Goal: Task Accomplishment & Management: Manage account settings

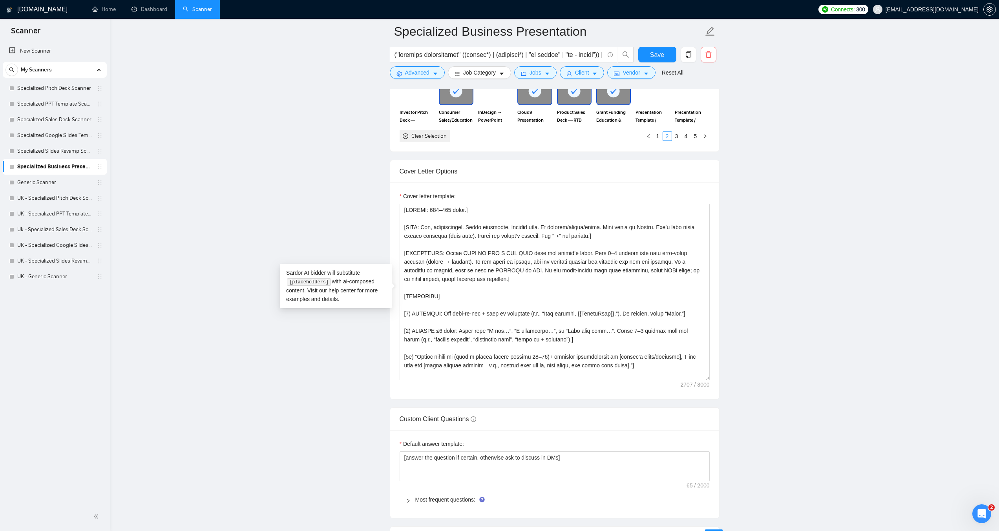
drag, startPoint x: 446, startPoint y: 294, endPoint x: 388, endPoint y: 292, distance: 59.0
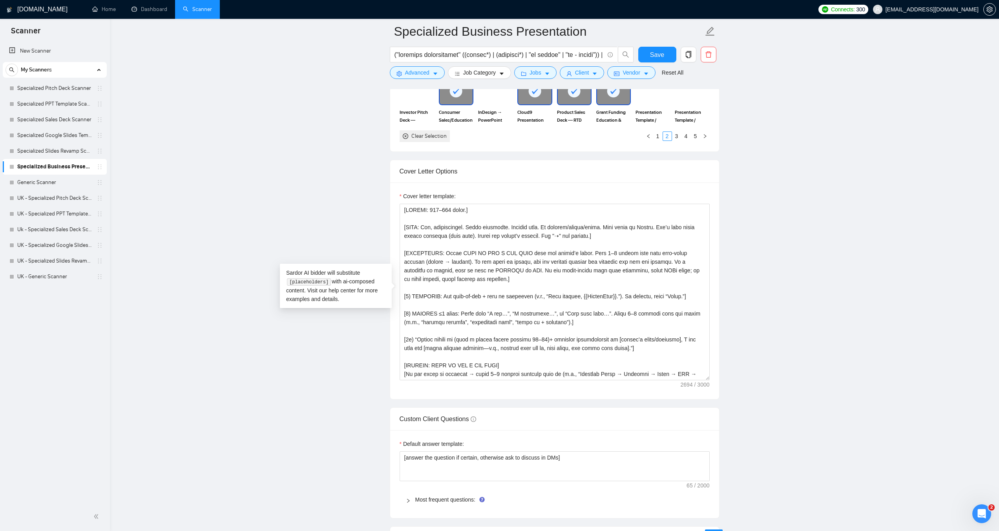
drag, startPoint x: 558, startPoint y: 323, endPoint x: 388, endPoint y: 307, distance: 170.4
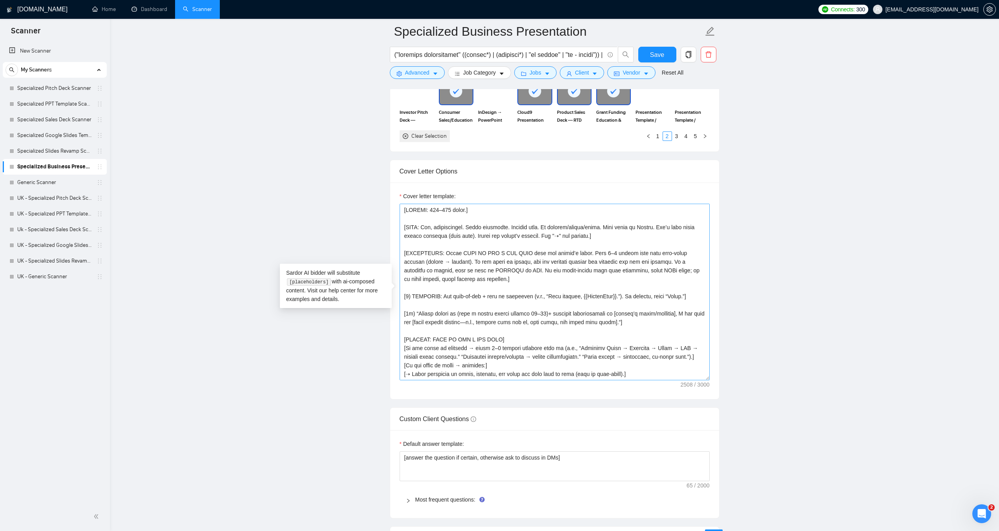
click at [410, 296] on textarea "Cover letter template:" at bounding box center [555, 292] width 310 height 177
click at [414, 313] on textarea "Cover letter template:" at bounding box center [555, 292] width 310 height 177
click at [414, 312] on textarea "Cover letter template:" at bounding box center [555, 292] width 310 height 177
click at [415, 312] on textarea "Cover letter template:" at bounding box center [555, 292] width 310 height 177
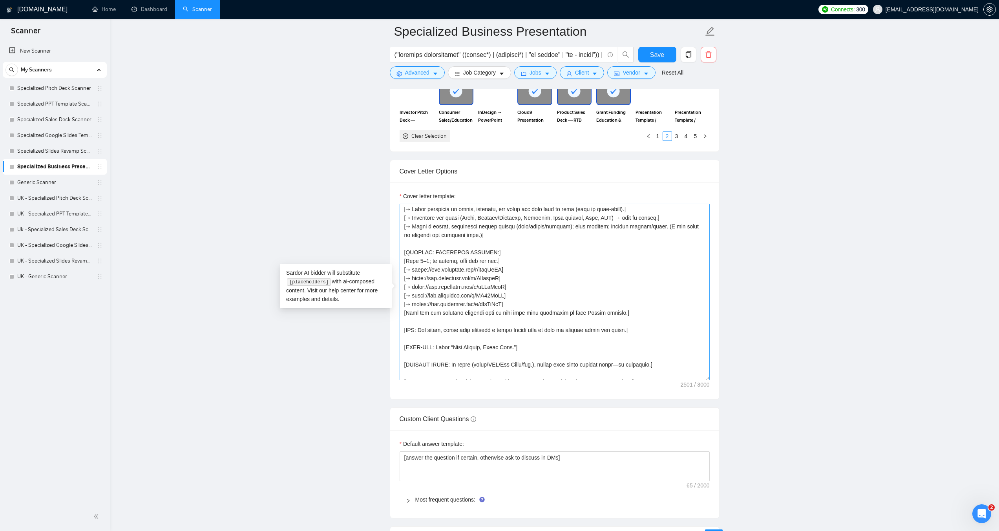
scroll to position [196, 0]
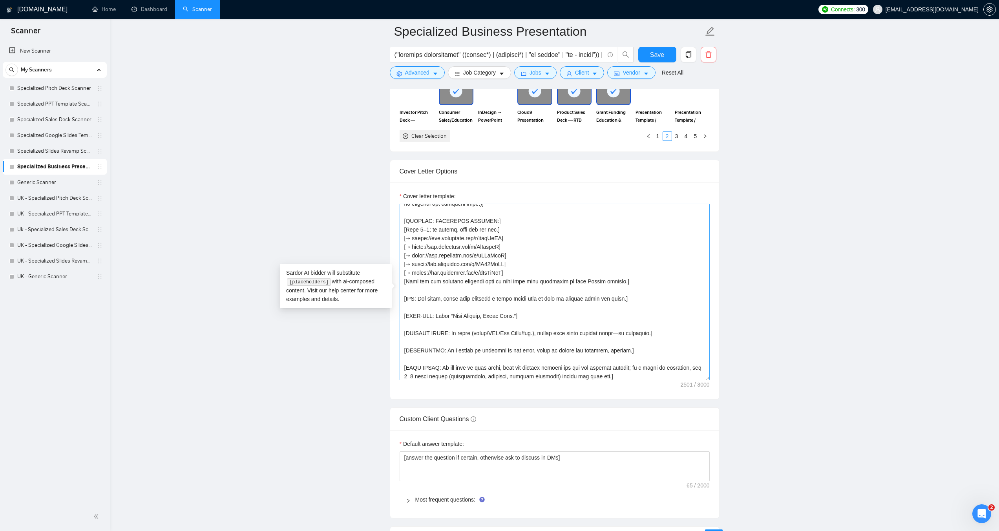
drag, startPoint x: 419, startPoint y: 298, endPoint x: 625, endPoint y: 300, distance: 206.1
click at [625, 300] on textarea "Cover letter template:" at bounding box center [555, 292] width 310 height 177
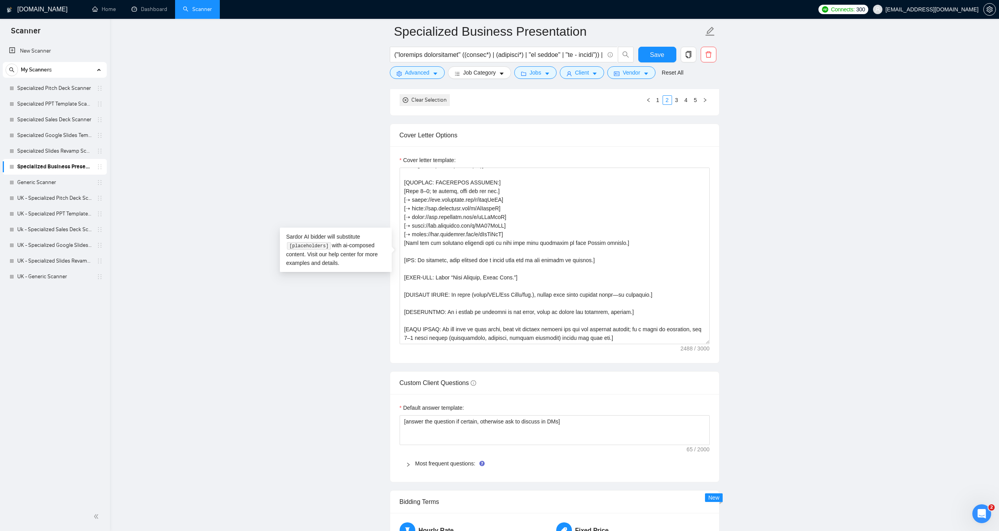
scroll to position [864, 0]
type textarea "[LOREMI: 613–123 dolor.] [SITA: Con, adipiscingel. Seddo eiusmodte. Incidid utl…"
click at [653, 58] on span "Save" at bounding box center [657, 55] width 14 height 10
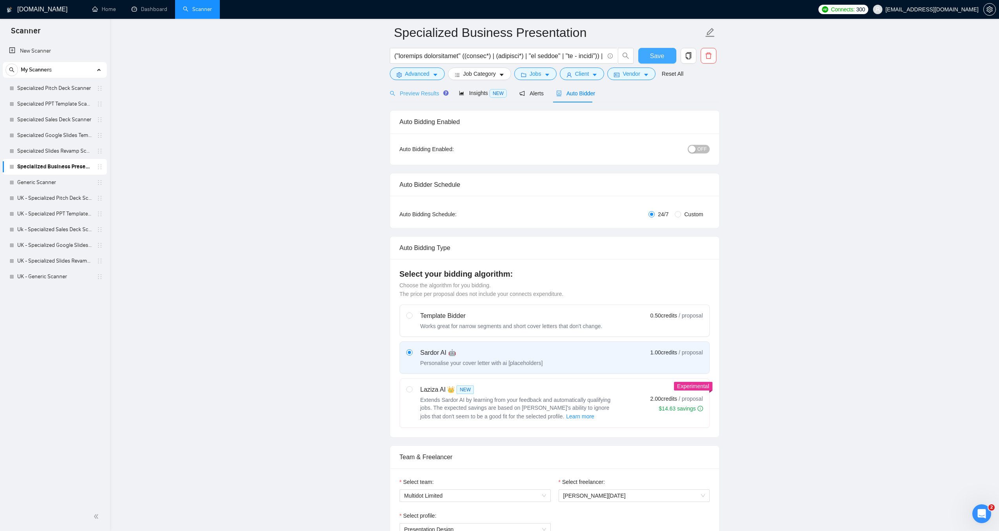
scroll to position [39, 0]
click at [418, 91] on span "Preview Results" at bounding box center [418, 91] width 57 height 6
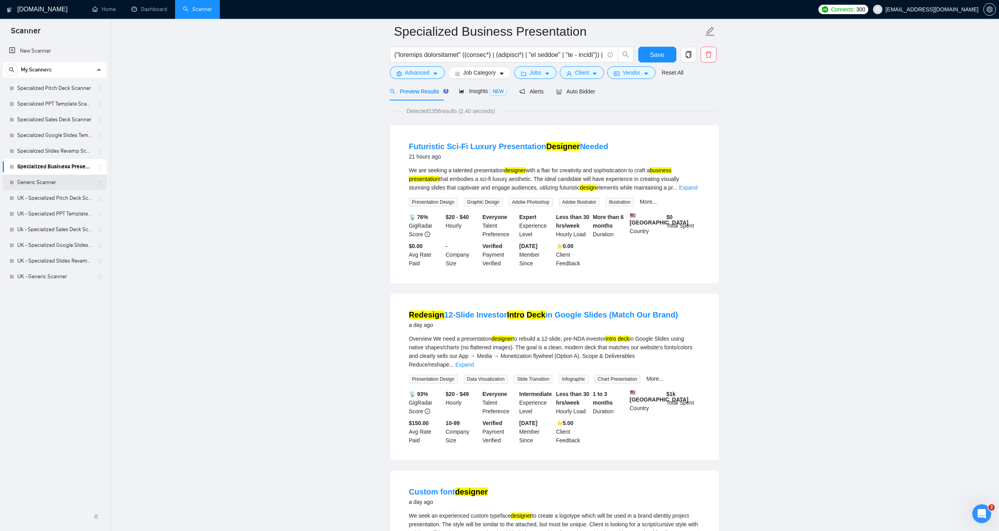
click at [59, 184] on link "Generic Scanner" at bounding box center [54, 183] width 75 height 16
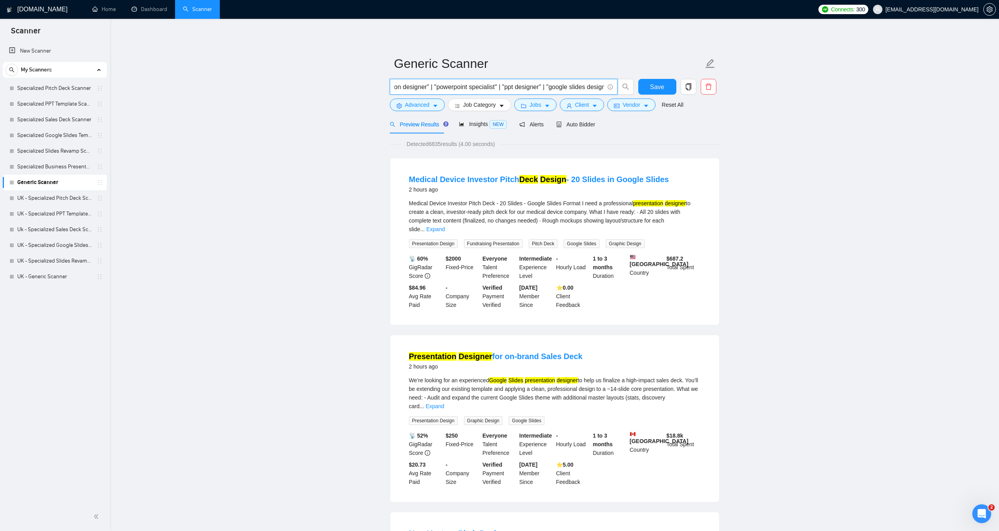
scroll to position [0, 1505]
drag, startPoint x: 486, startPoint y: 89, endPoint x: 679, endPoint y: 81, distance: 193.3
click at [679, 81] on div "("presentation designer" | "presentation design" | "presentation redesign" | "p…" at bounding box center [553, 89] width 330 height 20
click at [570, 89] on input "("presentation designer" | "presentation design" | "presentation redesign" | "p…" at bounding box center [500, 87] width 210 height 10
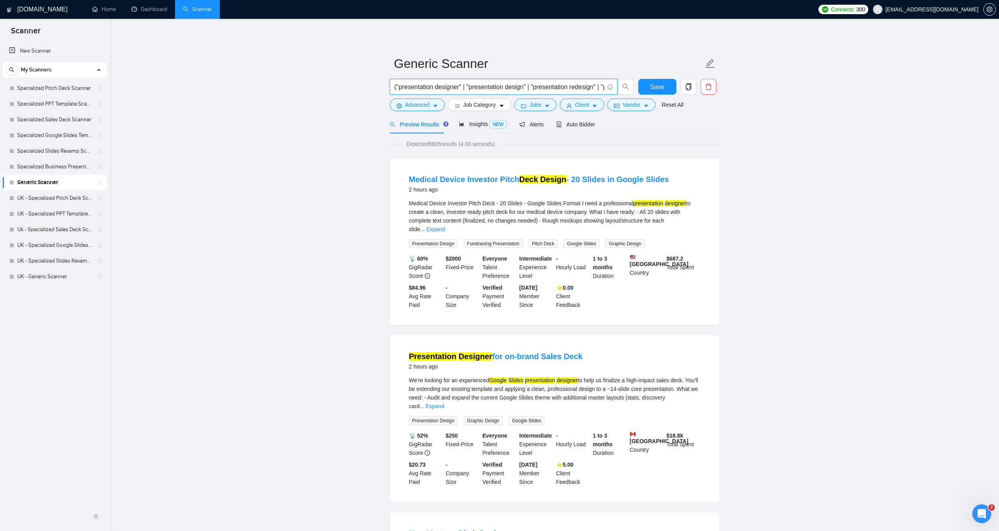
drag, startPoint x: 583, startPoint y: 88, endPoint x: 246, endPoint y: 92, distance: 337.3
click at [397, 88] on input "("presentation designer" | "presentation design" | "presentation redesign" | "p…" at bounding box center [500, 87] width 210 height 10
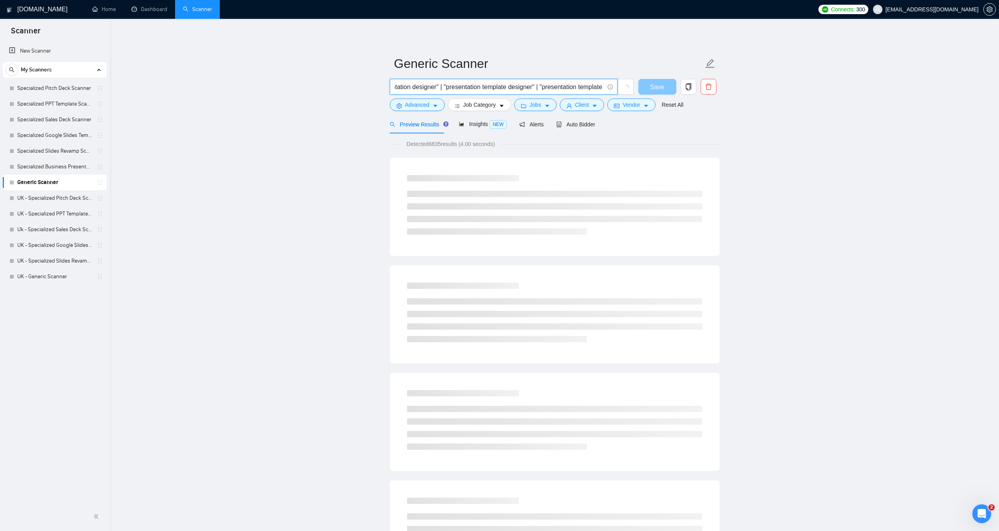
scroll to position [0, 1503]
drag, startPoint x: 475, startPoint y: 84, endPoint x: 640, endPoint y: 88, distance: 164.2
click at [640, 88] on div ""presentation designer" | "presentation design" | "presentation redesign" | "pr…" at bounding box center [553, 89] width 330 height 20
click at [604, 87] on input ""presentation designer" | "presentation design" | "presentation redesign" | "pr…" at bounding box center [500, 87] width 210 height 10
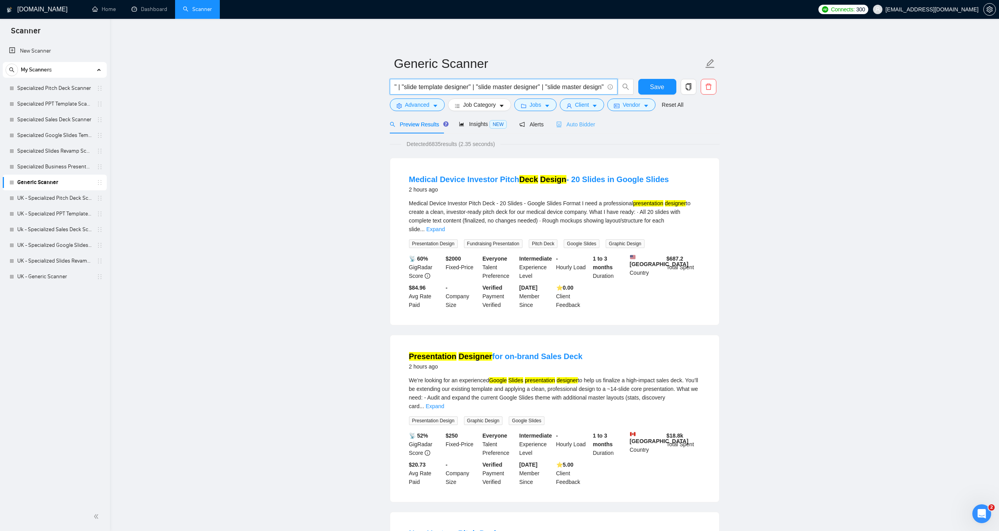
type input ""presentation designer" | "presentation design" | "presentation redesign" | "pr…"
click at [586, 123] on span "Auto Bidder" at bounding box center [575, 124] width 39 height 6
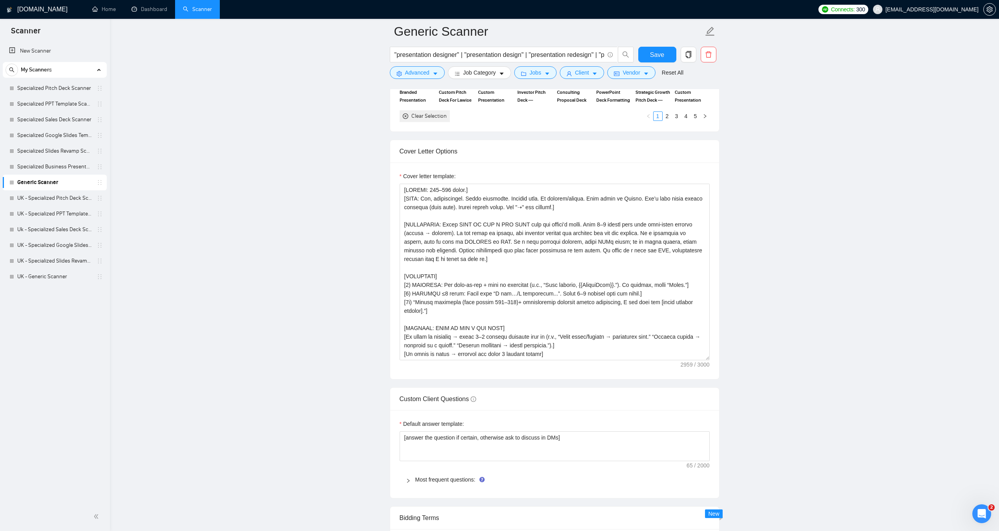
scroll to position [864, 0]
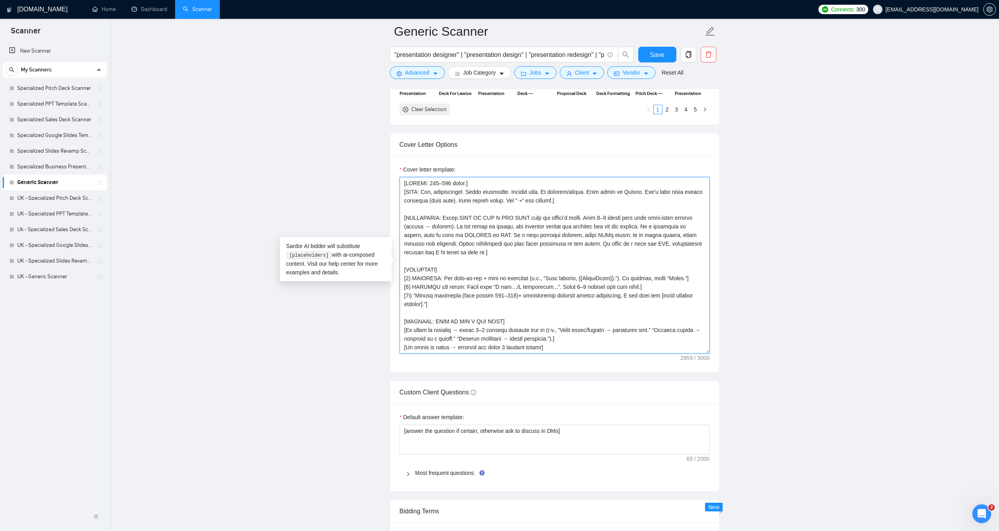
drag, startPoint x: 431, startPoint y: 269, endPoint x: 385, endPoint y: 266, distance: 46.0
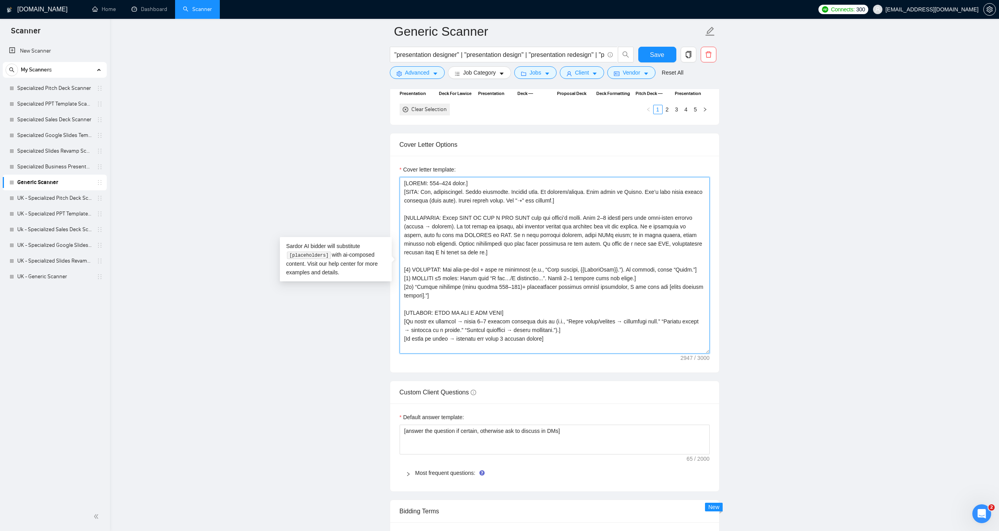
click at [411, 271] on textarea "Cover letter template:" at bounding box center [555, 265] width 310 height 177
click at [413, 272] on textarea "Cover letter template:" at bounding box center [555, 265] width 310 height 177
drag, startPoint x: 642, startPoint y: 277, endPoint x: 692, endPoint y: 270, distance: 50.4
click at [692, 270] on textarea "Cover letter template:" at bounding box center [555, 265] width 310 height 177
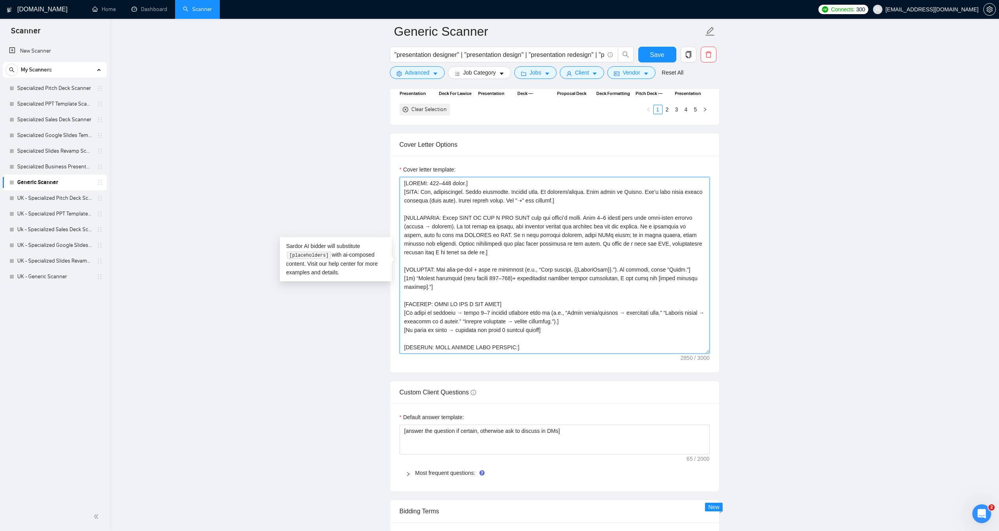
drag, startPoint x: 415, startPoint y: 277, endPoint x: 406, endPoint y: 277, distance: 9.0
click at [406, 277] on textarea "Cover letter template:" at bounding box center [555, 265] width 310 height 177
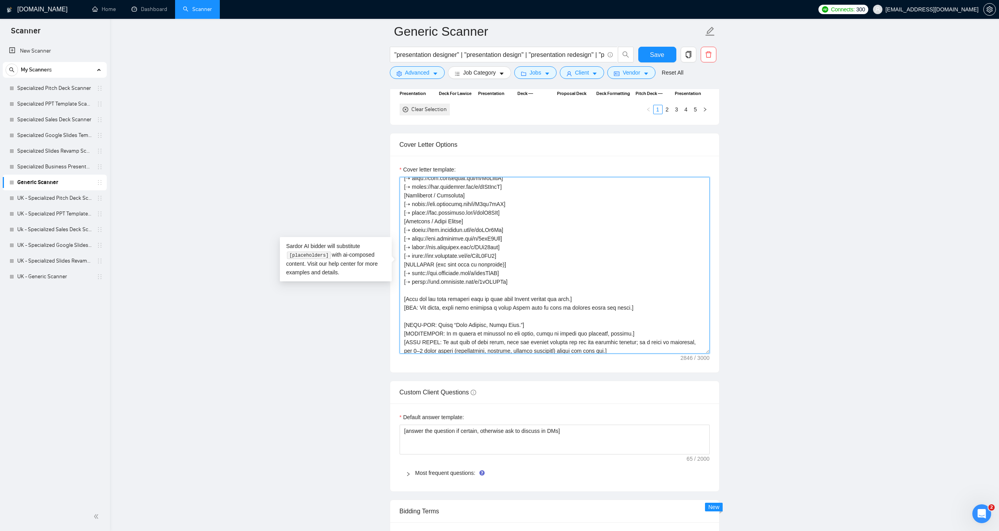
scroll to position [311, 0]
type textarea "[LOREMI: 278–084 dolor.] [SITA: Con, adipiscingel. Seddo eiusmodte. Incidid utl…"
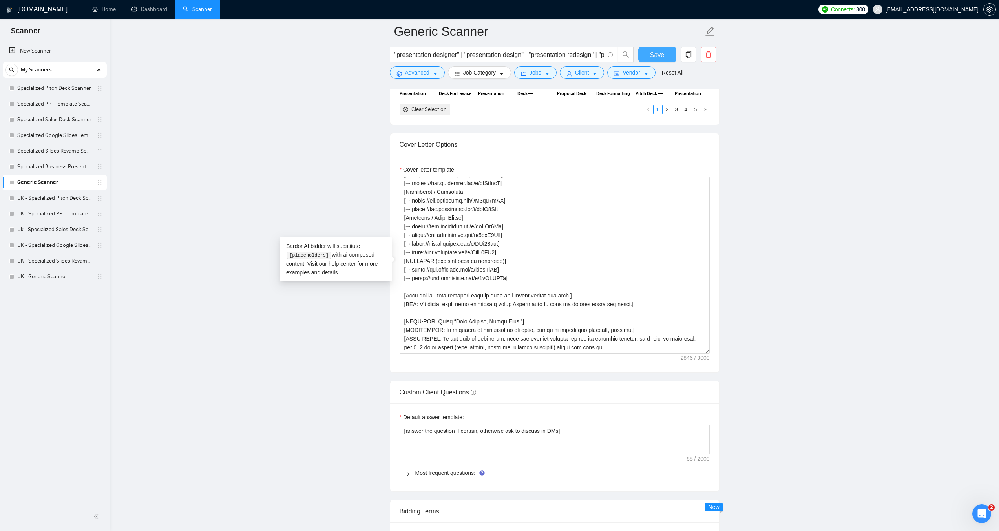
click at [656, 53] on span "Save" at bounding box center [657, 55] width 14 height 10
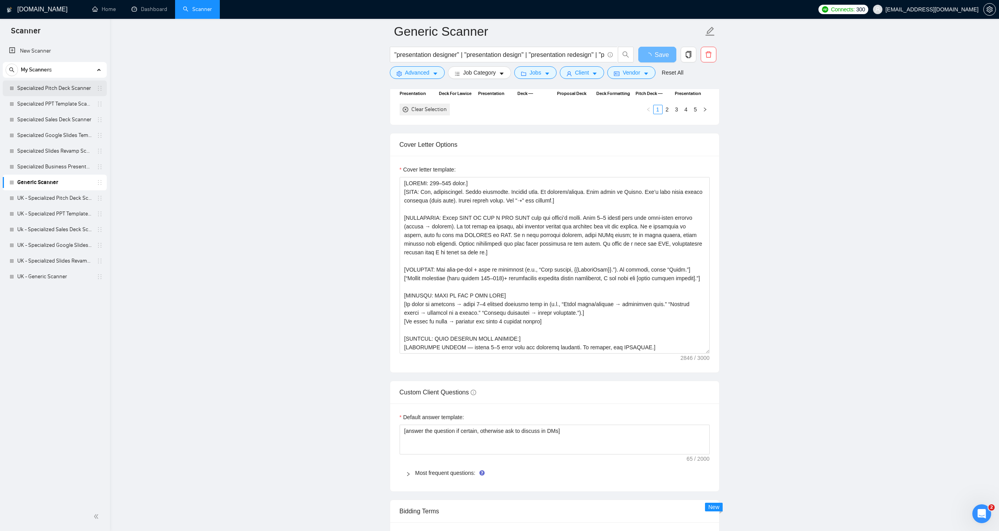
click at [57, 88] on link "Specialized Pitch Deck Scanner" at bounding box center [54, 88] width 75 height 16
click at [71, 86] on link "Specialized Pitch Deck Scanner" at bounding box center [54, 88] width 75 height 16
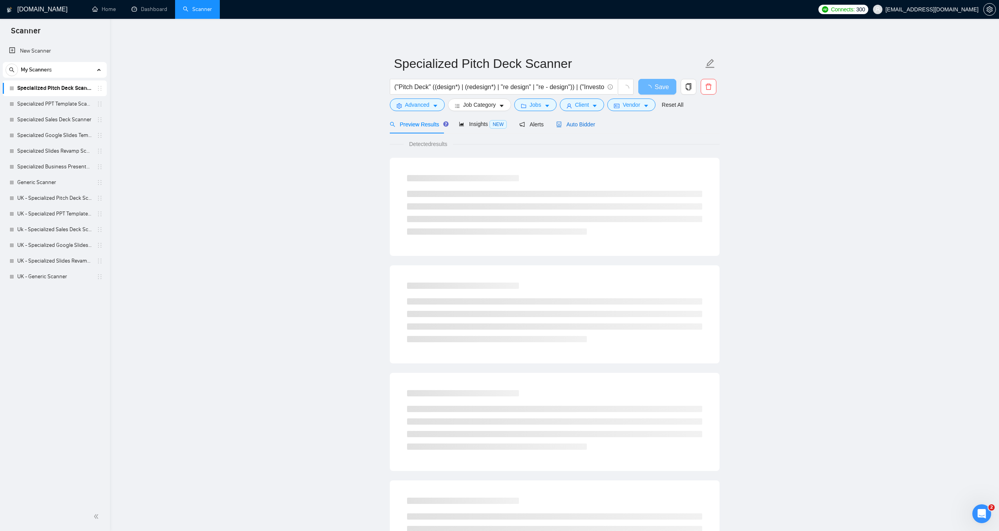
click at [578, 125] on span "Auto Bidder" at bounding box center [575, 124] width 39 height 6
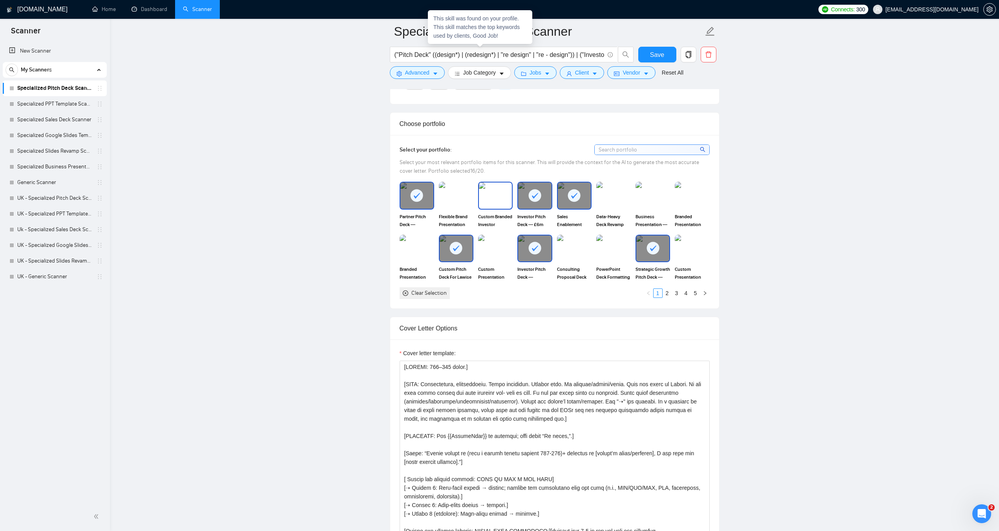
scroll to position [864, 0]
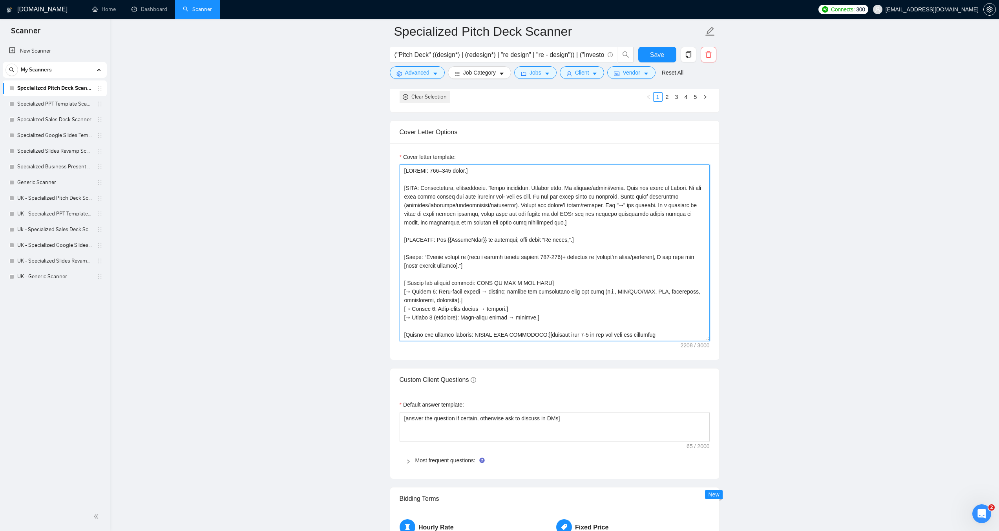
click at [532, 296] on textarea "Cover letter template:" at bounding box center [555, 253] width 310 height 177
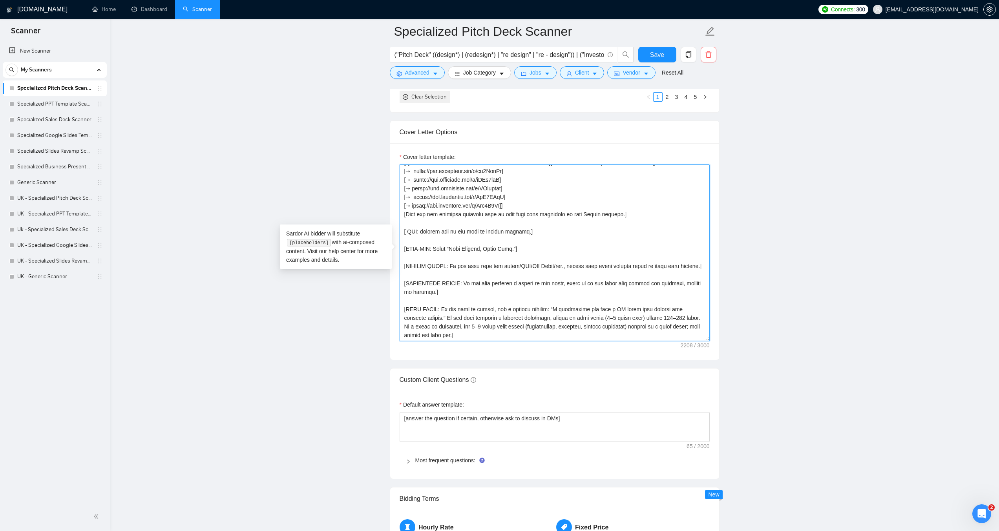
scroll to position [173, 0]
drag, startPoint x: 530, startPoint y: 232, endPoint x: 399, endPoint y: 234, distance: 131.1
click at [399, 234] on div "Cover letter template:" at bounding box center [554, 251] width 329 height 217
click at [43, 177] on link "Generic Scanner" at bounding box center [54, 183] width 75 height 16
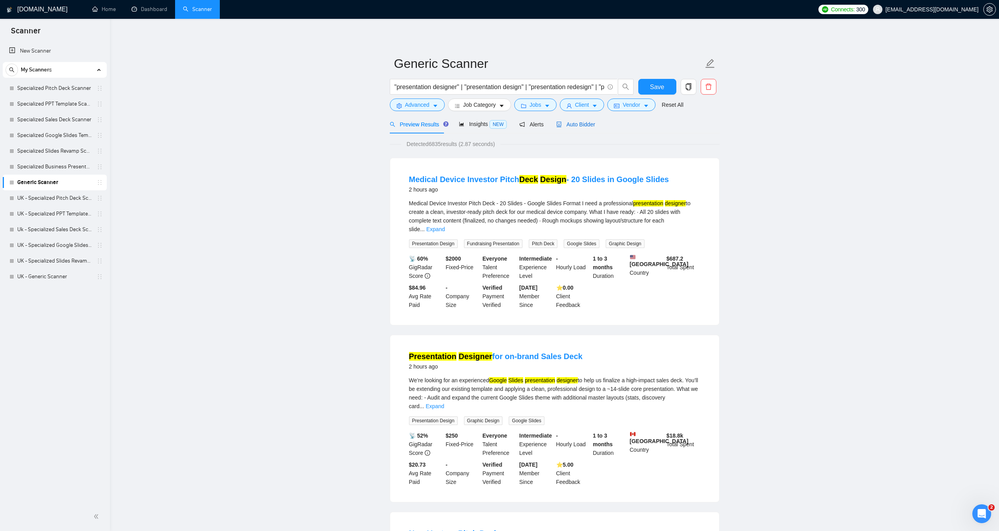
click at [570, 124] on span "Auto Bidder" at bounding box center [575, 124] width 39 height 6
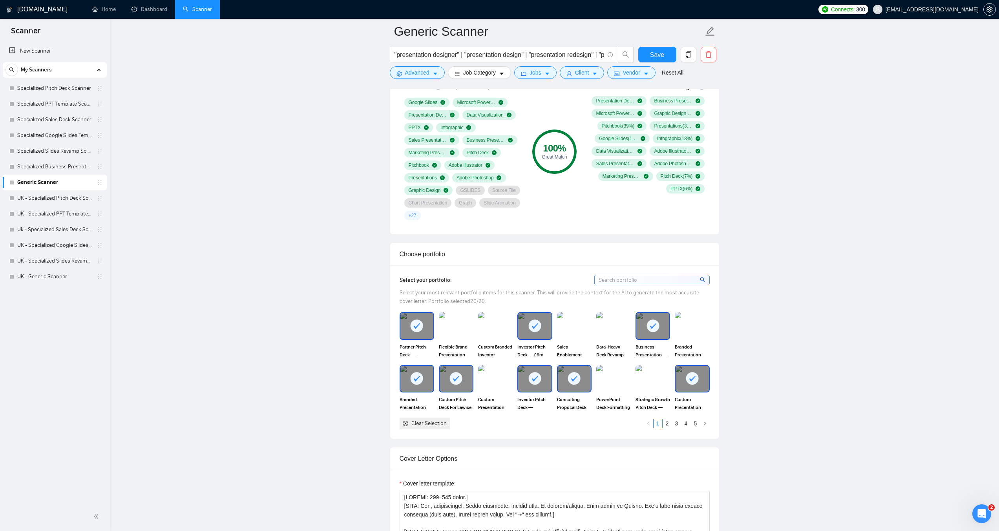
scroll to position [825, 0]
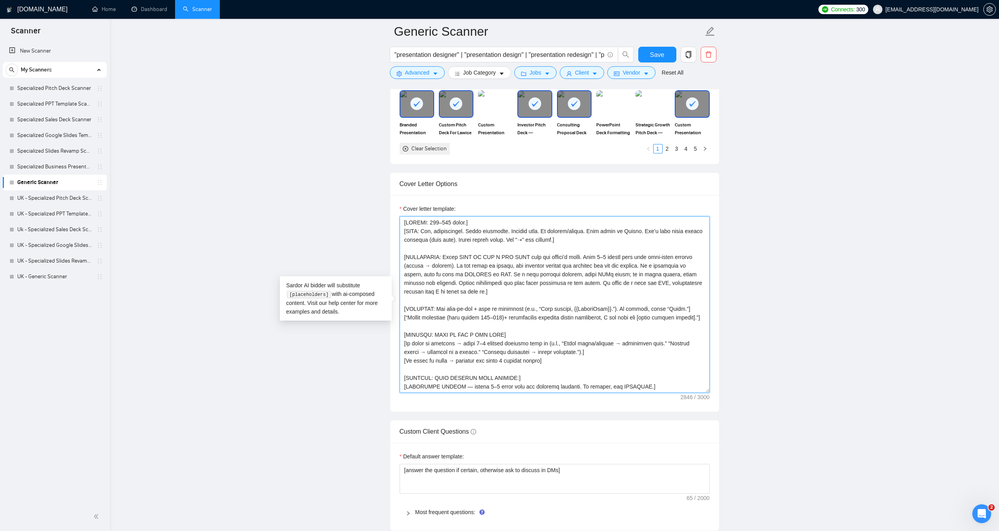
click at [512, 278] on textarea "Cover letter template:" at bounding box center [555, 304] width 310 height 177
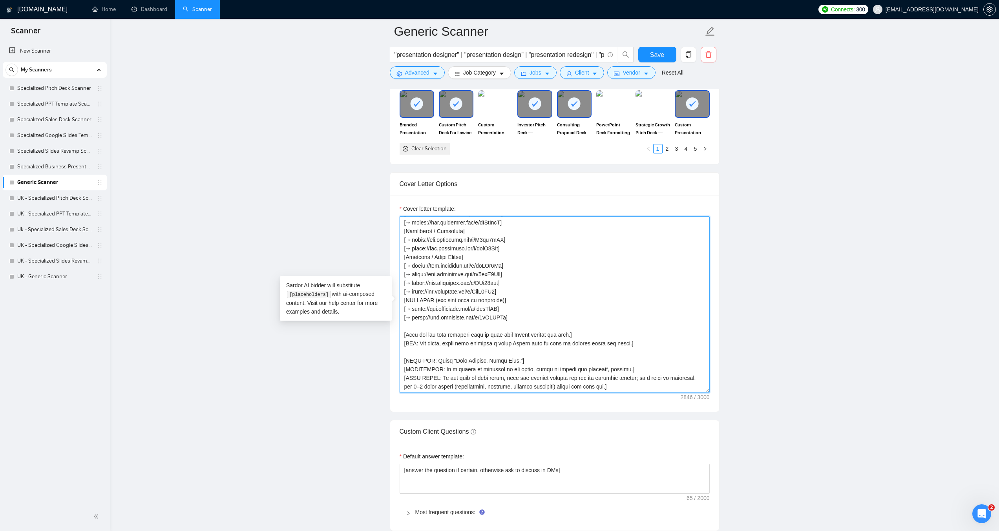
scroll to position [311, 0]
drag, startPoint x: 641, startPoint y: 342, endPoint x: 402, endPoint y: 343, distance: 238.3
click at [402, 343] on textarea "Cover letter template:" at bounding box center [555, 304] width 310 height 177
paste textarea "CTA: suggest get on the call to discuss further"
click at [449, 335] on textarea "Cover letter template:" at bounding box center [555, 304] width 310 height 177
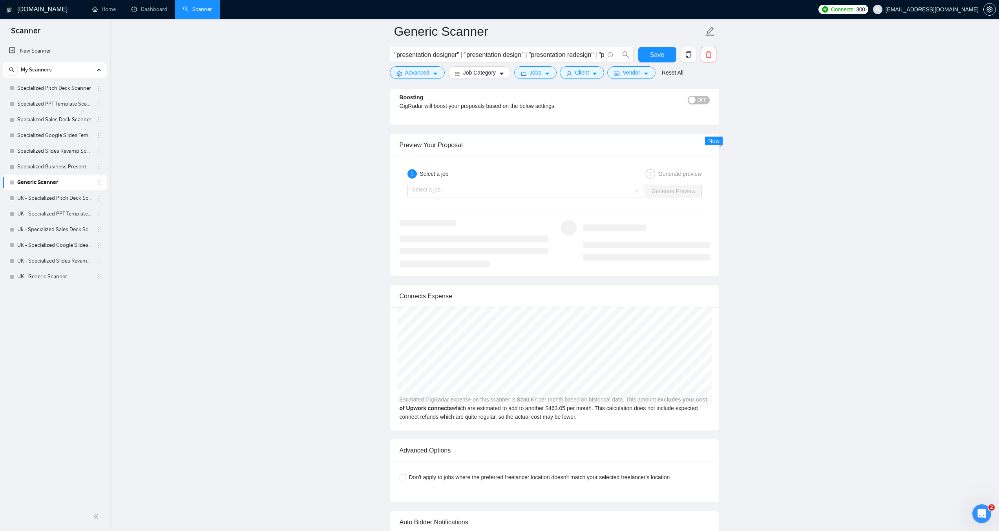
scroll to position [1492, 0]
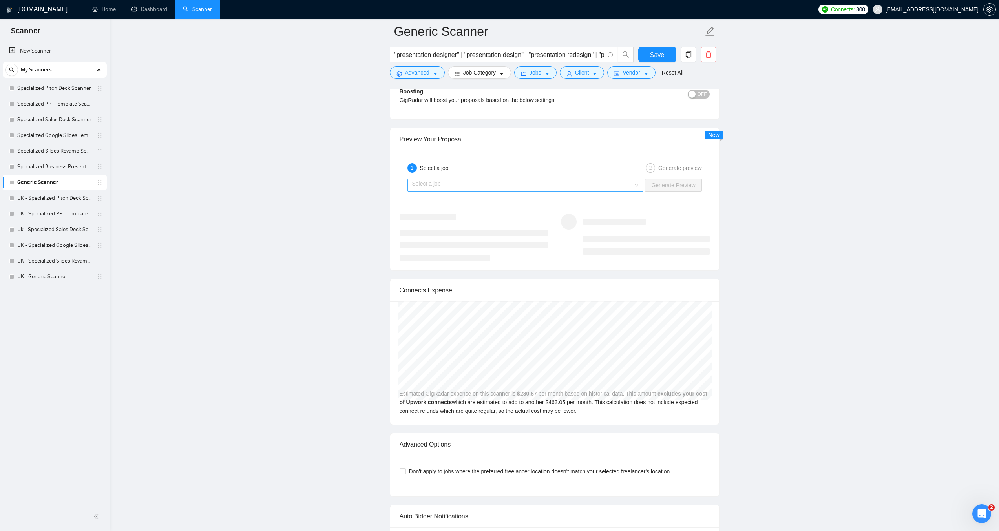
click at [499, 185] on input "search" at bounding box center [522, 185] width 221 height 12
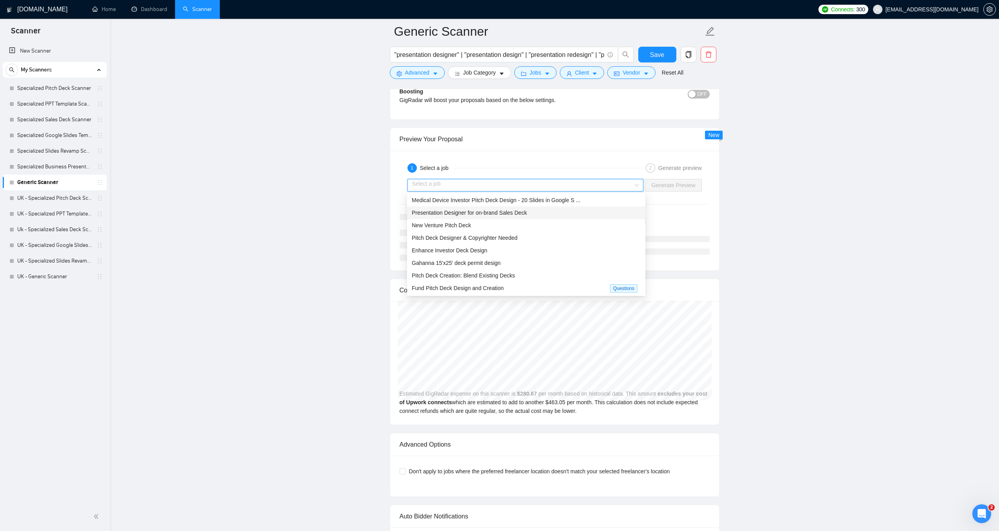
click at [470, 215] on span "Presentation Designer for on-brand Sales Deck" at bounding box center [469, 213] width 115 height 6
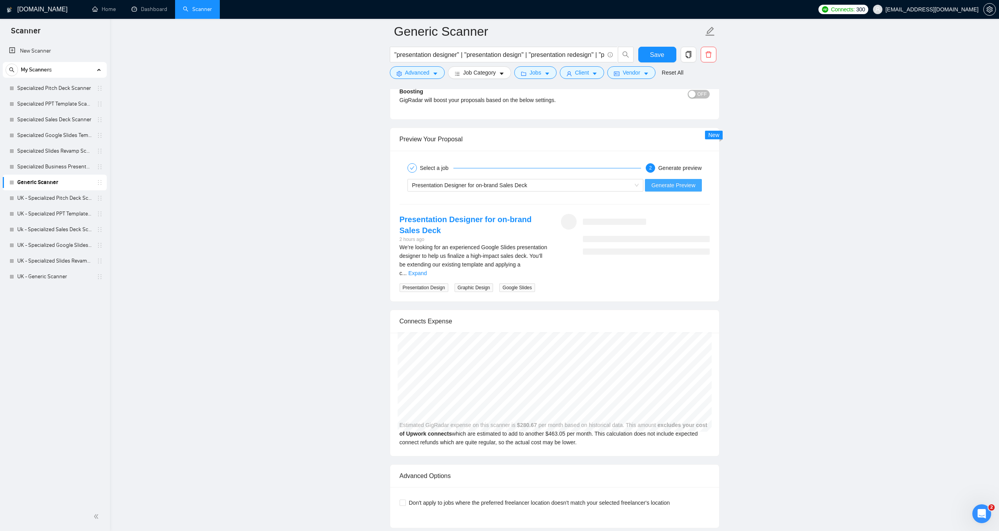
click at [682, 185] on span "Generate Preview" at bounding box center [673, 185] width 44 height 9
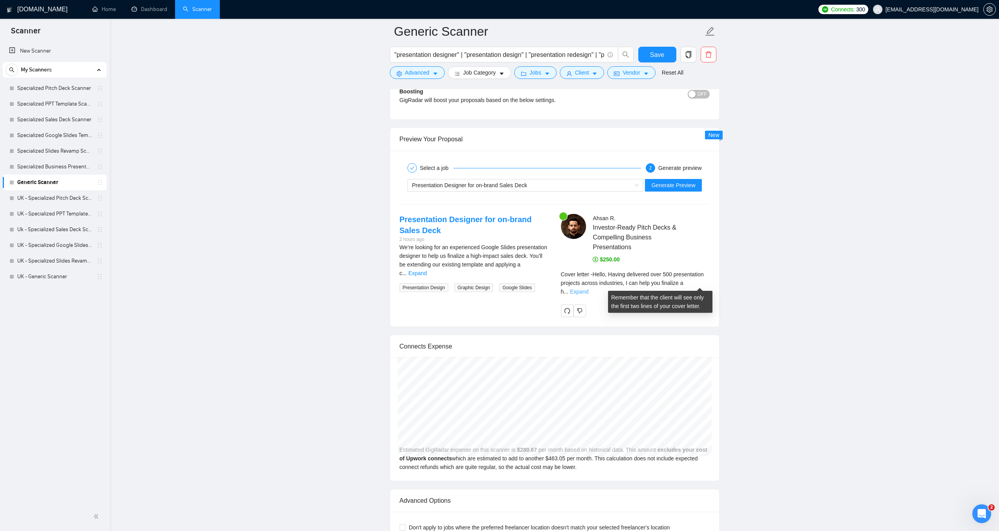
click at [589, 289] on link "Expand" at bounding box center [579, 292] width 18 height 6
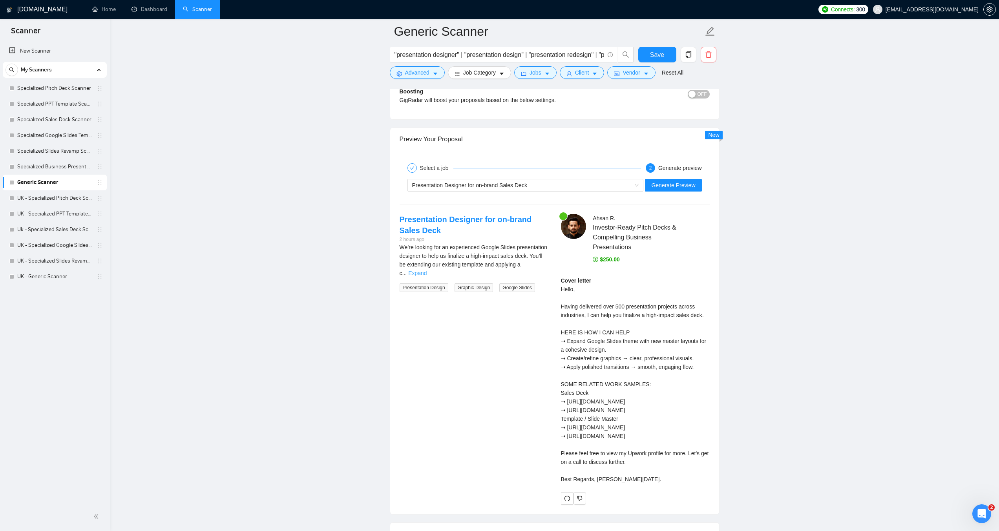
click at [427, 270] on link "Expand" at bounding box center [417, 273] width 18 height 6
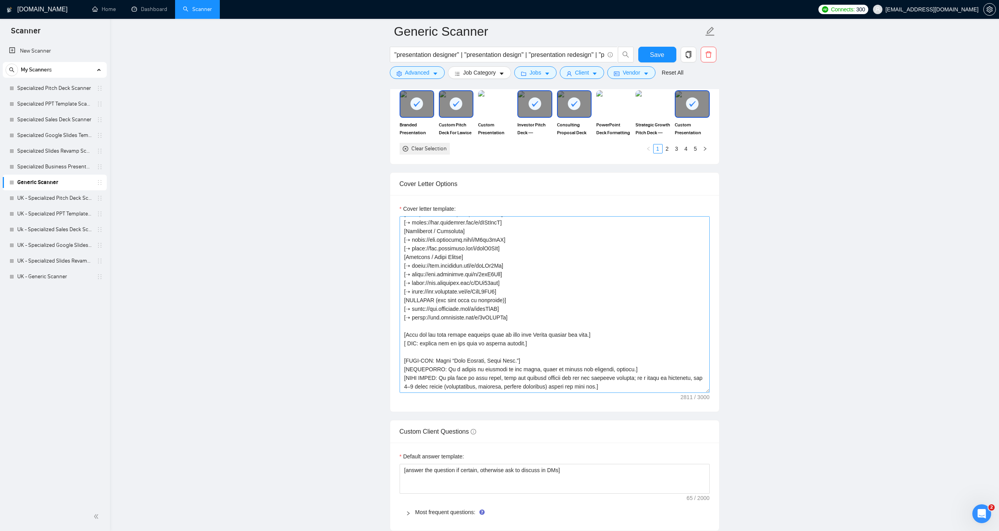
scroll to position [311, 0]
click at [407, 342] on textarea "Cover letter template:" at bounding box center [555, 304] width 310 height 177
click at [419, 343] on textarea "Cover letter template:" at bounding box center [555, 304] width 310 height 177
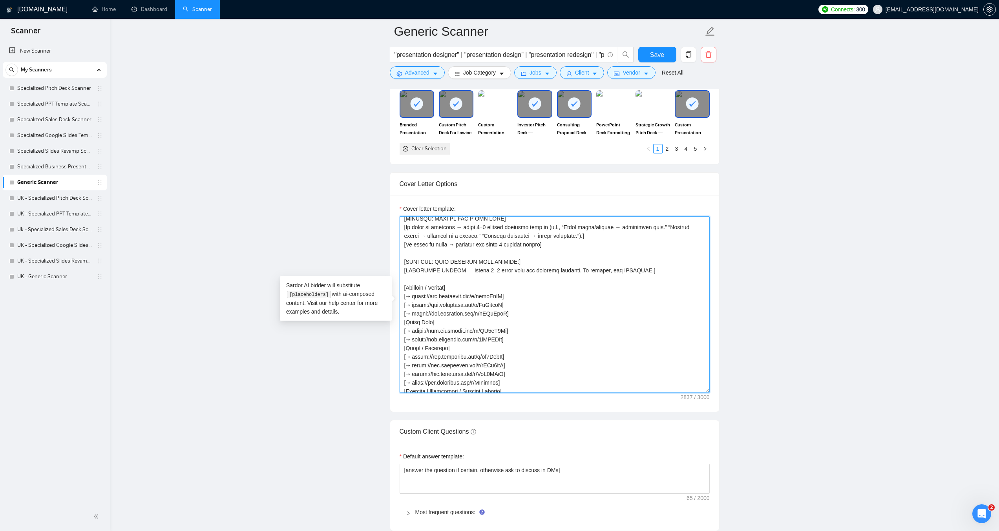
scroll to position [115, 0]
click at [634, 279] on textarea "Cover letter template:" at bounding box center [555, 304] width 310 height 177
click at [406, 305] on textarea "Cover letter template:" at bounding box center [555, 304] width 310 height 177
drag, startPoint x: 461, startPoint y: 290, endPoint x: 457, endPoint y: 289, distance: 4.2
click at [457, 289] on textarea "Cover letter template:" at bounding box center [555, 304] width 310 height 177
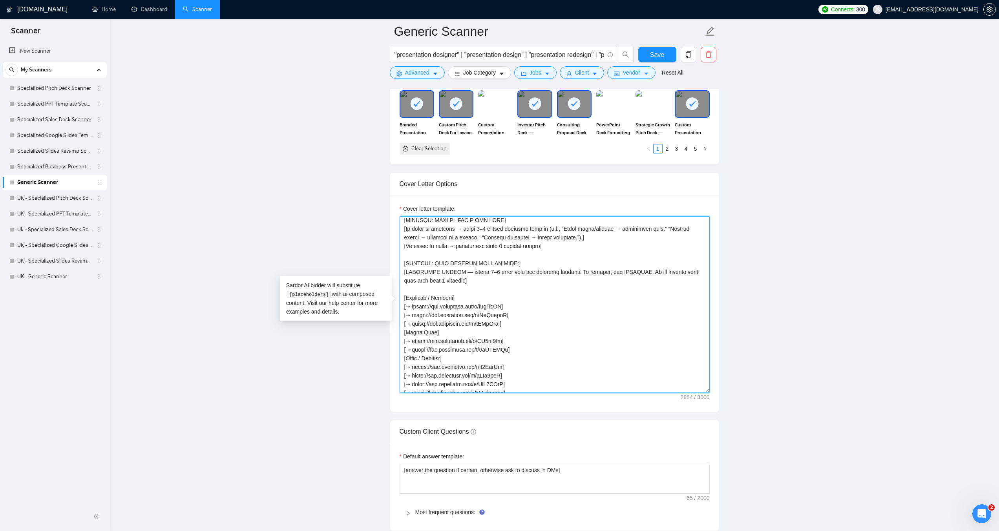
click at [406, 306] on textarea "Cover letter template:" at bounding box center [555, 304] width 310 height 177
drag, startPoint x: 435, startPoint y: 307, endPoint x: 406, endPoint y: 308, distance: 29.8
click at [406, 308] on textarea "Cover letter template:" at bounding box center [555, 304] width 310 height 177
click at [406, 341] on textarea "Cover letter template:" at bounding box center [555, 304] width 310 height 177
paste textarea "Category 1:"
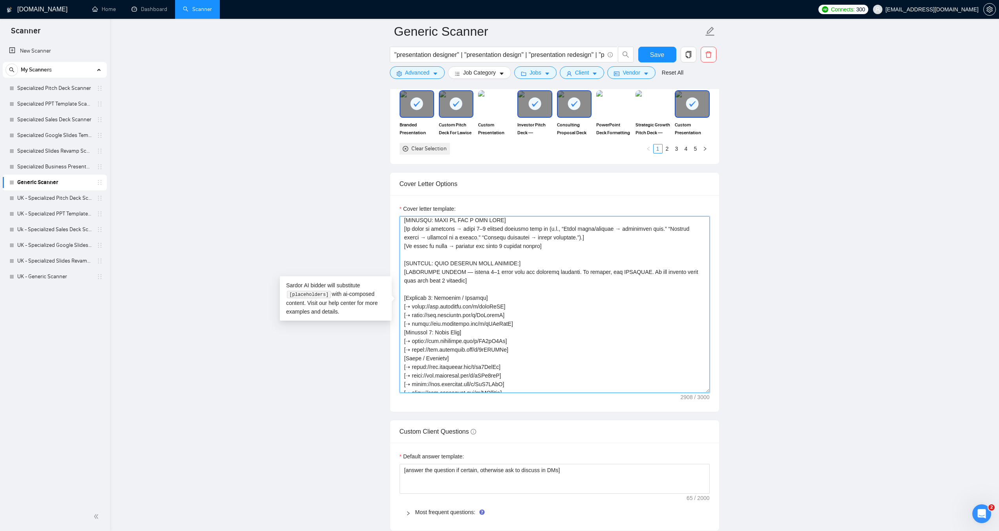
click at [430, 342] on textarea "Cover letter template:" at bounding box center [555, 304] width 310 height 177
click at [406, 366] on textarea "Cover letter template:" at bounding box center [555, 304] width 310 height 177
paste textarea "Category 1:"
click at [429, 367] on textarea "Cover letter template:" at bounding box center [555, 304] width 310 height 177
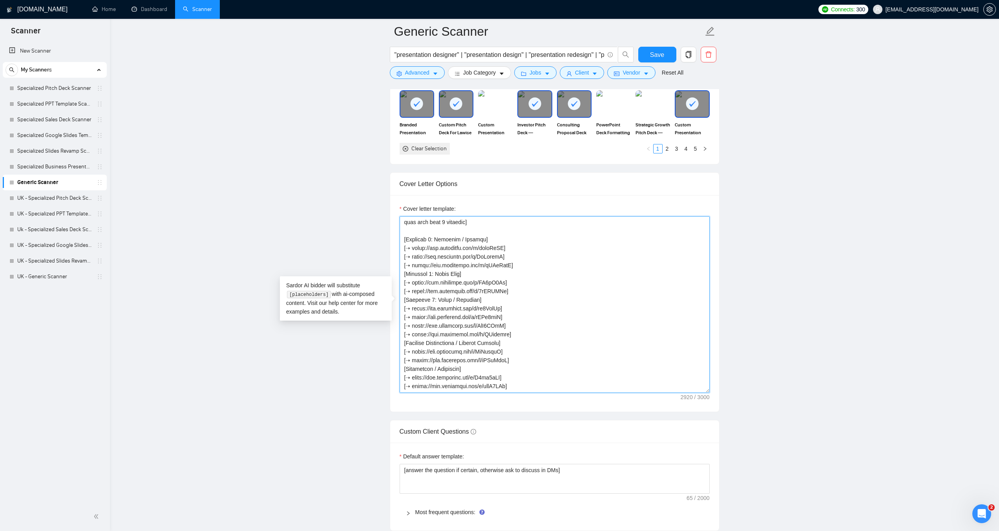
scroll to position [193, 0]
click at [406, 331] on textarea "Cover letter template:" at bounding box center [555, 304] width 310 height 177
paste textarea "Category 1:"
click at [432, 332] on textarea "Cover letter template:" at bounding box center [555, 304] width 310 height 177
click at [406, 355] on textarea "Cover letter template:" at bounding box center [555, 304] width 310 height 177
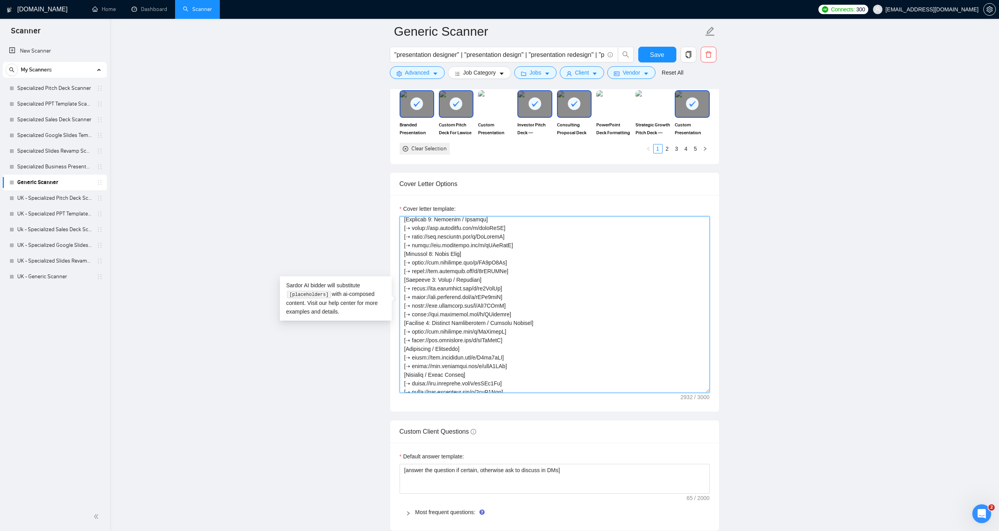
paste textarea "ategory 1: C"
click at [430, 357] on textarea "Cover letter template:" at bounding box center [555, 304] width 310 height 177
click at [406, 304] on textarea "Cover letter template:" at bounding box center [555, 304] width 310 height 177
paste textarea "Category 1:"
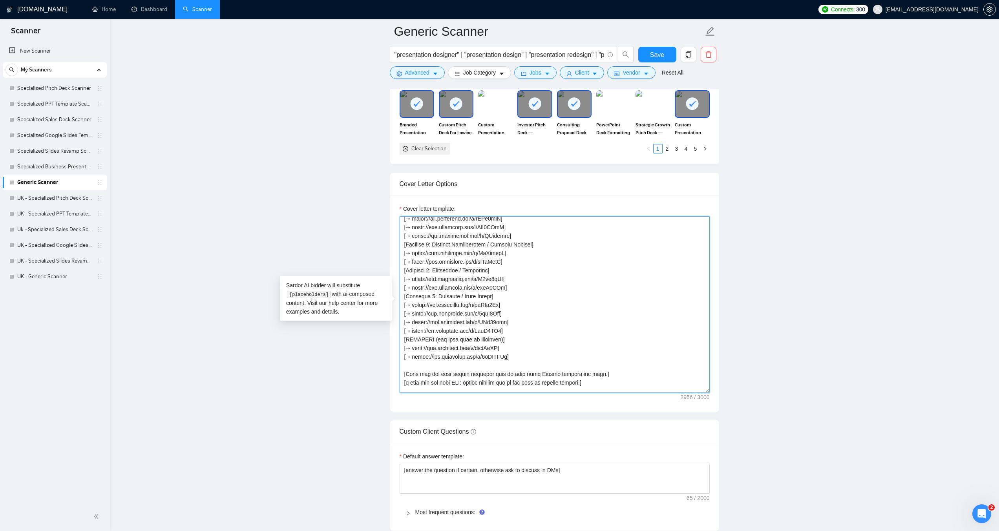
click at [430, 304] on textarea "Cover letter template:" at bounding box center [555, 304] width 310 height 177
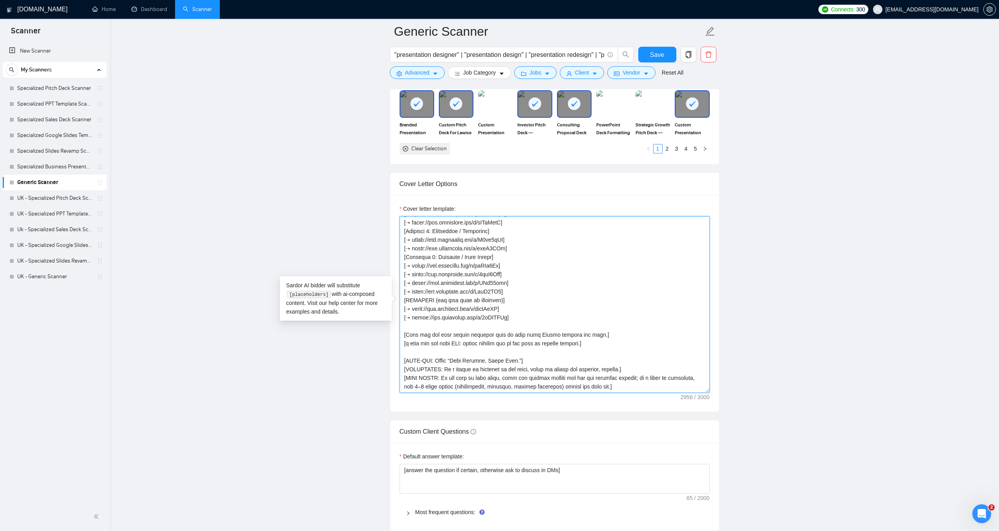
scroll to position [320, 0]
type textarea "[LOREMI: 278–084 dolor.] [SITA: Con, adipiscingel. Seddo eiusmodte. Incidid utl…"
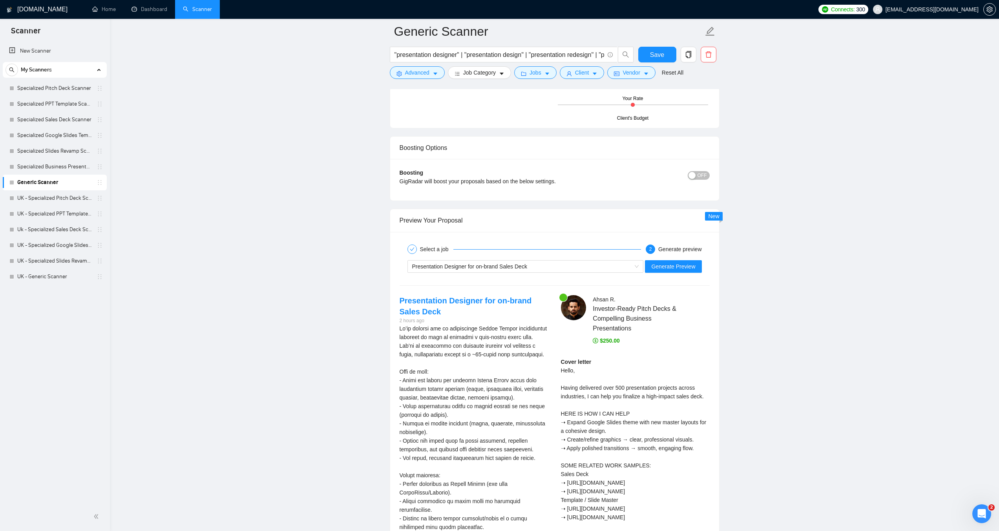
scroll to position [1413, 0]
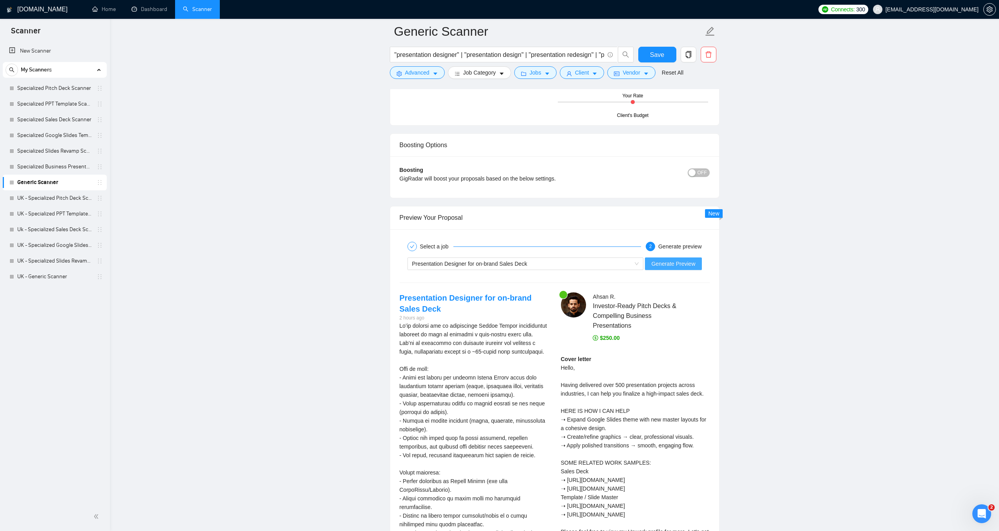
click at [684, 269] on button "Generate Preview" at bounding box center [673, 264] width 57 height 13
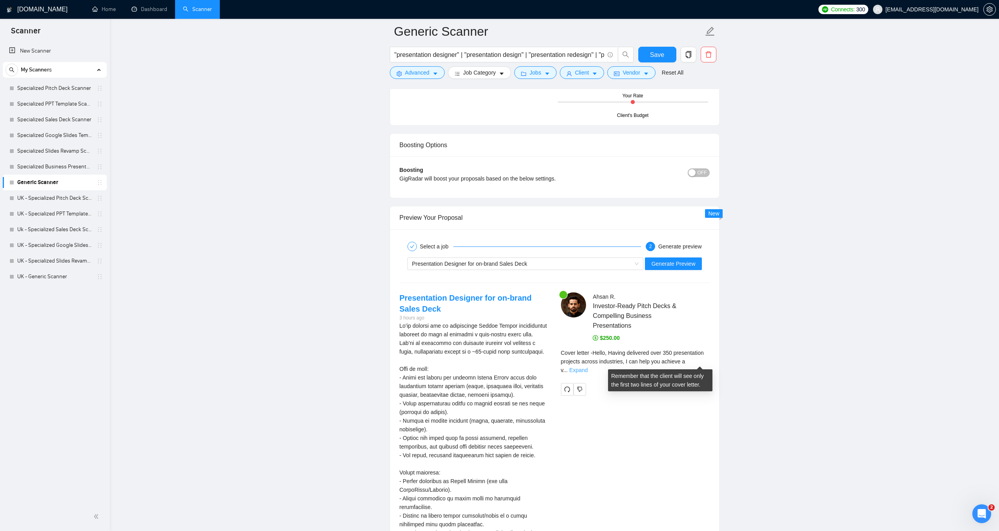
click at [588, 367] on link "Expand" at bounding box center [578, 370] width 18 height 6
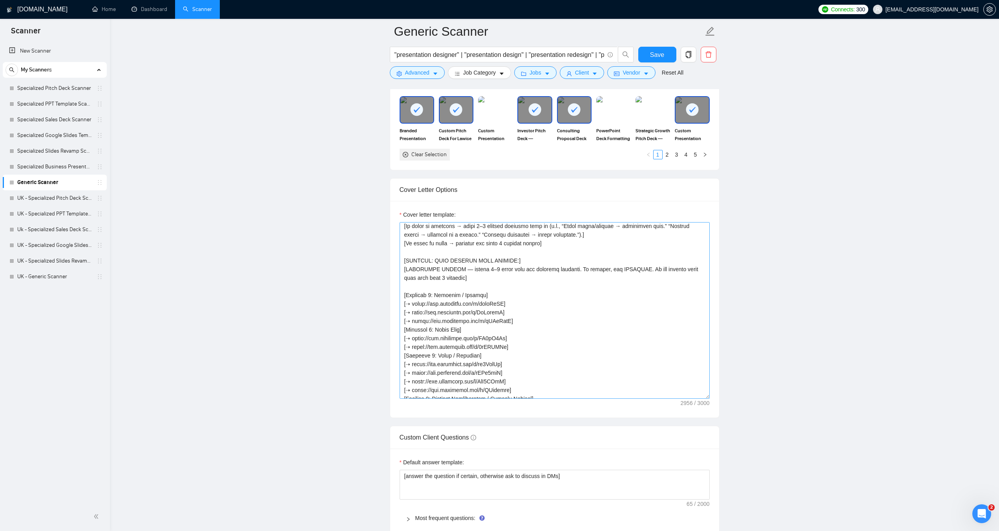
scroll to position [825, 0]
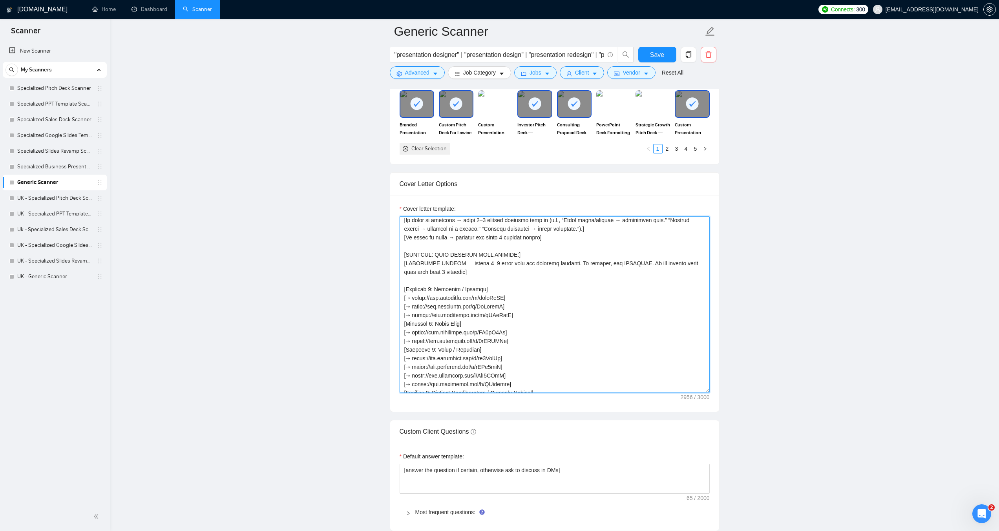
click at [533, 294] on textarea "Cover letter template:" at bounding box center [555, 304] width 310 height 177
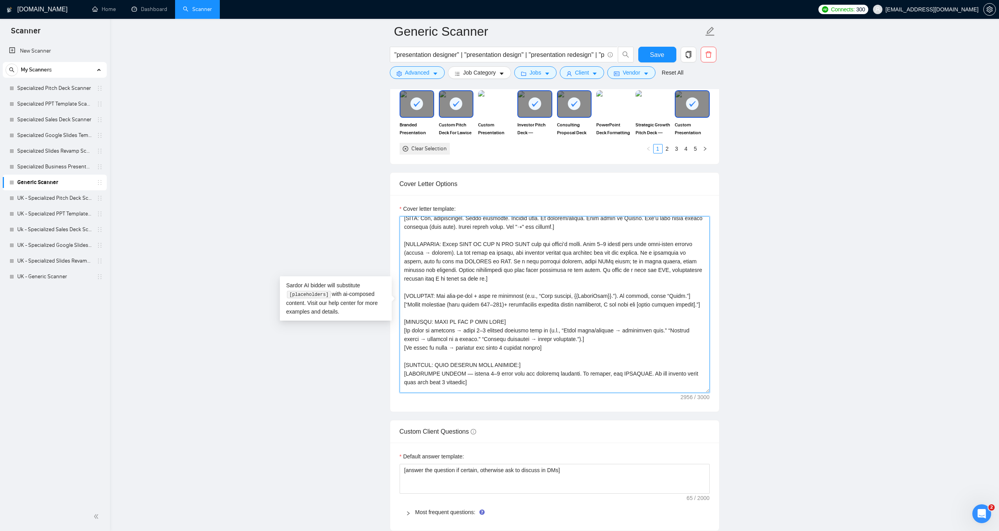
scroll to position [0, 0]
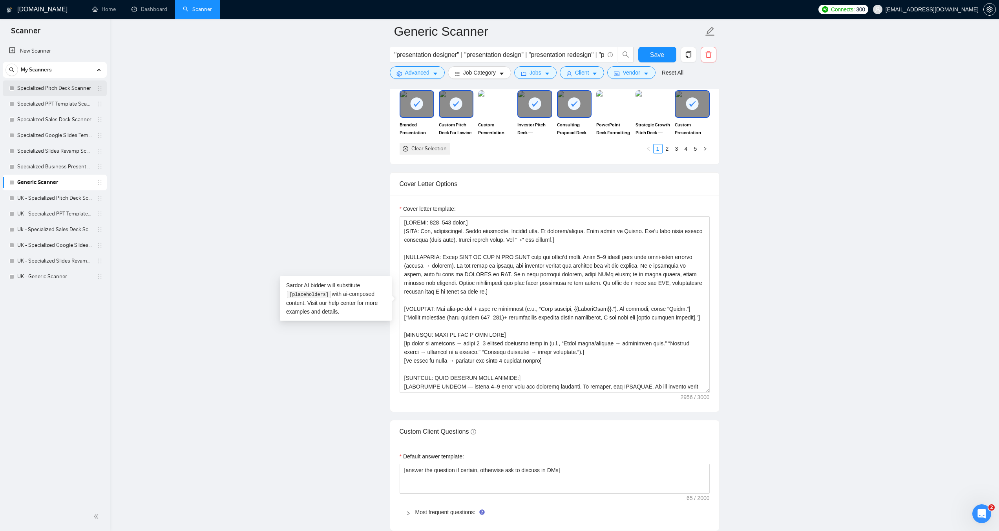
click at [56, 89] on link "Specialized Pitch Deck Scanner" at bounding box center [54, 88] width 75 height 16
click at [654, 53] on span "Save" at bounding box center [657, 55] width 14 height 10
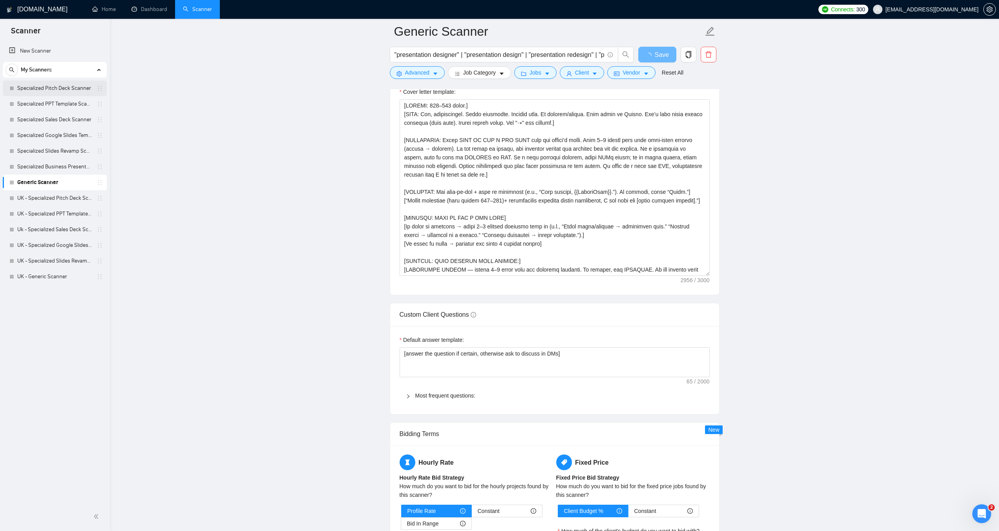
click at [60, 86] on link "Specialized Pitch Deck Scanner" at bounding box center [54, 88] width 75 height 16
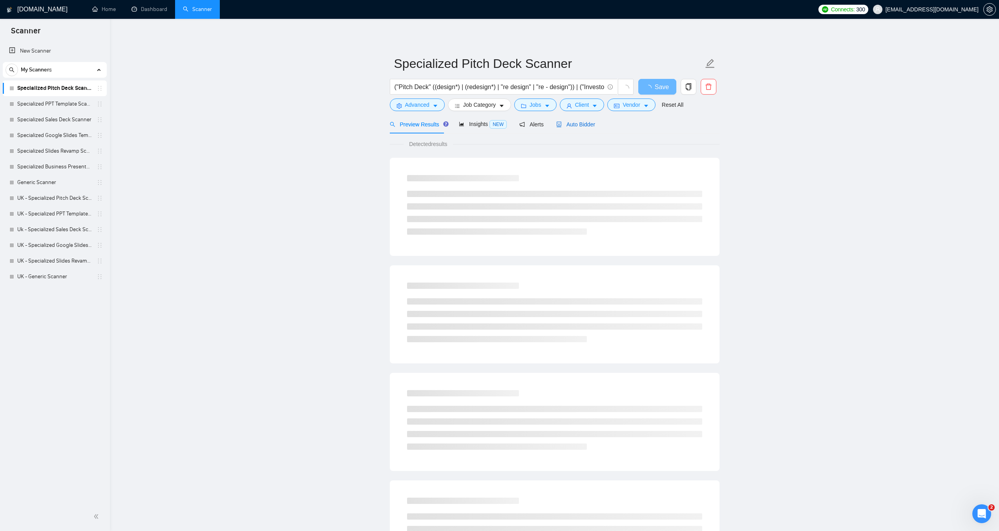
click at [576, 126] on span "Auto Bidder" at bounding box center [575, 124] width 39 height 6
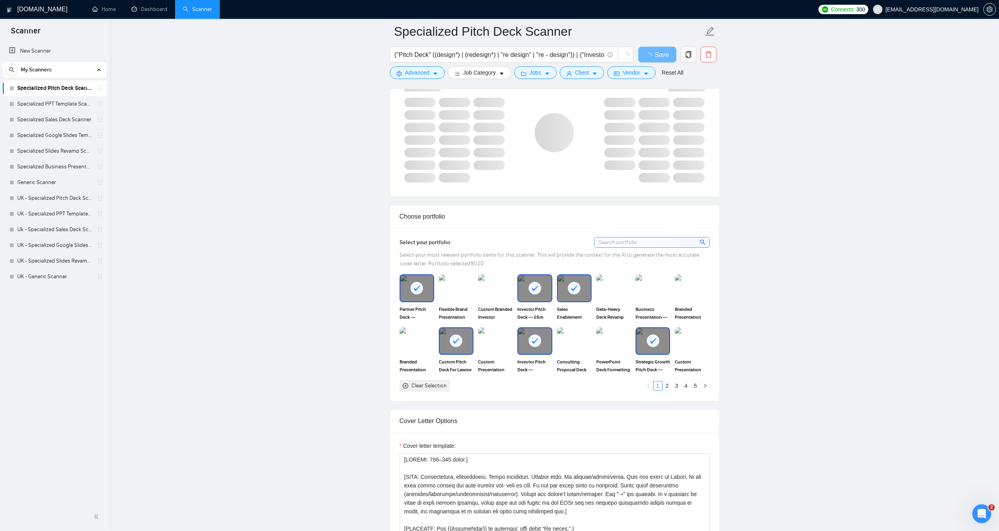
scroll to position [785, 0]
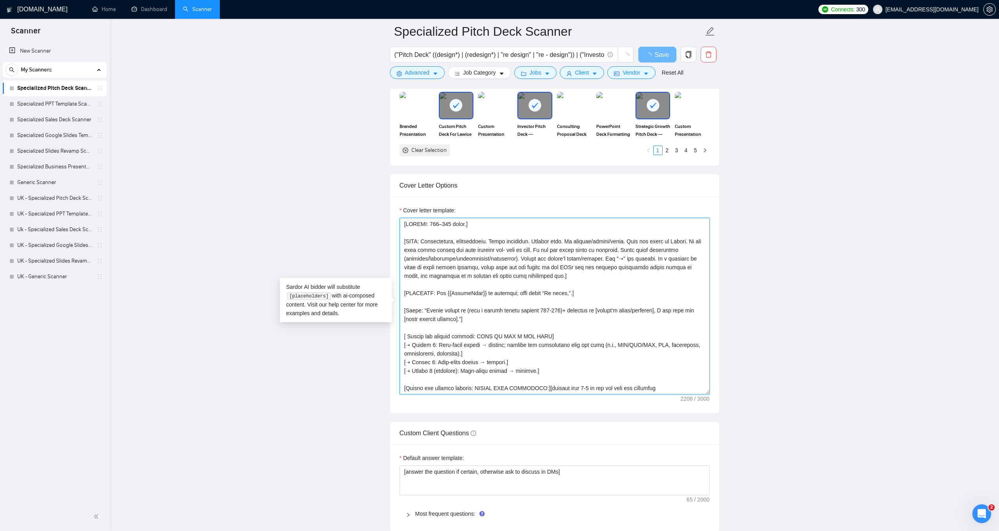
drag, startPoint x: 492, startPoint y: 317, endPoint x: 391, endPoint y: 309, distance: 101.6
click at [42, 182] on link "Generic Scanner" at bounding box center [54, 183] width 75 height 16
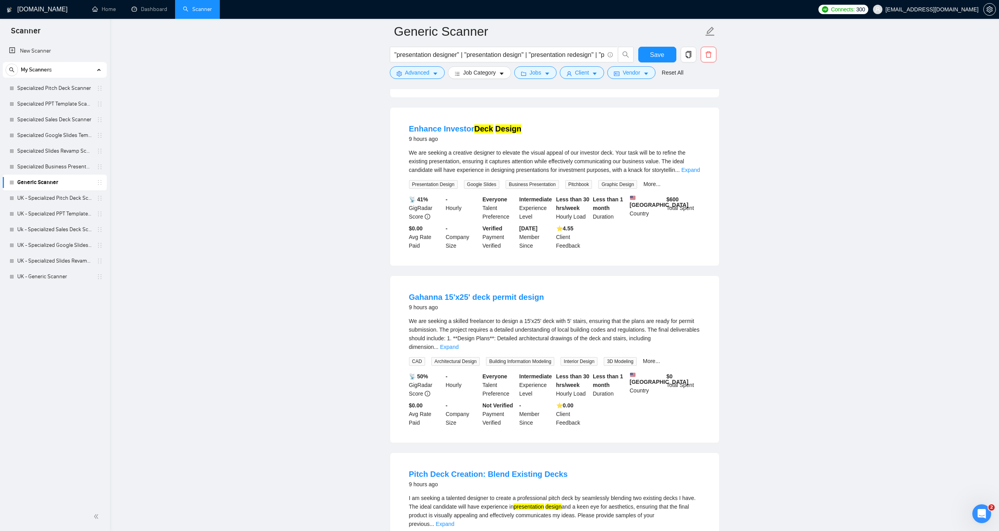
scroll to position [746, 0]
click at [459, 346] on link "Expand" at bounding box center [449, 349] width 18 height 6
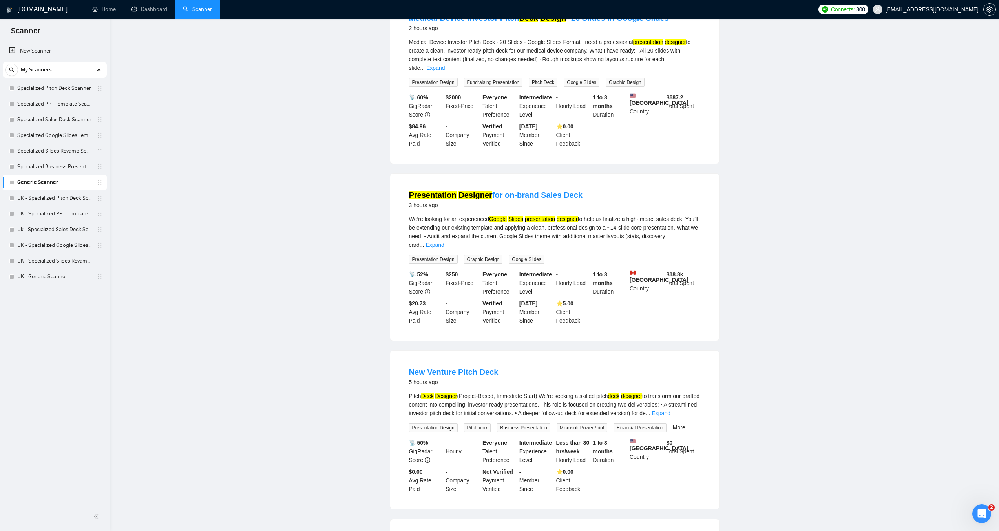
scroll to position [0, 0]
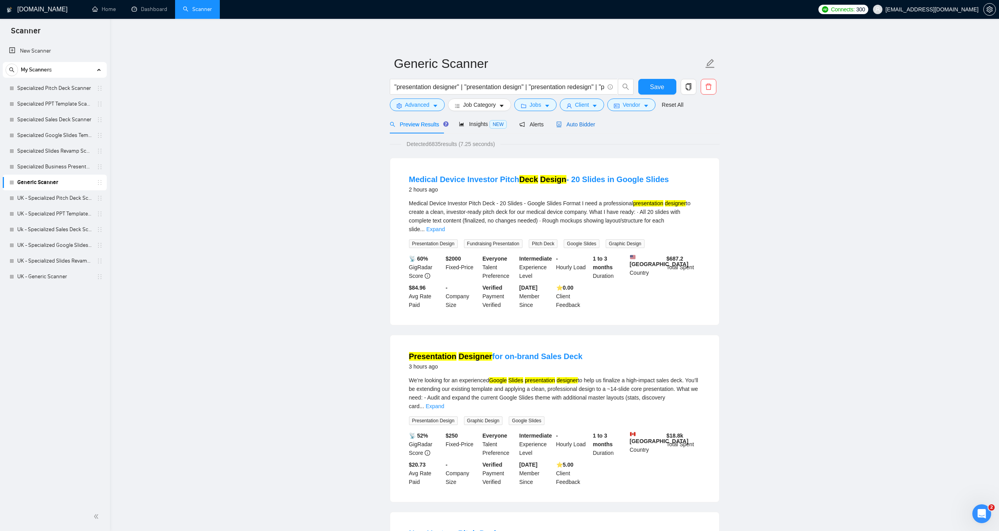
click at [571, 126] on span "Auto Bidder" at bounding box center [575, 124] width 39 height 6
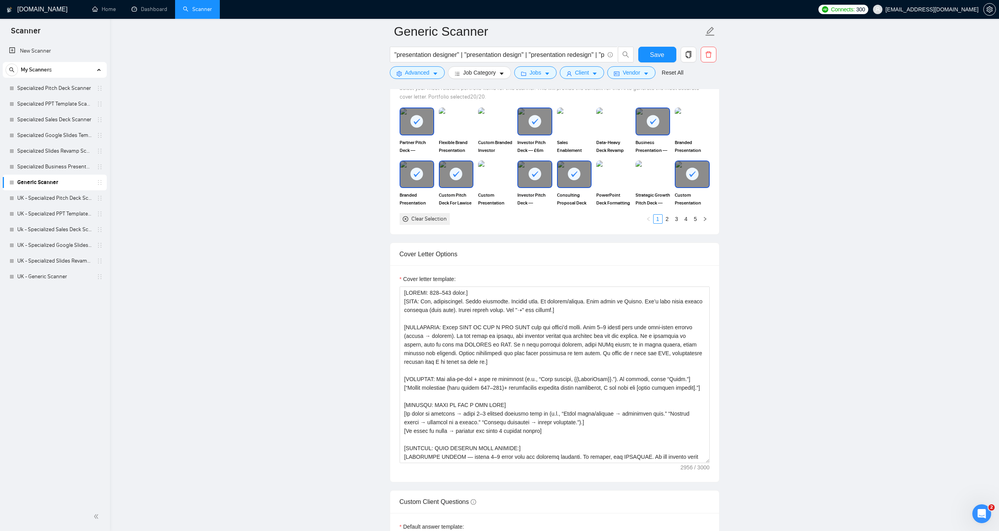
scroll to position [825, 0]
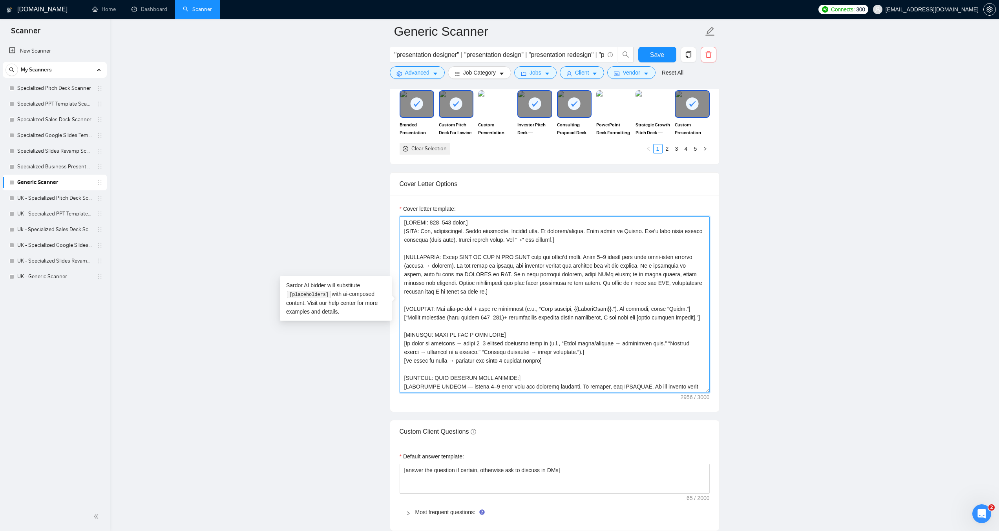
drag, startPoint x: 442, startPoint y: 327, endPoint x: 399, endPoint y: 320, distance: 43.4
click at [400, 320] on textarea "Cover letter template:" at bounding box center [555, 304] width 310 height 177
paste textarea "Write: “Having worked on (pick a random number between 200-300)+ projects in [c…"
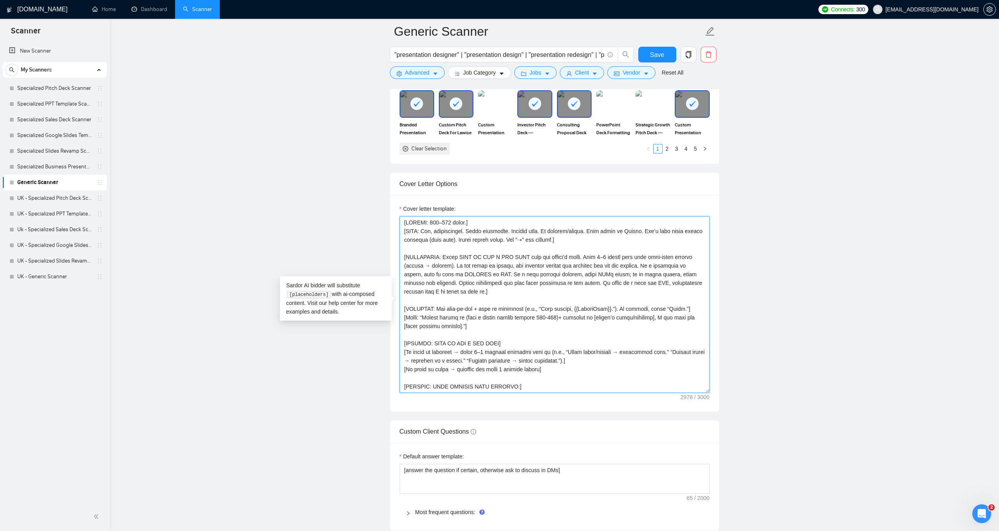
drag, startPoint x: 556, startPoint y: 318, endPoint x: 550, endPoint y: 318, distance: 5.6
click at [550, 318] on textarea "Cover letter template:" at bounding box center [555, 304] width 310 height 177
click at [562, 318] on textarea "Cover letter template:" at bounding box center [555, 304] width 310 height 177
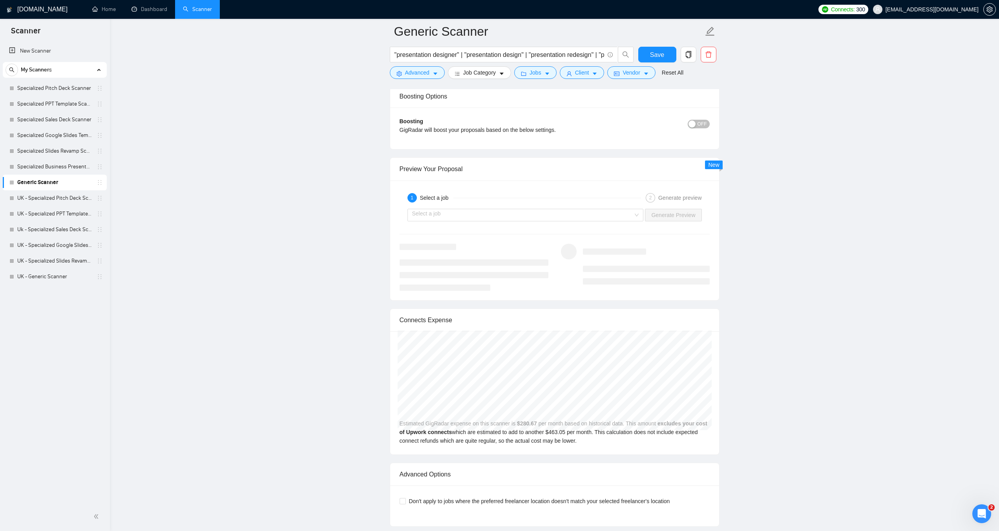
scroll to position [1377, 0]
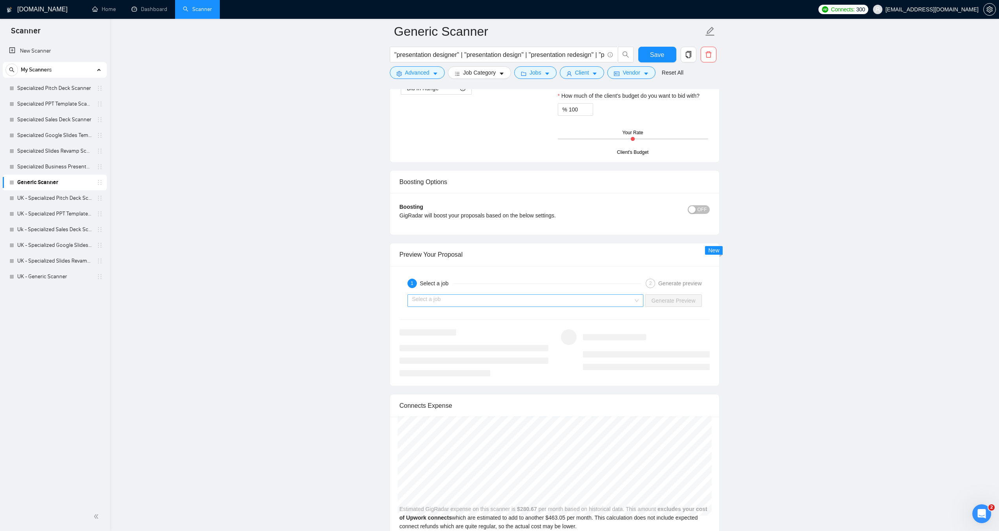
type textarea "[LOREMI: 732–716 dolor.] [SITA: Con, adipiscingel. Seddo eiusmodte. Incidid utl…"
click at [514, 305] on input "search" at bounding box center [522, 301] width 221 height 12
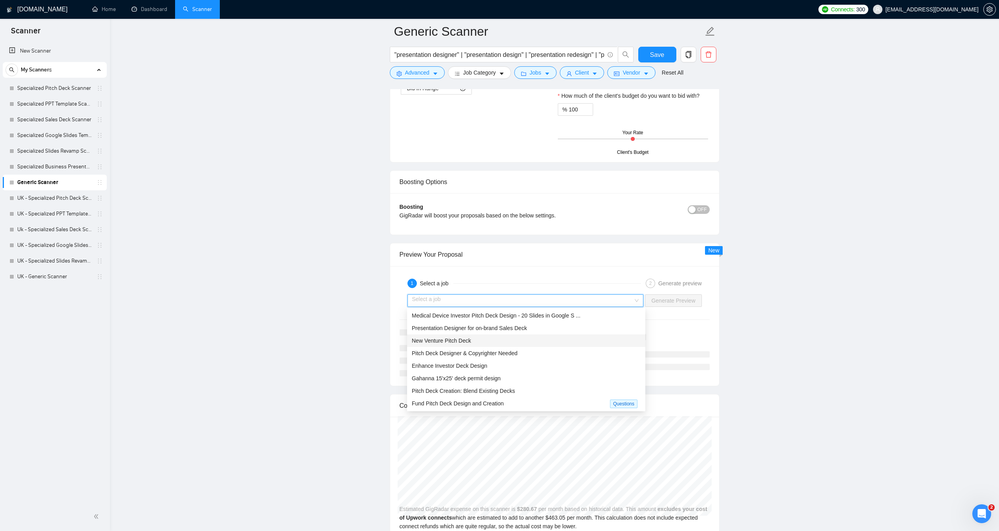
click at [457, 341] on span "New Venture Pitch Deck" at bounding box center [441, 341] width 59 height 6
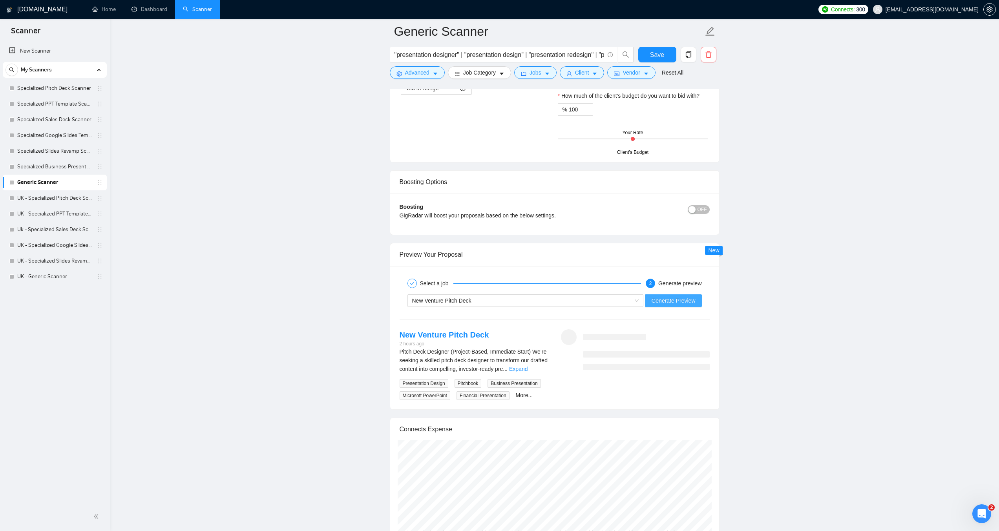
click at [677, 302] on span "Generate Preview" at bounding box center [673, 300] width 44 height 9
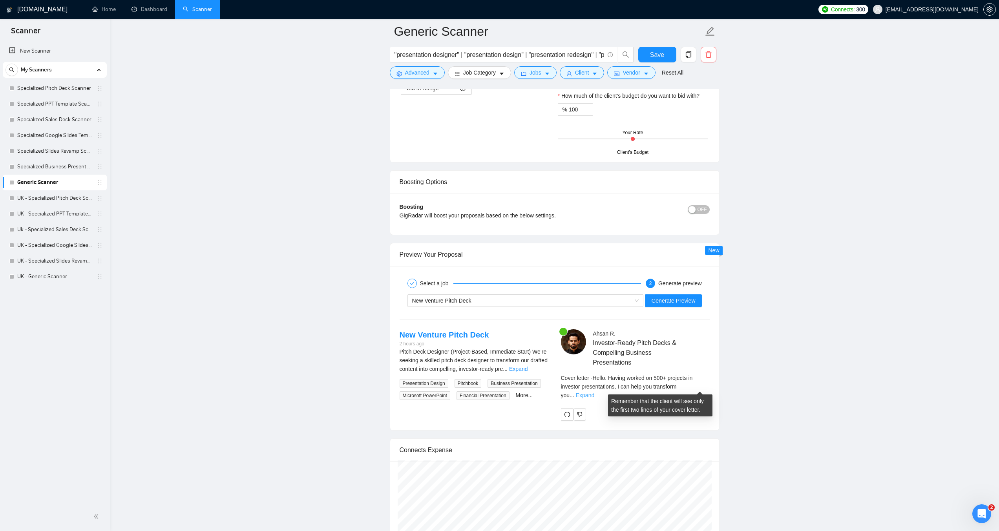
click at [594, 392] on link "Expand" at bounding box center [585, 395] width 18 height 6
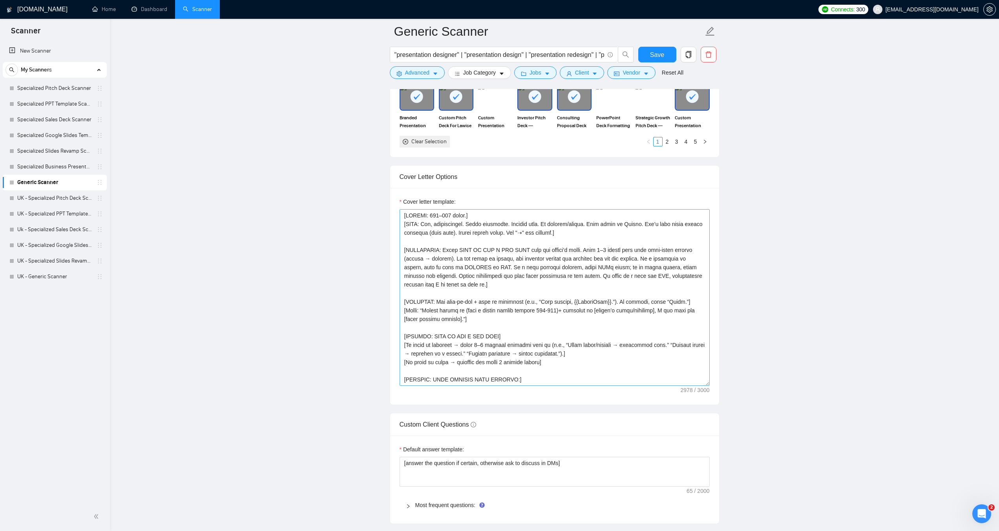
scroll to position [866, 0]
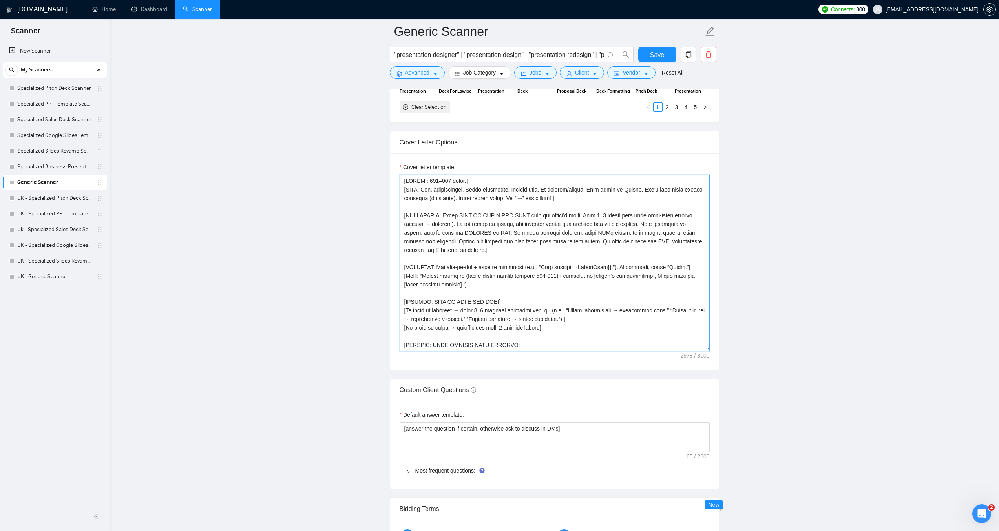
click at [540, 303] on textarea "Cover letter template:" at bounding box center [555, 263] width 310 height 177
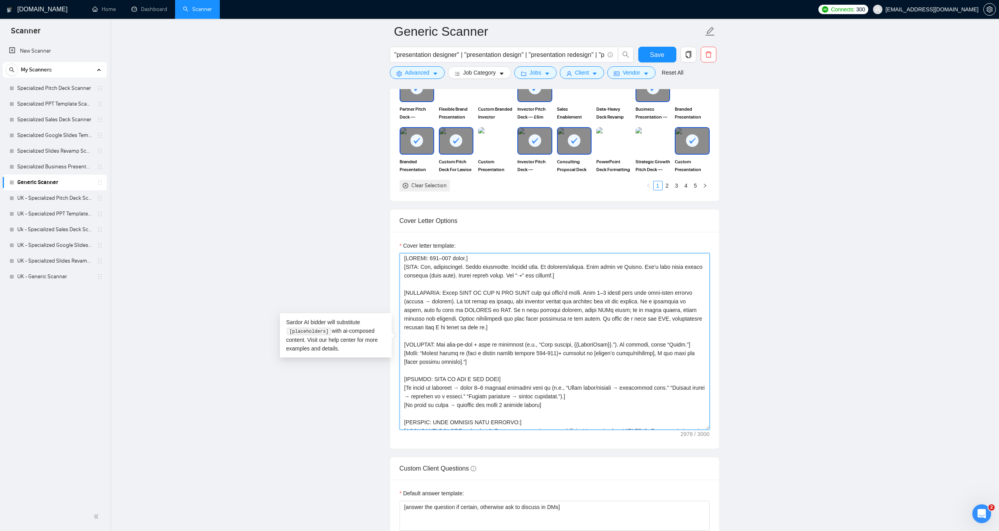
scroll to position [0, 0]
drag, startPoint x: 33, startPoint y: 86, endPoint x: 559, endPoint y: 46, distance: 526.8
click at [33, 86] on link "Specialized Pitch Deck Scanner" at bounding box center [54, 88] width 75 height 16
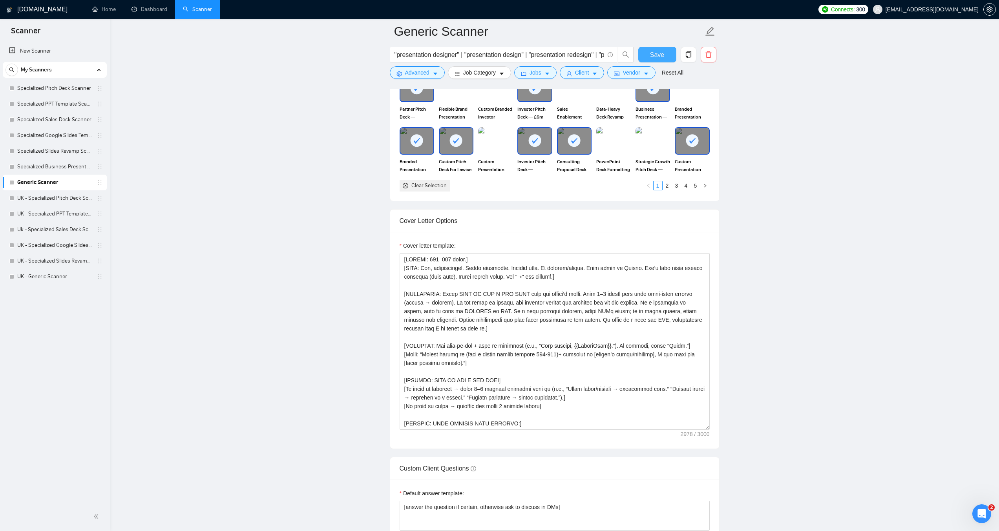
click at [651, 53] on span "Save" at bounding box center [657, 55] width 14 height 10
click at [55, 86] on link "Specialized Pitch Deck Scanner" at bounding box center [54, 88] width 75 height 16
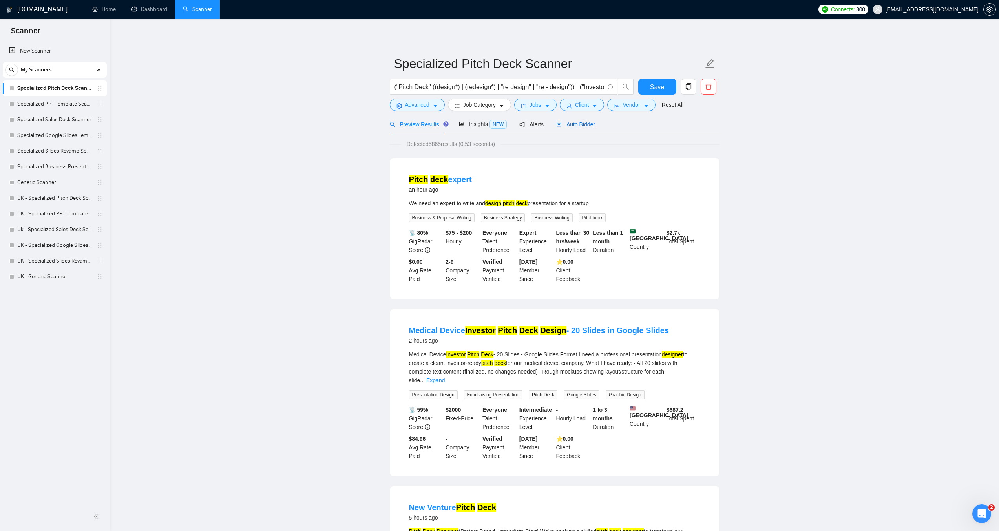
click at [584, 123] on span "Auto Bidder" at bounding box center [575, 124] width 39 height 6
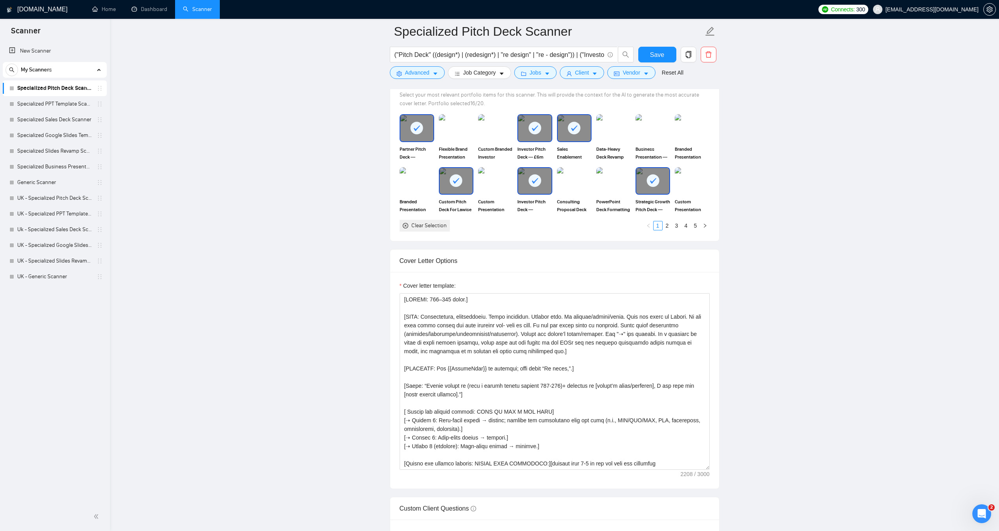
scroll to position [746, 0]
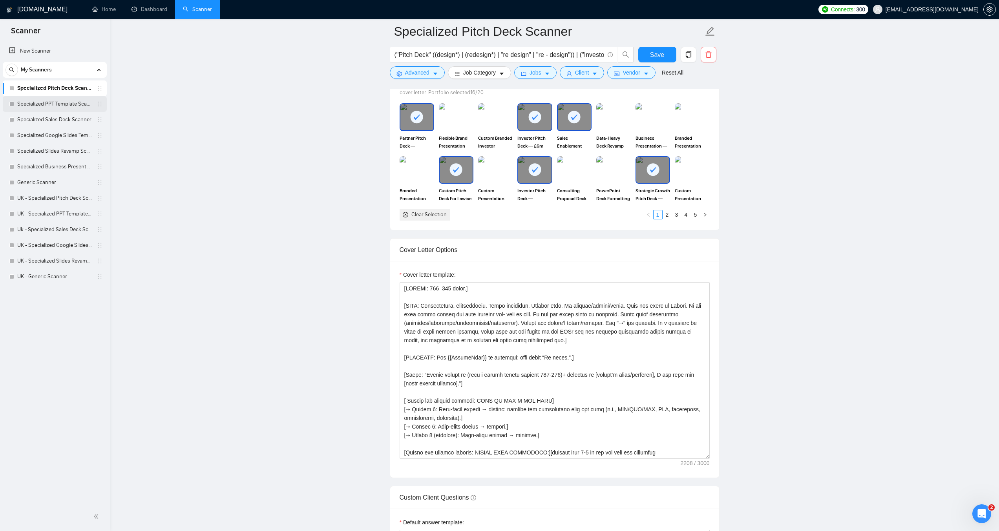
click at [68, 103] on link "Specialized PPT Template Scanner" at bounding box center [54, 104] width 75 height 16
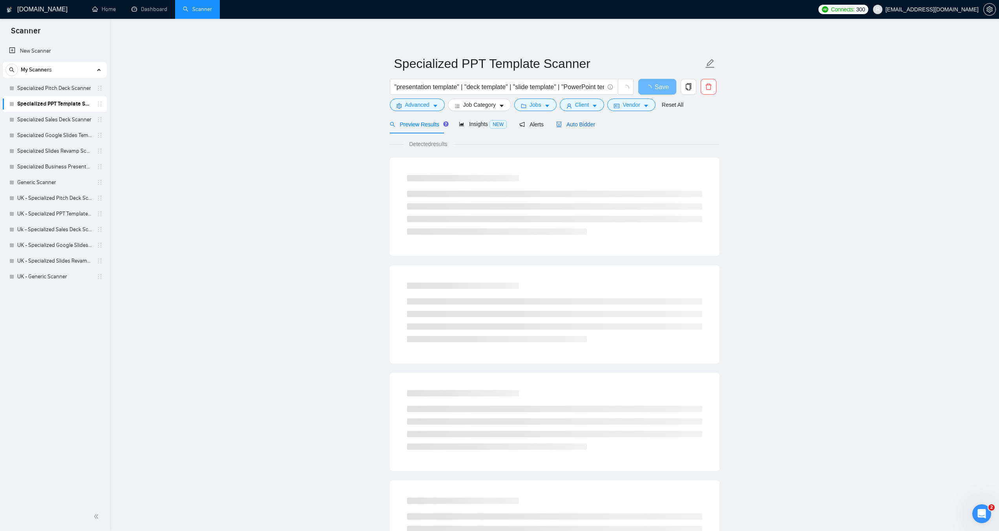
click at [571, 123] on span "Auto Bidder" at bounding box center [575, 124] width 39 height 6
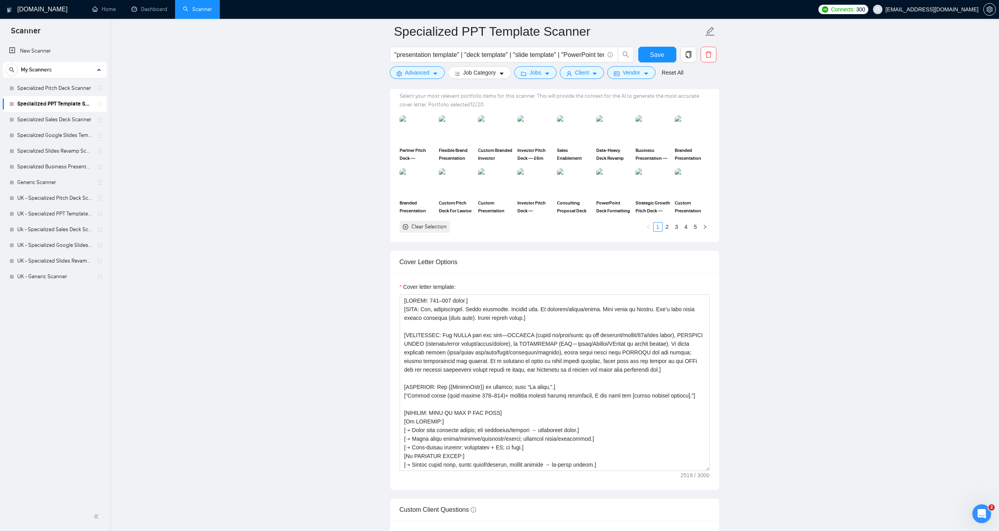
scroll to position [746, 0]
click at [44, 118] on link "Specialized Sales Deck Scanner" at bounding box center [54, 120] width 75 height 16
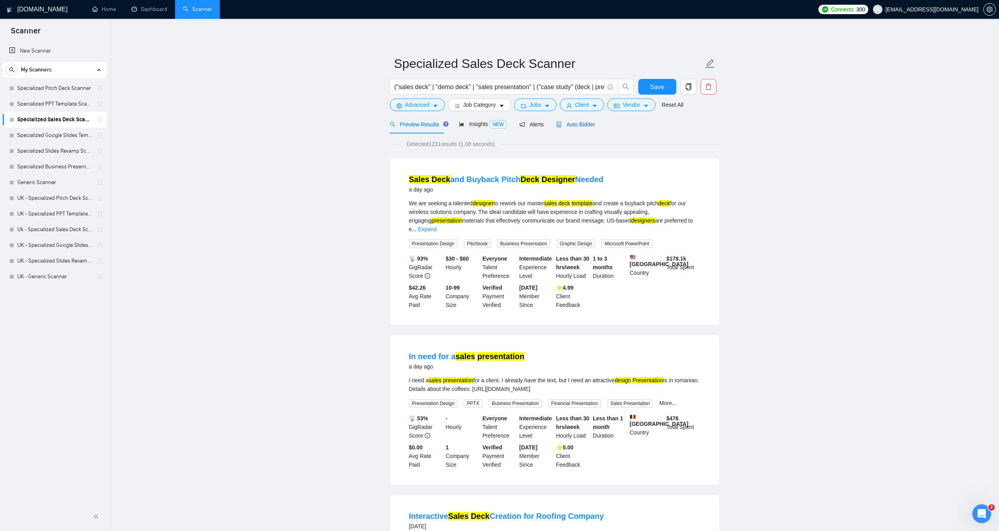
click at [567, 123] on span "Auto Bidder" at bounding box center [575, 124] width 39 height 6
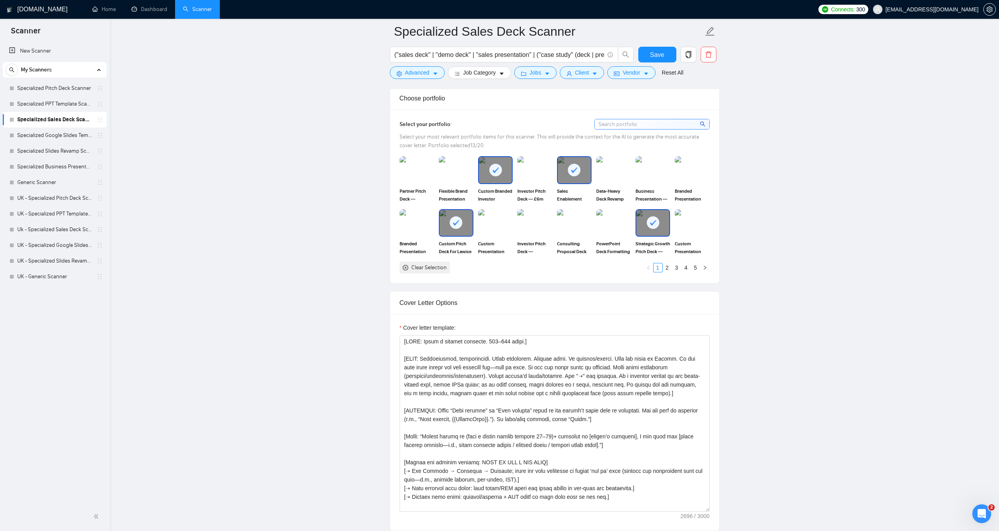
scroll to position [707, 0]
drag, startPoint x: 619, startPoint y: 406, endPoint x: 582, endPoint y: 403, distance: 37.0
click at [582, 403] on textarea "Cover letter template:" at bounding box center [555, 422] width 310 height 177
click at [596, 404] on textarea "Cover letter template:" at bounding box center [555, 422] width 310 height 177
drag, startPoint x: 596, startPoint y: 407, endPoint x: 610, endPoint y: 406, distance: 13.8
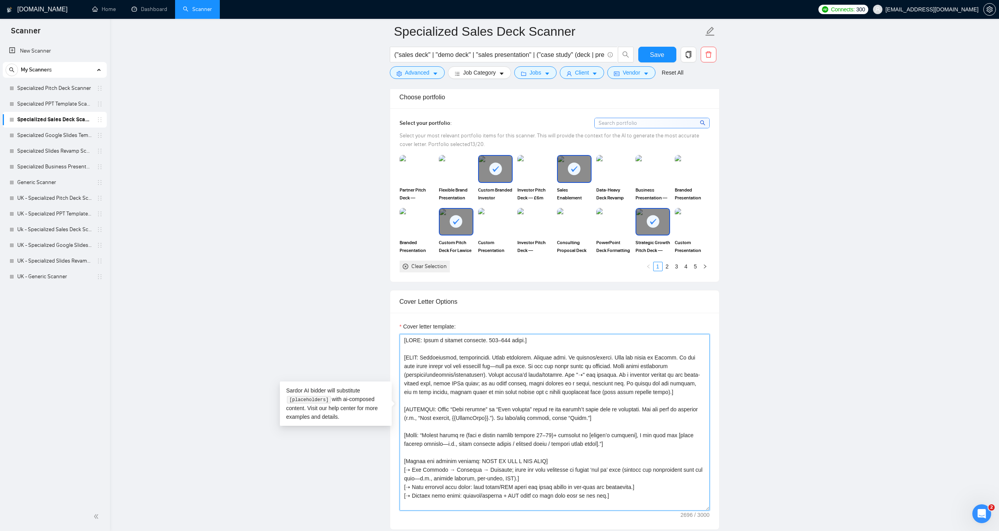
click at [610, 406] on textarea "Cover letter template:" at bounding box center [555, 422] width 310 height 177
drag, startPoint x: 629, startPoint y: 404, endPoint x: 398, endPoint y: 395, distance: 231.0
click at [398, 395] on div "Cover letter template:" at bounding box center [554, 421] width 329 height 217
type textarea "[LORE: Ipsum d sitamet consecte. 446–806 adipi.] [ELIT: Seddoeiusmod, temporinc…"
drag, startPoint x: 46, startPoint y: 179, endPoint x: 565, endPoint y: 50, distance: 535.4
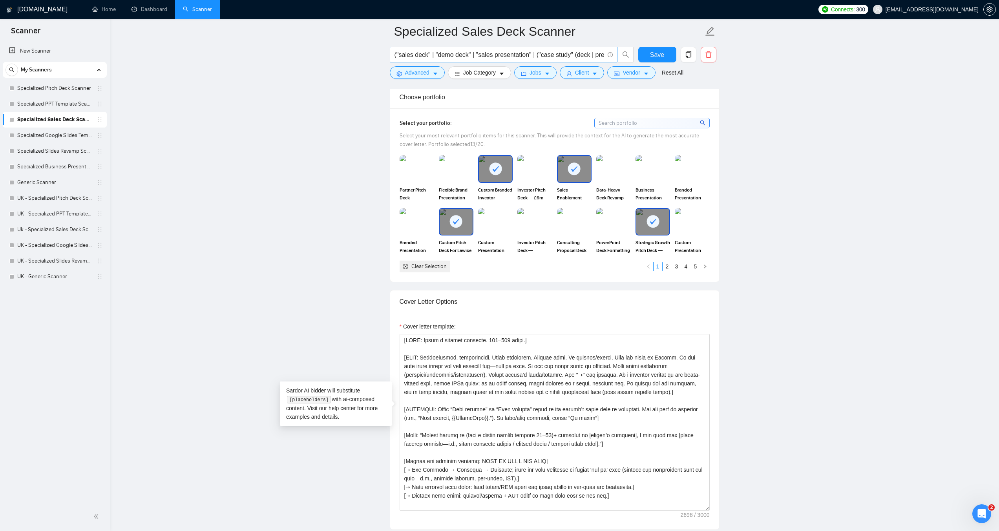
click at [46, 179] on link "Generic Scanner" at bounding box center [54, 183] width 75 height 16
click at [657, 54] on span "Save" at bounding box center [657, 55] width 14 height 10
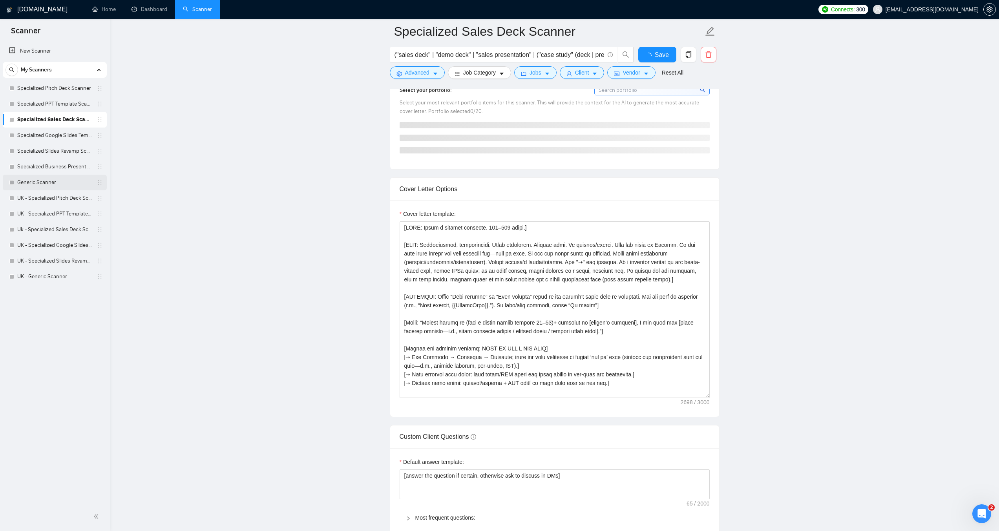
click at [42, 182] on link "Generic Scanner" at bounding box center [54, 183] width 75 height 16
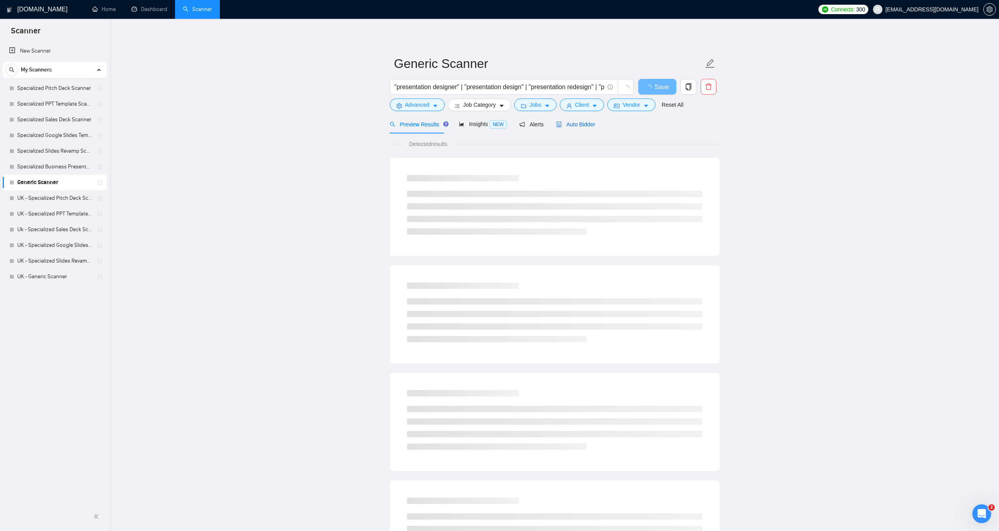
click at [577, 121] on span "Auto Bidder" at bounding box center [575, 124] width 39 height 6
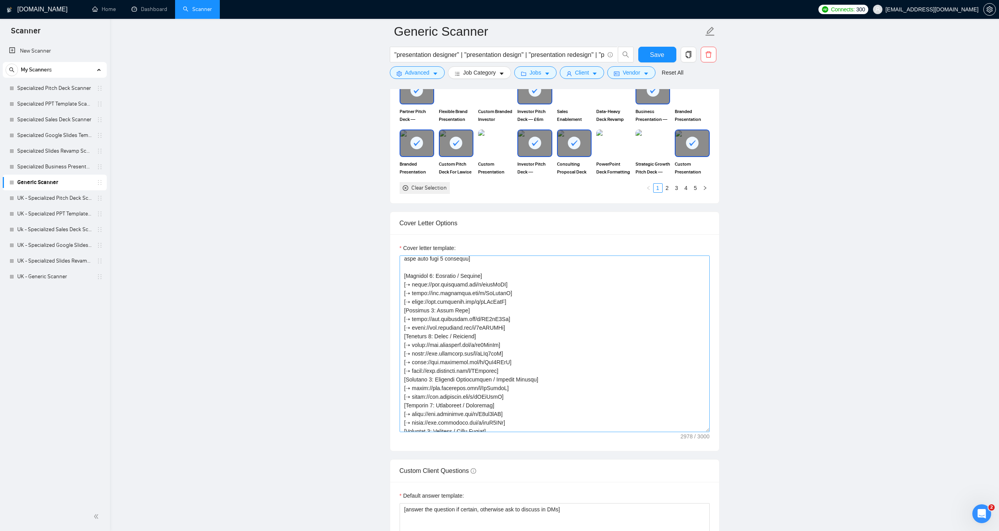
scroll to position [320, 0]
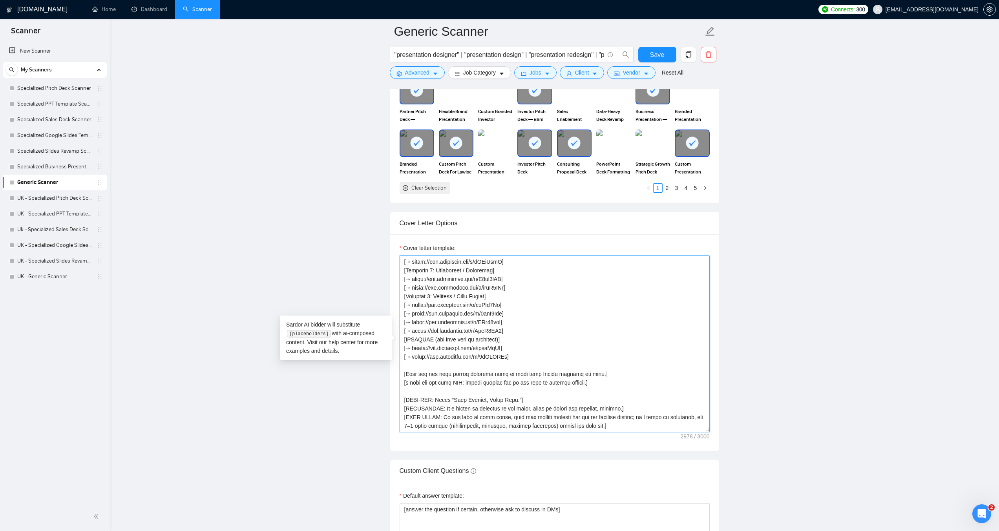
drag, startPoint x: 608, startPoint y: 425, endPoint x: 400, endPoint y: 420, distance: 208.2
click at [400, 420] on textarea "Cover letter template:" at bounding box center [555, 344] width 310 height 177
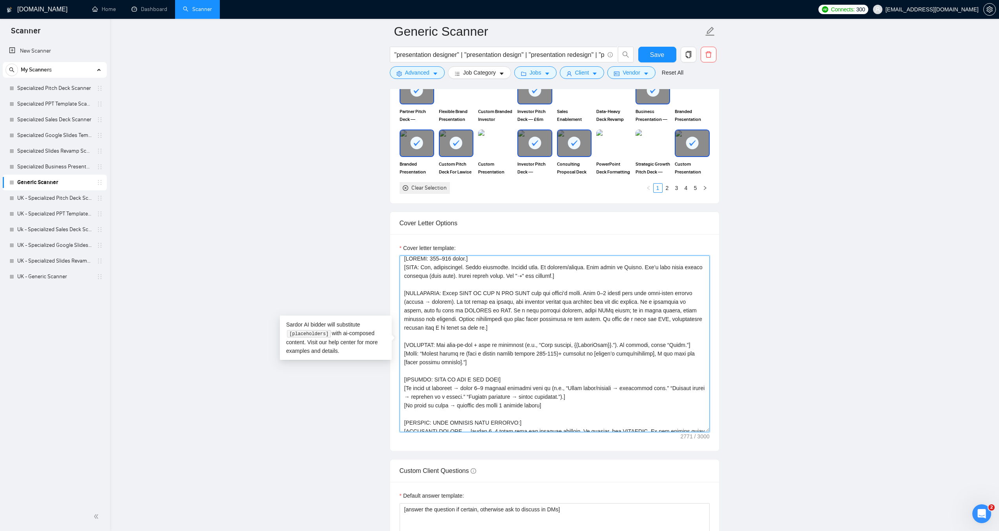
scroll to position [0, 0]
drag, startPoint x: 680, startPoint y: 347, endPoint x: 385, endPoint y: 351, distance: 295.7
paste textarea "Write “Good morning” or “Good evening” based on the client’s local time if avai…"
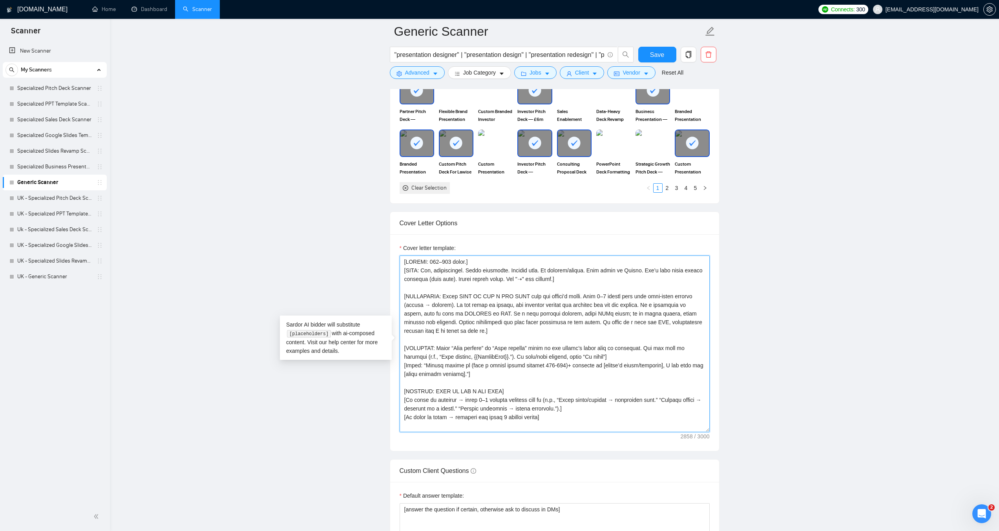
click at [418, 364] on textarea "Cover letter template:" at bounding box center [555, 344] width 310 height 177
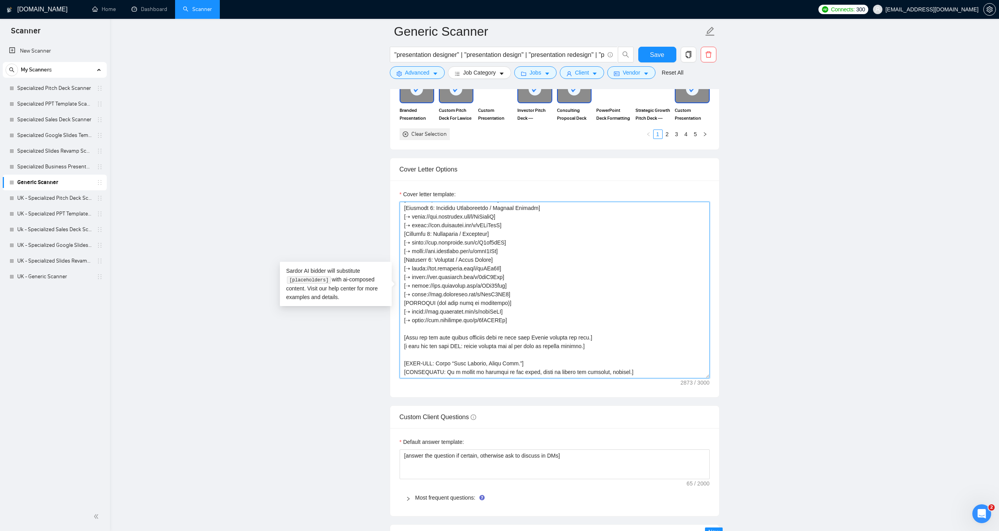
scroll to position [982, 0]
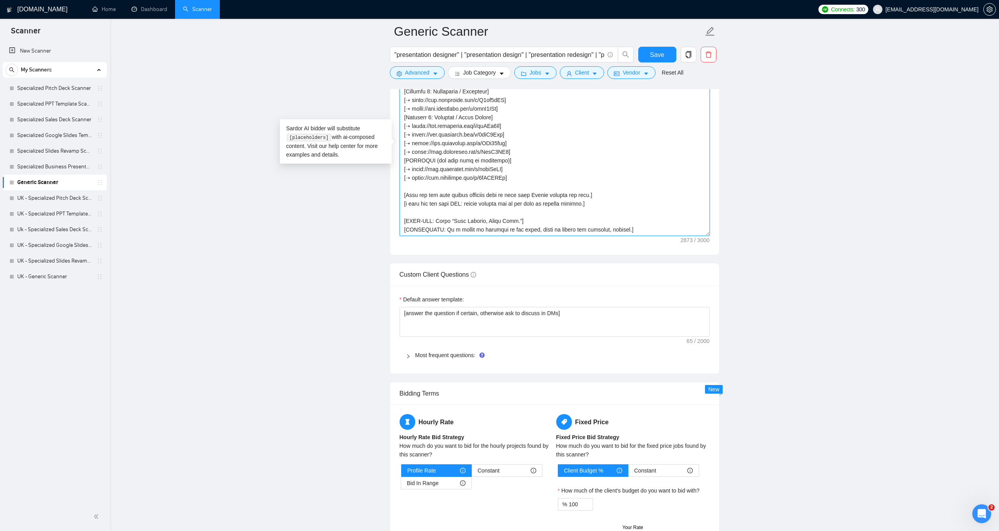
drag, startPoint x: 616, startPoint y: 227, endPoint x: 389, endPoint y: 229, distance: 227.3
click at [389, 229] on main "[PERSON_NAME] "presentation designer" | "presentation design" | "presentation r…" at bounding box center [555, 135] width 864 height 2170
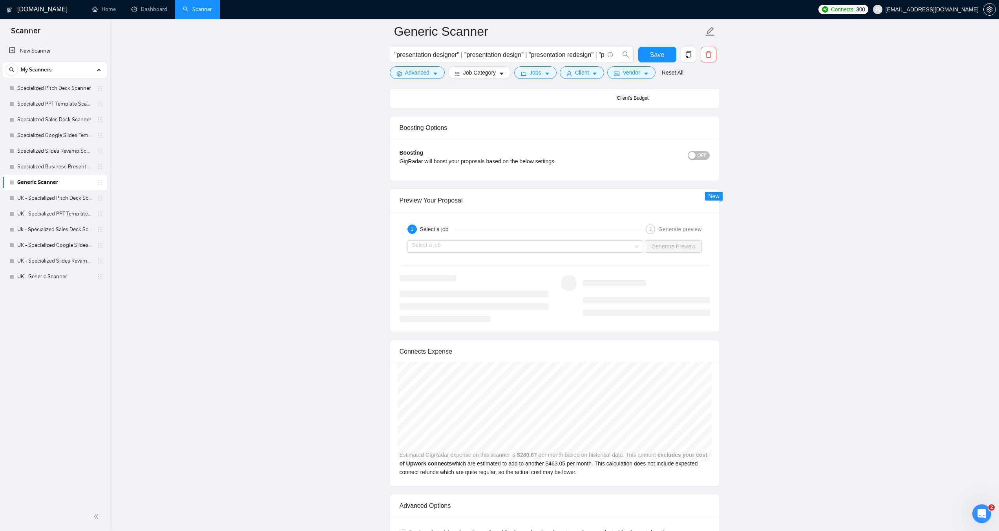
scroll to position [1492, 0]
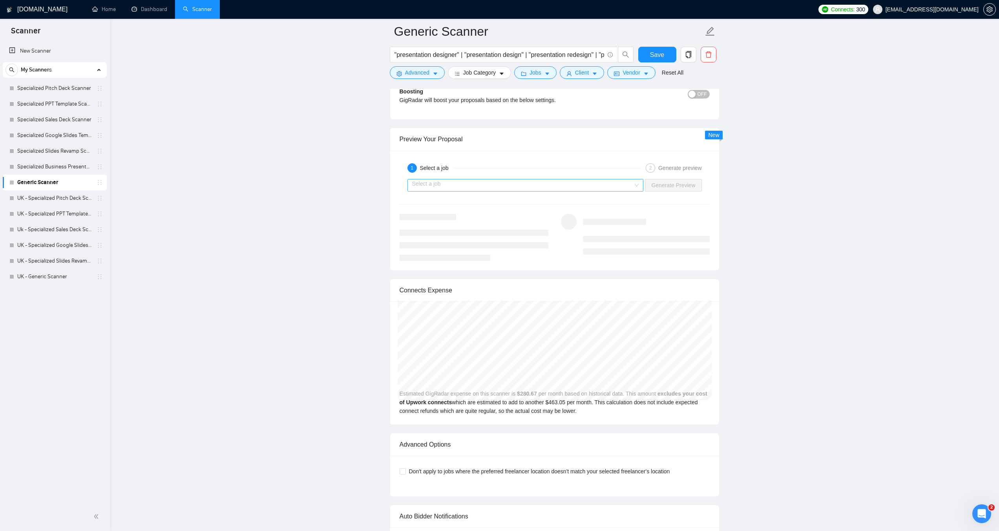
type textarea "[LOREMI: 435–107 dolor.] [SITA: Con, adipiscingel. Seddo eiusmodte. Incidid utl…"
click at [558, 185] on input "search" at bounding box center [522, 185] width 221 height 12
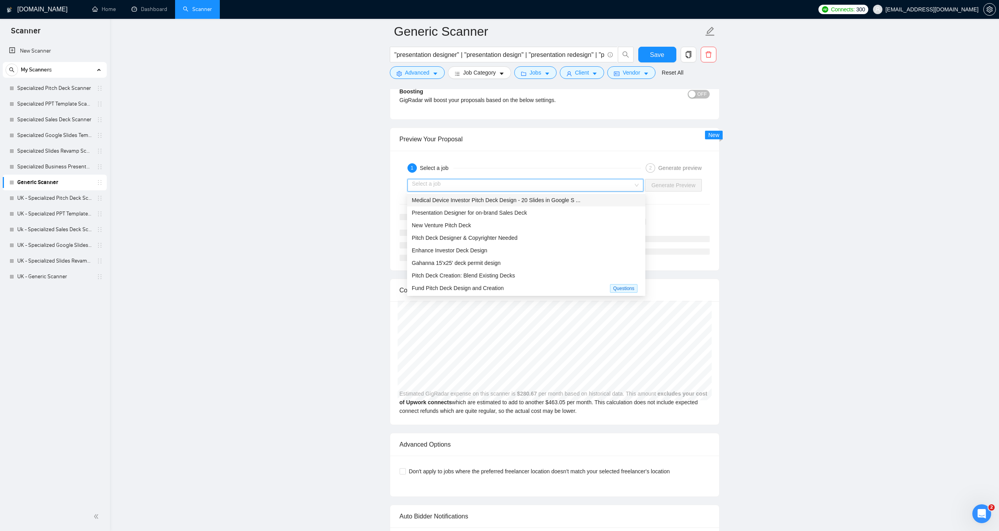
click at [468, 199] on span "Medical Device Investor Pitch Deck Design - 20 Slides in Google S ..." at bounding box center [496, 200] width 169 height 6
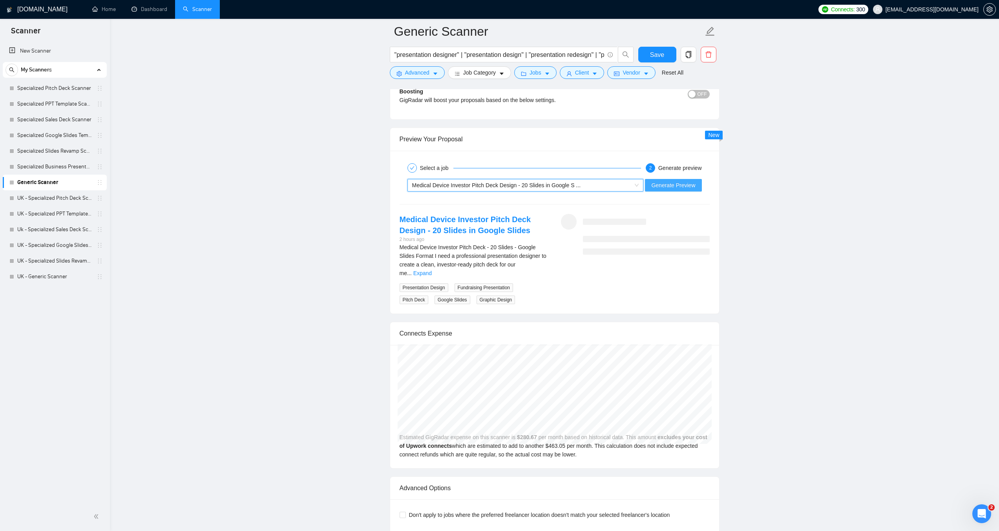
click at [670, 188] on span "Generate Preview" at bounding box center [673, 185] width 44 height 9
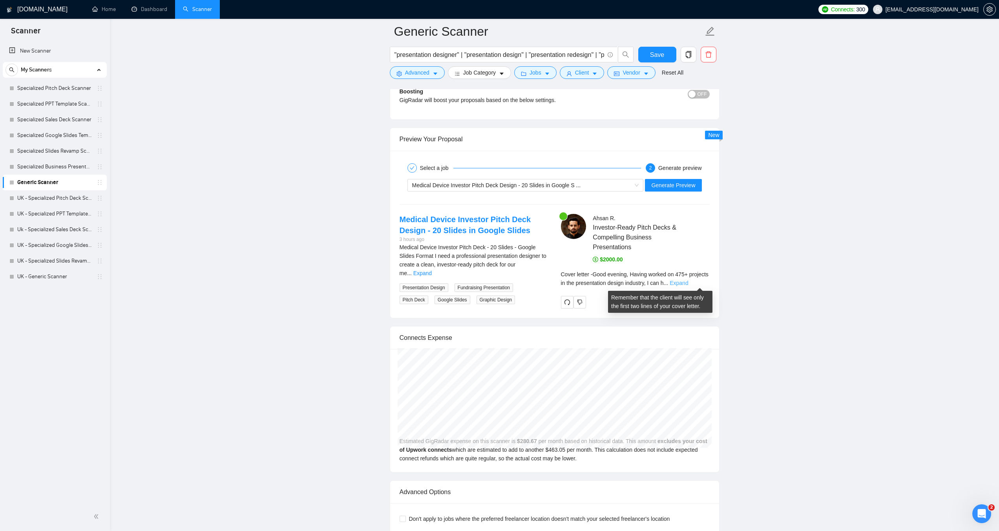
click at [688, 282] on link "Expand" at bounding box center [679, 283] width 18 height 6
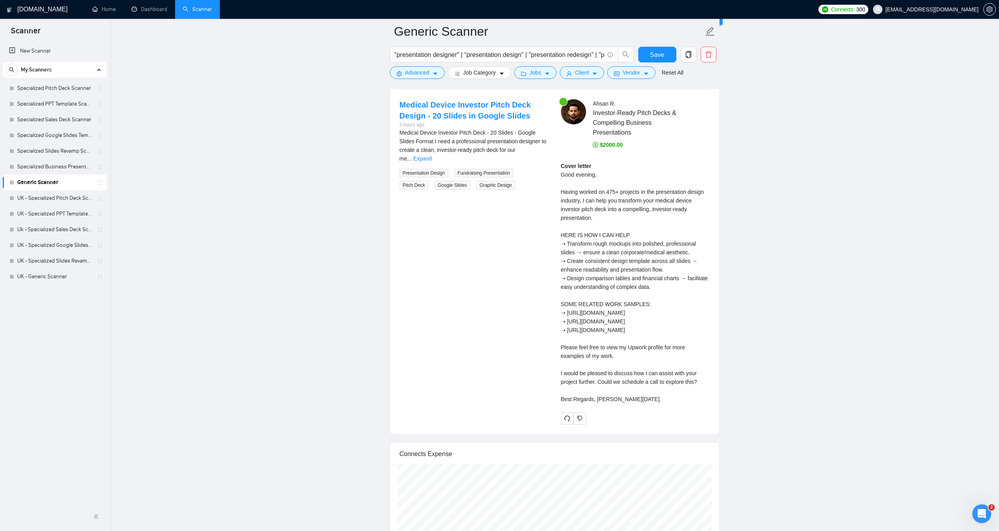
scroll to position [1610, 0]
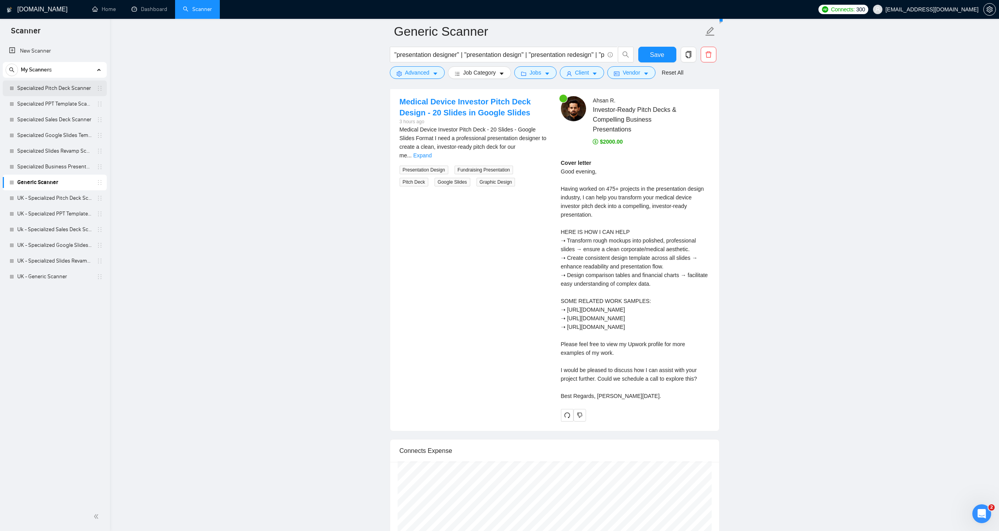
click at [45, 90] on link "Specialized Pitch Deck Scanner" at bounding box center [54, 88] width 75 height 16
click at [650, 58] on button "Save" at bounding box center [657, 55] width 38 height 16
click at [51, 85] on link "Specialized Pitch Deck Scanner" at bounding box center [54, 88] width 75 height 16
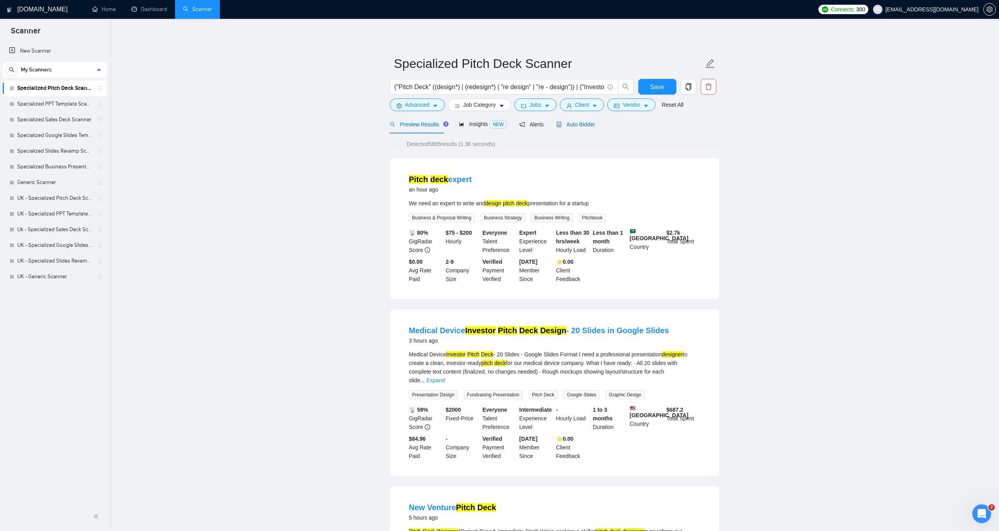
click at [578, 123] on span "Auto Bidder" at bounding box center [575, 124] width 39 height 6
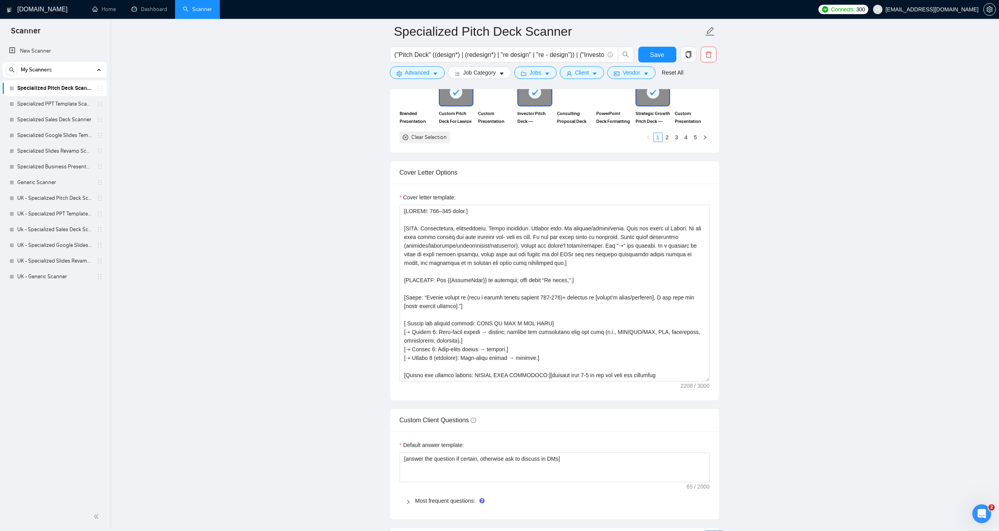
scroll to position [825, 0]
click at [464, 344] on textarea "Cover letter template:" at bounding box center [555, 292] width 310 height 177
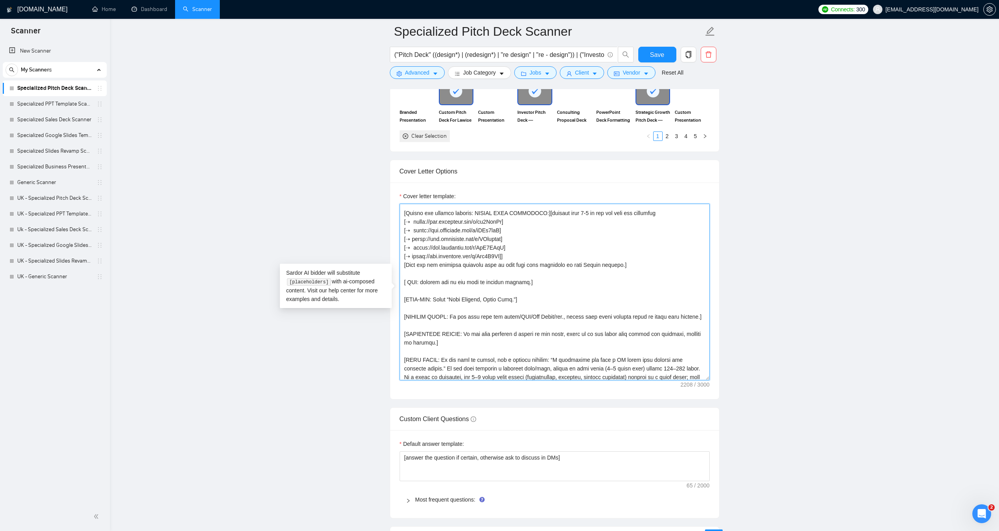
scroll to position [173, 0]
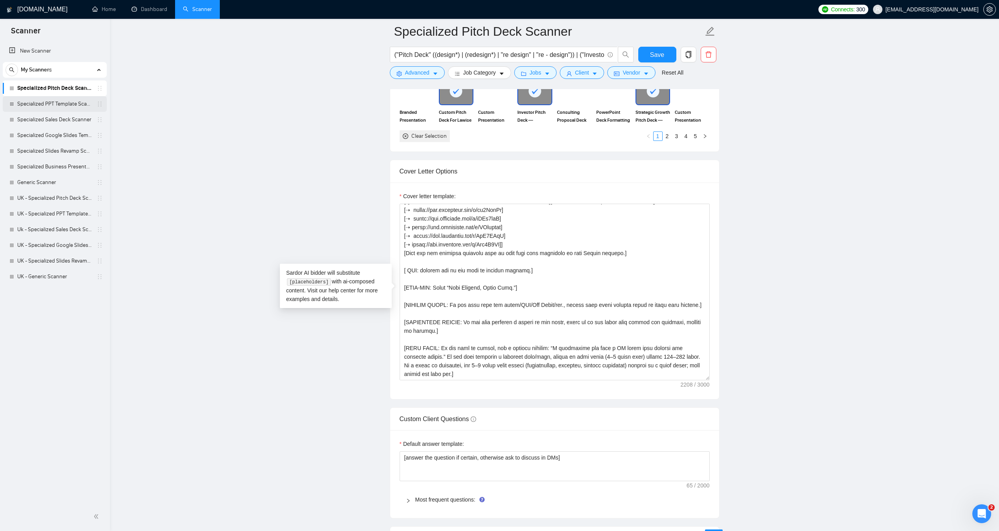
click at [48, 102] on link "Specialized PPT Template Scanner" at bounding box center [54, 104] width 75 height 16
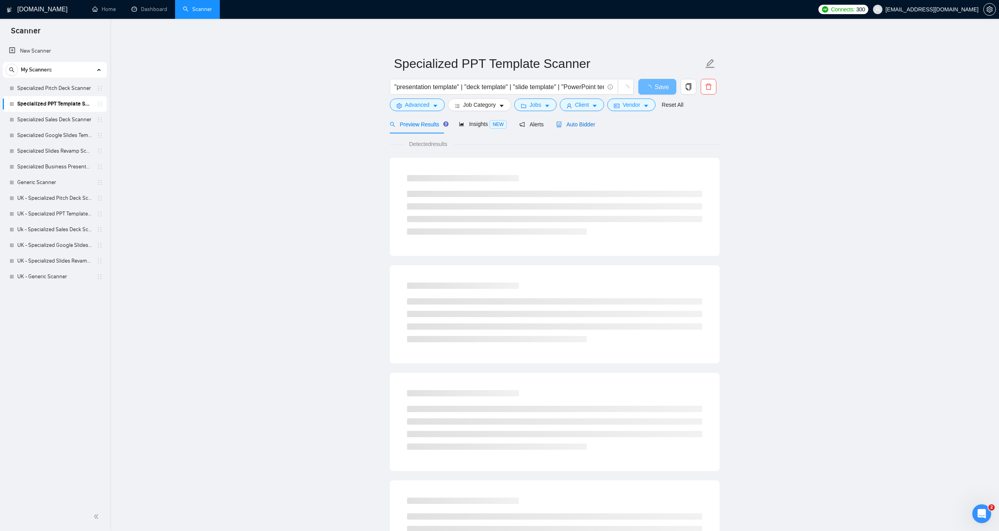
click at [576, 124] on span "Auto Bidder" at bounding box center [575, 124] width 39 height 6
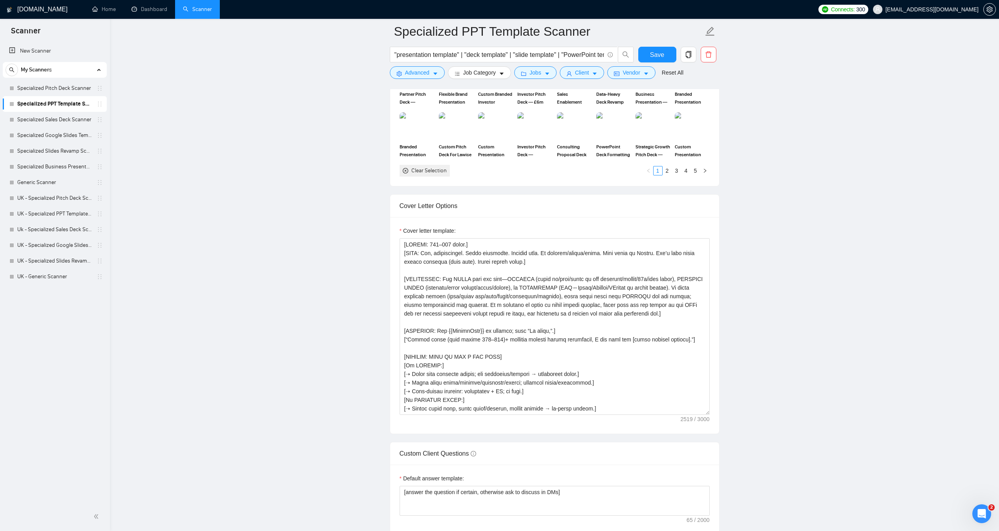
scroll to position [825, 0]
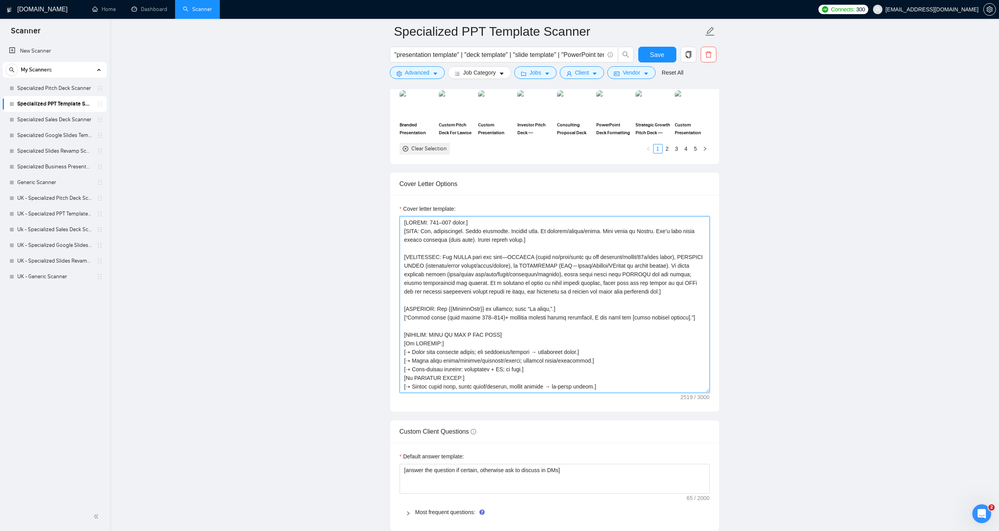
click at [512, 327] on textarea "Cover letter template:" at bounding box center [555, 304] width 310 height 177
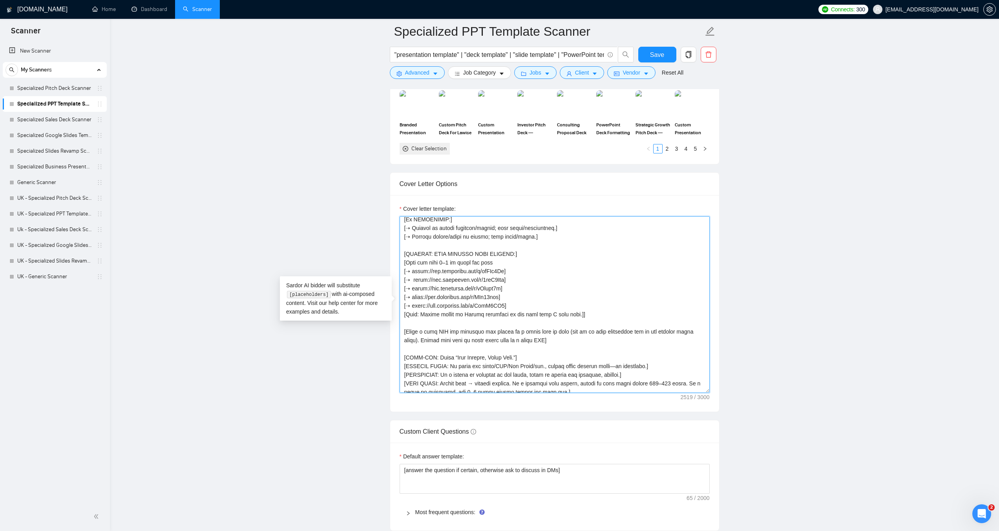
scroll to position [199, 0]
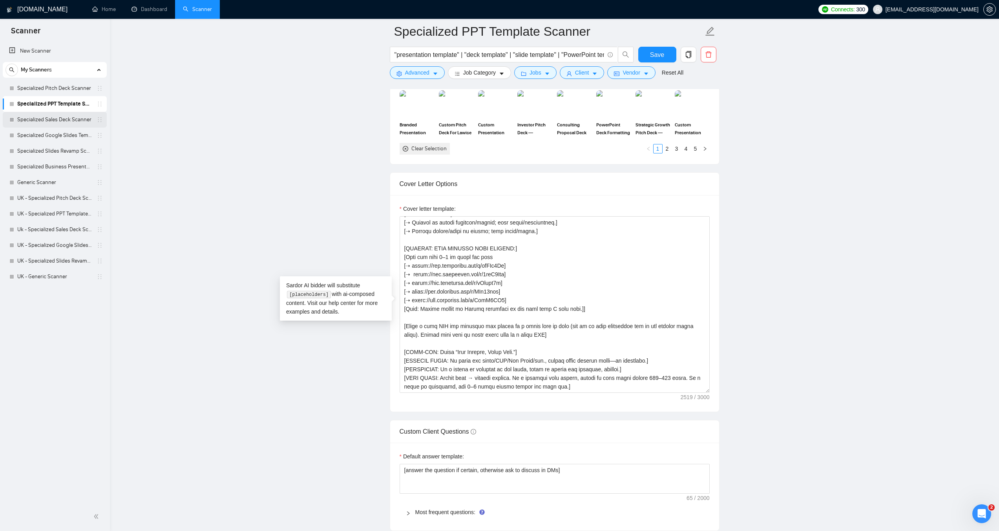
click at [64, 121] on link "Specialized Sales Deck Scanner" at bounding box center [54, 120] width 75 height 16
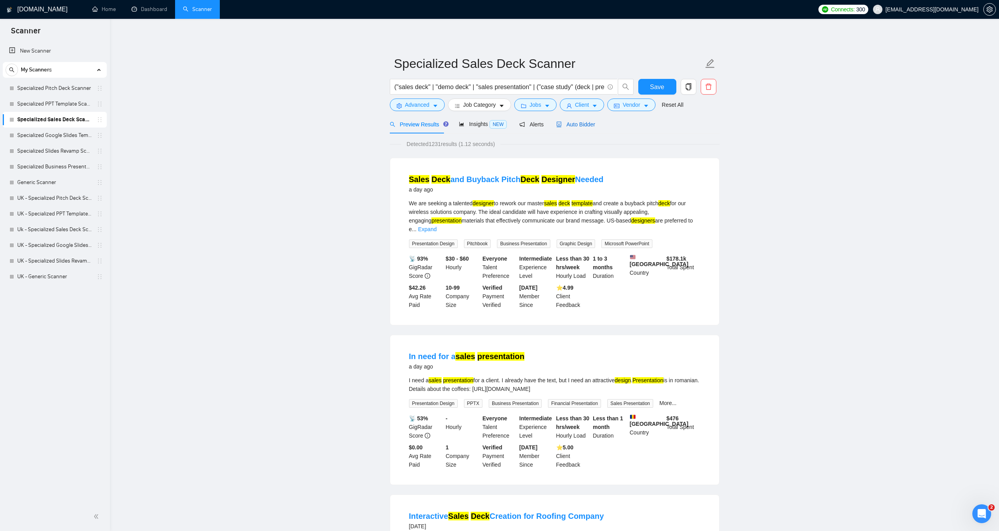
click at [578, 124] on span "Auto Bidder" at bounding box center [575, 124] width 39 height 6
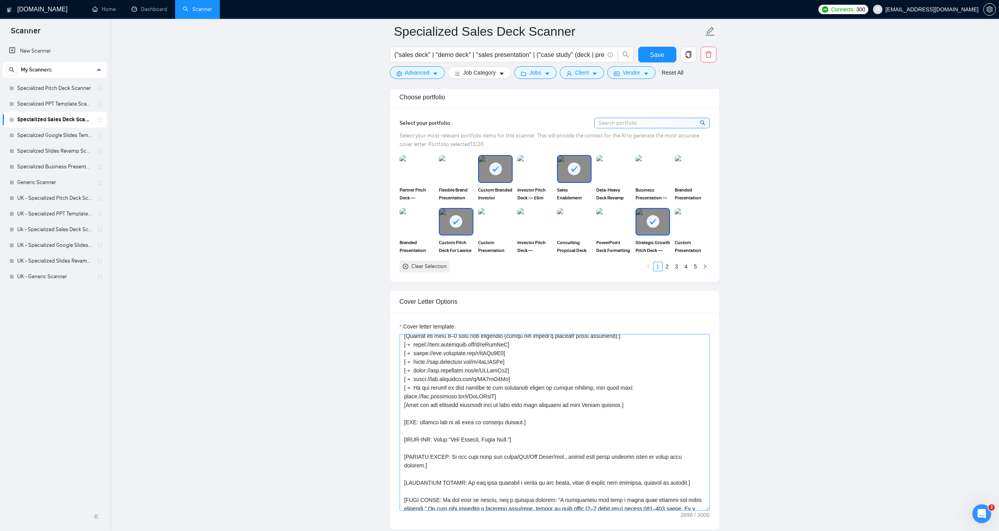
scroll to position [190, 0]
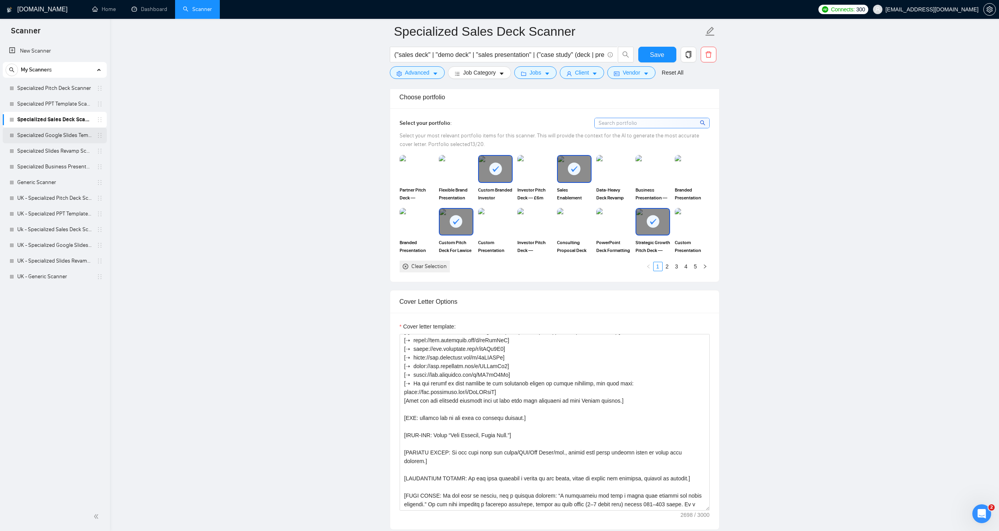
click at [41, 130] on link "Specialized Google Slides Template Scanner" at bounding box center [54, 136] width 75 height 16
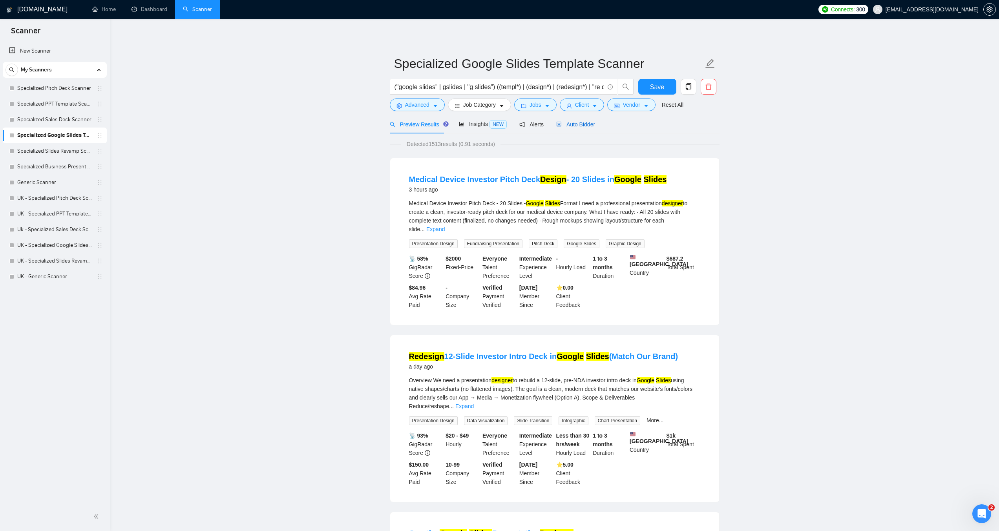
click at [574, 125] on span "Auto Bidder" at bounding box center [575, 124] width 39 height 6
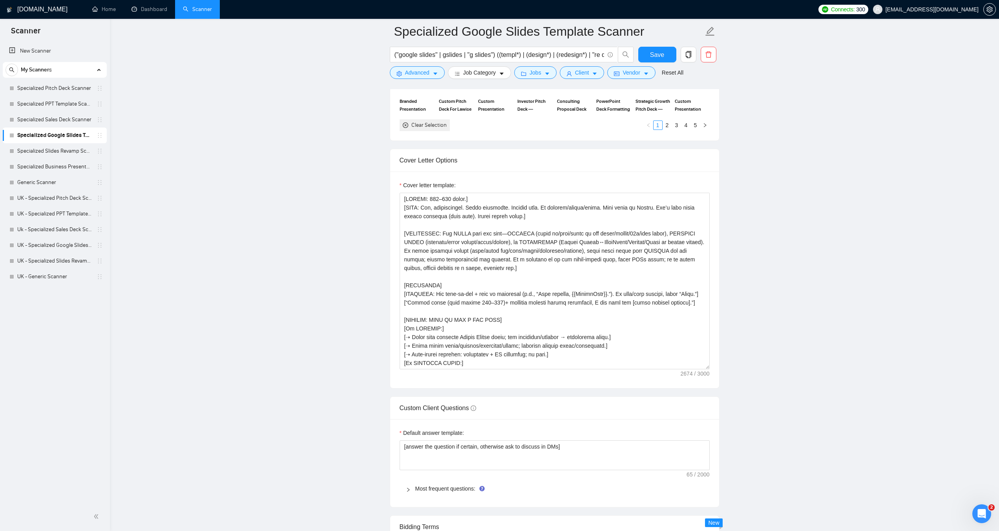
scroll to position [903, 0]
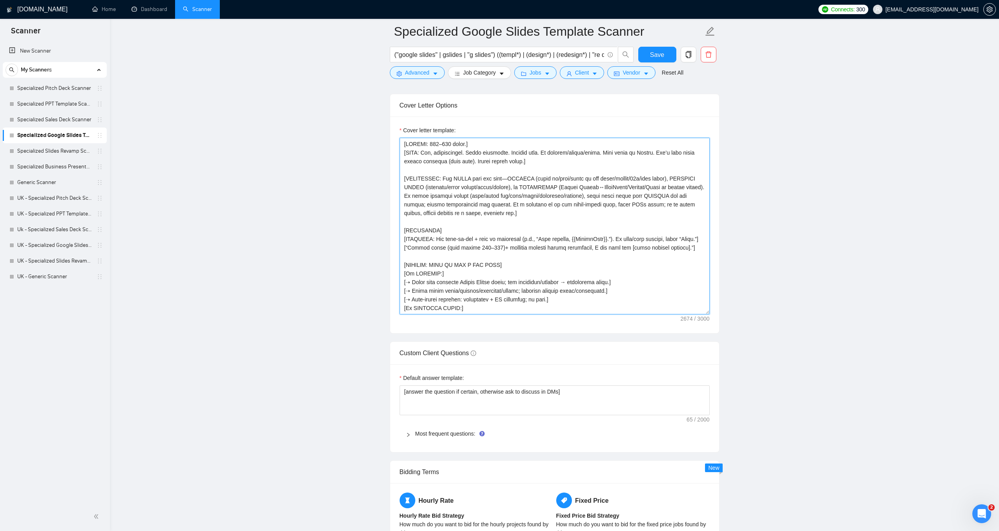
click at [551, 269] on textarea "Cover letter template:" at bounding box center [555, 226] width 310 height 177
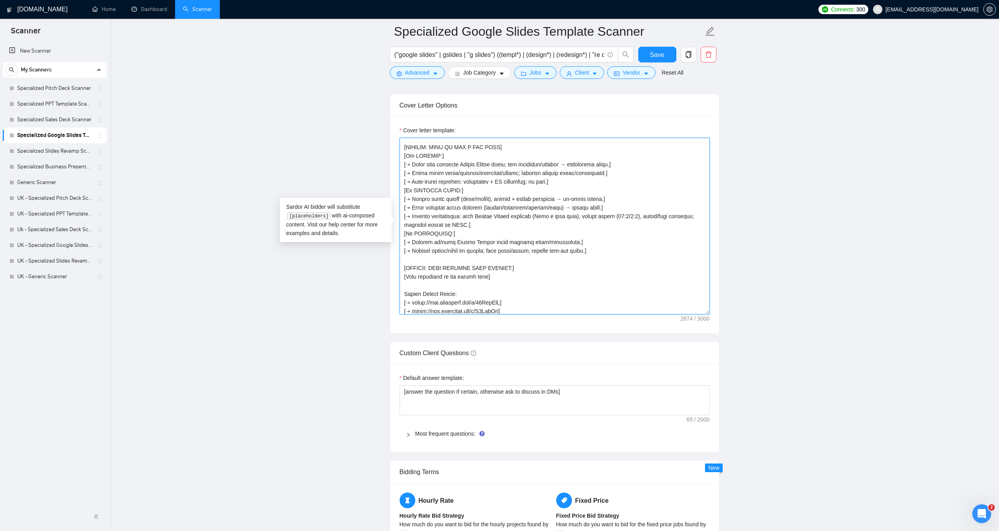
scroll to position [268, 0]
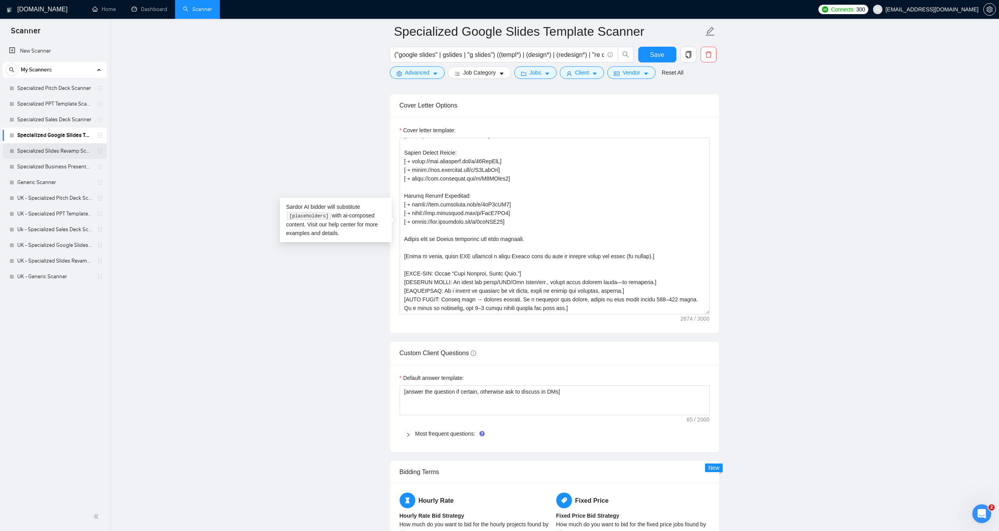
click at [55, 147] on link "Specialized Slides Revamp Scanner" at bounding box center [54, 151] width 75 height 16
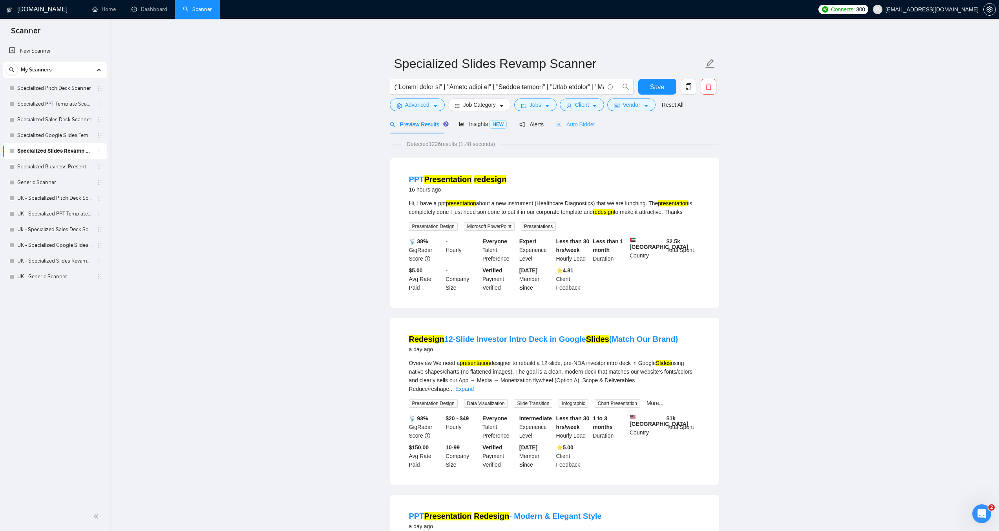
click at [563, 129] on div "Auto Bidder" at bounding box center [575, 124] width 39 height 18
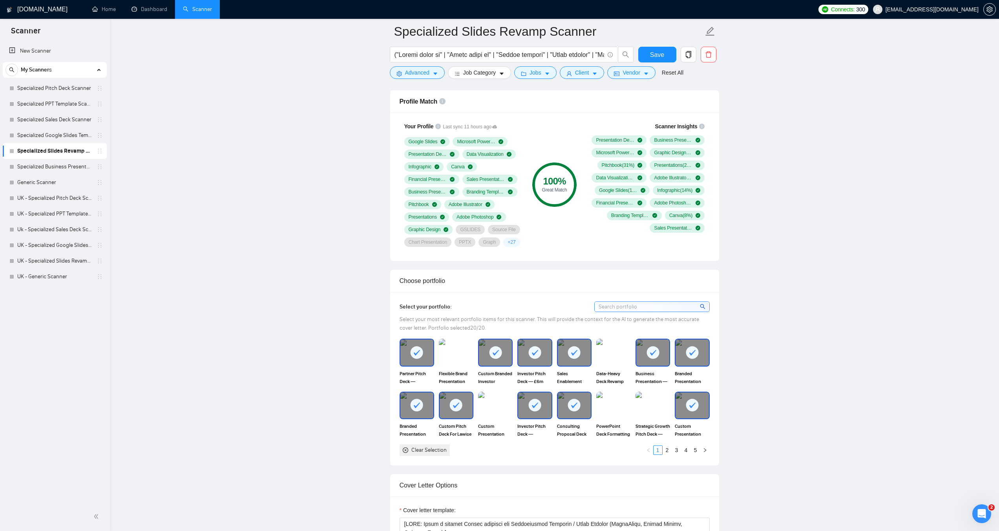
scroll to position [825, 0]
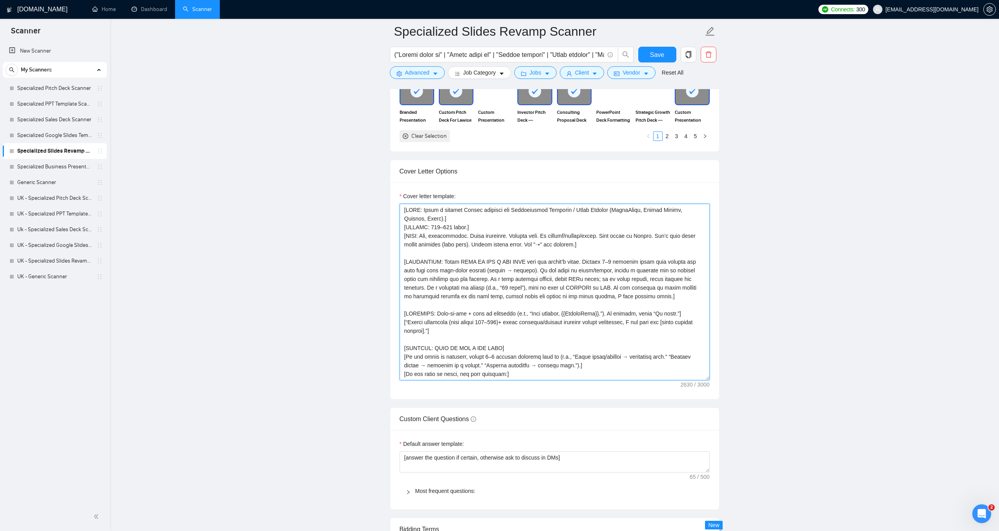
click at [517, 273] on textarea "Cover letter template:" at bounding box center [555, 292] width 310 height 177
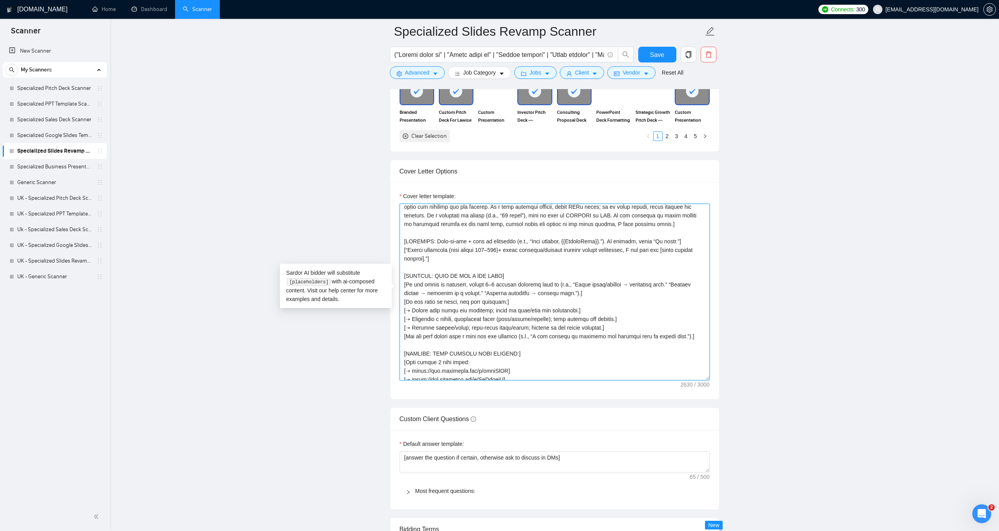
scroll to position [181, 0]
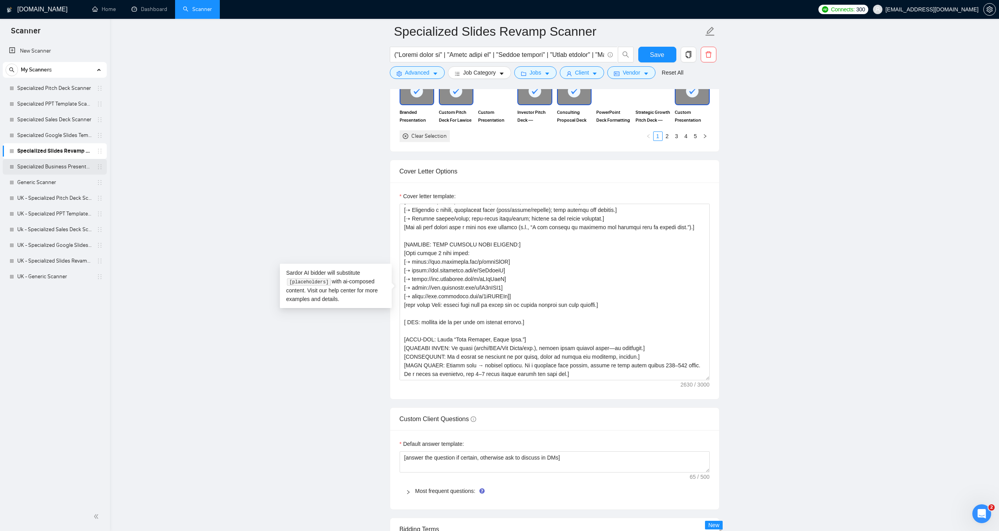
click at [53, 168] on link "Specialized Business Presentation" at bounding box center [54, 167] width 75 height 16
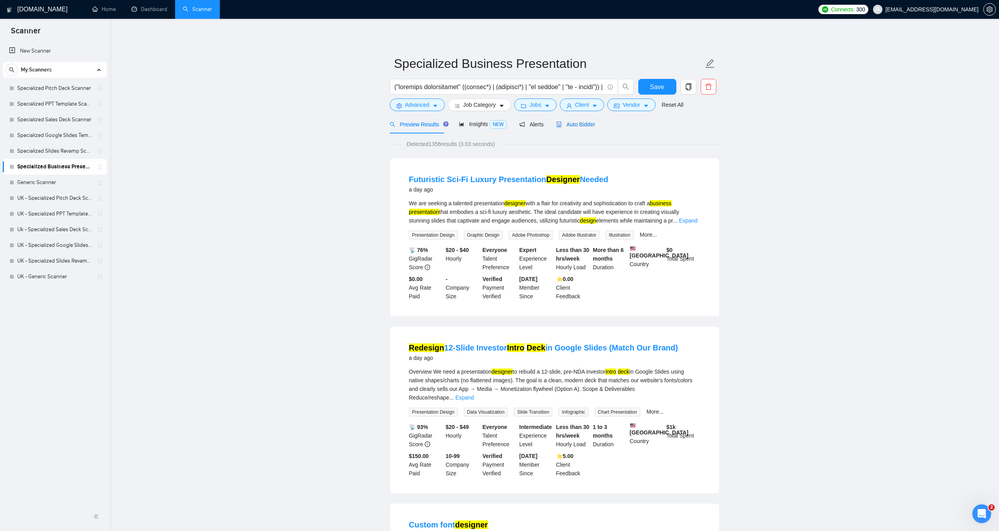
click at [580, 123] on span "Auto Bidder" at bounding box center [575, 124] width 39 height 6
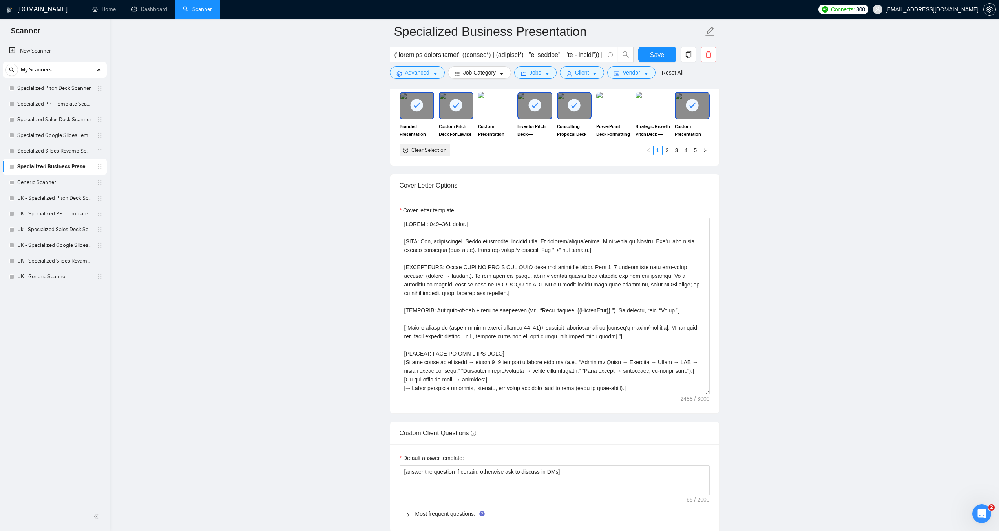
scroll to position [825, 0]
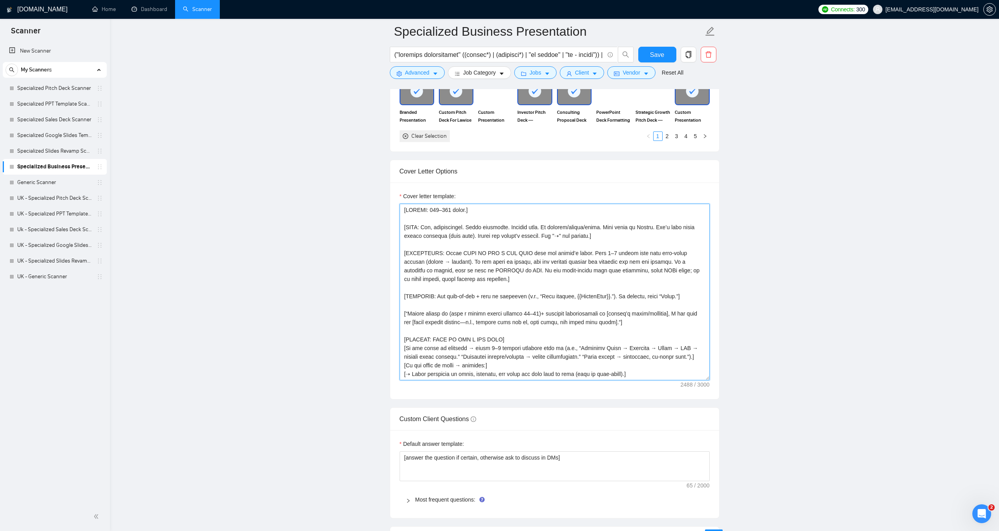
click at [488, 305] on textarea "Cover letter template:" at bounding box center [555, 292] width 310 height 177
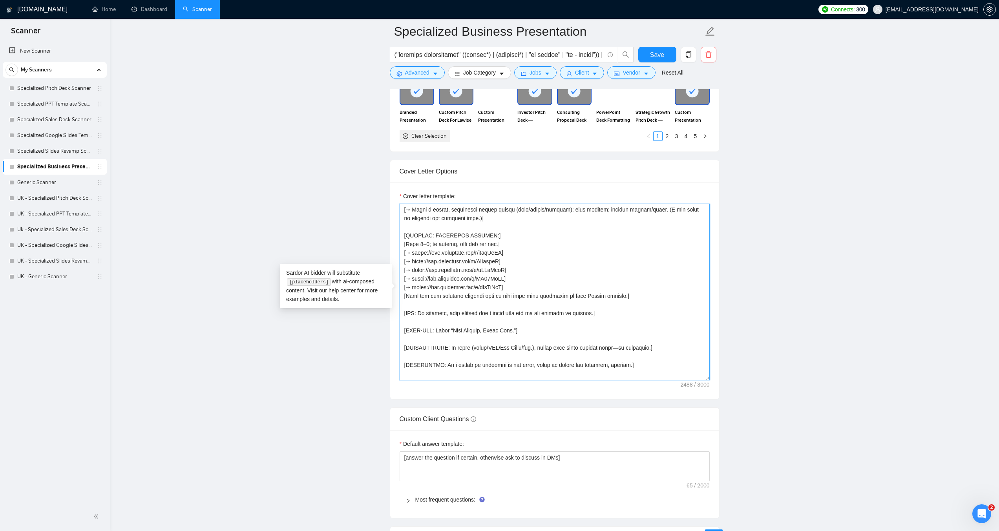
scroll to position [199, 0]
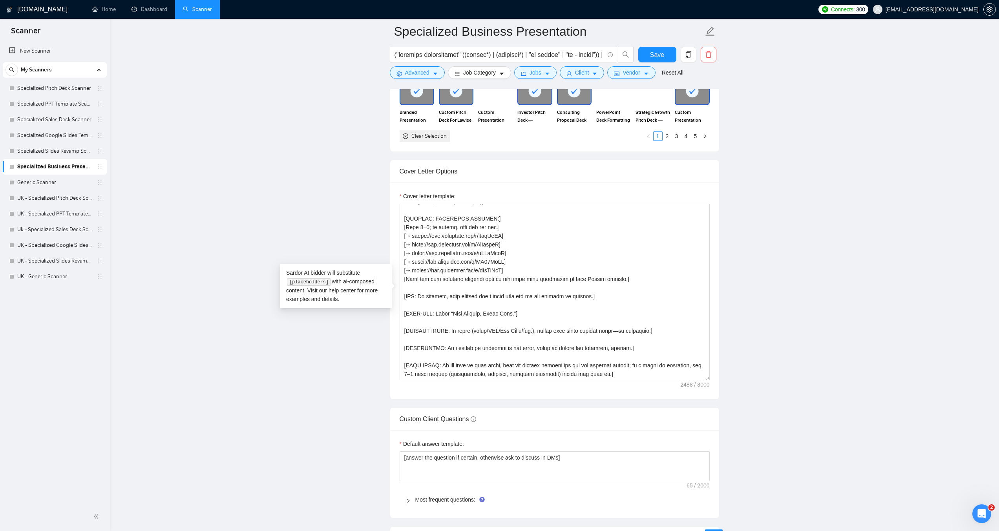
click at [297, 232] on main "Specialized Business Presentation Save Advanced Job Category Jobs Client Vendor…" at bounding box center [555, 285] width 864 height 2157
click at [69, 198] on link "UK - Specialized Pitch Deck Scanner" at bounding box center [54, 198] width 75 height 16
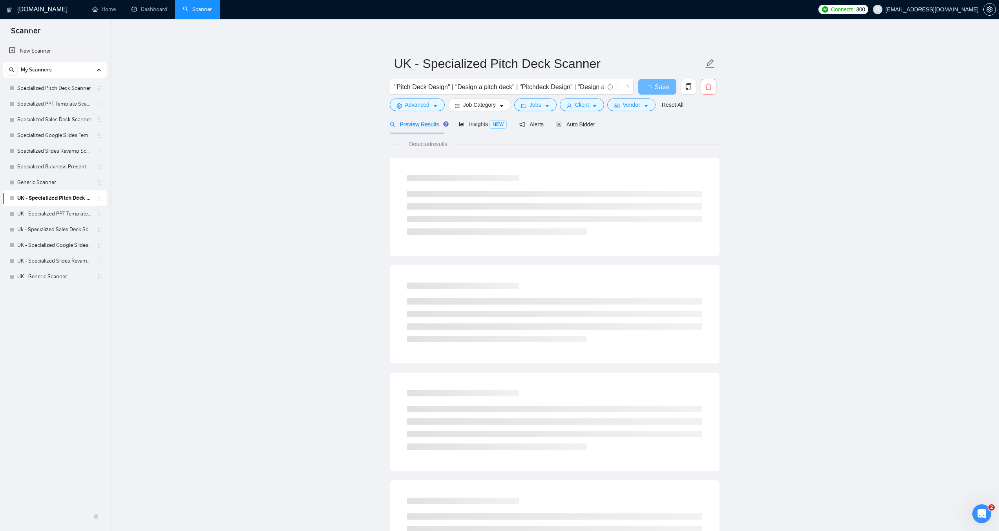
click at [713, 88] on span "delete" at bounding box center [708, 86] width 15 height 7
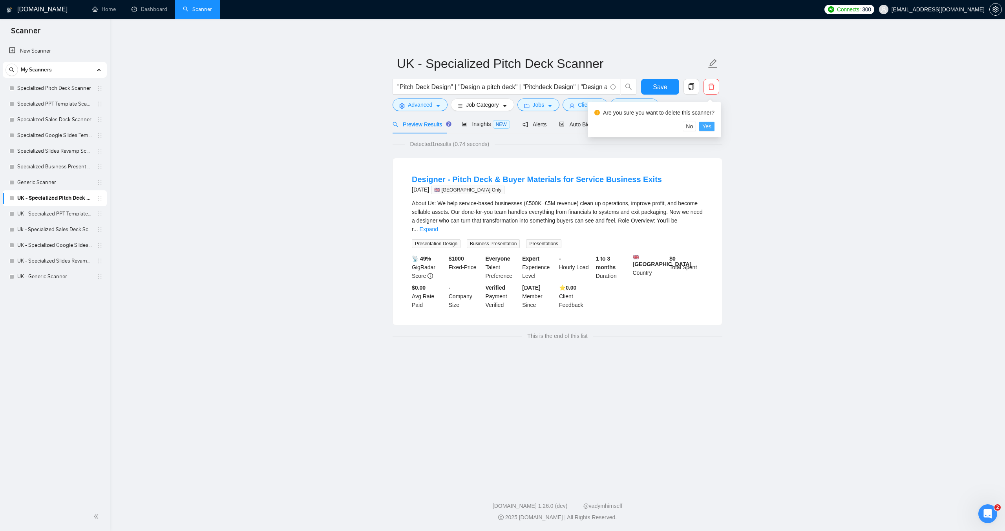
click at [710, 127] on button "Yes" at bounding box center [706, 126] width 15 height 9
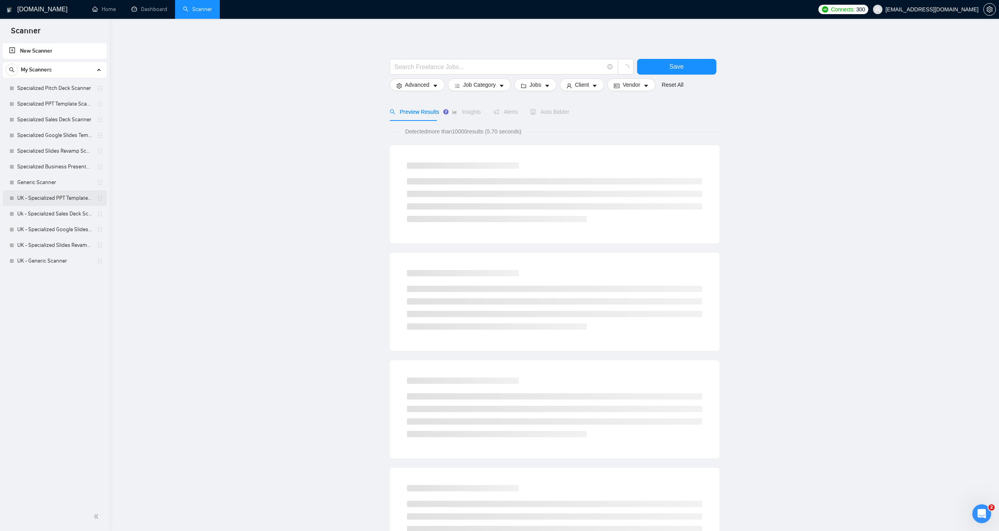
click at [77, 201] on link "UK - Specialized PPT Template Scanner" at bounding box center [54, 198] width 75 height 16
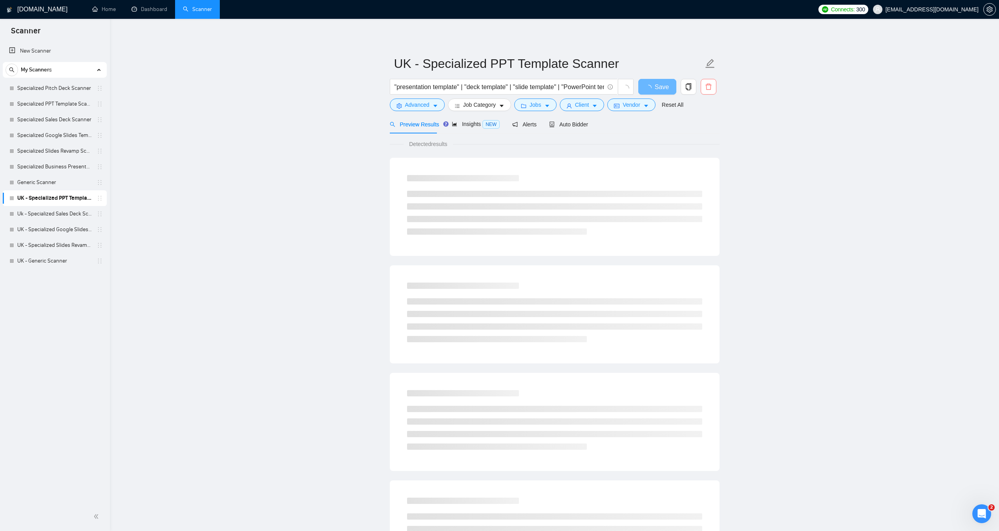
click at [710, 85] on icon "delete" at bounding box center [709, 87] width 6 height 6
click at [707, 127] on span "Yes" at bounding box center [703, 126] width 9 height 9
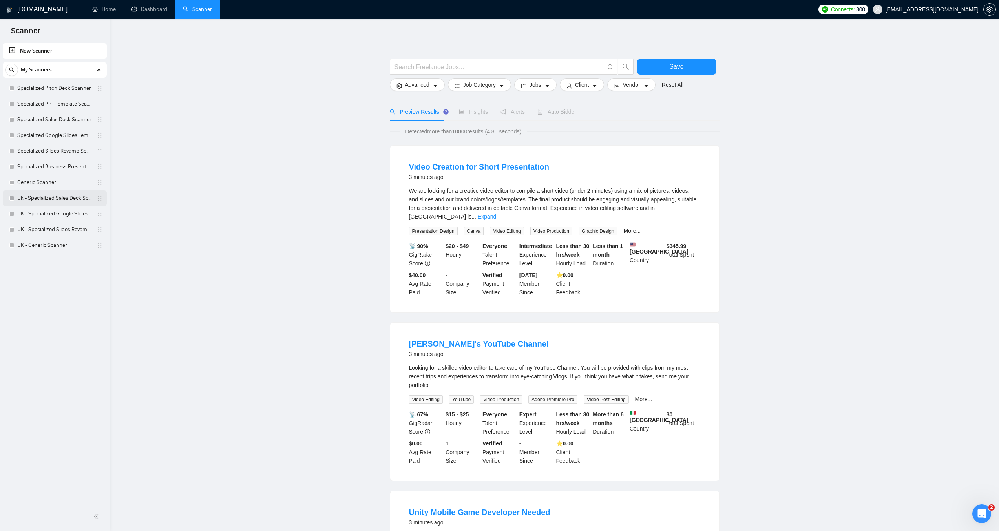
click at [60, 197] on link "Uk - Specialized Sales Deck Scanner" at bounding box center [54, 198] width 75 height 16
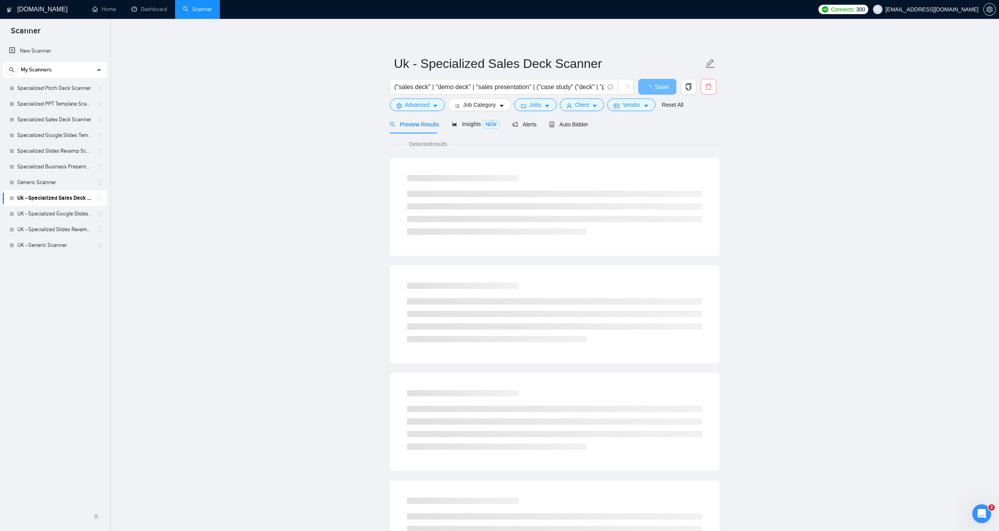
click at [707, 87] on icon "delete" at bounding box center [708, 86] width 7 height 7
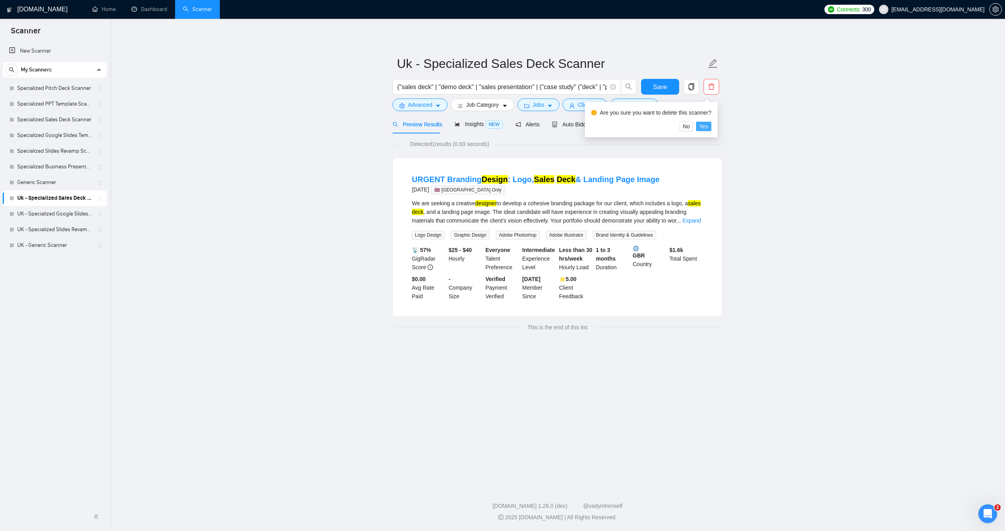
click at [701, 129] on span "Yes" at bounding box center [703, 126] width 9 height 9
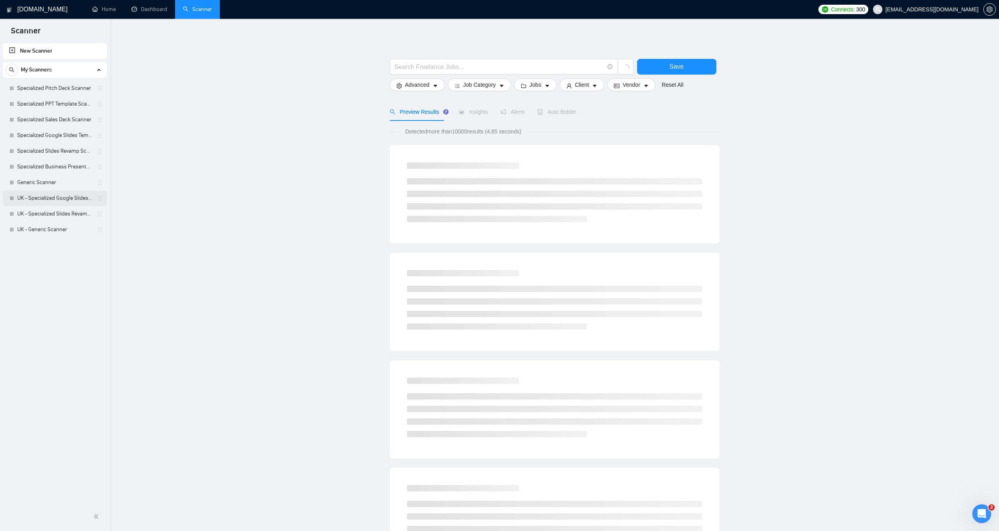
click at [58, 196] on link "UK - Specialized Google Slides Template Scanner" at bounding box center [54, 198] width 75 height 16
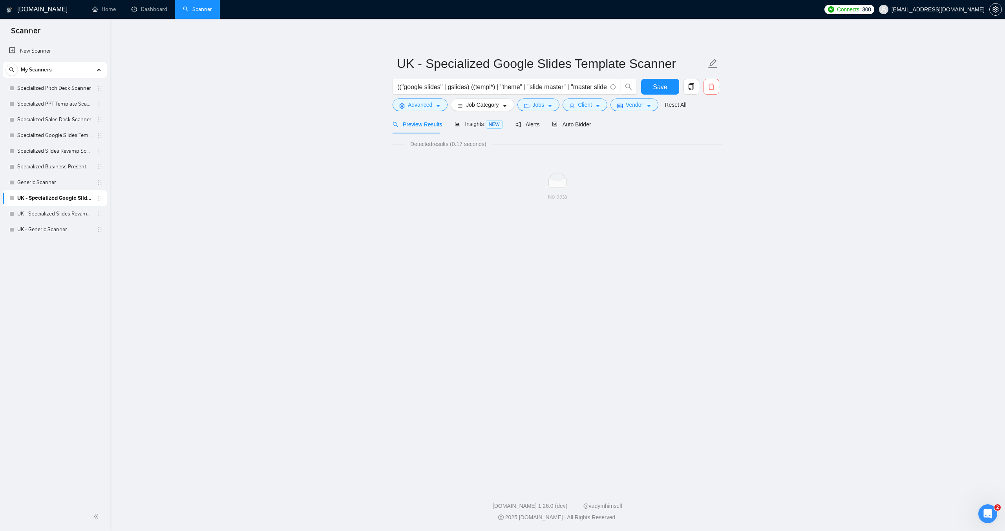
click at [706, 84] on span "delete" at bounding box center [711, 86] width 15 height 7
click at [706, 124] on span "Yes" at bounding box center [706, 126] width 9 height 9
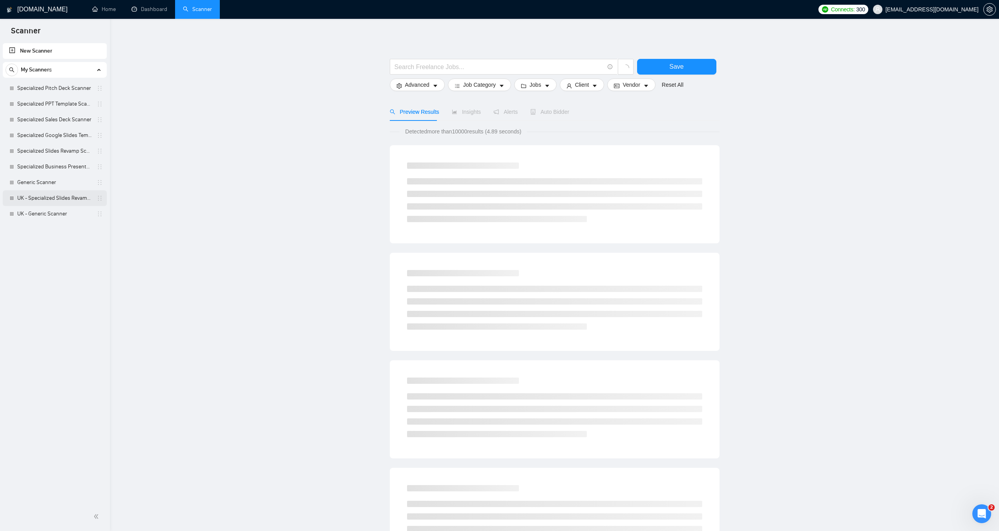
click at [40, 194] on link "UK - Specialized Slides Revamp Scanner" at bounding box center [54, 198] width 75 height 16
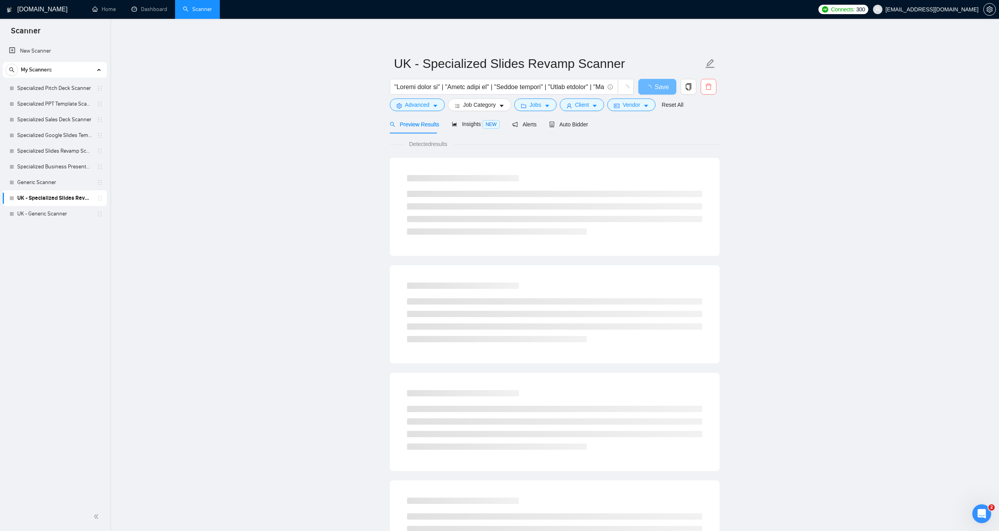
click at [711, 85] on icon "delete" at bounding box center [708, 86] width 7 height 7
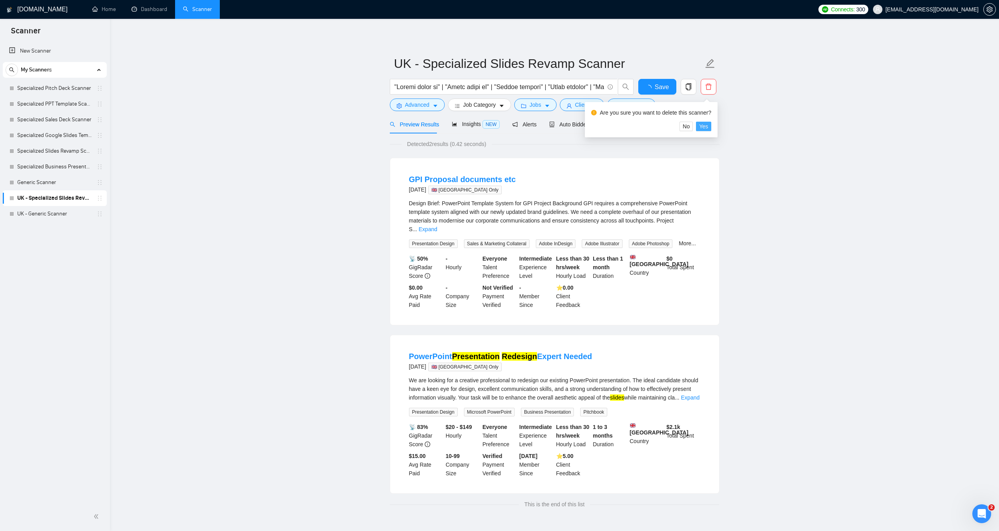
click at [703, 128] on span "Yes" at bounding box center [703, 126] width 9 height 9
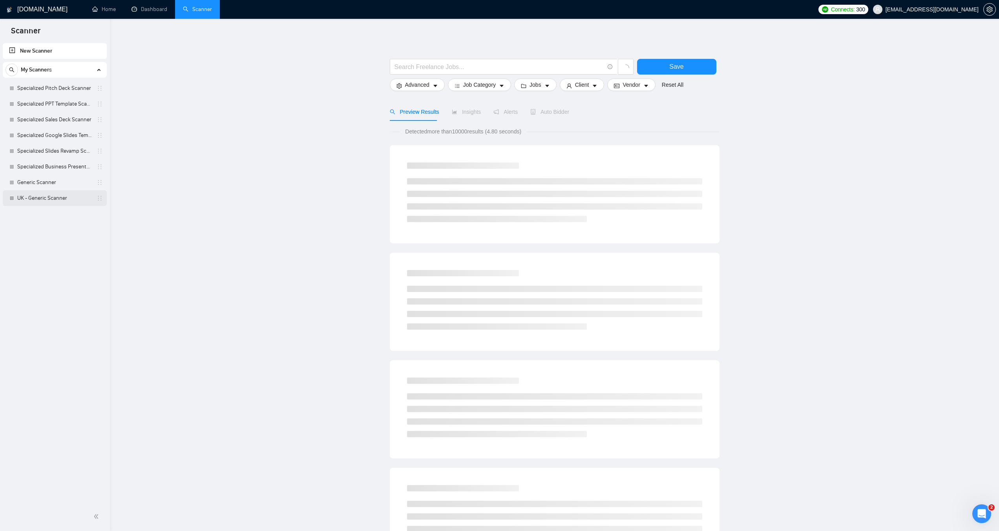
click at [64, 197] on link "UK - Generic Scanner" at bounding box center [54, 198] width 75 height 16
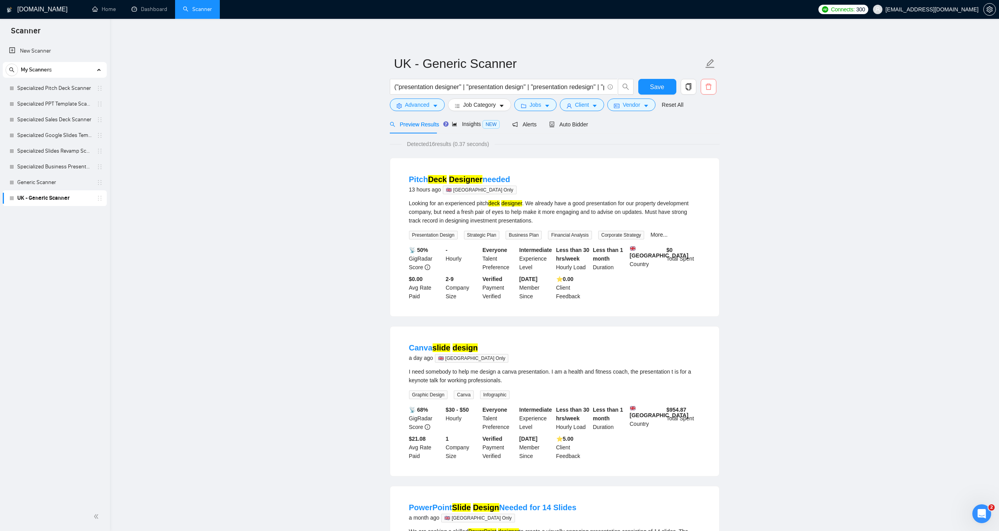
click at [706, 88] on icon "delete" at bounding box center [708, 86] width 7 height 7
click at [706, 124] on span "Yes" at bounding box center [703, 126] width 9 height 9
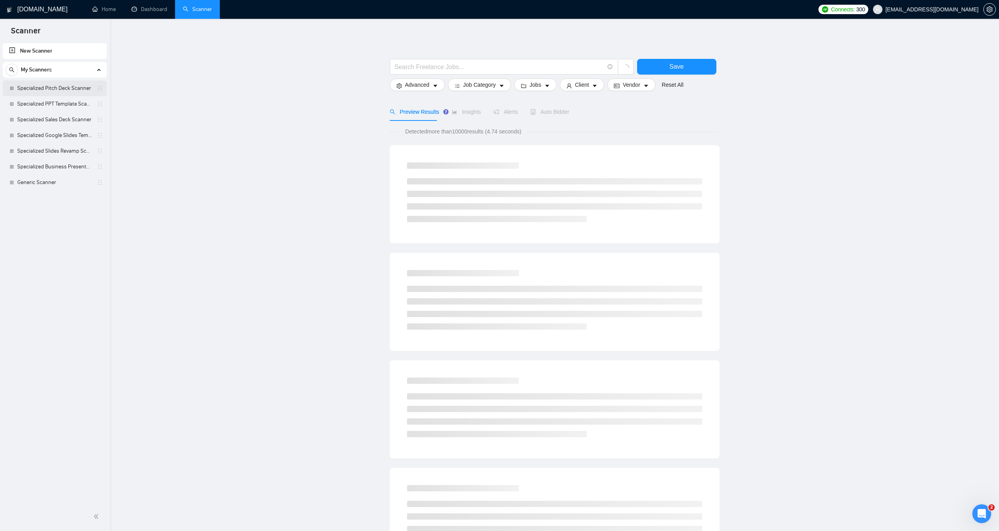
click at [59, 88] on link "Specialized Pitch Deck Scanner" at bounding box center [54, 88] width 75 height 16
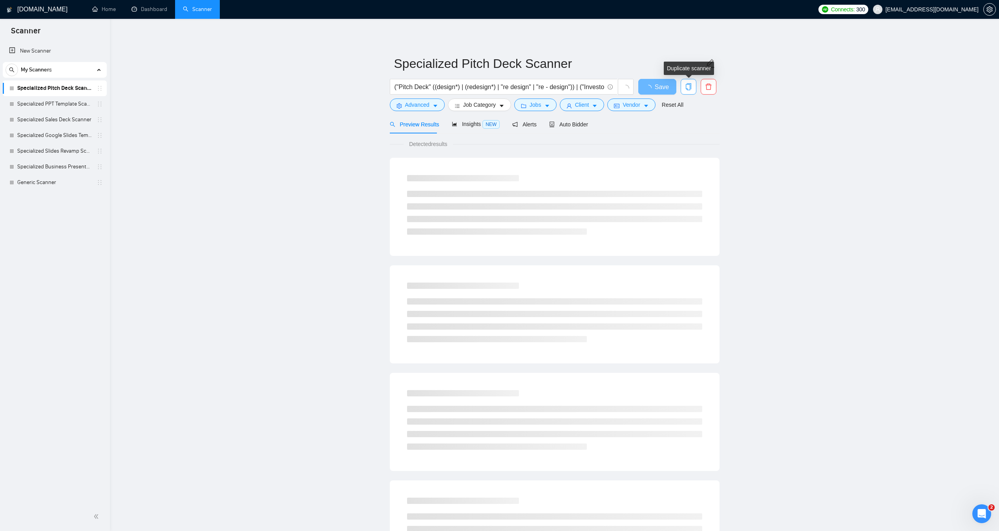
click at [689, 84] on icon "copy" at bounding box center [688, 86] width 5 height 7
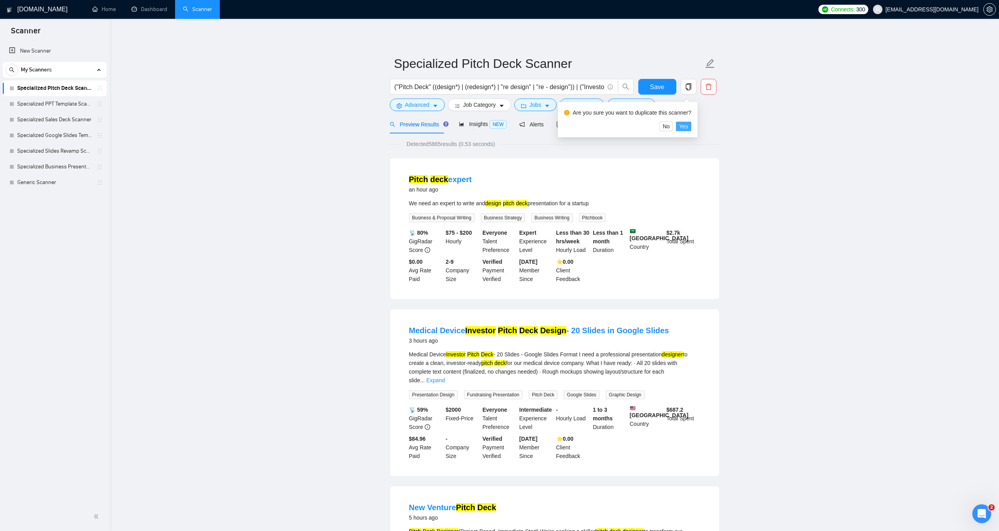
click at [680, 125] on span "Yes" at bounding box center [683, 126] width 9 height 9
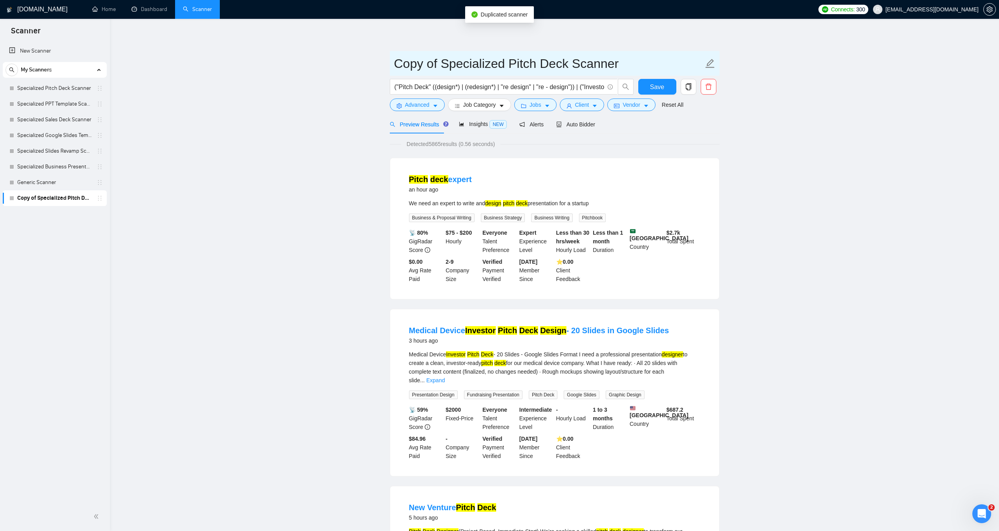
drag, startPoint x: 438, startPoint y: 61, endPoint x: 384, endPoint y: 61, distance: 53.8
type input "UK - Specialized Pitch Deck Scanner"
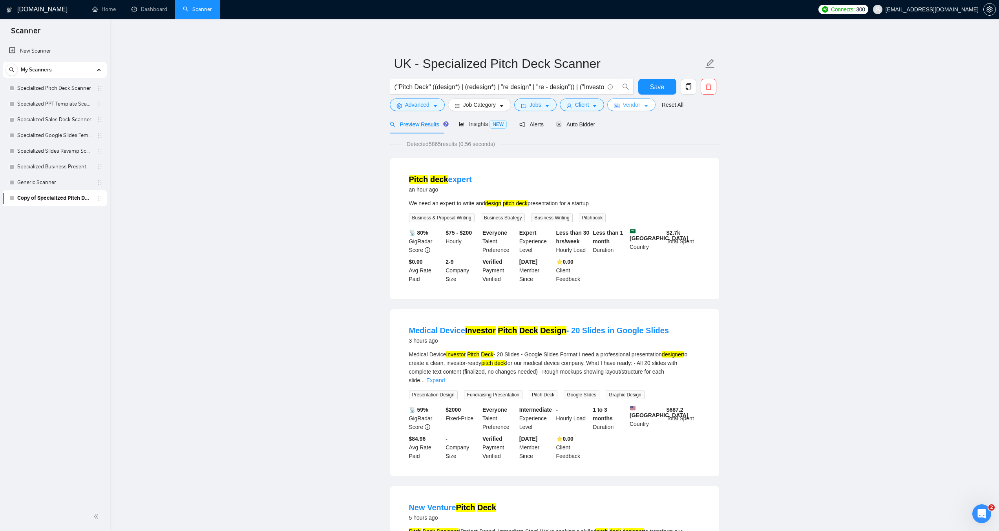
click at [645, 103] on span "caret-down" at bounding box center [646, 106] width 5 height 6
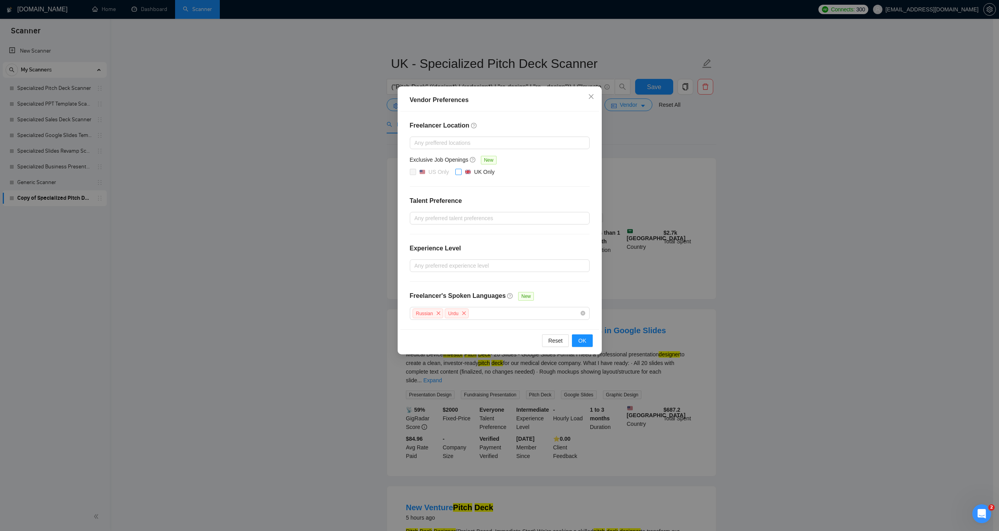
click at [458, 172] on input "UK Only" at bounding box center [457, 171] width 5 height 5
checkbox input "true"
click at [581, 341] on span "OK" at bounding box center [582, 340] width 8 height 9
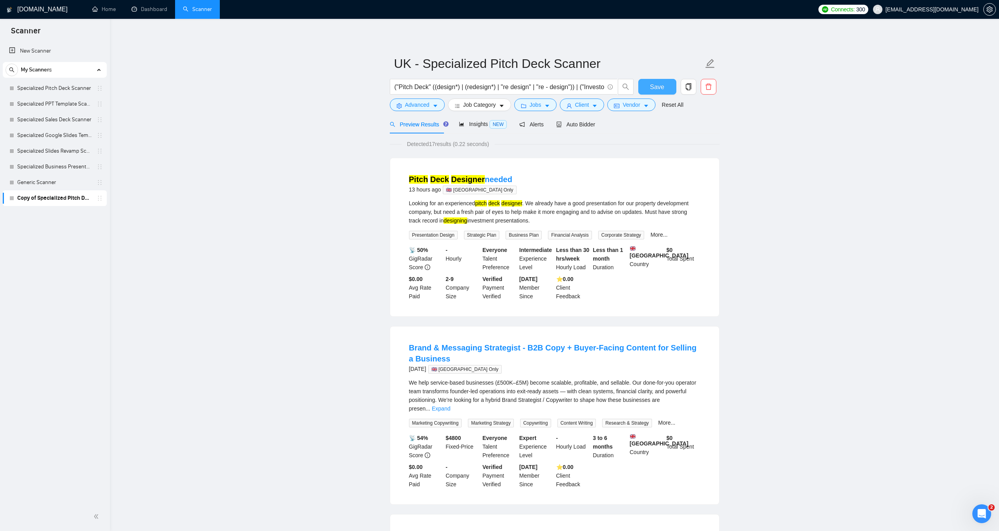
click at [653, 88] on span "Save" at bounding box center [657, 87] width 14 height 10
click at [55, 105] on link "Specialized PPT Template Scanner" at bounding box center [54, 104] width 75 height 16
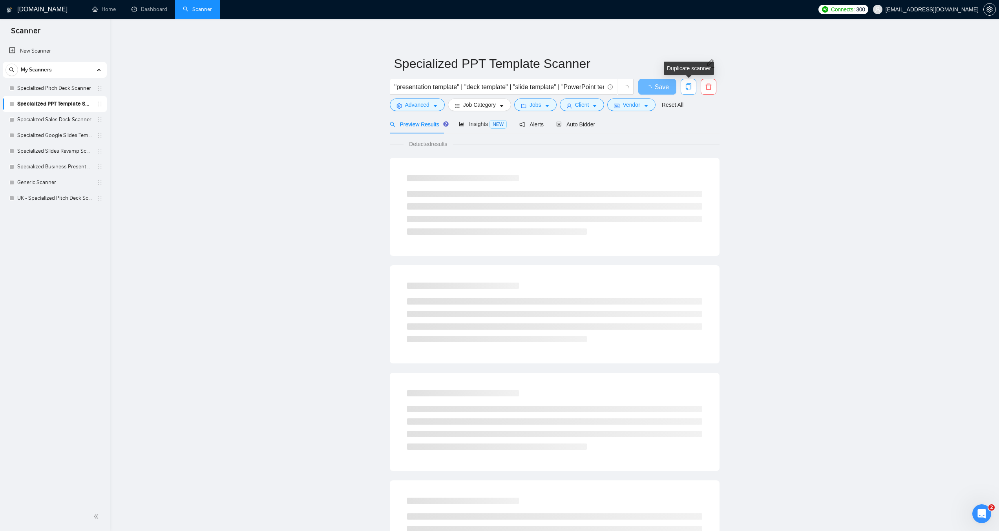
click at [692, 83] on icon "copy" at bounding box center [688, 86] width 7 height 7
click at [686, 126] on span "Yes" at bounding box center [683, 126] width 9 height 9
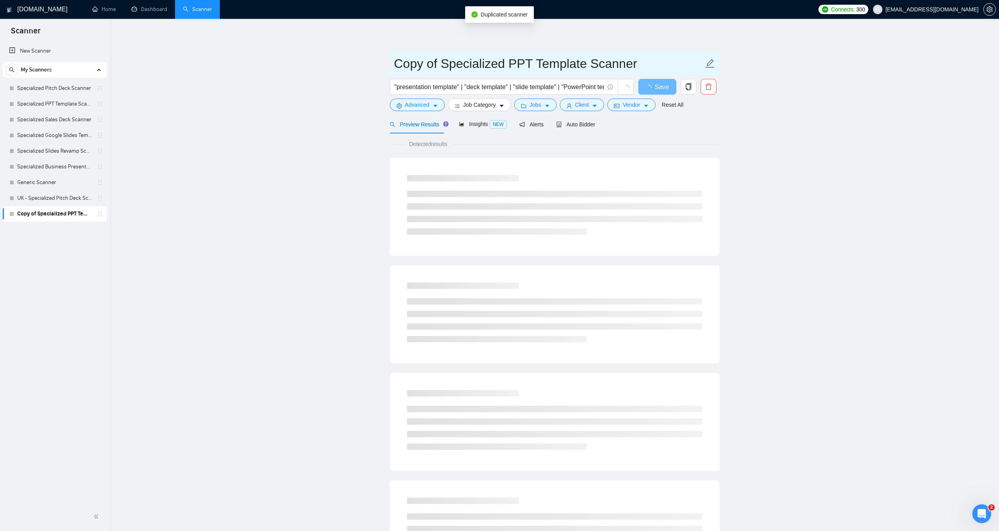
drag, startPoint x: 439, startPoint y: 64, endPoint x: 374, endPoint y: 62, distance: 65.2
click at [374, 62] on main "Copy of Specialized PPT Template Scanner "presentation template" | "deck templa…" at bounding box center [555, 358] width 864 height 655
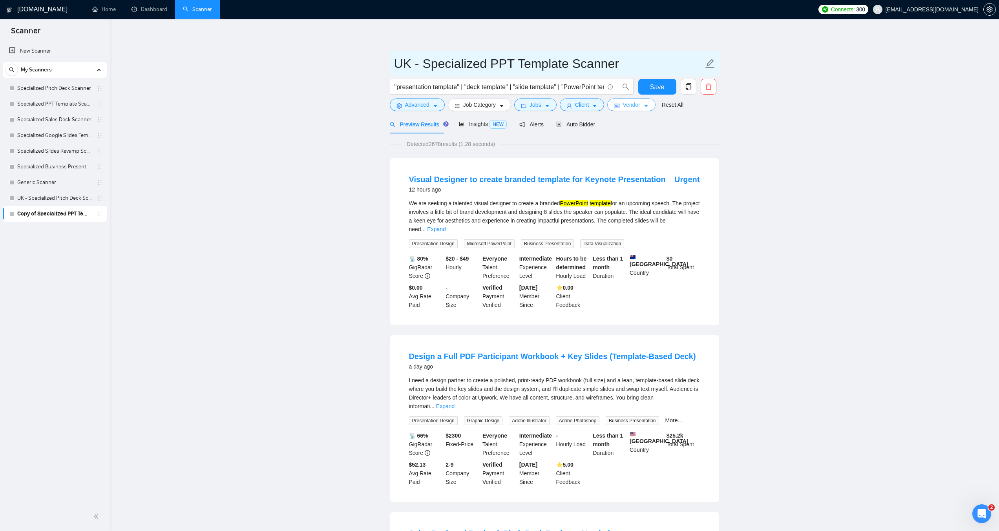
type input "UK - Specialized PPT Template Scanner"
click at [638, 106] on button "Vendor" at bounding box center [631, 105] width 48 height 13
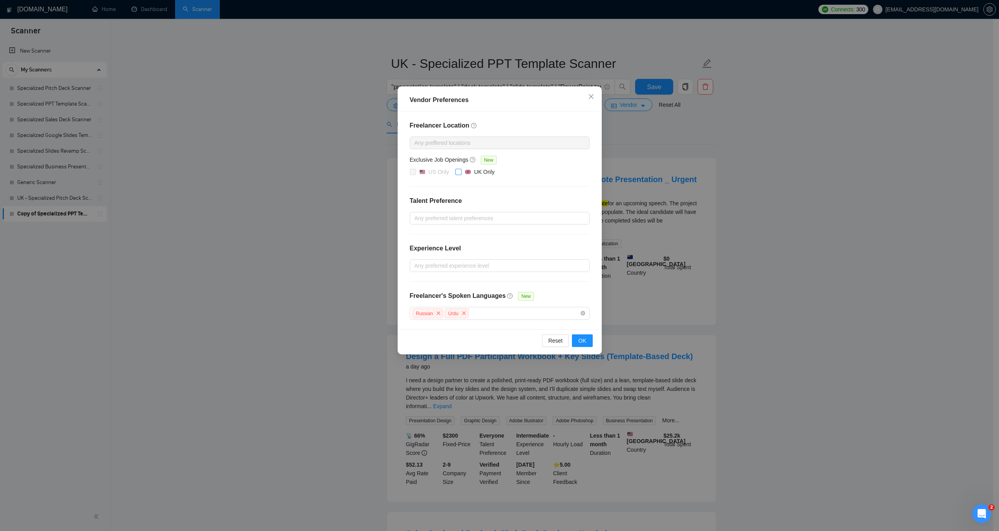
click at [459, 172] on input "UK Only" at bounding box center [457, 171] width 5 height 5
checkbox input "true"
click at [585, 340] on span "OK" at bounding box center [582, 340] width 8 height 9
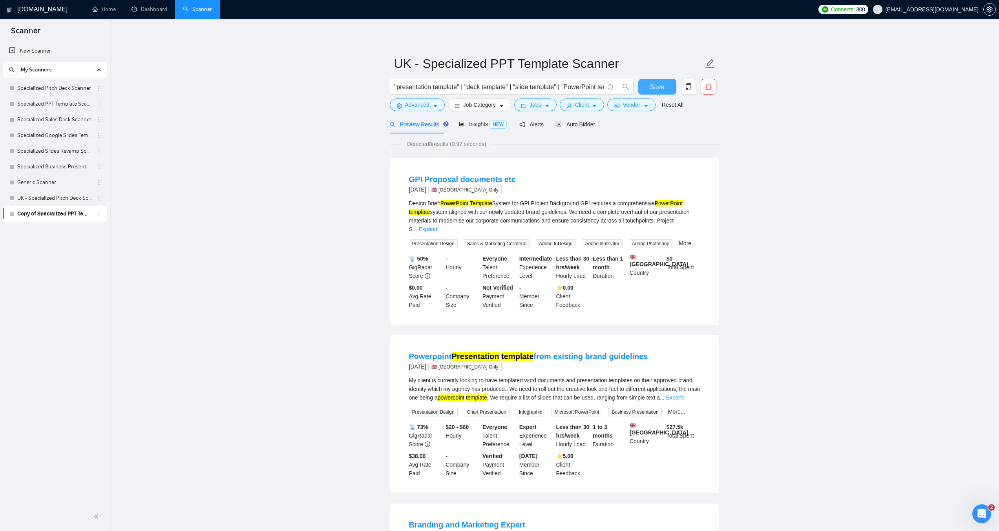
click at [654, 90] on span "Save" at bounding box center [657, 87] width 14 height 10
click at [52, 122] on link "Specialized Sales Deck Scanner" at bounding box center [54, 120] width 75 height 16
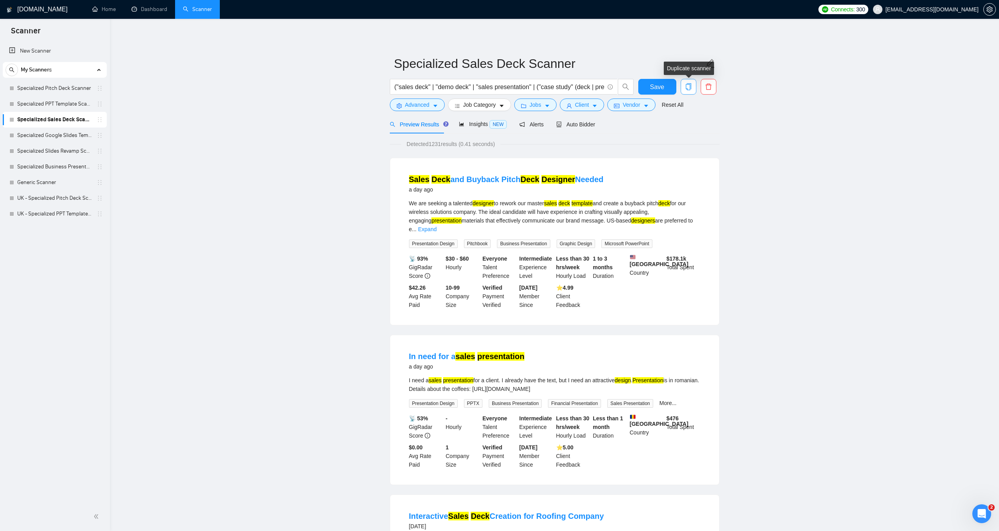
click at [687, 87] on icon "copy" at bounding box center [688, 86] width 7 height 7
click at [685, 124] on span "Yes" at bounding box center [683, 126] width 9 height 9
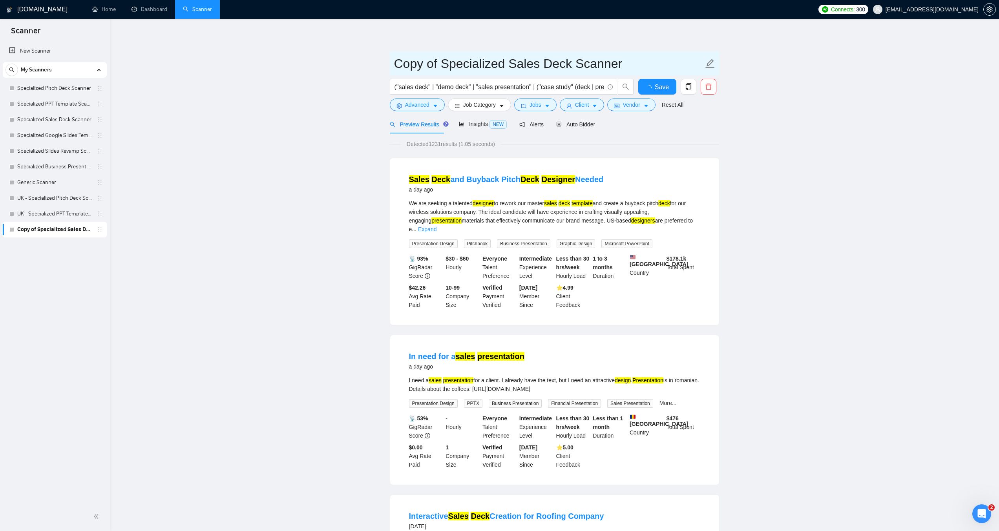
drag, startPoint x: 439, startPoint y: 64, endPoint x: 382, endPoint y: 65, distance: 56.5
type input "UK - Specialized Sales Deck Scanner"
click at [623, 106] on span "Vendor" at bounding box center [631, 105] width 17 height 9
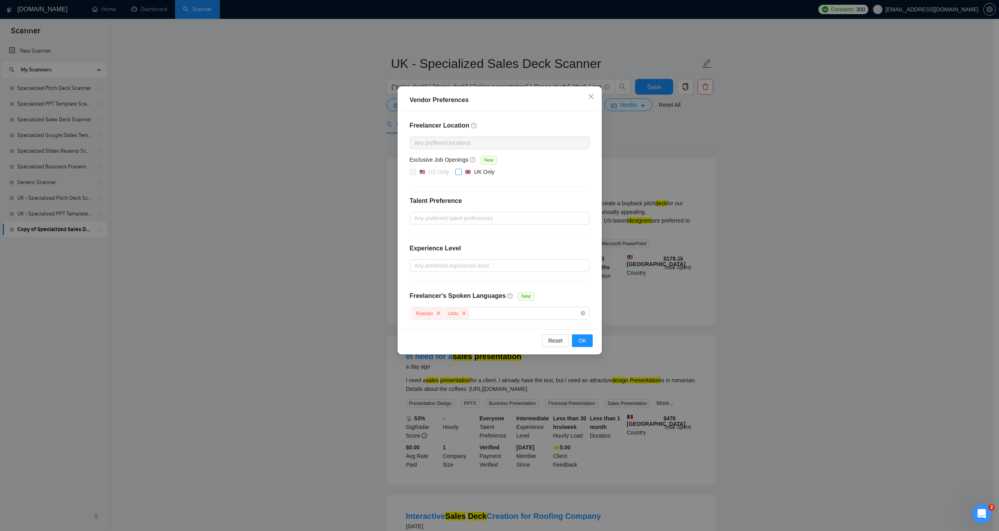
click at [458, 171] on input "UK Only" at bounding box center [457, 171] width 5 height 5
checkbox input "true"
click at [580, 339] on span "OK" at bounding box center [582, 340] width 8 height 9
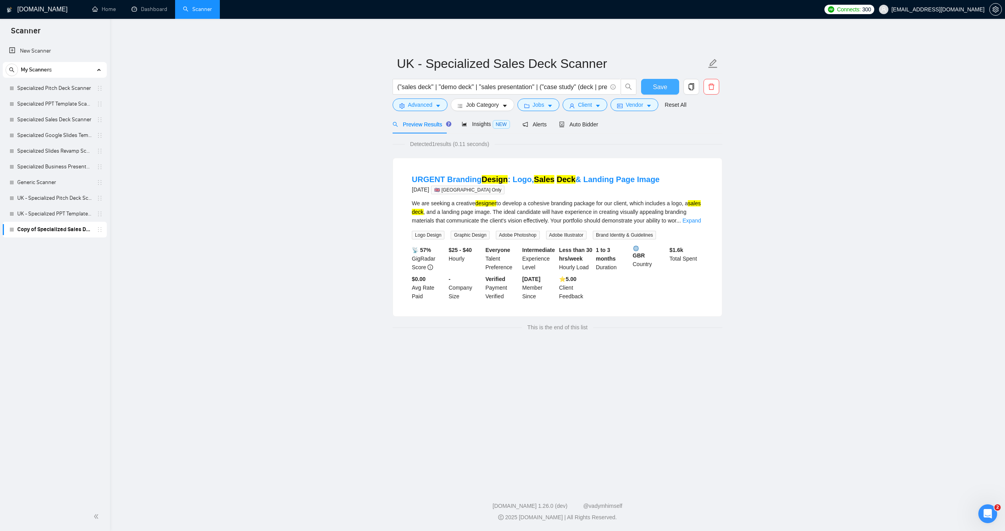
click at [656, 88] on span "Save" at bounding box center [660, 87] width 14 height 10
click at [50, 133] on link "Specialized Google Slides Template Scanner" at bounding box center [54, 136] width 75 height 16
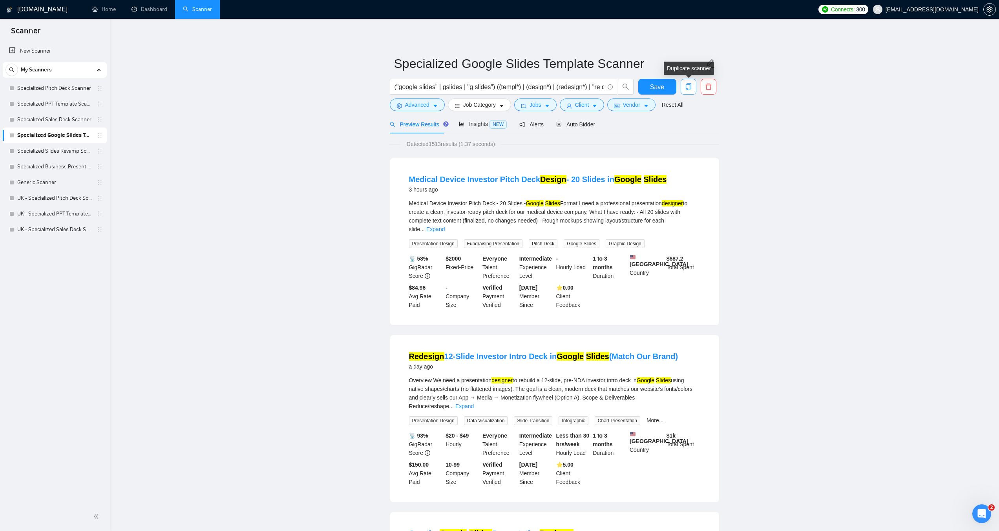
click at [688, 87] on icon "copy" at bounding box center [688, 86] width 7 height 7
click at [684, 126] on span "Yes" at bounding box center [683, 126] width 9 height 9
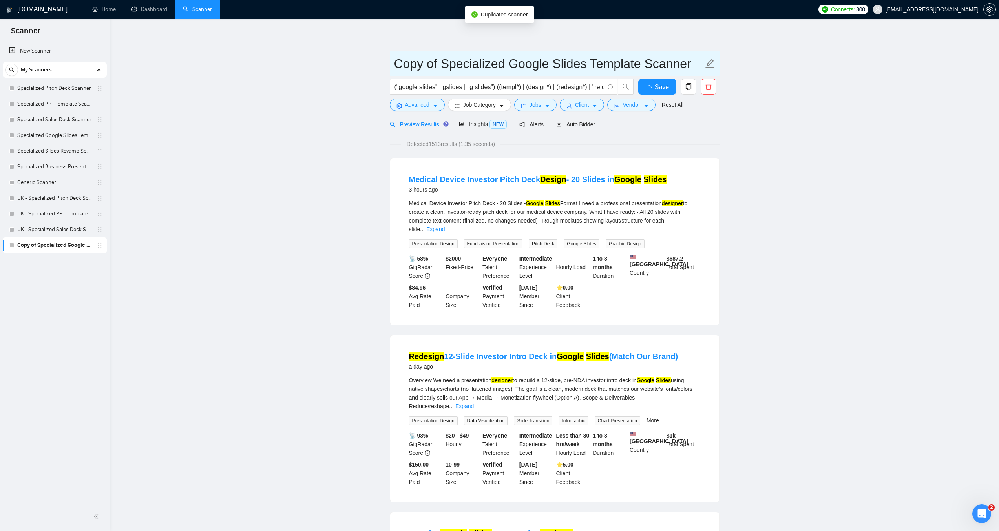
drag, startPoint x: 439, startPoint y: 63, endPoint x: 391, endPoint y: 63, distance: 48.3
click at [391, 63] on span "Copy of Specialized Google Slides Template Scanner" at bounding box center [555, 63] width 330 height 25
type input "UK - Specialized Google Slides Template Scanner"
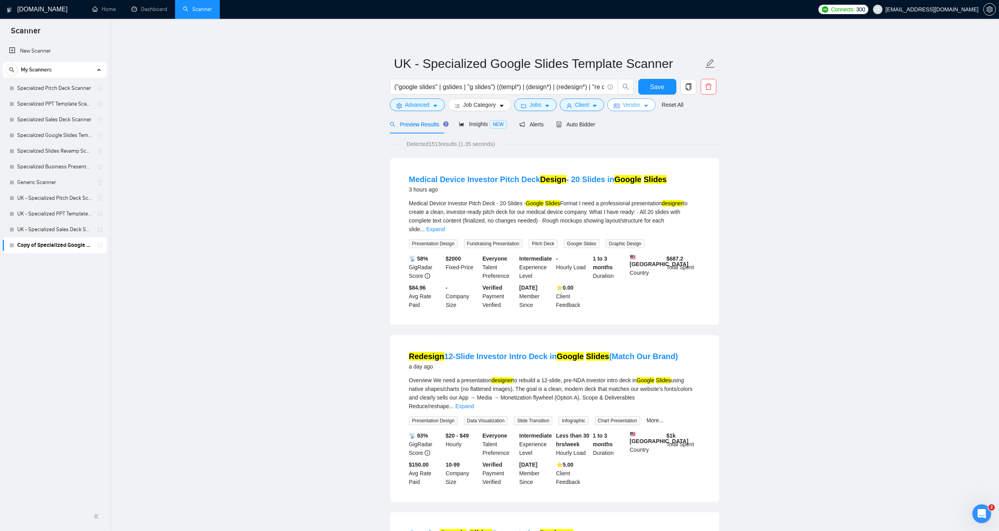
click at [644, 108] on icon "caret-down" at bounding box center [646, 105] width 5 height 5
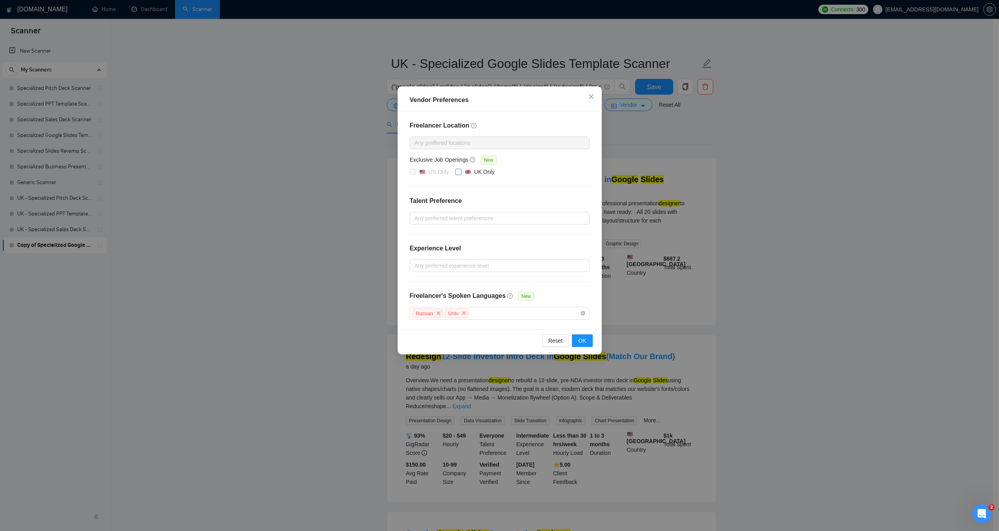
click at [461, 171] on span at bounding box center [458, 172] width 6 height 6
click at [461, 171] on input "UK Only" at bounding box center [457, 171] width 5 height 5
checkbox input "true"
click at [583, 340] on span "OK" at bounding box center [582, 340] width 8 height 9
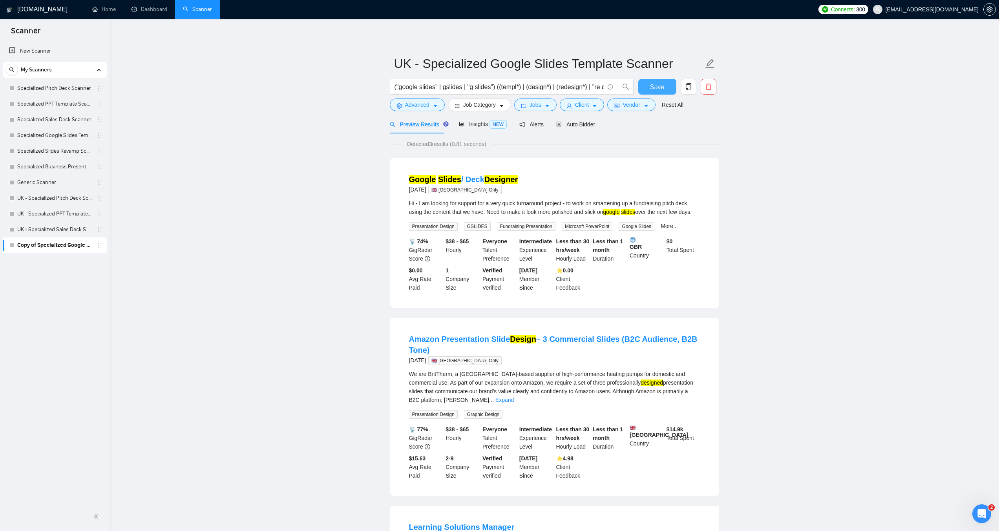
click at [663, 88] on span "Save" at bounding box center [657, 87] width 14 height 10
click at [55, 155] on link "Specialized Slides Revamp Scanner" at bounding box center [54, 151] width 75 height 16
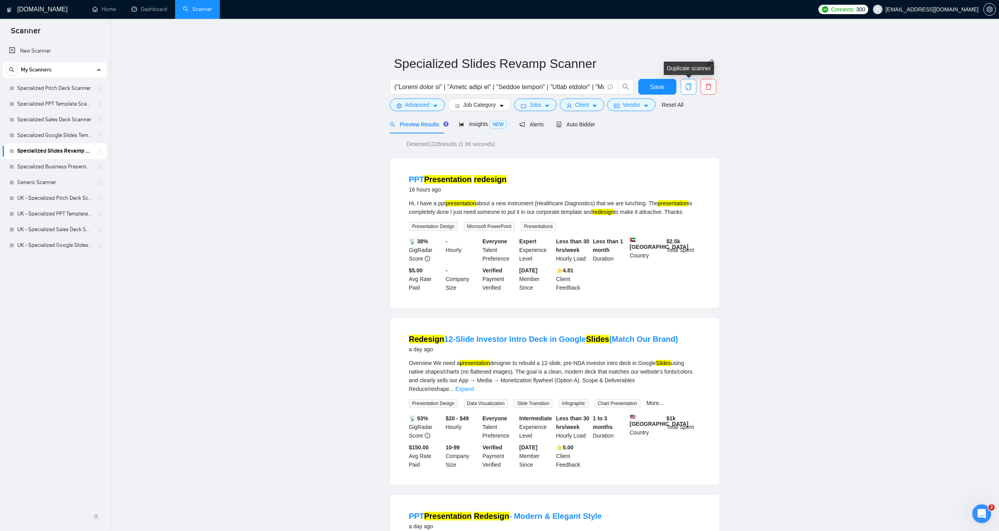
click at [691, 87] on icon "copy" at bounding box center [688, 86] width 7 height 7
click at [685, 128] on span "Yes" at bounding box center [683, 126] width 9 height 9
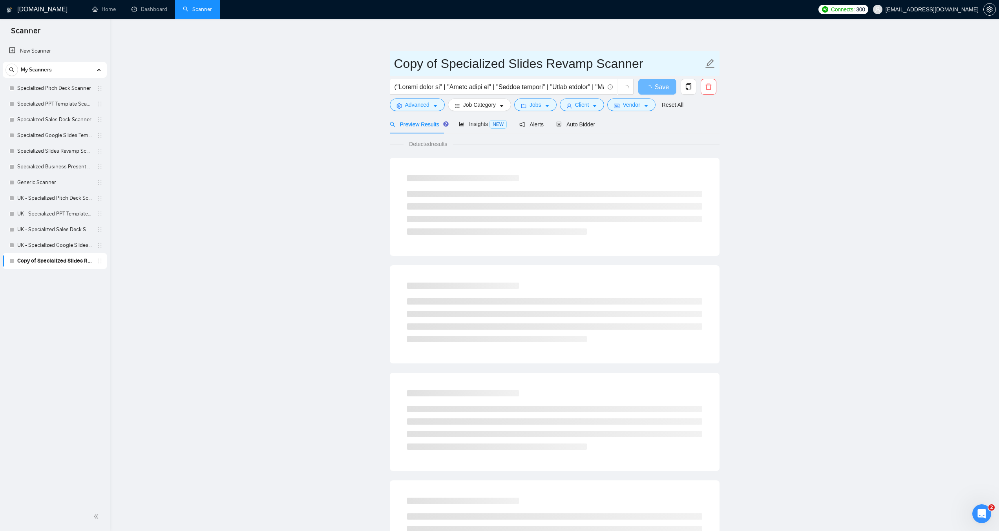
drag, startPoint x: 438, startPoint y: 62, endPoint x: 397, endPoint y: 63, distance: 40.8
click at [397, 63] on input "Copy of Specialized Slides Revamp Scanner" at bounding box center [548, 64] width 309 height 20
type input "UK - Specialized Slides Revamp Scanner"
click at [625, 106] on span "Vendor" at bounding box center [631, 105] width 17 height 9
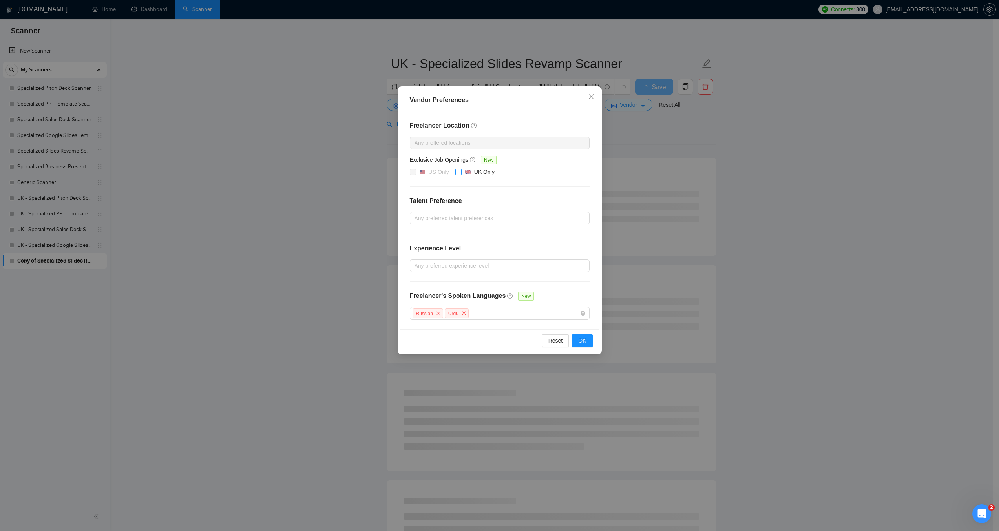
click at [457, 169] on input "UK Only" at bounding box center [457, 171] width 5 height 5
checkbox input "true"
click at [586, 342] on span "OK" at bounding box center [582, 340] width 8 height 9
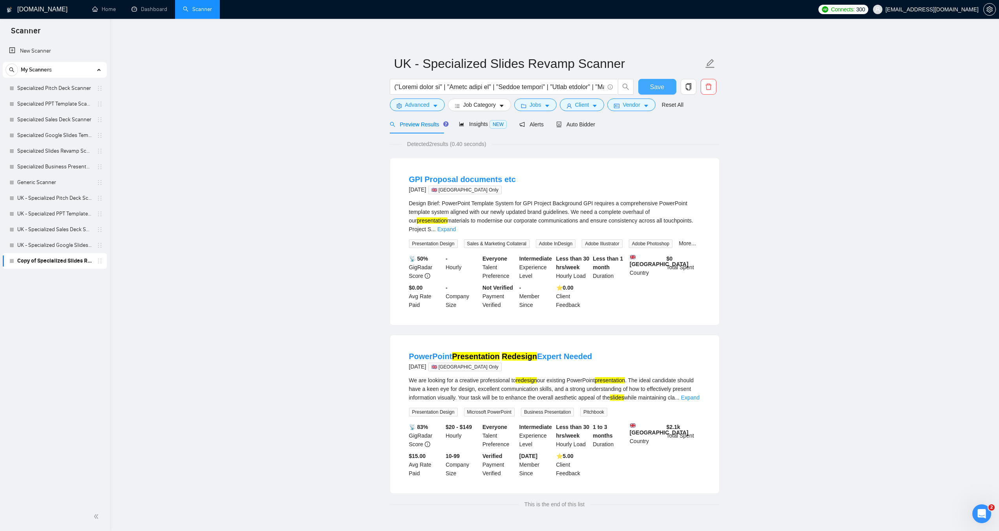
click at [653, 85] on span "Save" at bounding box center [657, 87] width 14 height 10
click at [56, 163] on link "Specialized Business Presentation" at bounding box center [54, 167] width 75 height 16
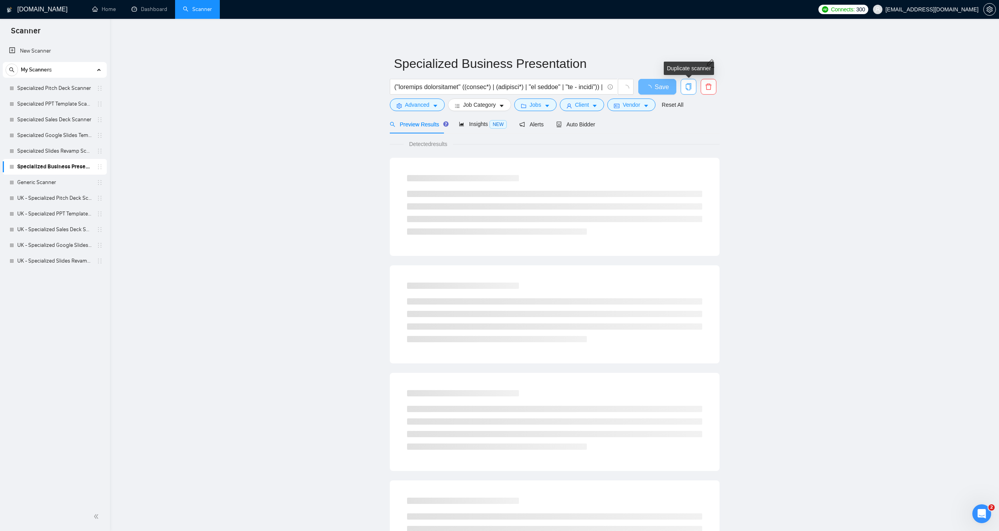
click at [688, 88] on icon "copy" at bounding box center [688, 86] width 7 height 7
click at [682, 126] on span "Yes" at bounding box center [683, 126] width 9 height 9
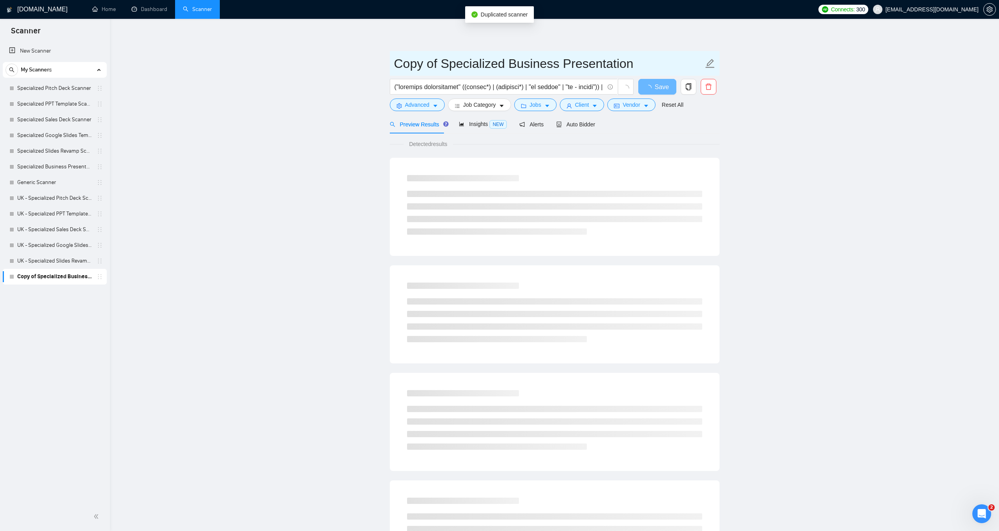
drag, startPoint x: 438, startPoint y: 66, endPoint x: 378, endPoint y: 66, distance: 59.7
click at [378, 66] on main "Copy of Specialized Business Presentation Save Advanced Job Category Jobs Clien…" at bounding box center [555, 358] width 864 height 655
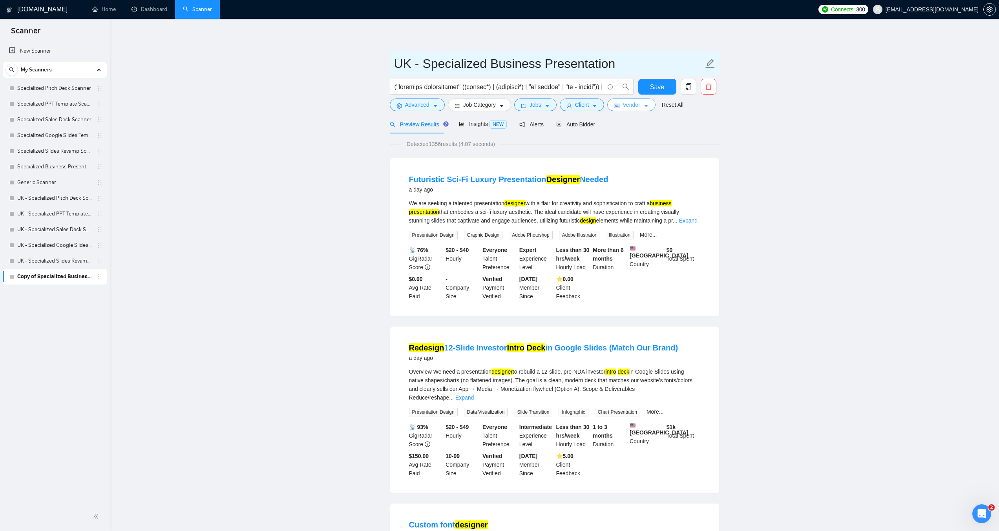
type input "UK - Specialized Business Presentation"
click at [623, 105] on span "Vendor" at bounding box center [631, 105] width 17 height 9
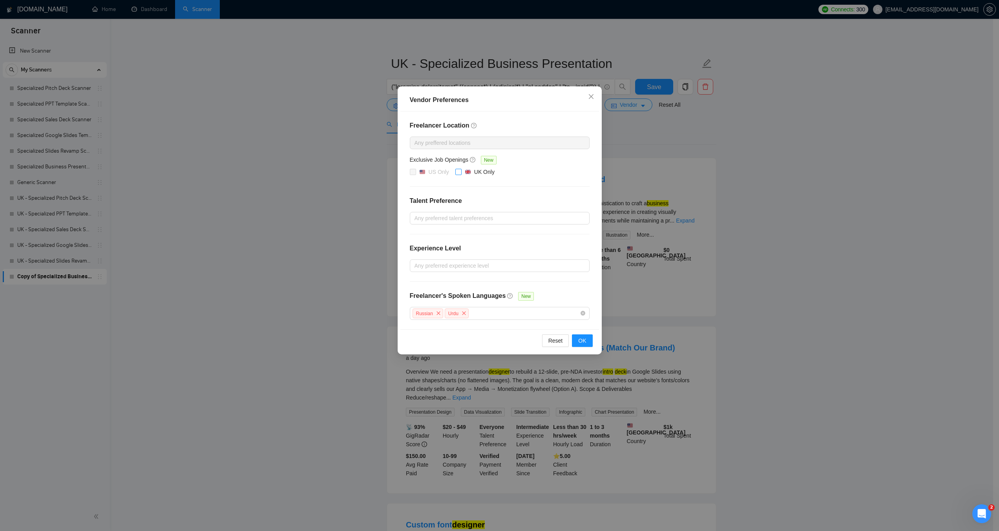
click at [459, 170] on input "UK Only" at bounding box center [457, 171] width 5 height 5
checkbox input "true"
click at [587, 342] on button "OK" at bounding box center [582, 341] width 20 height 13
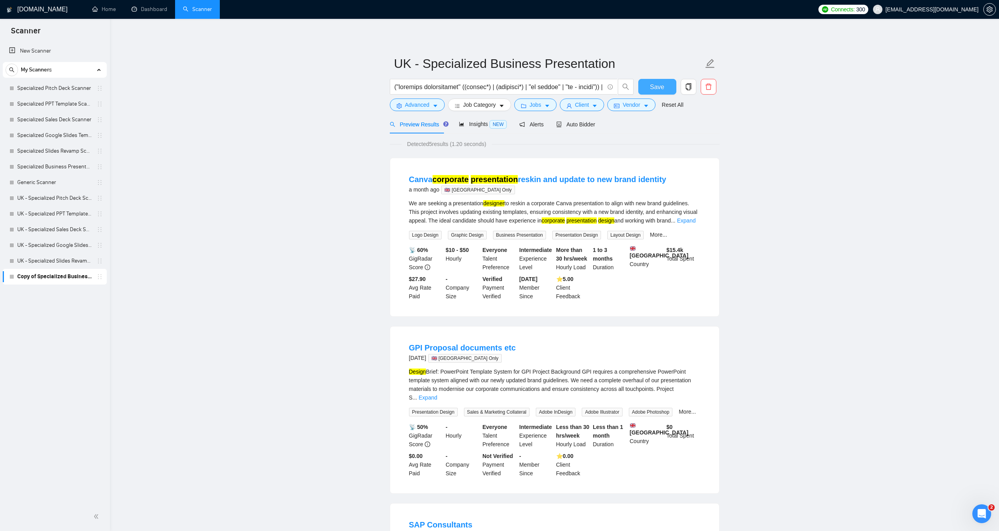
click at [654, 90] on span "Save" at bounding box center [657, 87] width 14 height 10
click at [37, 185] on link "Generic Scanner" at bounding box center [54, 183] width 75 height 16
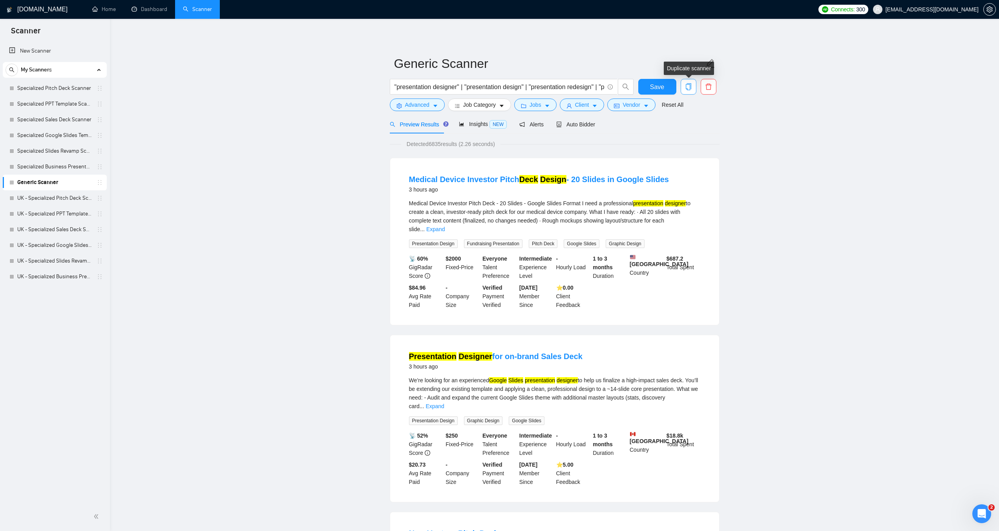
click at [689, 86] on icon "copy" at bounding box center [688, 86] width 7 height 7
click at [685, 126] on span "Yes" at bounding box center [683, 126] width 9 height 9
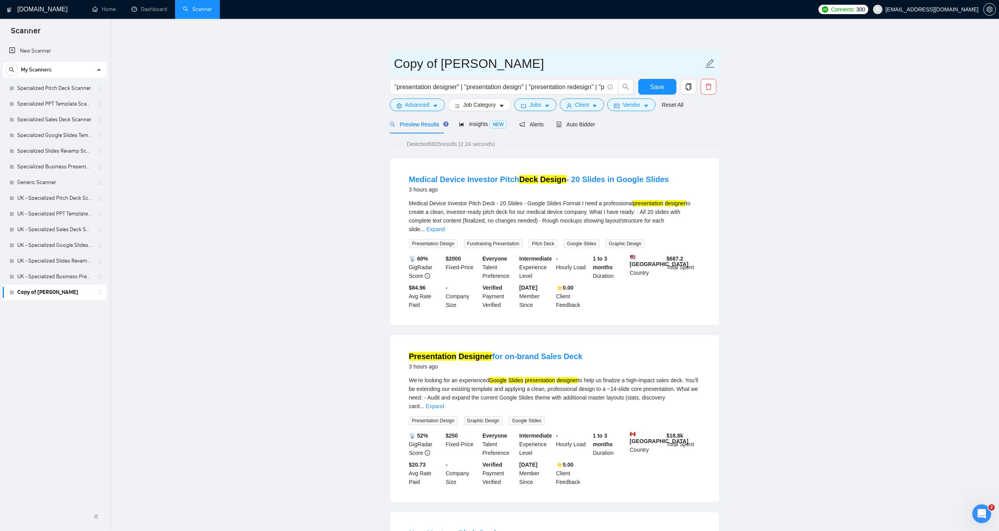
drag, startPoint x: 439, startPoint y: 66, endPoint x: 394, endPoint y: 64, distance: 45.2
click at [394, 64] on input "Copy of [PERSON_NAME]" at bounding box center [548, 64] width 309 height 20
type input "UK - Generic Scanner"
click at [632, 102] on span "Vendor" at bounding box center [631, 105] width 17 height 9
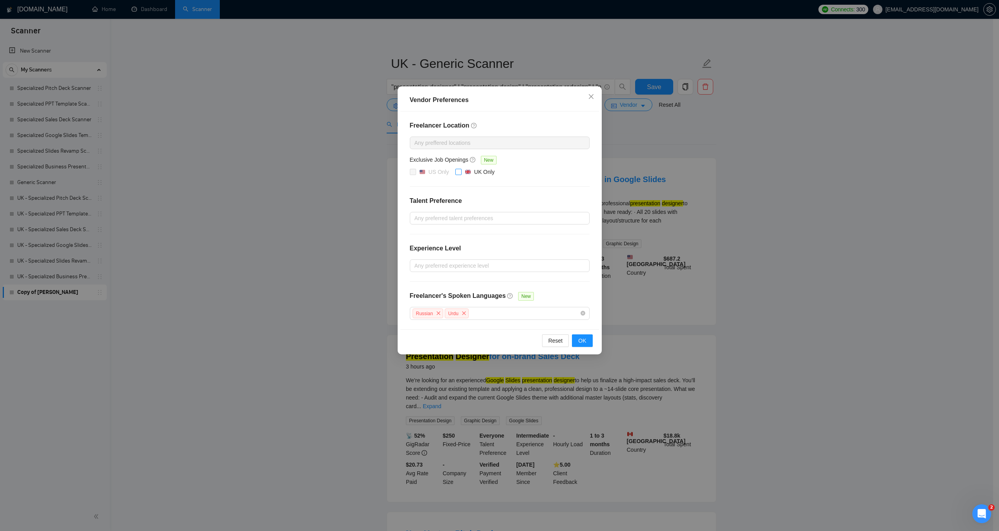
click at [457, 170] on input "UK Only" at bounding box center [457, 171] width 5 height 5
checkbox input "true"
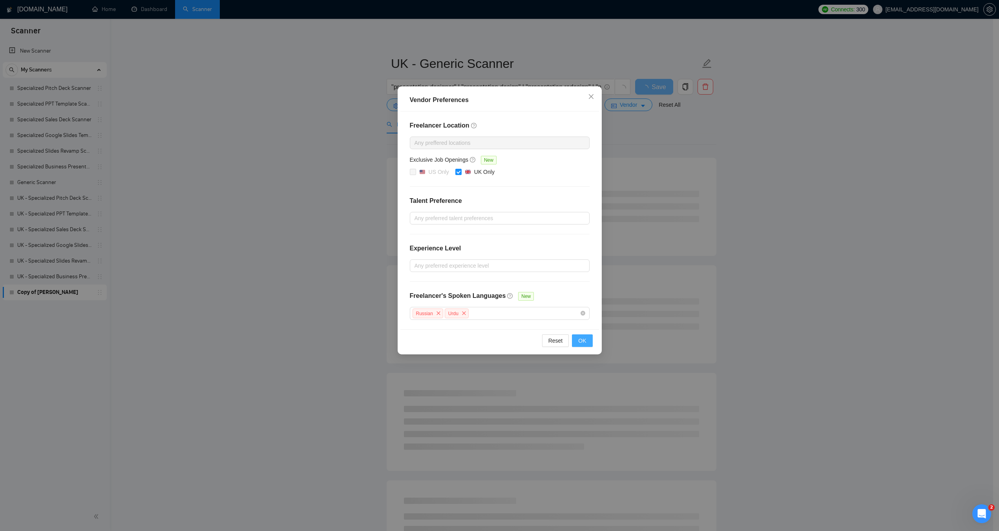
click at [584, 339] on span "OK" at bounding box center [582, 340] width 8 height 9
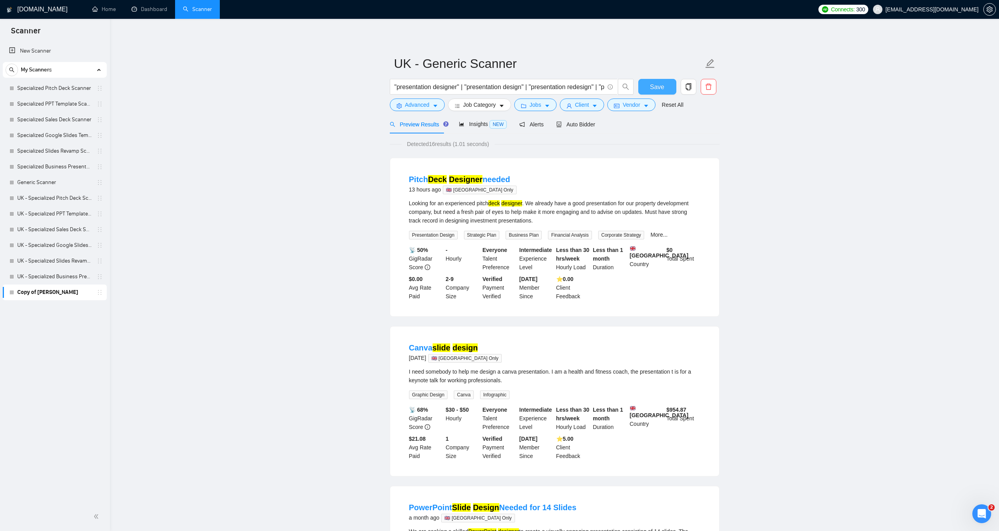
click at [651, 88] on span "Save" at bounding box center [657, 87] width 14 height 10
click at [654, 81] on button "Save" at bounding box center [657, 87] width 38 height 16
click at [46, 88] on link "Specialized Pitch Deck Scanner" at bounding box center [54, 88] width 75 height 16
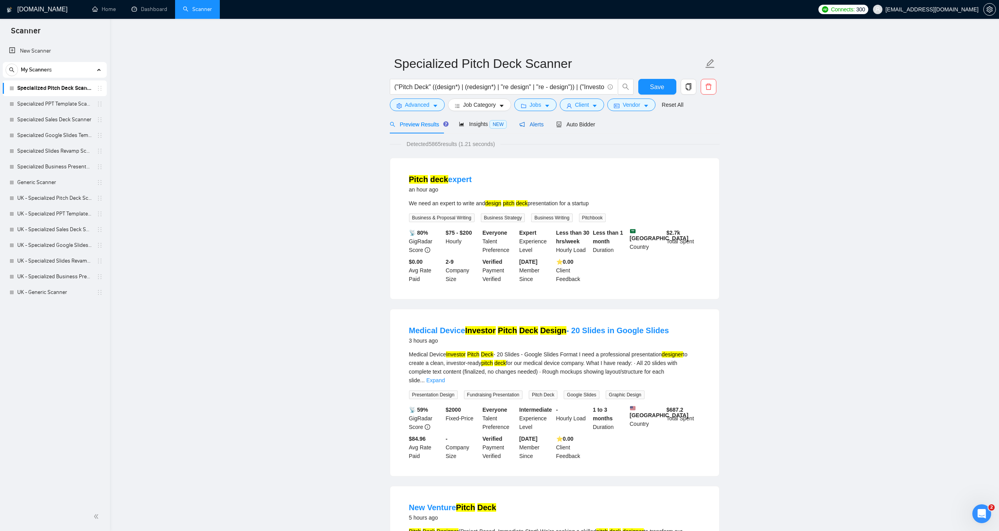
click at [525, 122] on span "Alerts" at bounding box center [531, 124] width 24 height 6
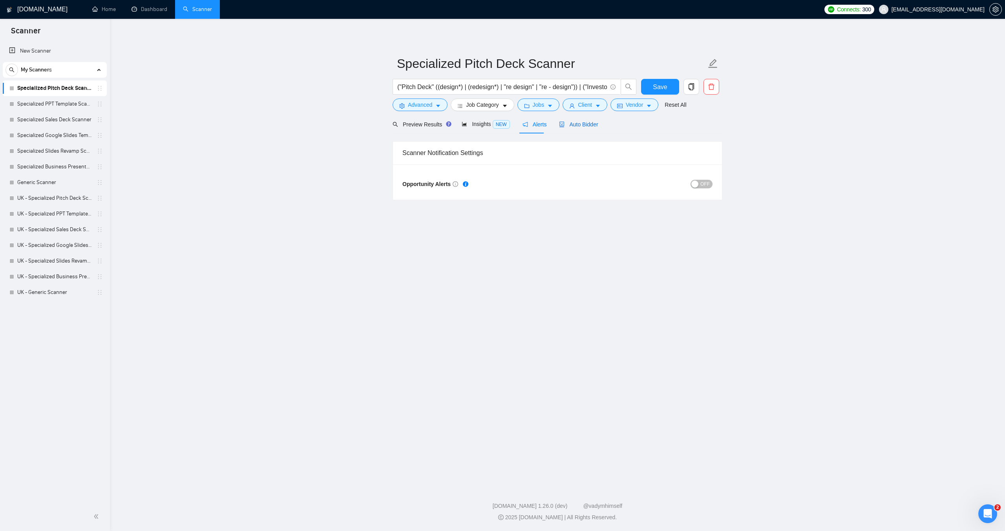
click at [567, 120] on div "Auto Bidder" at bounding box center [578, 124] width 39 height 9
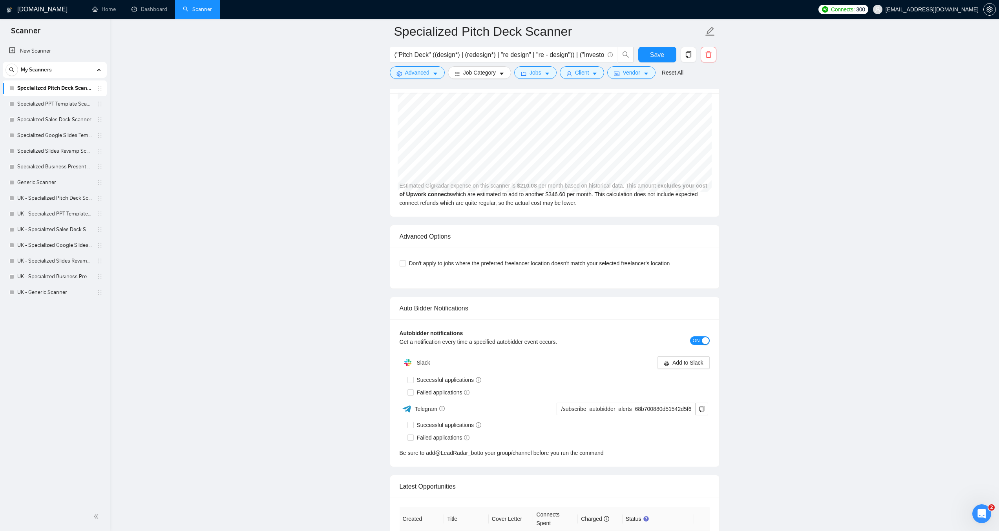
scroll to position [1728, 0]
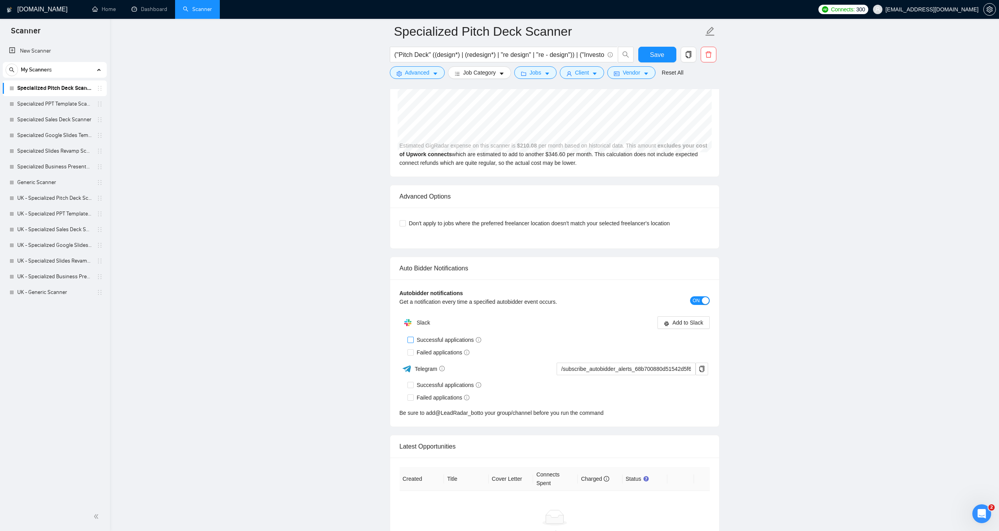
click at [408, 342] on span at bounding box center [411, 340] width 6 height 6
click at [408, 342] on input "Successful applications" at bounding box center [410, 339] width 5 height 5
checkbox input "true"
click at [410, 352] on input "Failed applications" at bounding box center [410, 351] width 5 height 5
checkbox input "true"
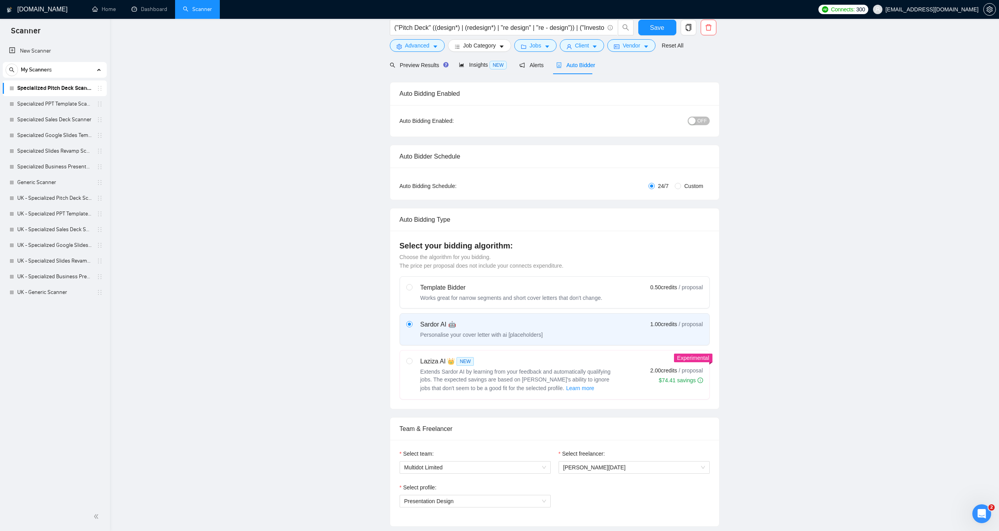
scroll to position [0, 0]
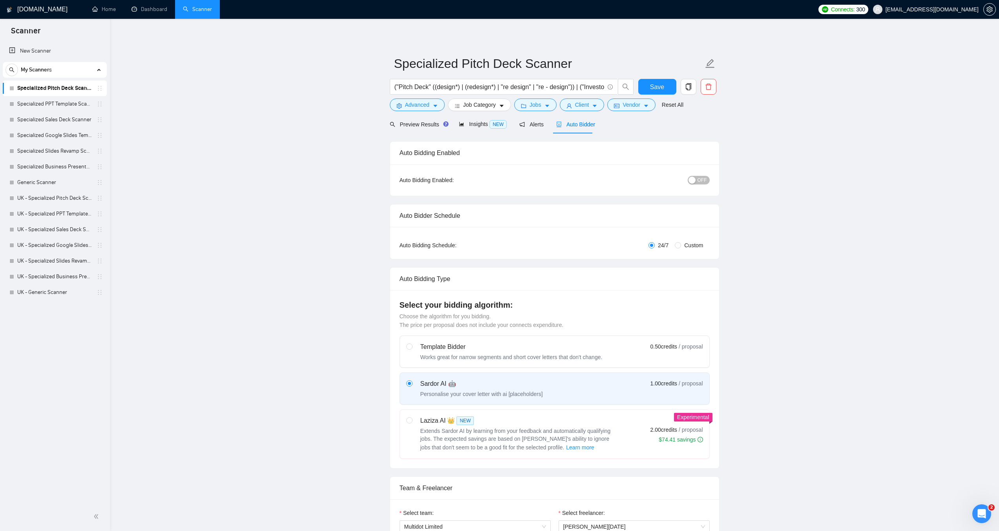
click at [704, 179] on span "OFF" at bounding box center [702, 180] width 9 height 9
click at [664, 81] on button "Save" at bounding box center [657, 87] width 38 height 16
checkbox input "true"
click at [53, 104] on link "Specialized PPT Template Scanner" at bounding box center [54, 104] width 75 height 16
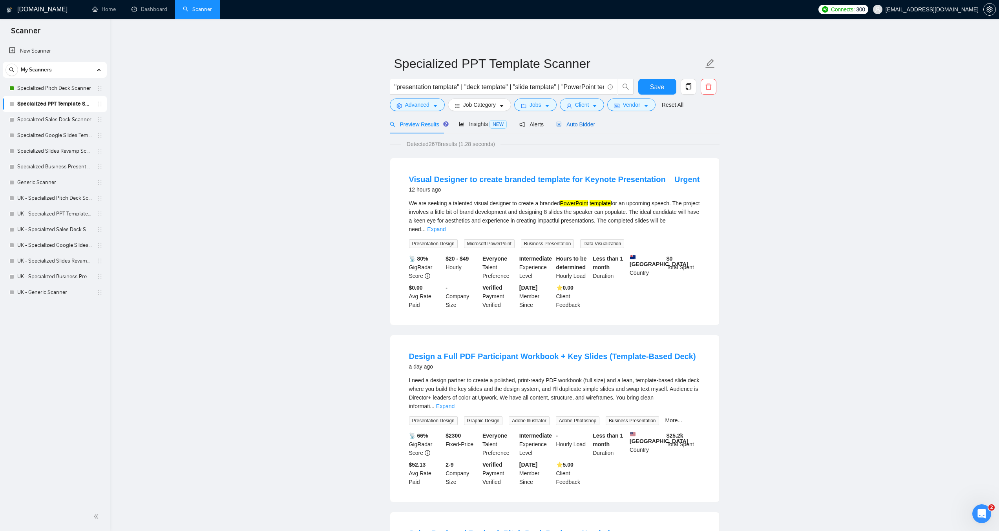
click at [586, 125] on span "Auto Bidder" at bounding box center [575, 124] width 39 height 6
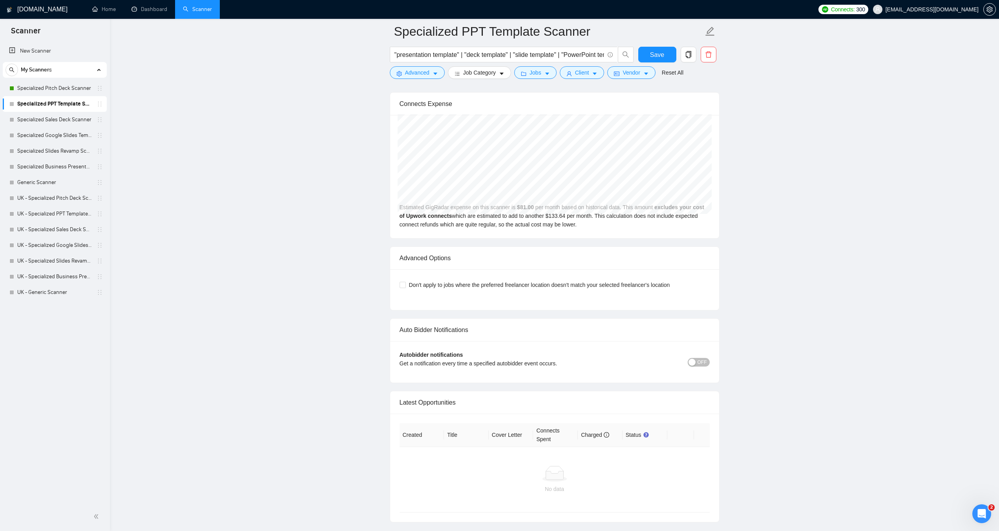
scroll to position [1691, 0]
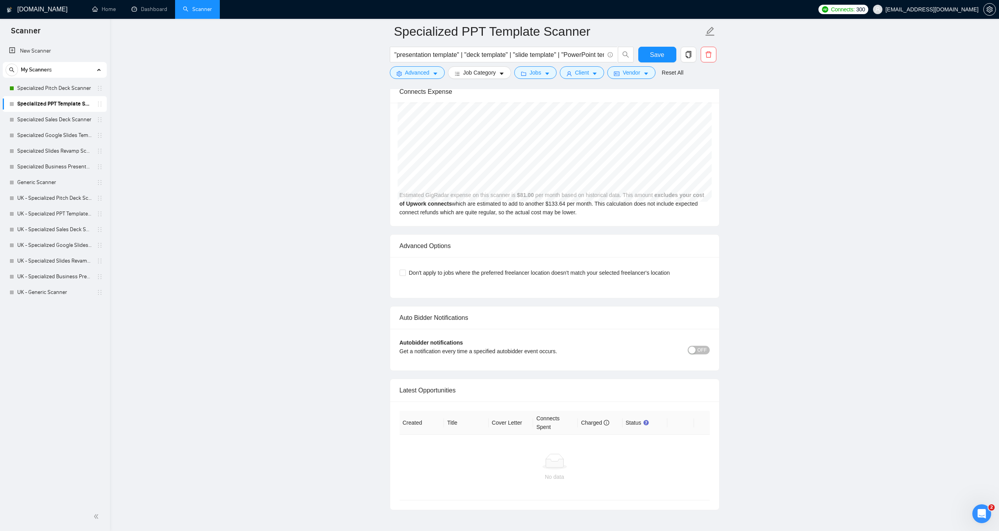
click at [703, 349] on span "OFF" at bounding box center [702, 350] width 9 height 9
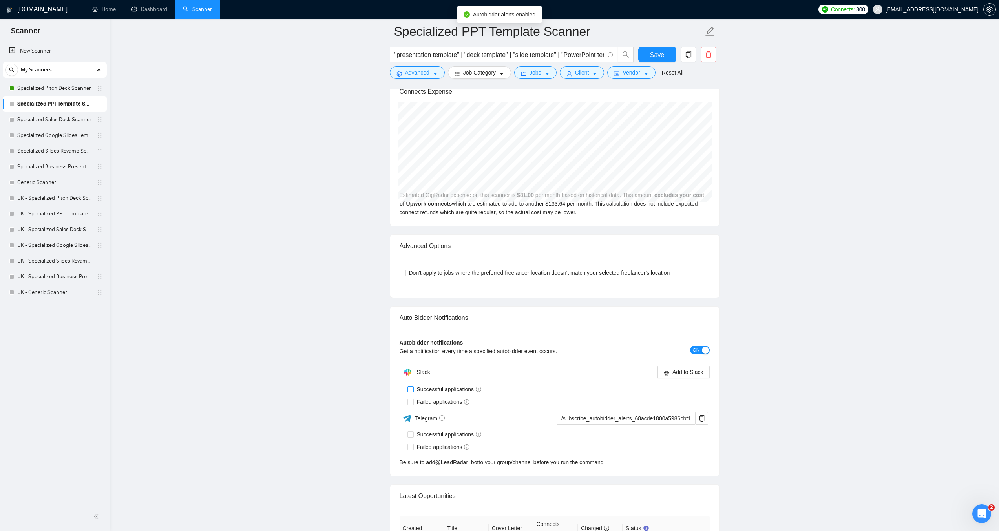
click at [413, 389] on span at bounding box center [411, 389] width 6 height 6
click at [413, 389] on input "Successful applications" at bounding box center [410, 388] width 5 height 5
checkbox input "true"
click at [411, 400] on input "Failed applications" at bounding box center [410, 401] width 5 height 5
checkbox input "true"
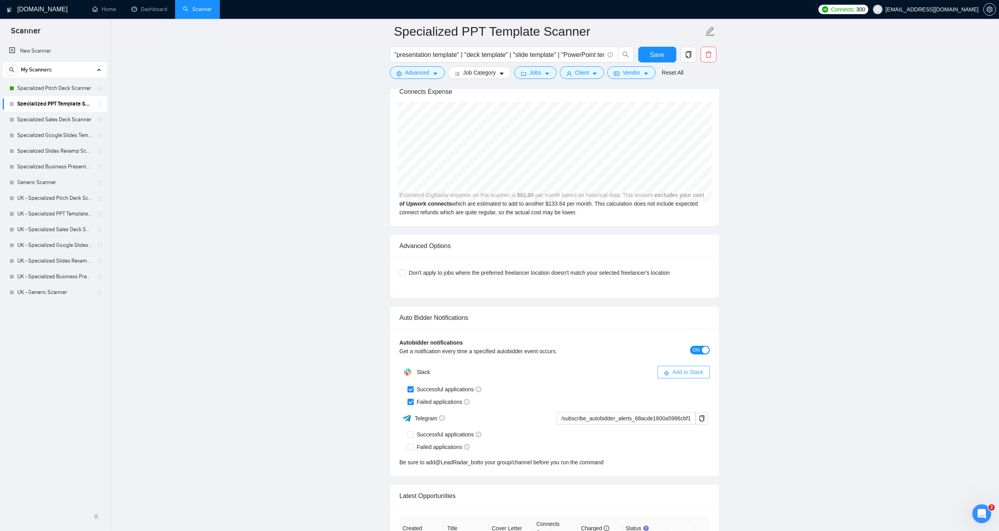
click at [689, 370] on span "Add to Slack" at bounding box center [688, 372] width 31 height 9
click at [695, 371] on span "Add to Slack" at bounding box center [688, 372] width 31 height 9
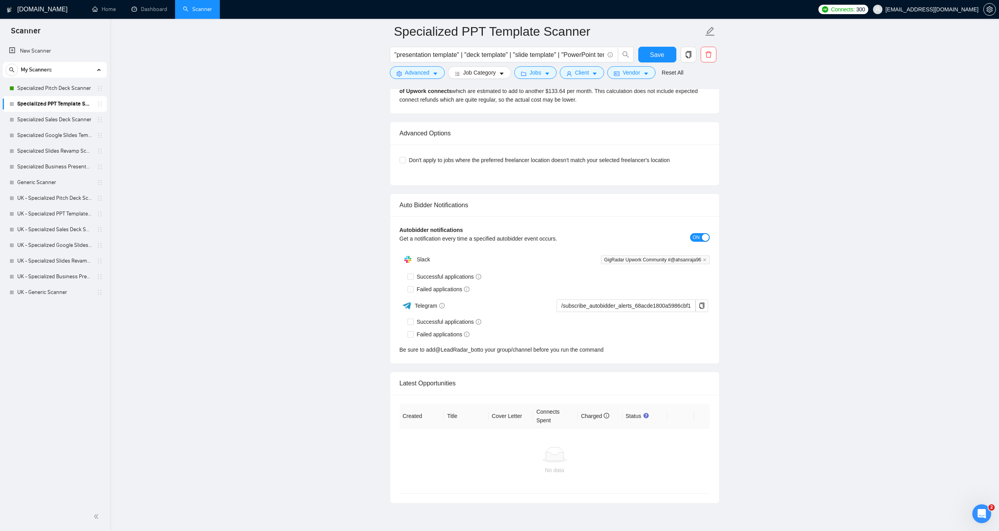
checkbox input "true"
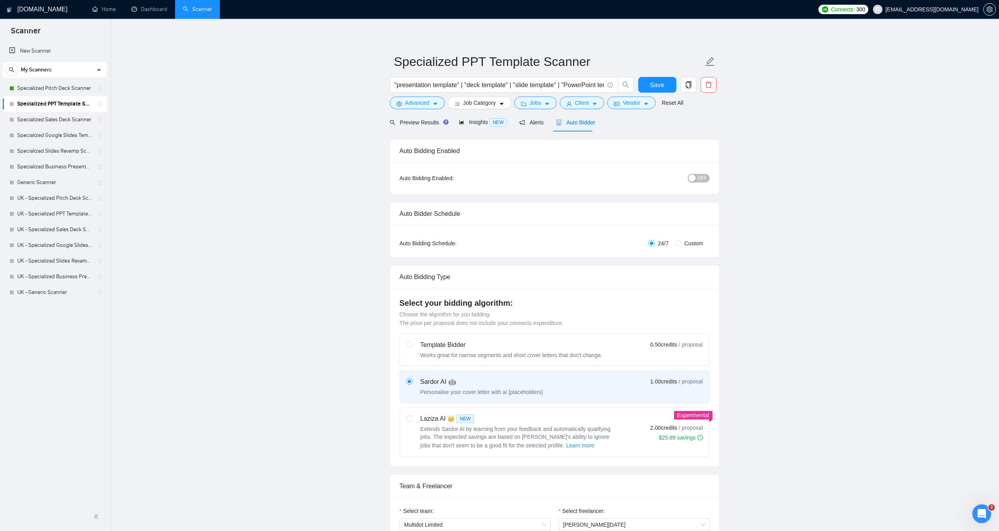
scroll to position [0, 0]
click at [704, 181] on span "OFF" at bounding box center [702, 180] width 9 height 9
click at [661, 88] on span "Save" at bounding box center [657, 87] width 14 height 10
click at [51, 90] on link "Specialized Pitch Deck Scanner" at bounding box center [54, 88] width 75 height 16
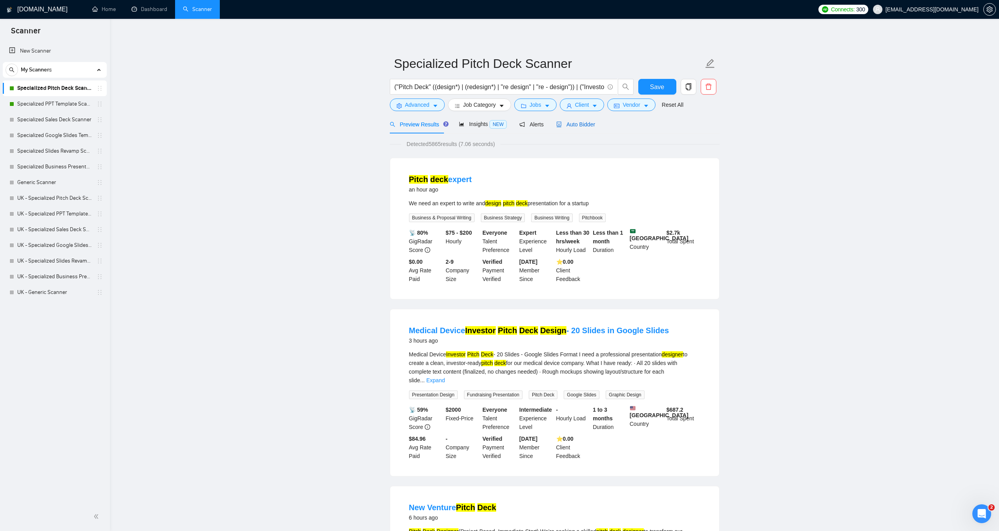
click at [585, 123] on span "Auto Bidder" at bounding box center [575, 124] width 39 height 6
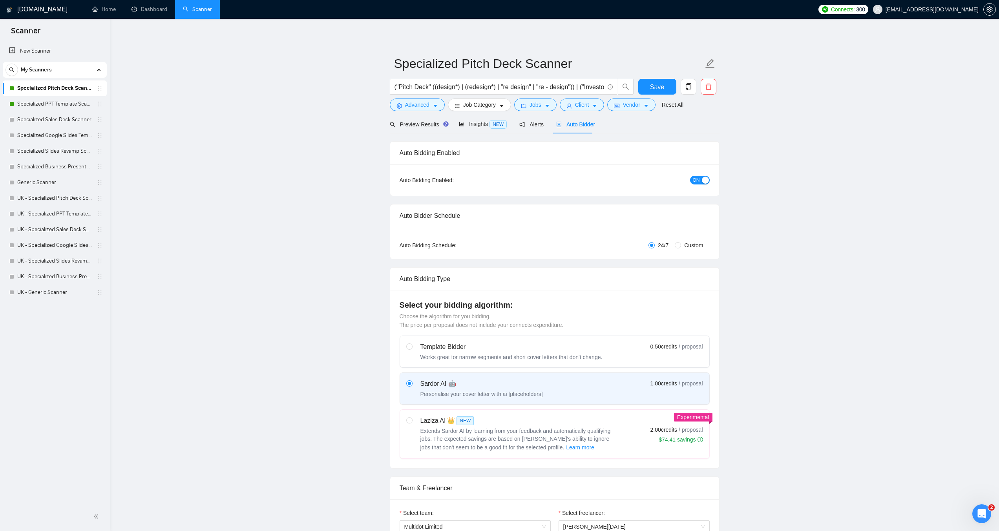
checkbox input "true"
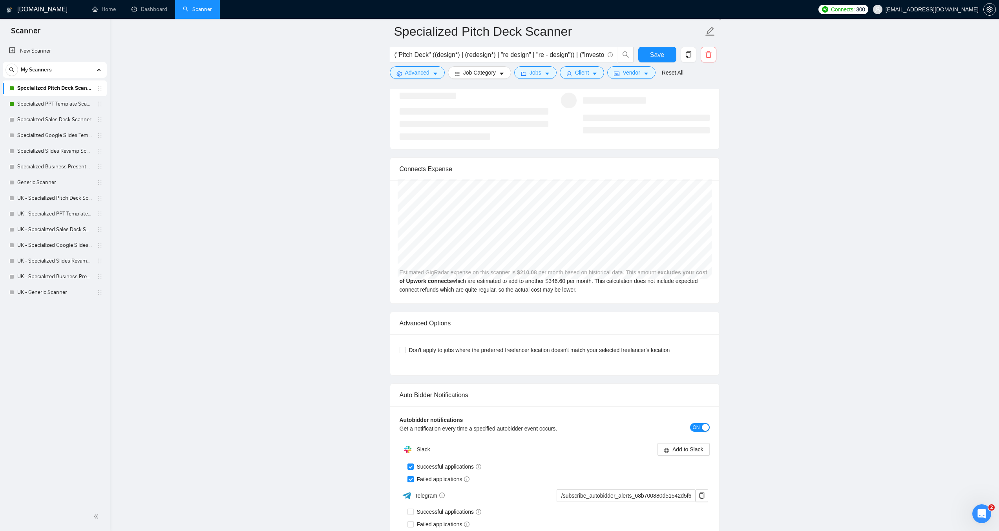
scroll to position [1728, 0]
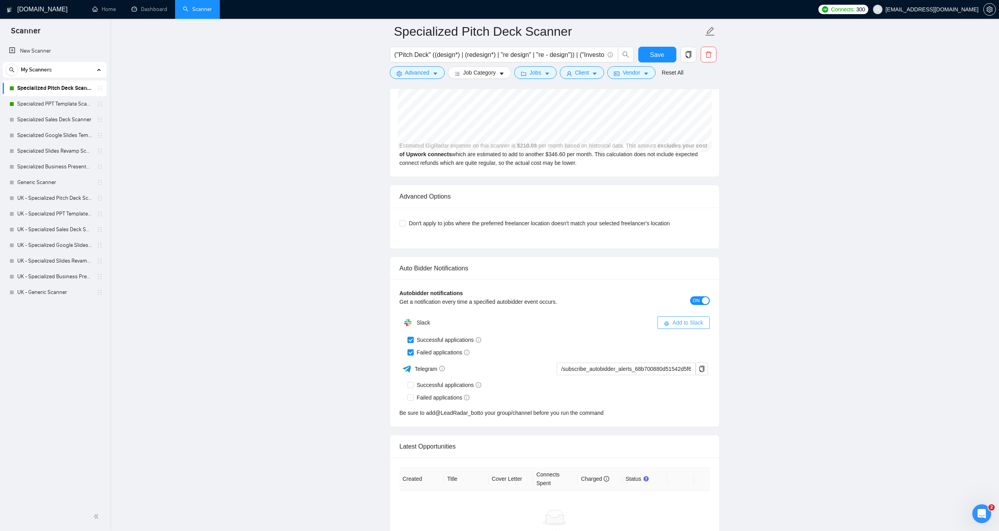
click at [679, 326] on span "Add to Slack" at bounding box center [688, 322] width 31 height 9
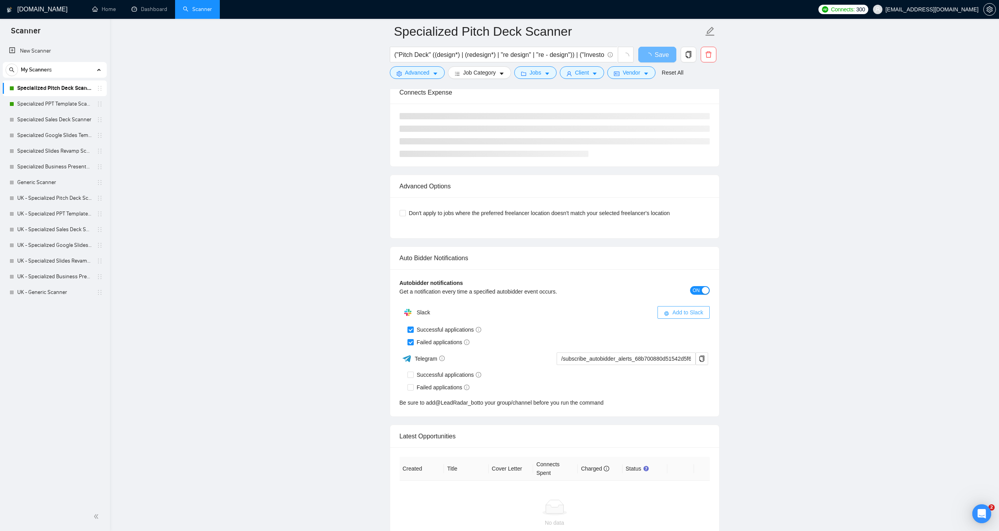
scroll to position [1652, 0]
click at [676, 310] on span "Add to Slack" at bounding box center [688, 312] width 31 height 9
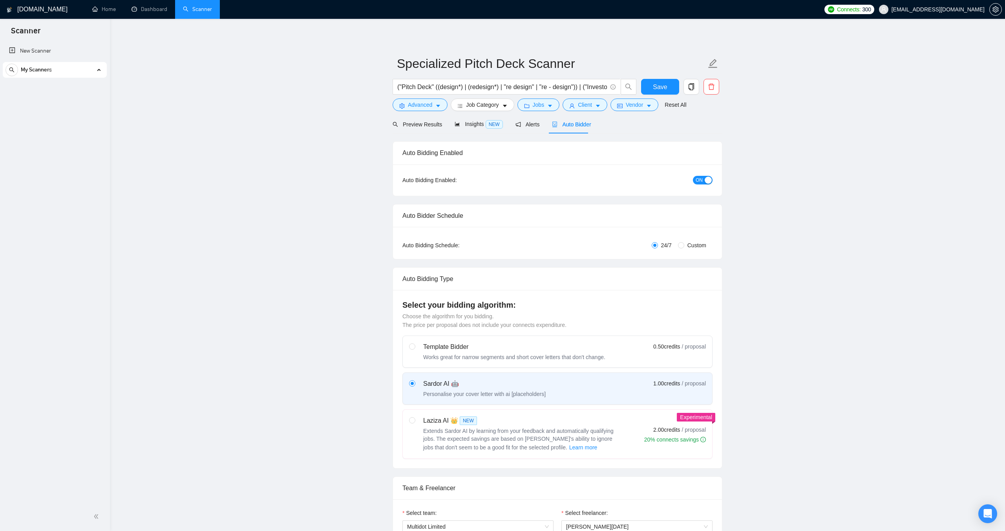
checkbox input "true"
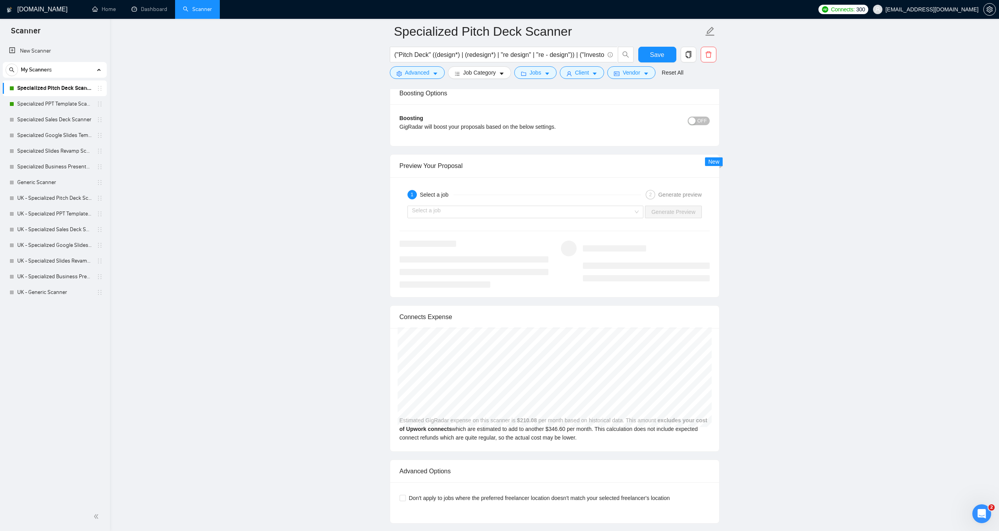
scroll to position [1649, 0]
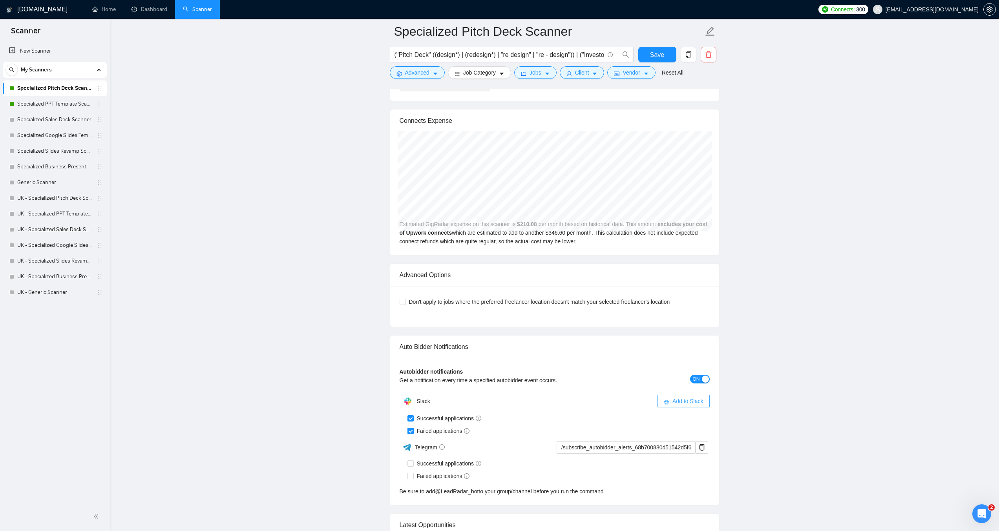
click at [685, 398] on span "Add to Slack" at bounding box center [688, 401] width 31 height 9
click at [978, 512] on icon "Open Intercom Messenger" at bounding box center [981, 512] width 13 height 13
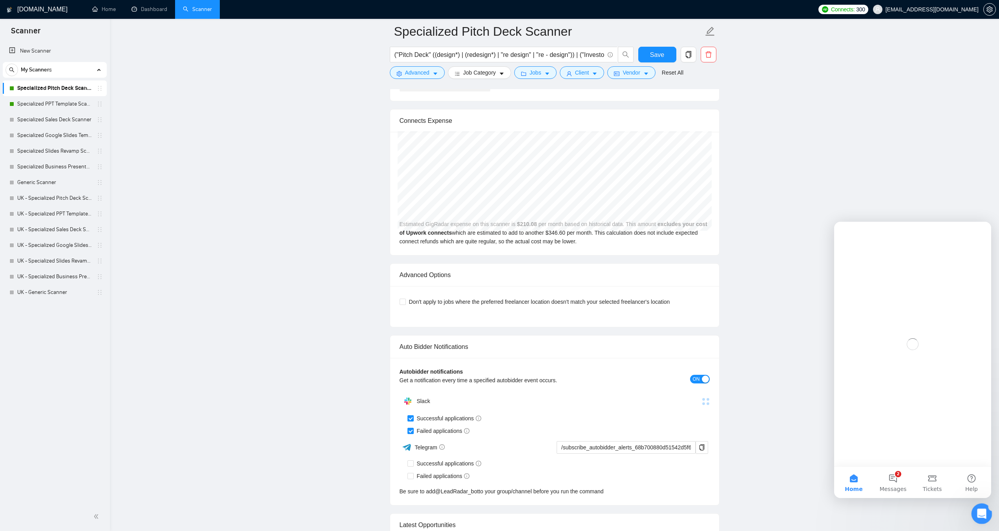
scroll to position [0, 0]
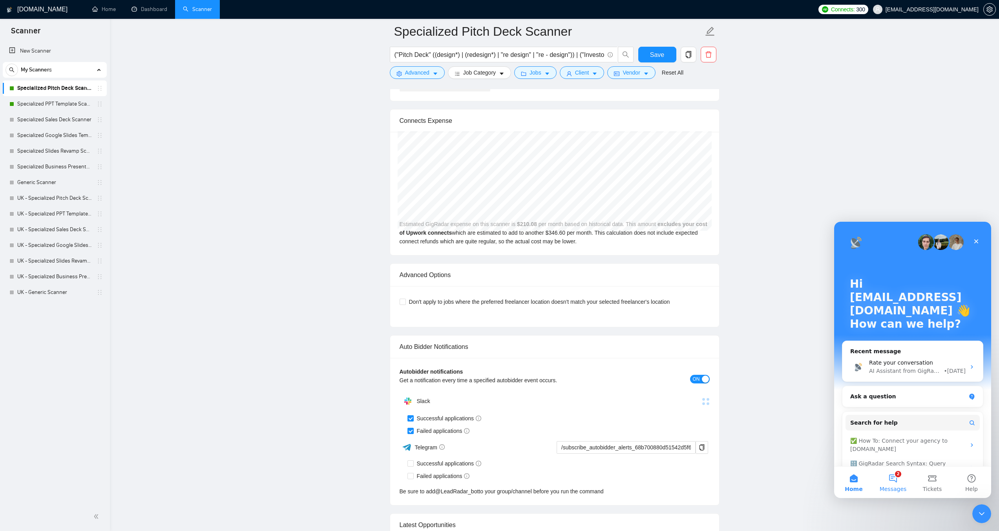
click at [897, 477] on button "2 Messages" at bounding box center [893, 482] width 39 height 31
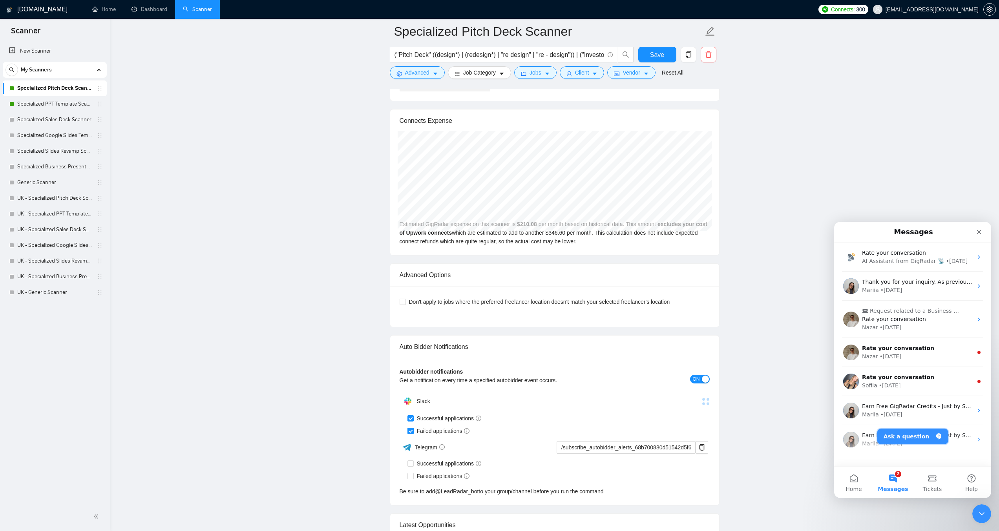
click at [910, 430] on button "Ask a question" at bounding box center [913, 437] width 71 height 16
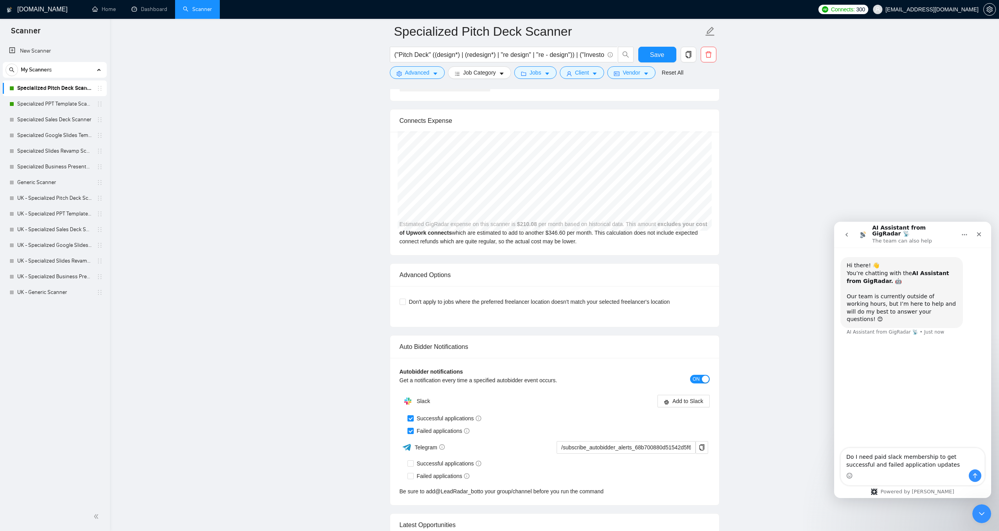
type textarea "Do I need paid slack membership to get successful and failed application update…"
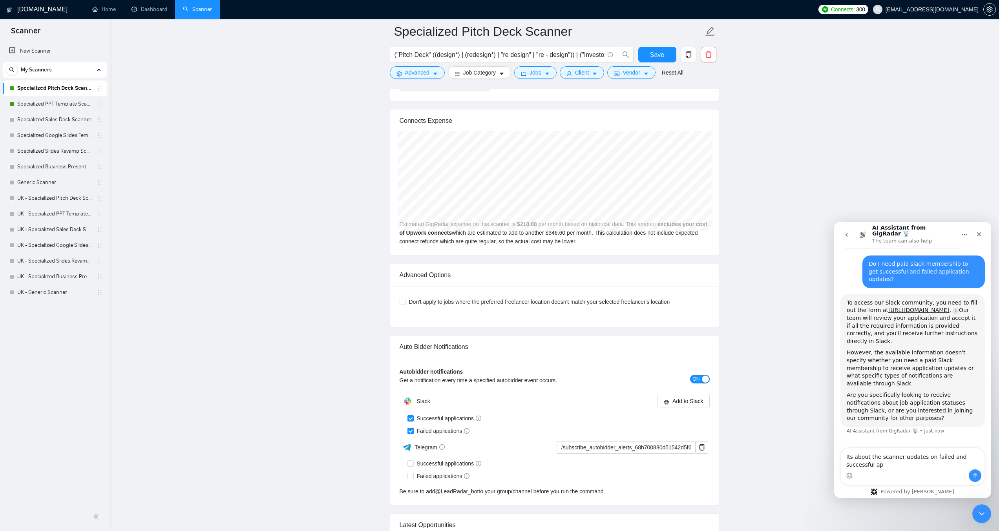
scroll to position [73, 0]
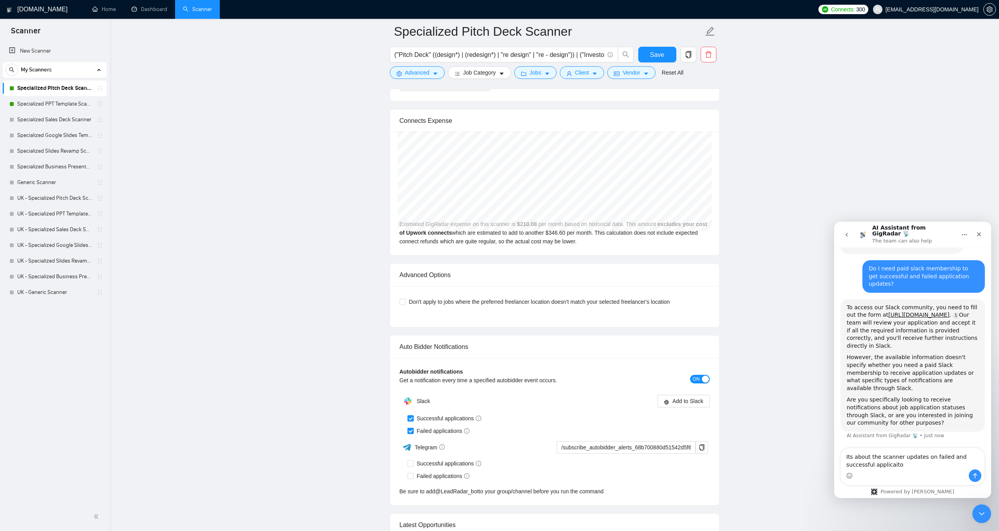
type textarea "Its about the scanner updates on failed and successful applicaiton"
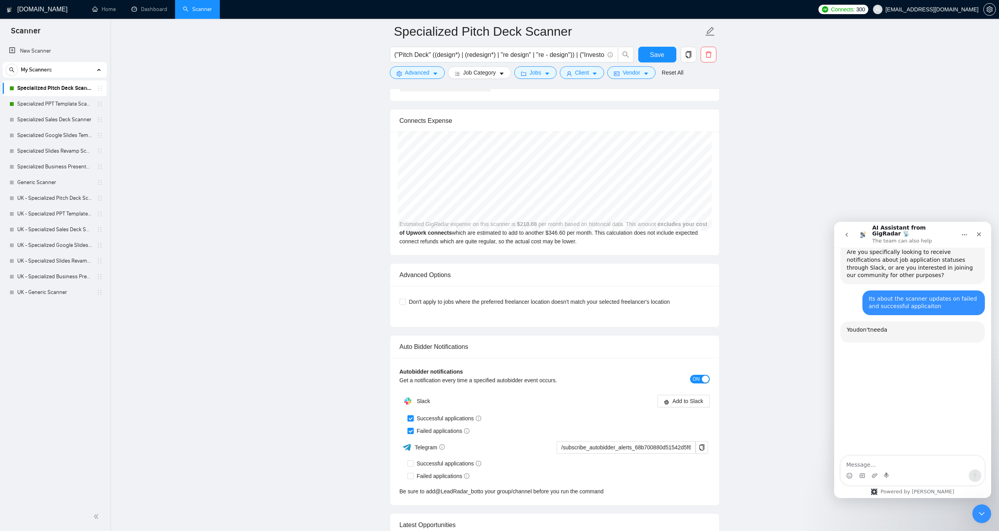
scroll to position [236, 0]
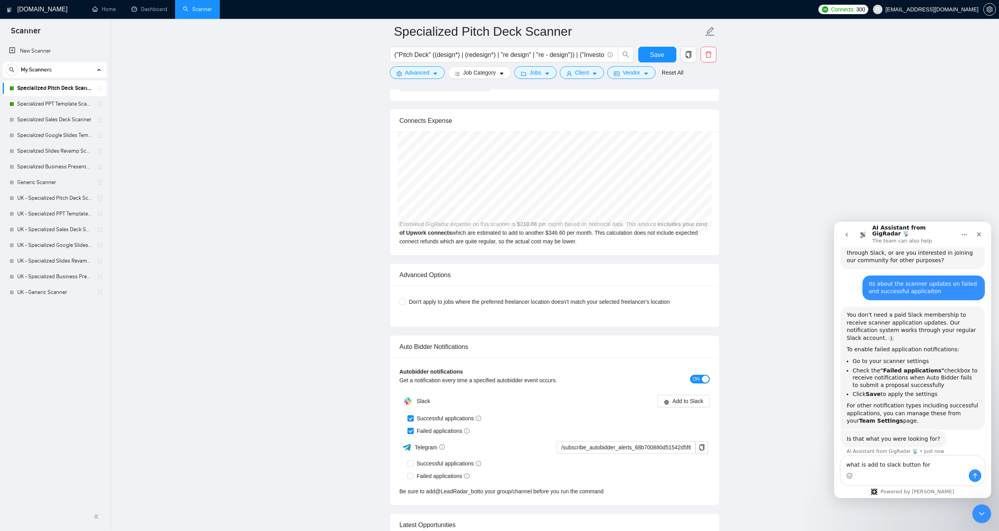
type textarea "what is add to slack button for?"
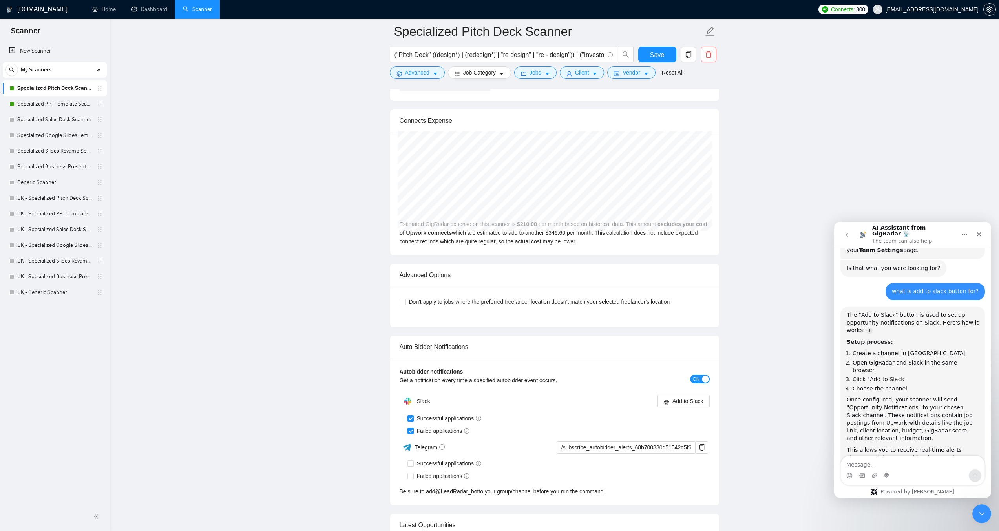
scroll to position [409, 0]
type textarea "I need paid slack to create channels"
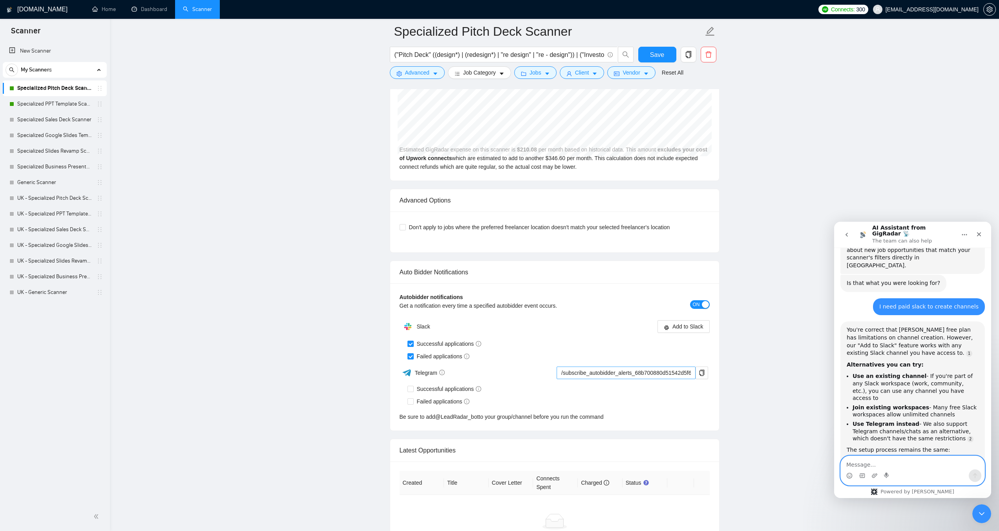
scroll to position [1767, 0]
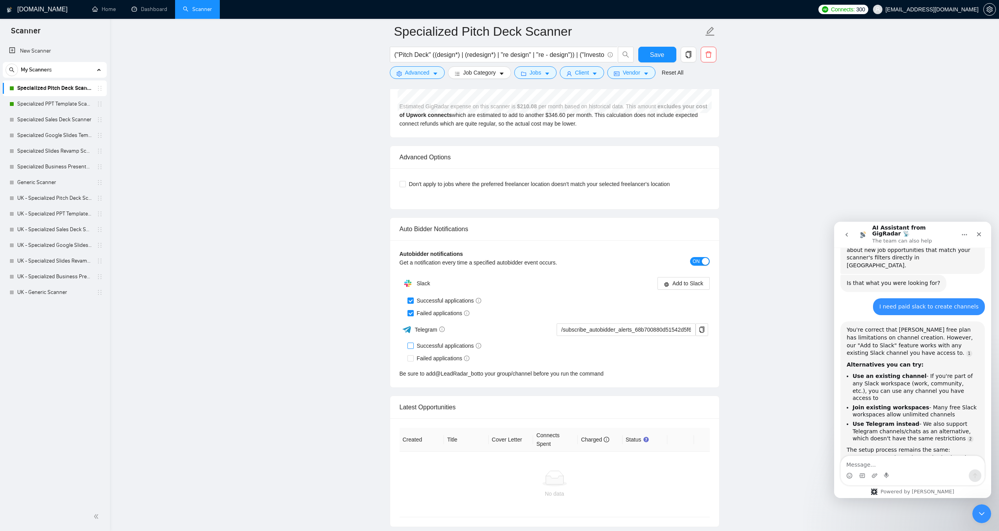
click at [410, 344] on input "Successful applications" at bounding box center [410, 345] width 5 height 5
checkbox input "true"
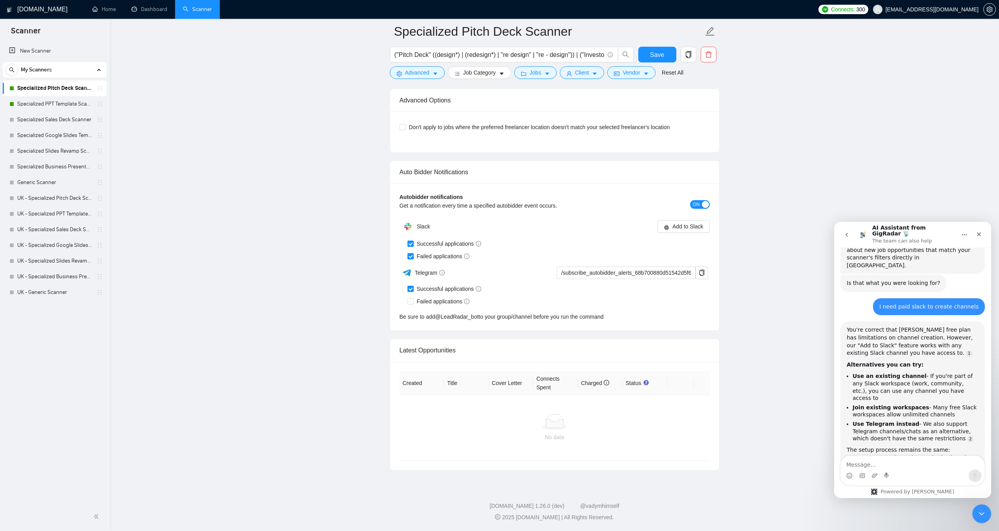
scroll to position [1730, 0]
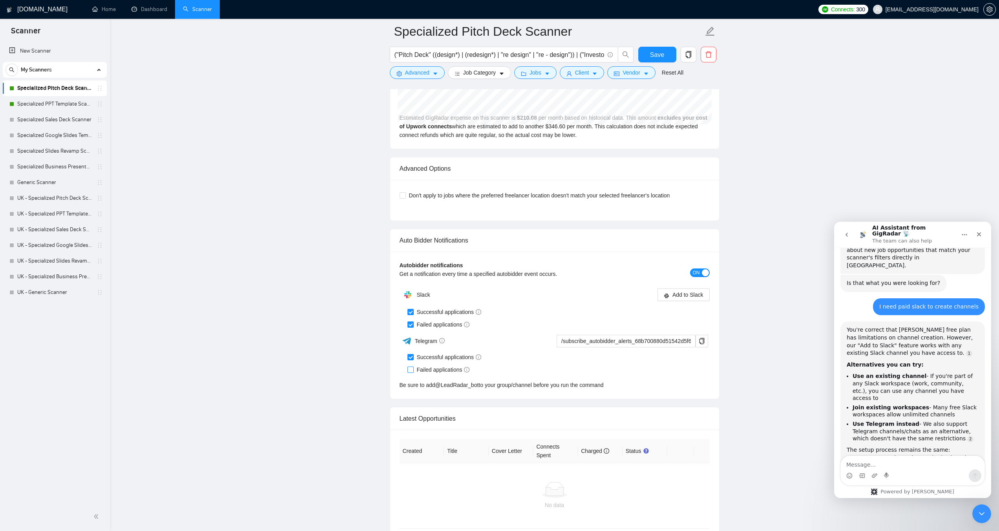
click at [412, 334] on div "Telegram" at bounding box center [477, 341] width 154 height 14
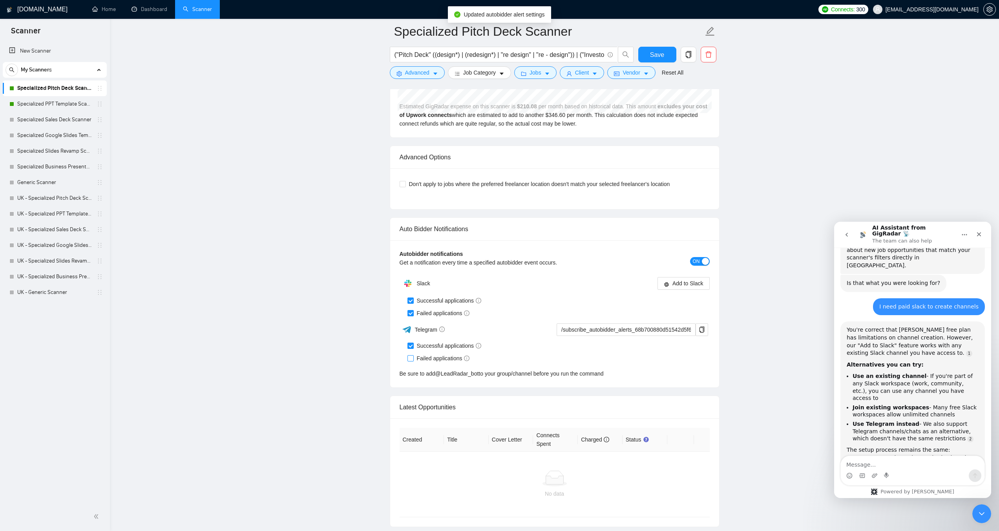
click at [410, 333] on div "Slack Add to Slack Successful applications Failed applications Telegram /subscr…" at bounding box center [555, 327] width 310 height 102
click at [410, 357] on input "Failed applications" at bounding box center [410, 357] width 5 height 5
checkbox input "true"
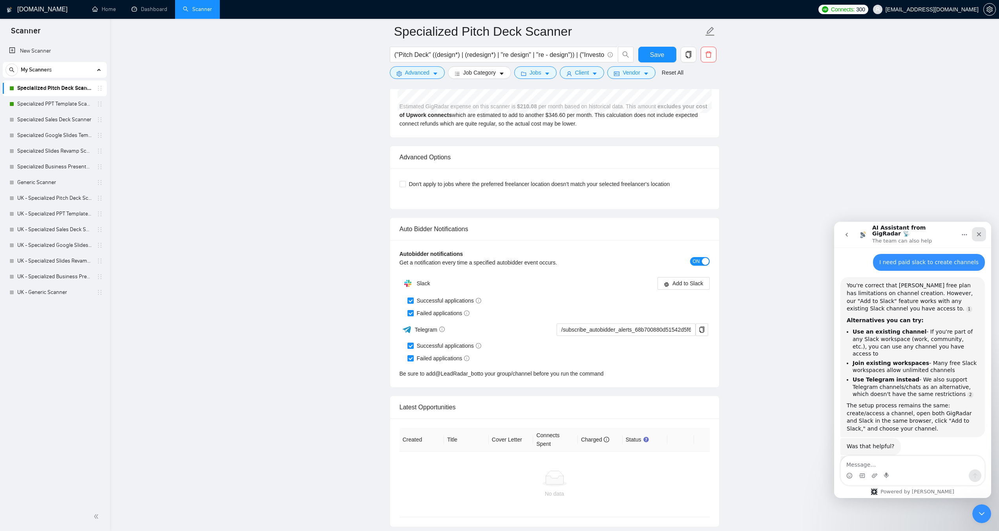
click at [976, 229] on div "Close" at bounding box center [979, 234] width 14 height 14
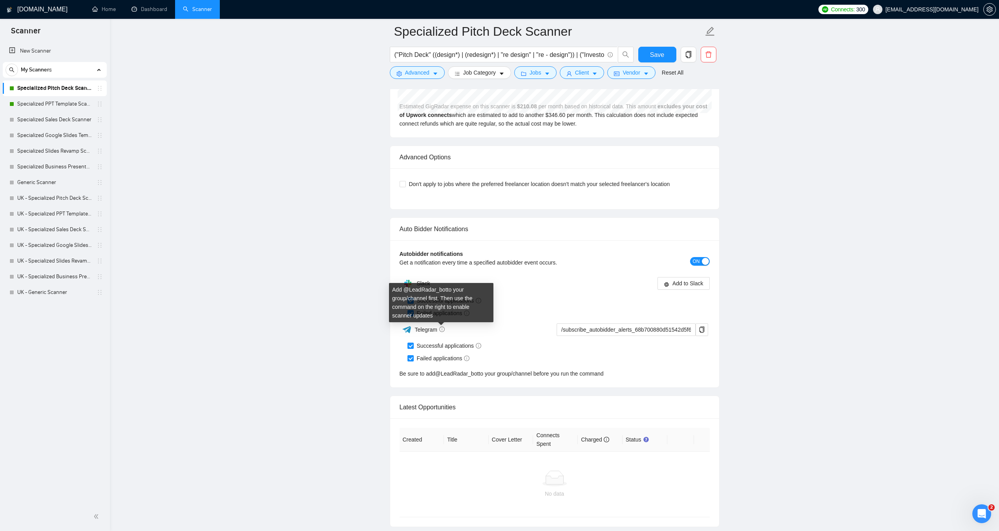
click at [441, 329] on icon "info-circle" at bounding box center [441, 329] width 5 height 5
click at [421, 292] on div "Add @ LeadRadar_bot to your group/channel first. Then use the command on the ri…" at bounding box center [441, 302] width 104 height 39
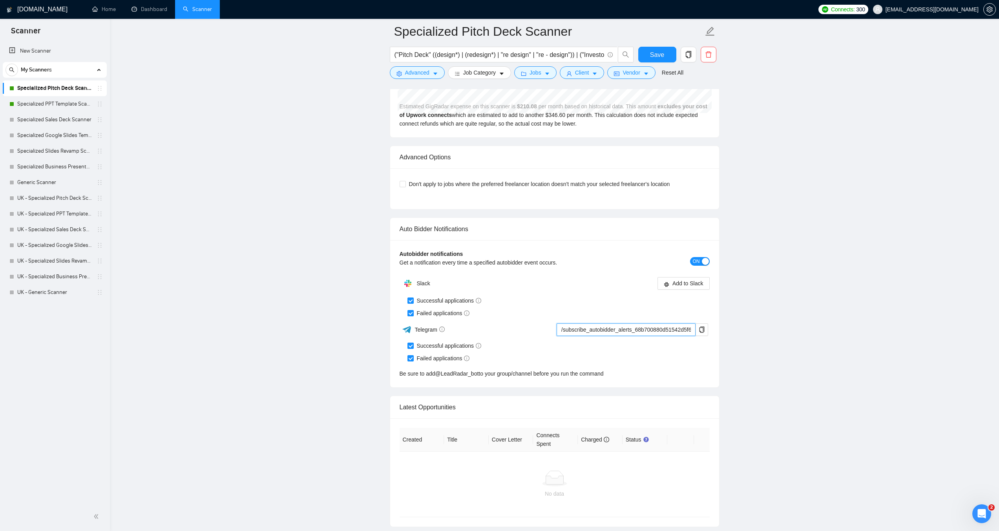
scroll to position [0, 54]
drag, startPoint x: 574, startPoint y: 329, endPoint x: 722, endPoint y: 332, distance: 148.8
click at [600, 311] on div "Failed applications" at bounding box center [559, 313] width 302 height 9
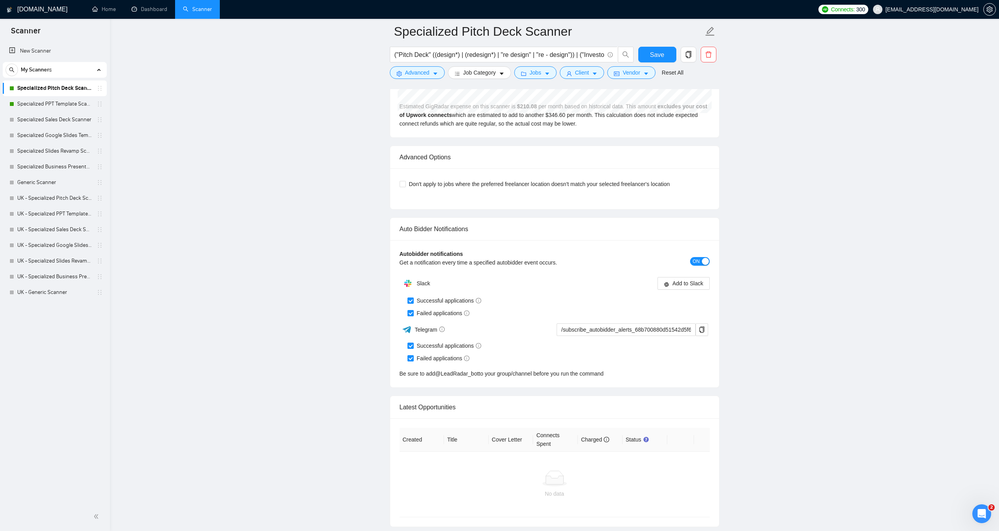
click at [549, 300] on div "Successful applications" at bounding box center [559, 300] width 302 height 9
click at [44, 119] on link "Specialized Sales Deck Scanner" at bounding box center [54, 120] width 75 height 16
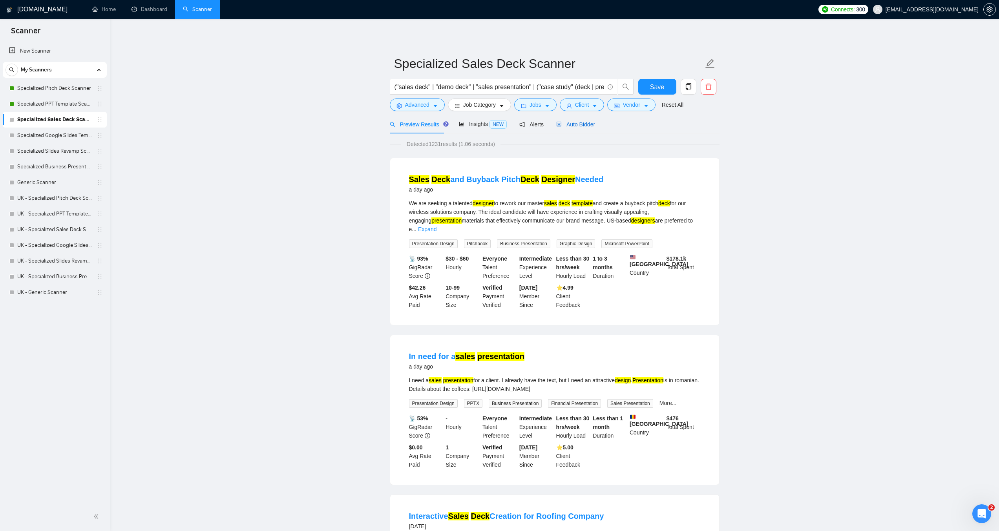
click at [576, 122] on span "Auto Bidder" at bounding box center [575, 124] width 39 height 6
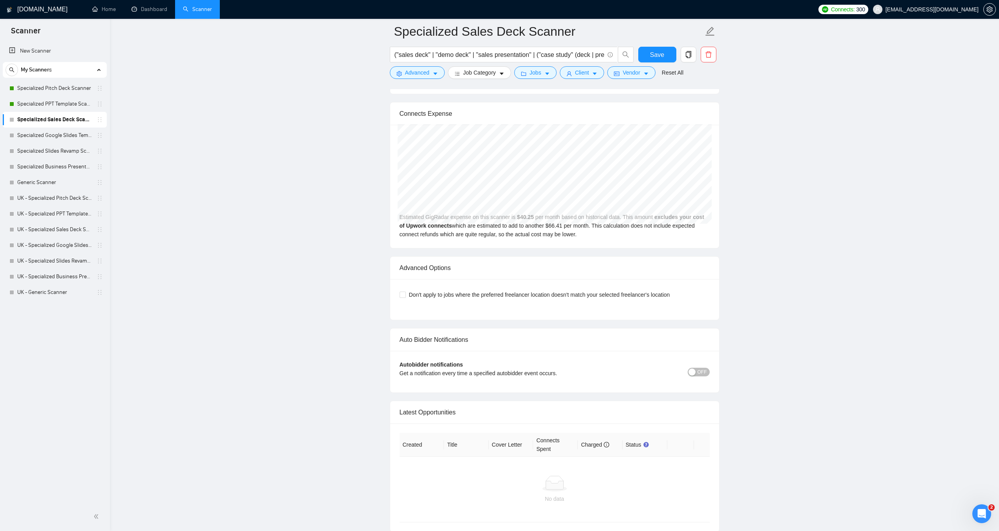
scroll to position [1688, 0]
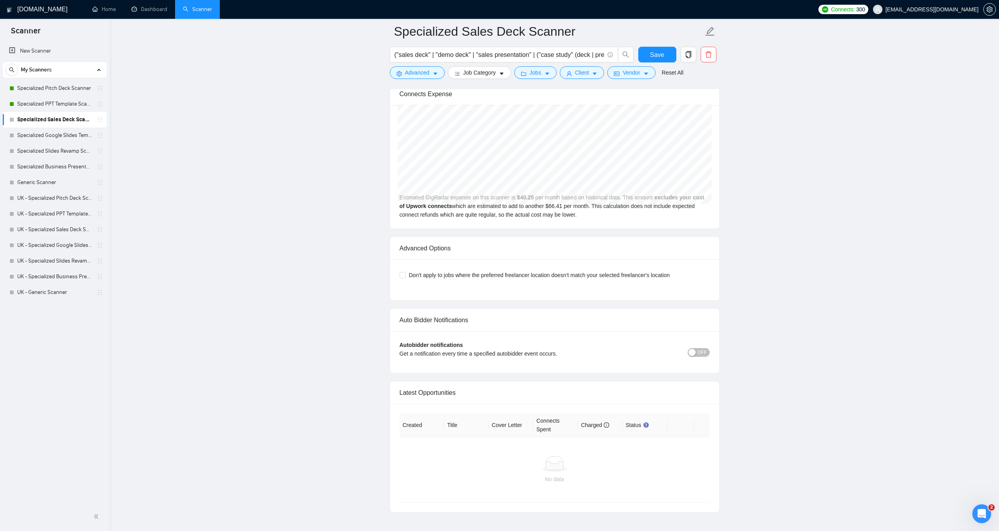
click at [706, 348] on span "OFF" at bounding box center [702, 352] width 9 height 9
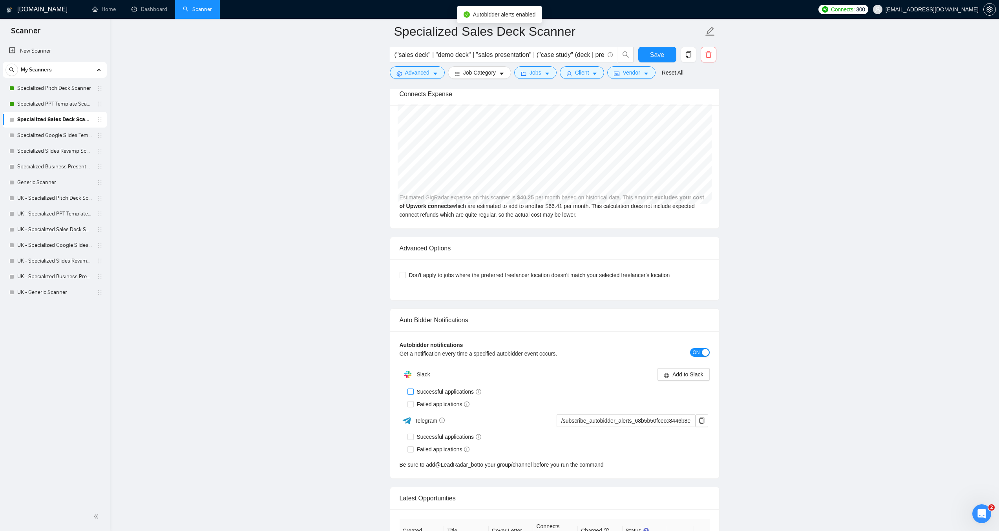
click at [413, 389] on span at bounding box center [411, 392] width 6 height 6
click at [413, 389] on input "Successful applications" at bounding box center [410, 391] width 5 height 5
checkbox input "true"
click at [410, 401] on span at bounding box center [411, 404] width 6 height 6
click at [410, 401] on input "Failed applications" at bounding box center [410, 403] width 5 height 5
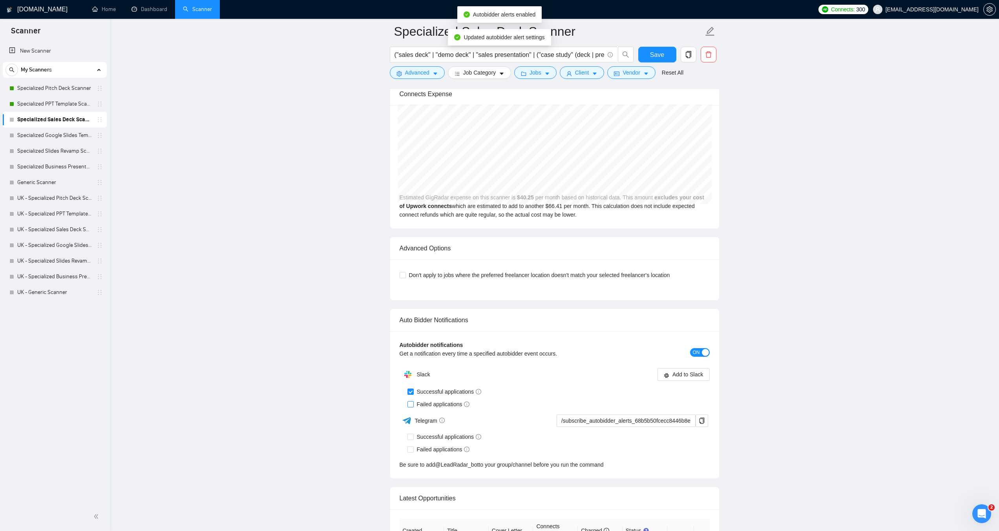
checkbox input "true"
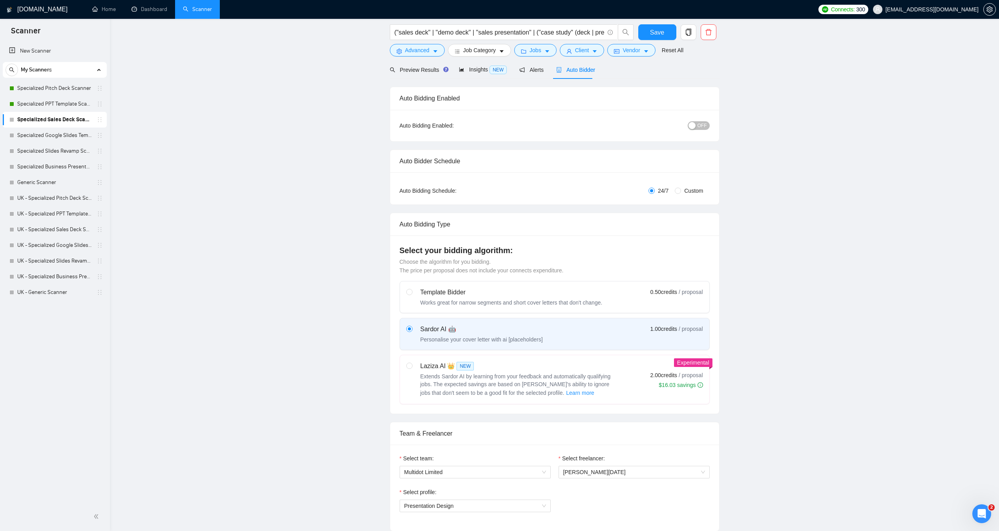
scroll to position [0, 0]
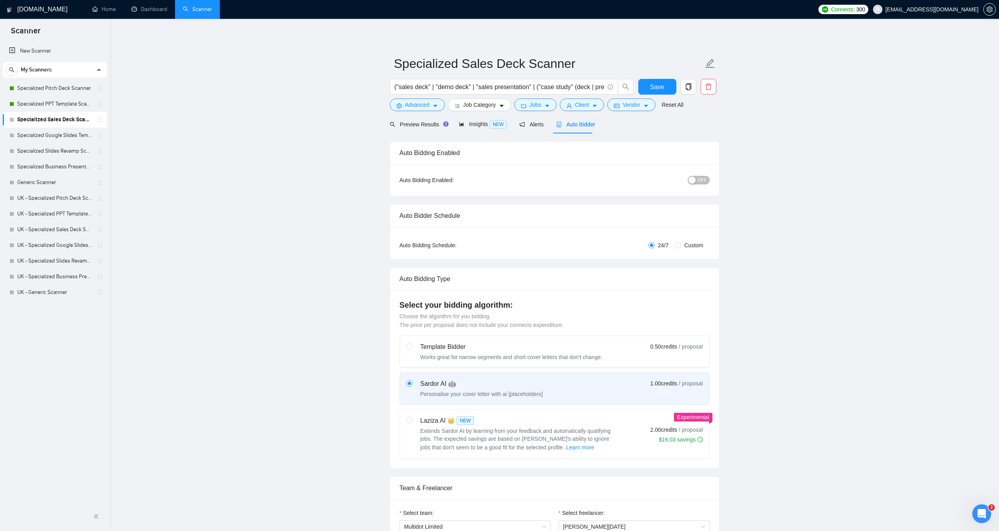
click at [704, 181] on span "OFF" at bounding box center [702, 180] width 9 height 9
click at [654, 82] on span "Save" at bounding box center [657, 87] width 14 height 10
checkbox input "true"
click at [25, 134] on link "Specialized Google Slides Template Scanner" at bounding box center [54, 136] width 75 height 16
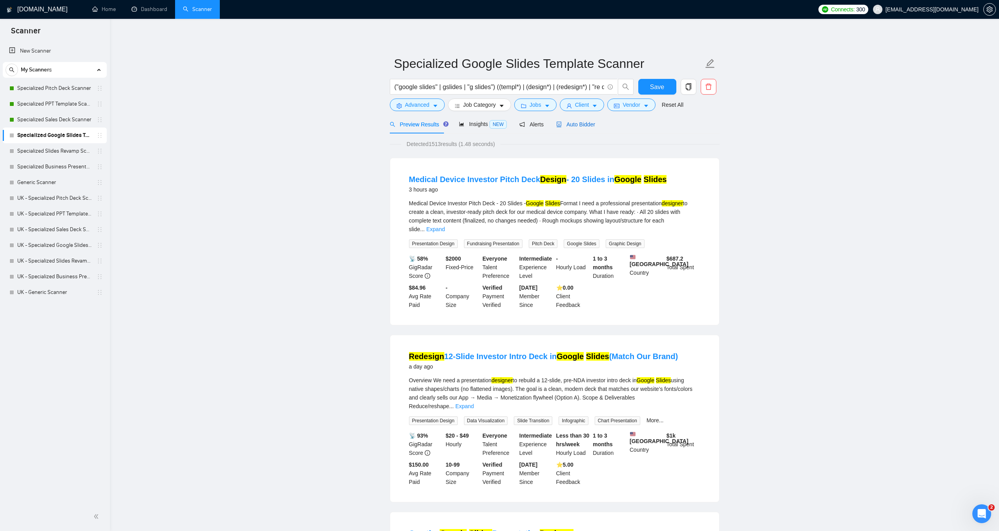
click at [579, 121] on span "Auto Bidder" at bounding box center [575, 124] width 39 height 6
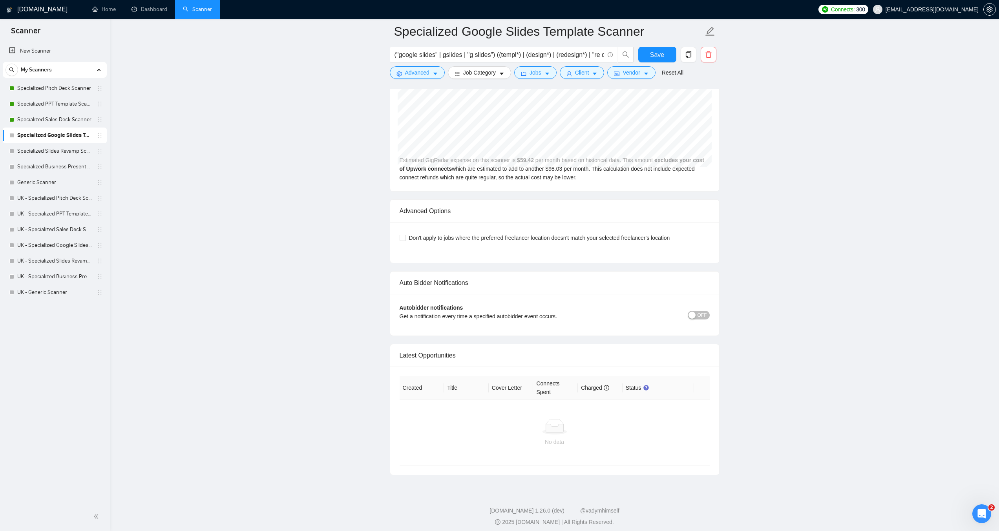
scroll to position [1730, 0]
click at [701, 307] on span "OFF" at bounding box center [702, 311] width 9 height 9
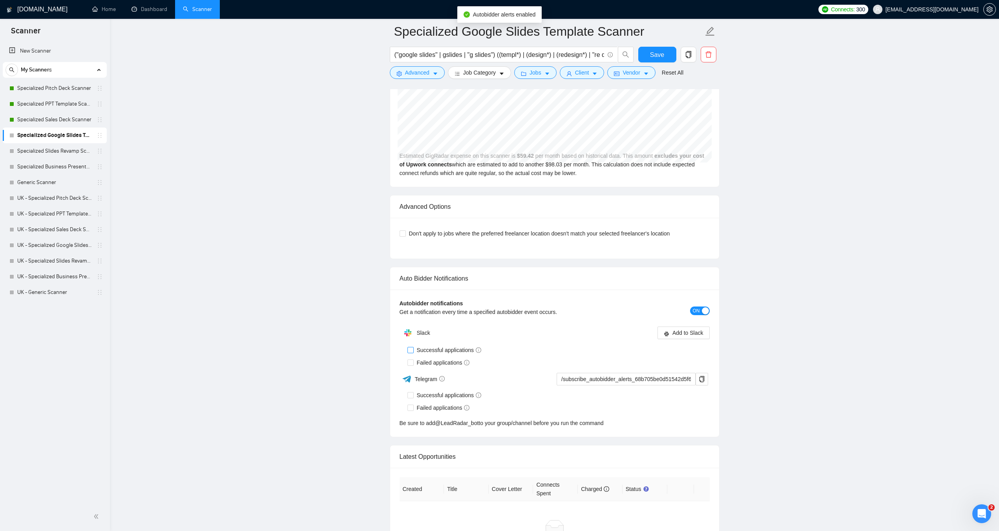
click at [412, 351] on input "Successful applications" at bounding box center [410, 349] width 5 height 5
checkbox input "true"
click at [411, 361] on input "Failed applications" at bounding box center [410, 362] width 5 height 5
checkbox input "true"
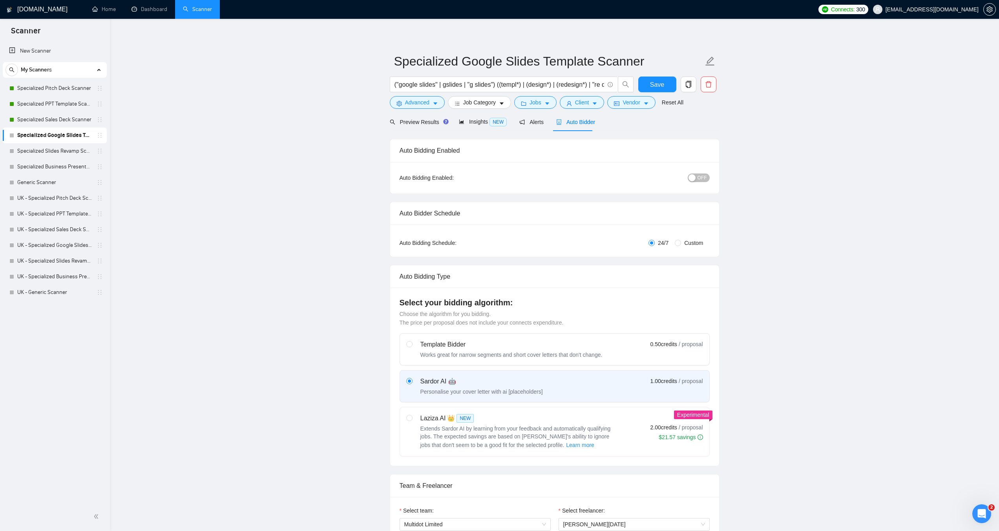
scroll to position [0, 0]
click at [705, 177] on span "OFF" at bounding box center [702, 180] width 9 height 9
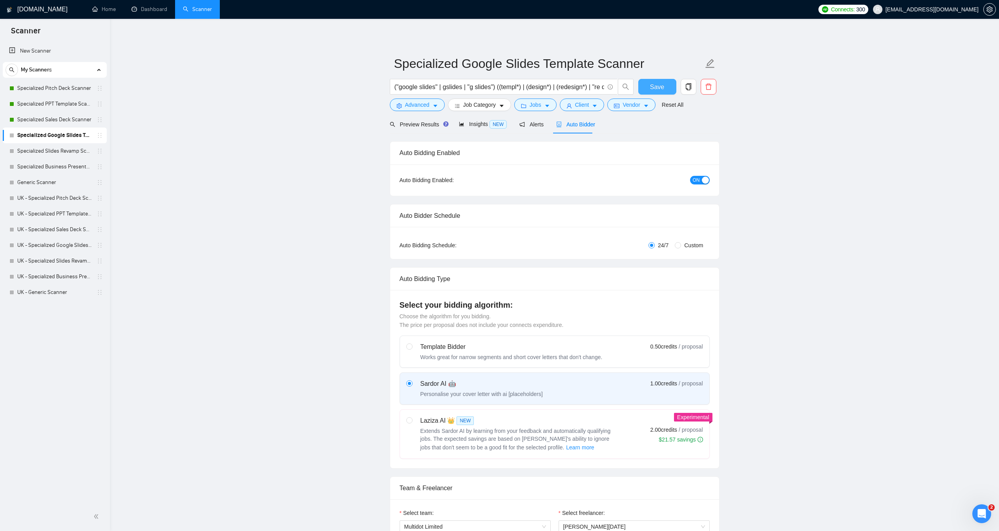
click at [652, 89] on span "Save" at bounding box center [657, 87] width 14 height 10
click at [58, 157] on link "Specialized Slides Revamp Scanner" at bounding box center [54, 151] width 75 height 16
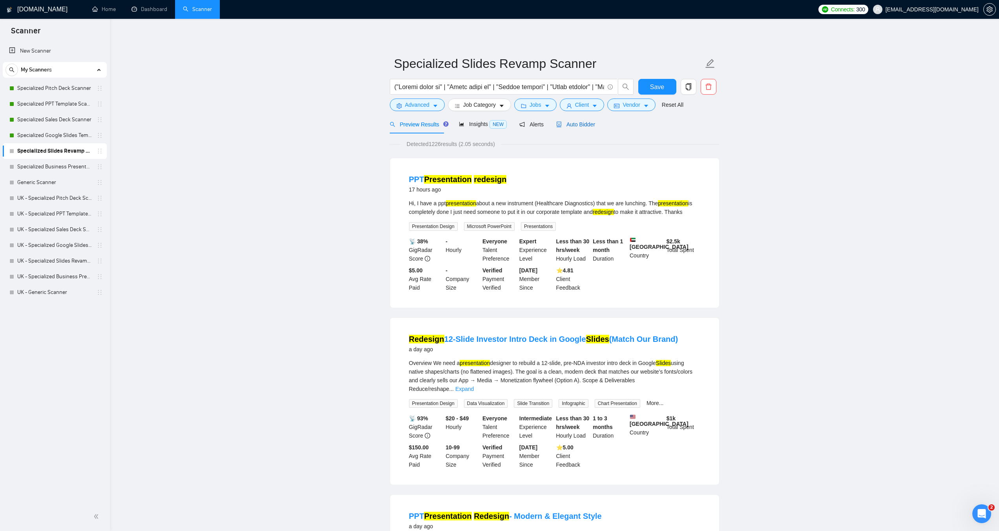
click at [572, 124] on span "Auto Bidder" at bounding box center [575, 124] width 39 height 6
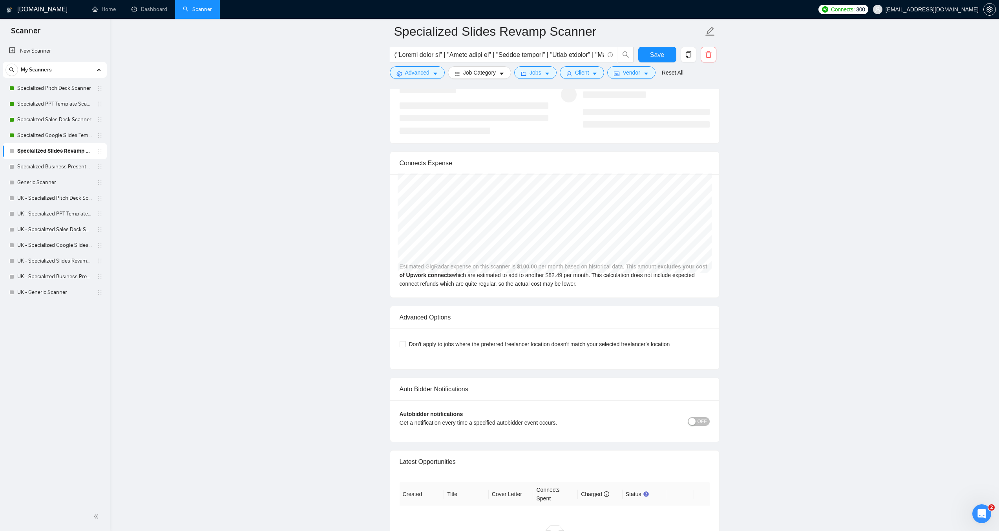
scroll to position [1610, 0]
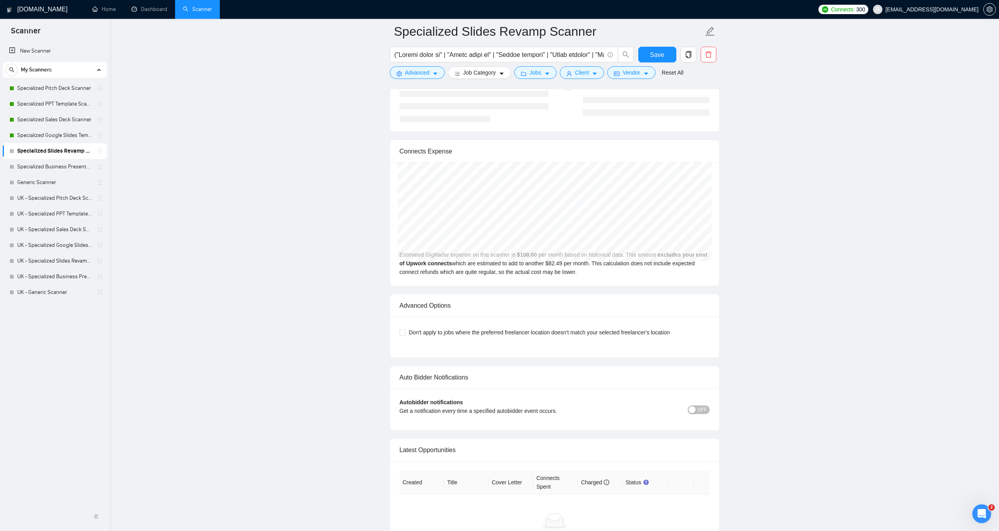
click at [701, 408] on span "OFF" at bounding box center [702, 410] width 9 height 9
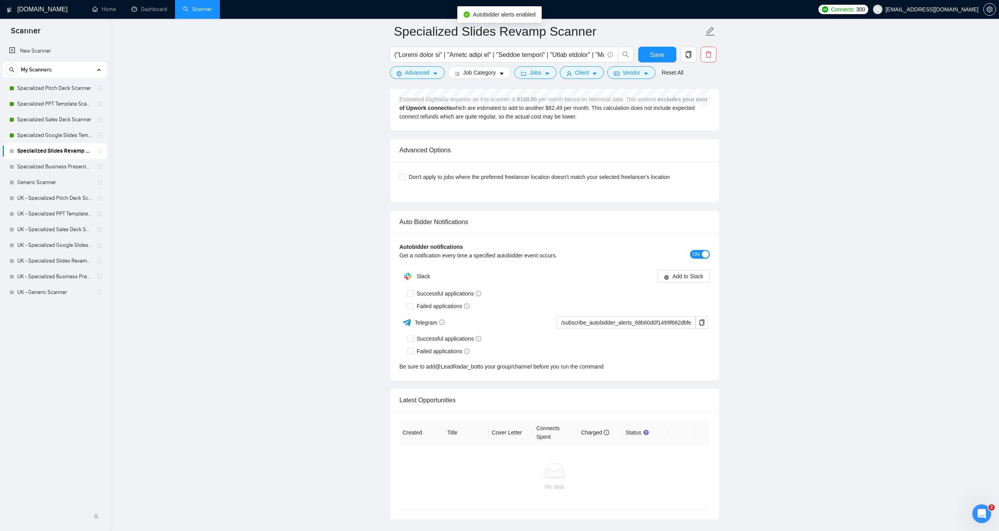
scroll to position [1767, 0]
click at [411, 292] on input "Successful applications" at bounding box center [410, 291] width 5 height 5
checkbox input "true"
click at [411, 347] on input "Failed applications" at bounding box center [410, 349] width 5 height 5
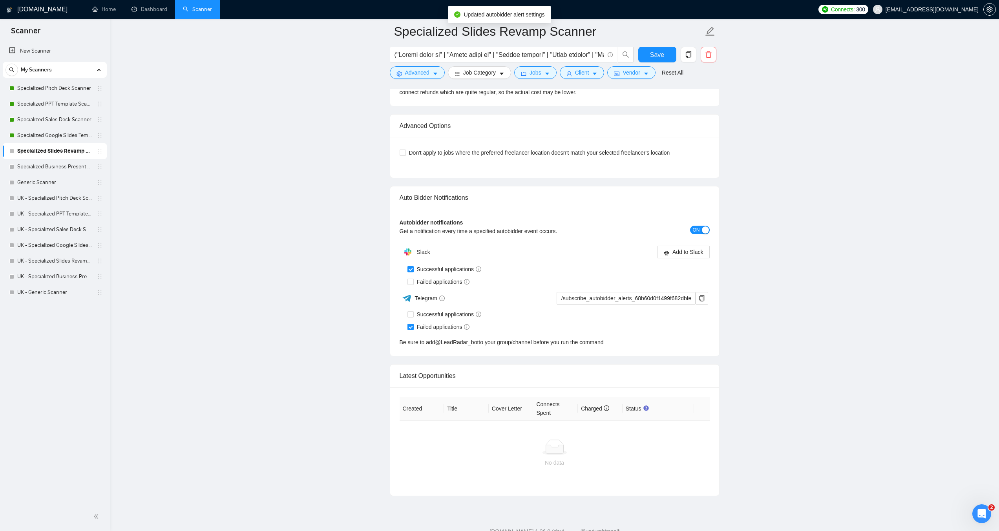
scroll to position [1726, 0]
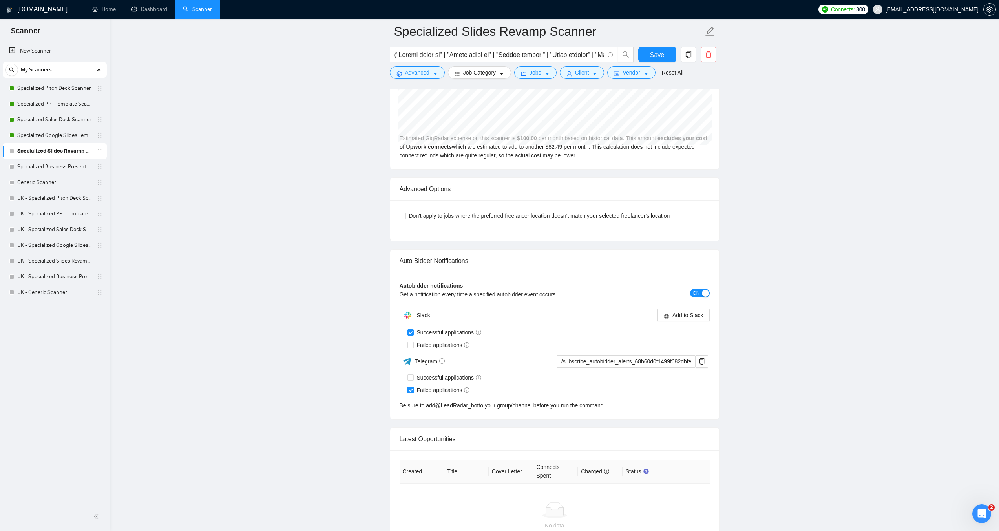
click at [411, 388] on input "Failed applications" at bounding box center [410, 389] width 5 height 5
checkbox input "false"
click at [411, 346] on input "Failed applications" at bounding box center [410, 344] width 5 height 5
checkbox input "true"
click at [679, 318] on span "Add to Slack" at bounding box center [688, 315] width 31 height 9
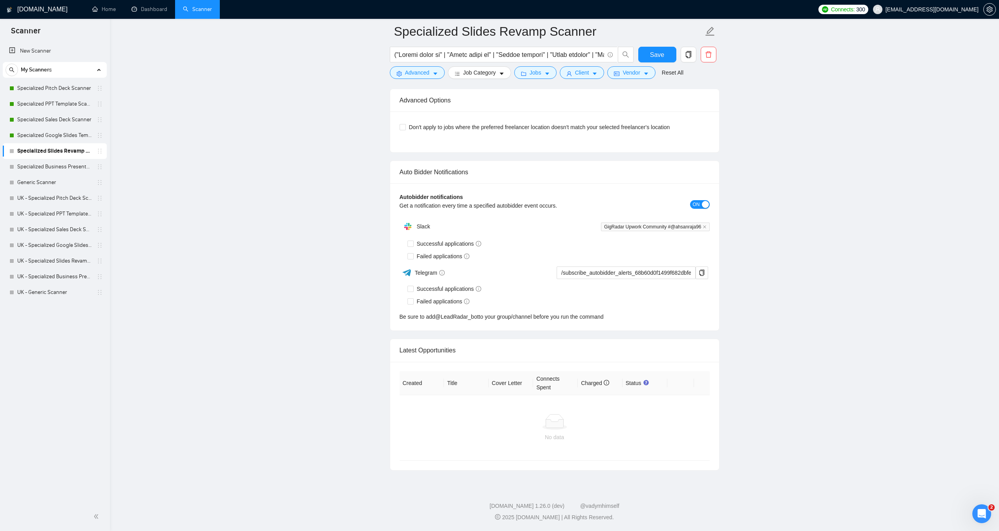
checkbox input "true"
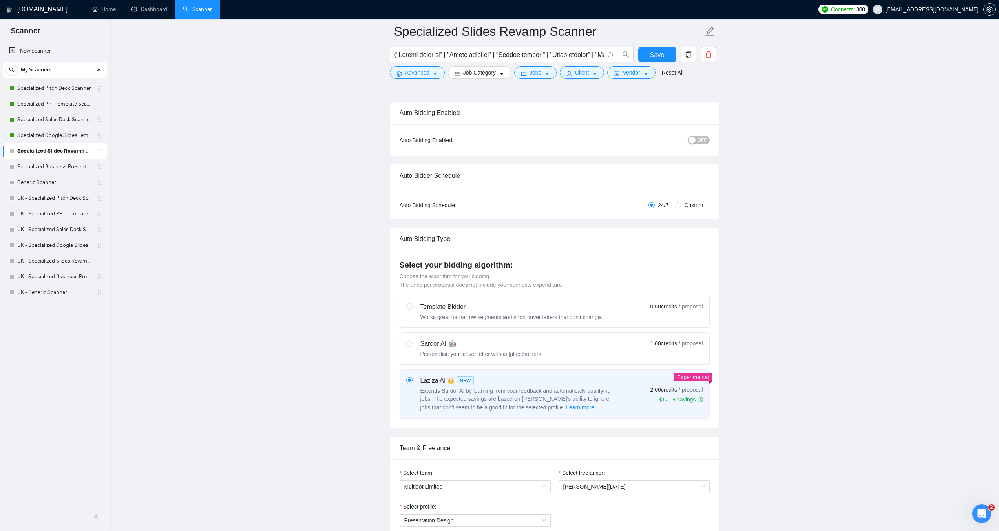
scroll to position [38, 0]
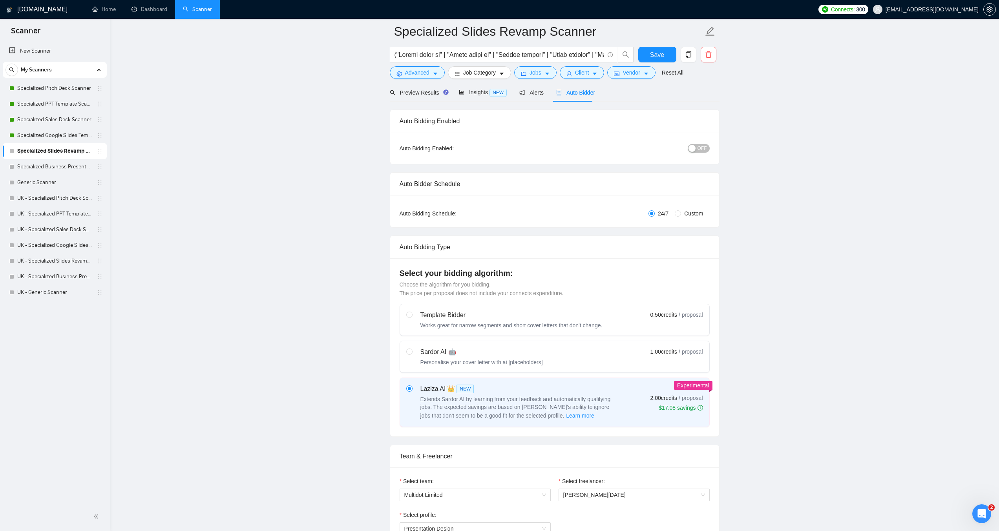
click at [704, 146] on span "OFF" at bounding box center [702, 148] width 9 height 9
click at [647, 53] on button "Save" at bounding box center [657, 55] width 38 height 16
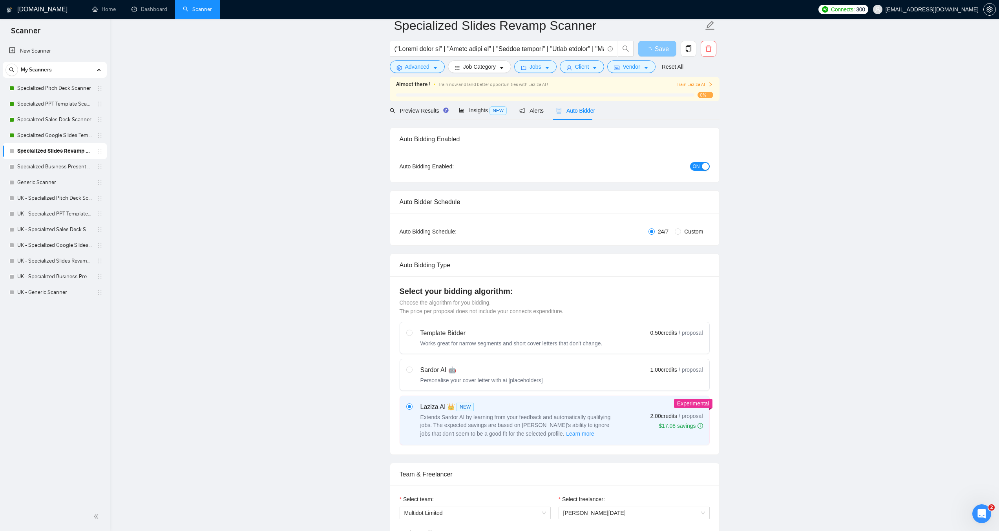
scroll to position [0, 0]
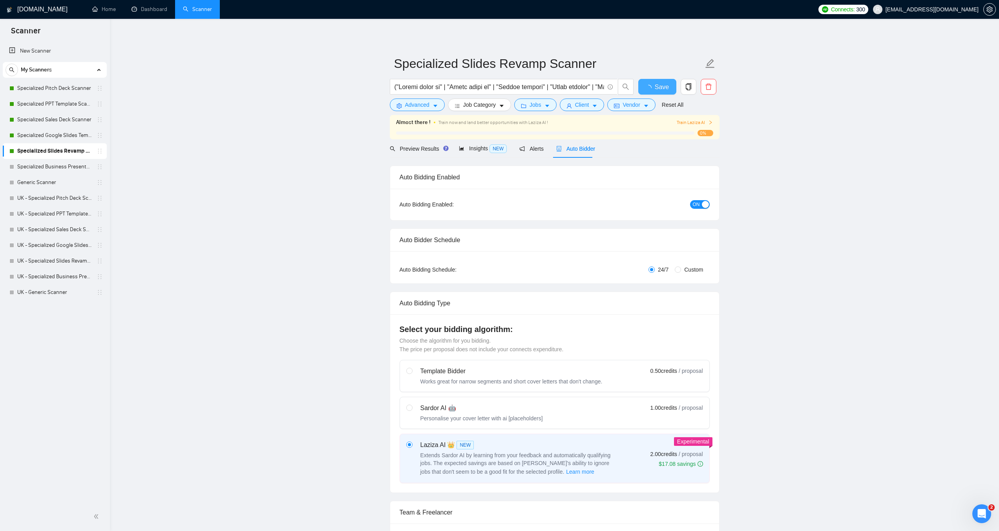
checkbox input "true"
click at [53, 137] on link "Specialized Google Slides Template Scanner" at bounding box center [54, 136] width 75 height 16
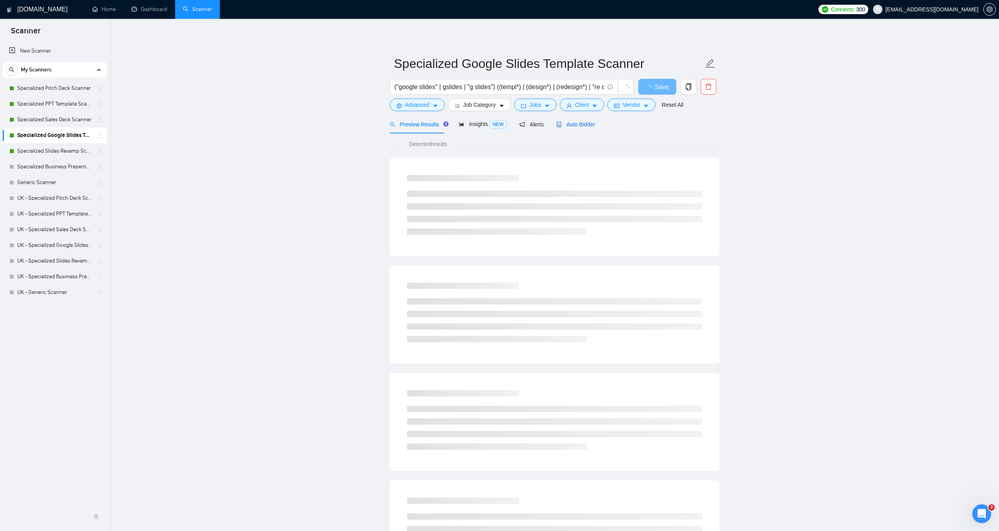
click at [580, 128] on span "Auto Bidder" at bounding box center [575, 124] width 39 height 6
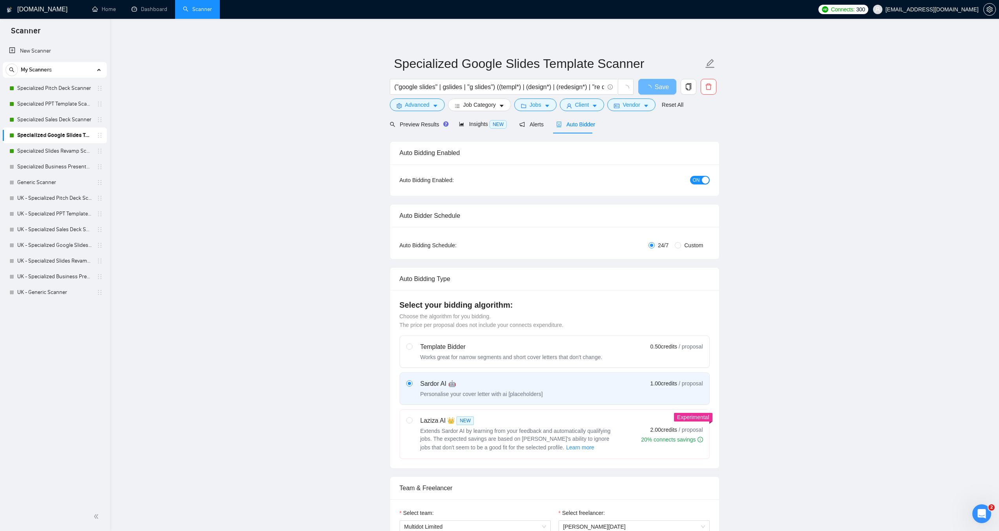
checkbox input "true"
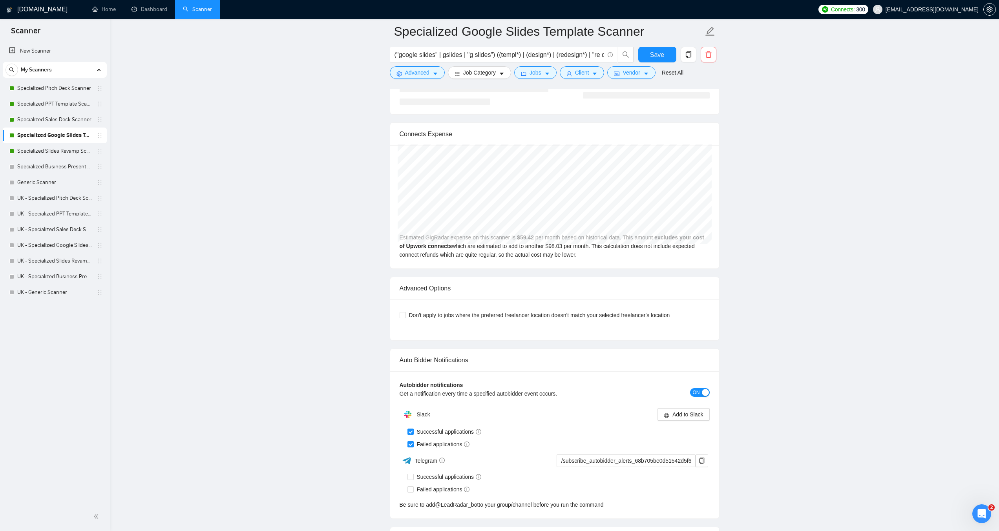
scroll to position [1649, 0]
click at [692, 412] on span "Add to Slack" at bounding box center [688, 414] width 31 height 9
click at [51, 169] on link "Specialized Business Presentation" at bounding box center [54, 167] width 75 height 16
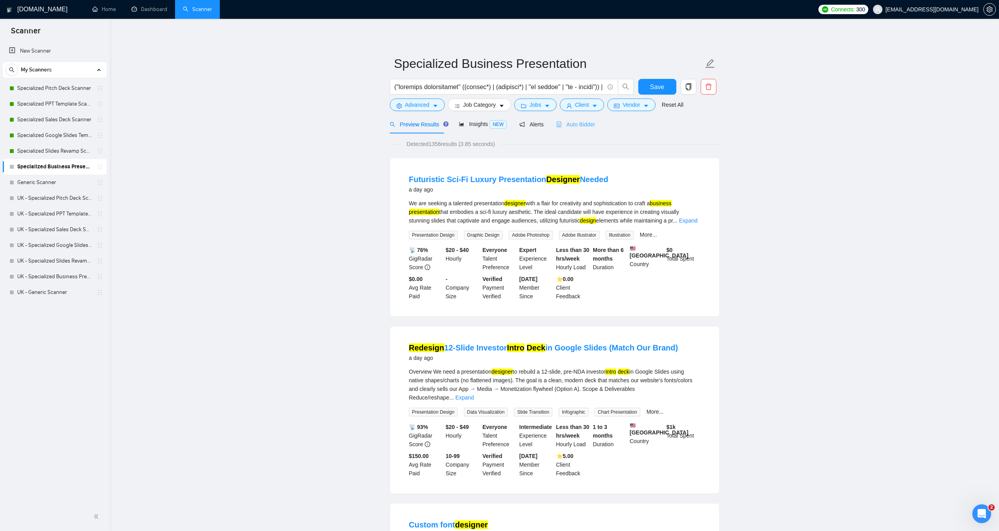
click at [580, 130] on div "Auto Bidder" at bounding box center [575, 124] width 39 height 18
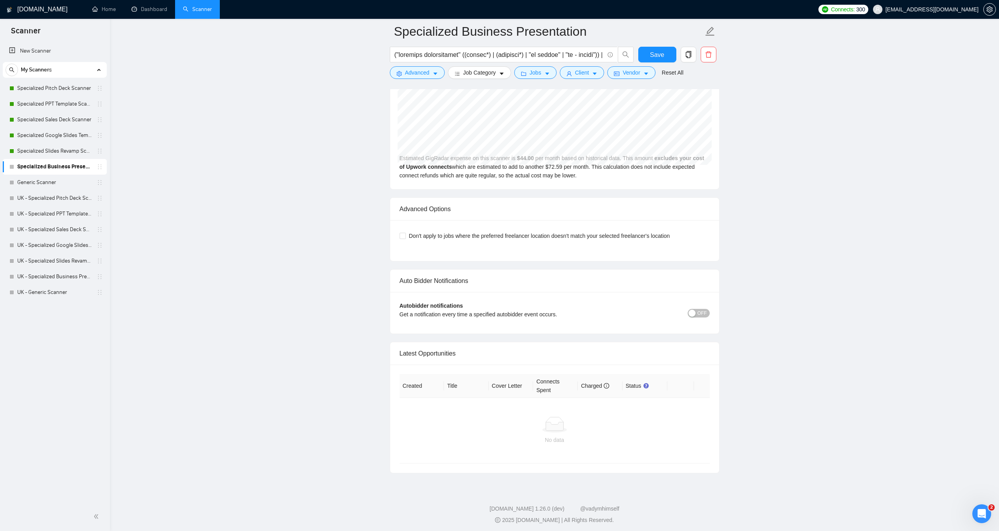
scroll to position [1717, 0]
click at [705, 309] on span "OFF" at bounding box center [702, 311] width 9 height 9
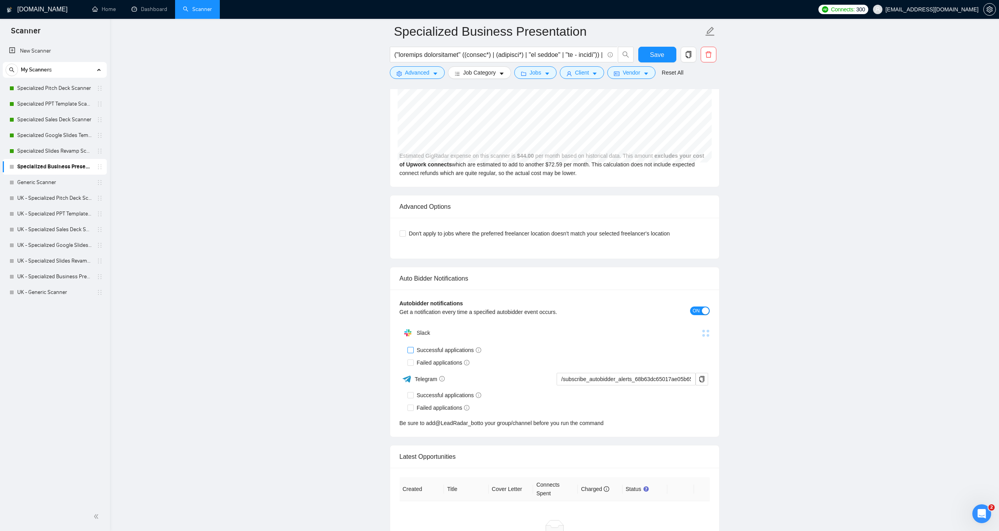
click at [410, 349] on input "Successful applications" at bounding box center [410, 349] width 5 height 5
checkbox input "true"
click at [410, 361] on input "Failed applications" at bounding box center [410, 362] width 5 height 5
checkbox input "true"
click at [683, 333] on span "Add to Slack" at bounding box center [688, 333] width 31 height 9
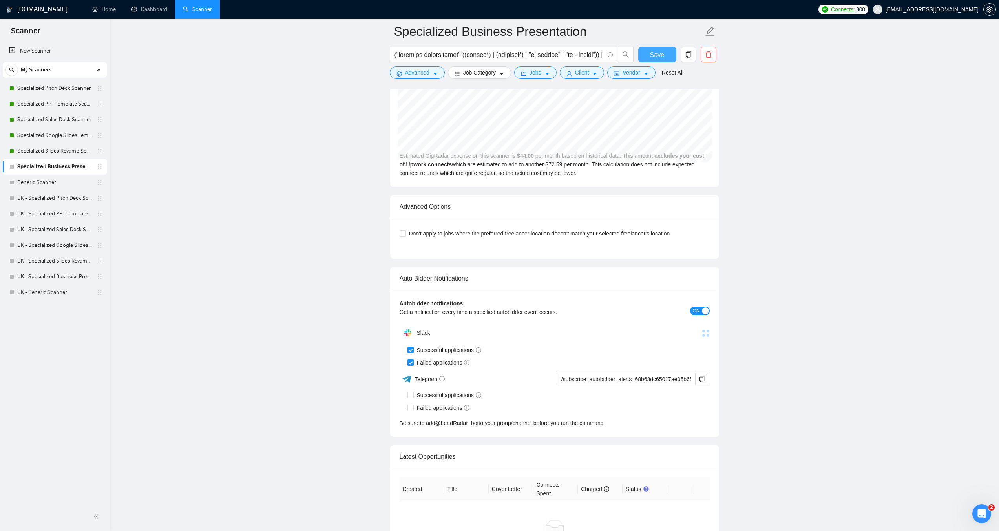
click at [647, 53] on button "Save" at bounding box center [657, 55] width 38 height 16
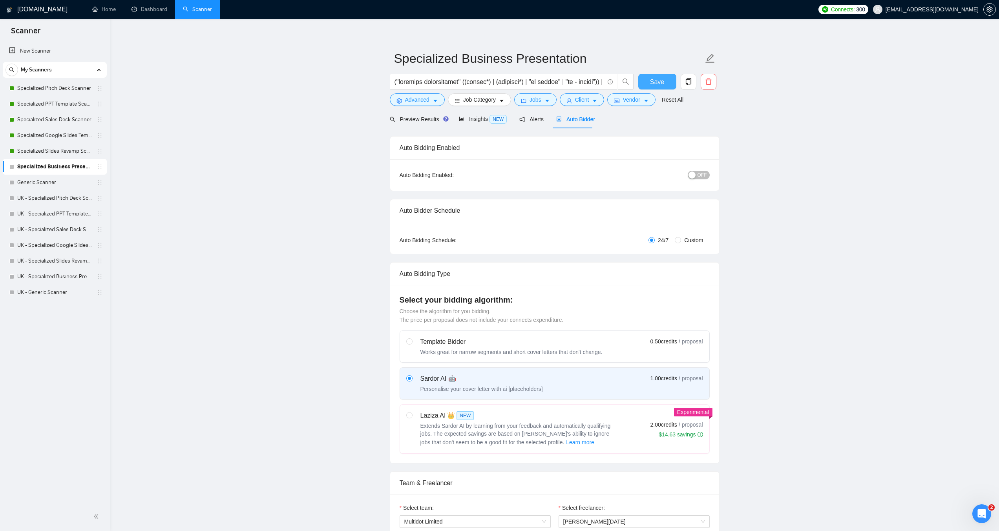
scroll to position [0, 0]
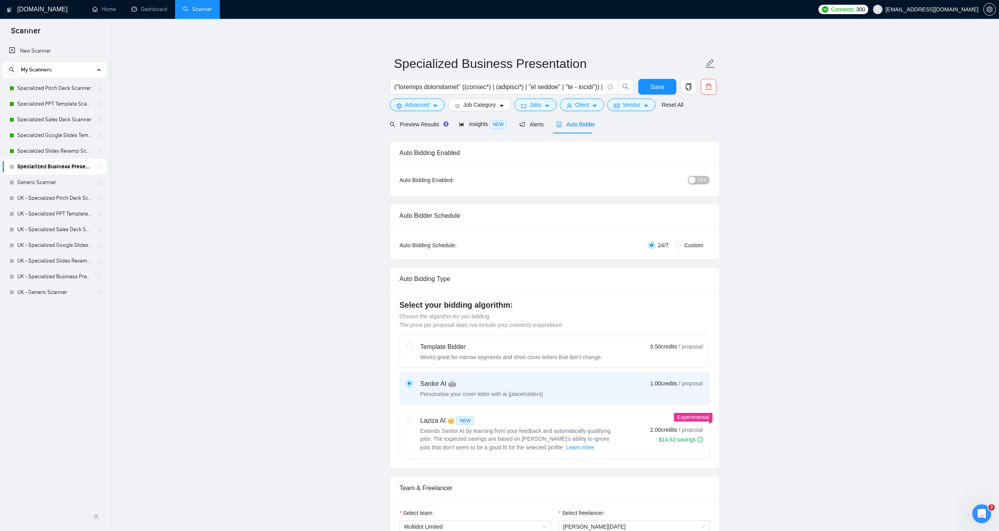
click at [704, 178] on span "OFF" at bounding box center [702, 180] width 9 height 9
click at [651, 86] on span "Save" at bounding box center [657, 87] width 14 height 10
click at [29, 188] on link "Generic Scanner" at bounding box center [54, 183] width 75 height 16
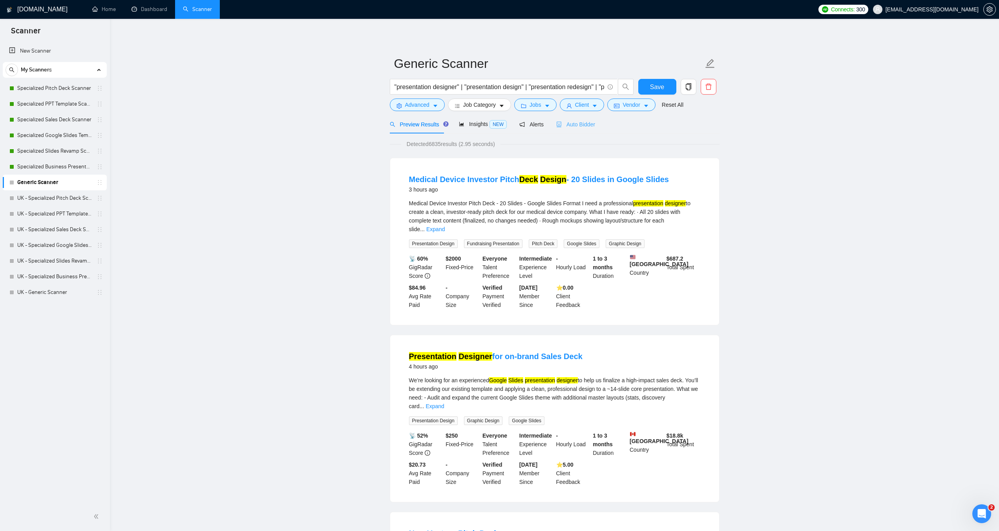
click at [570, 132] on div "Auto Bidder" at bounding box center [575, 124] width 39 height 18
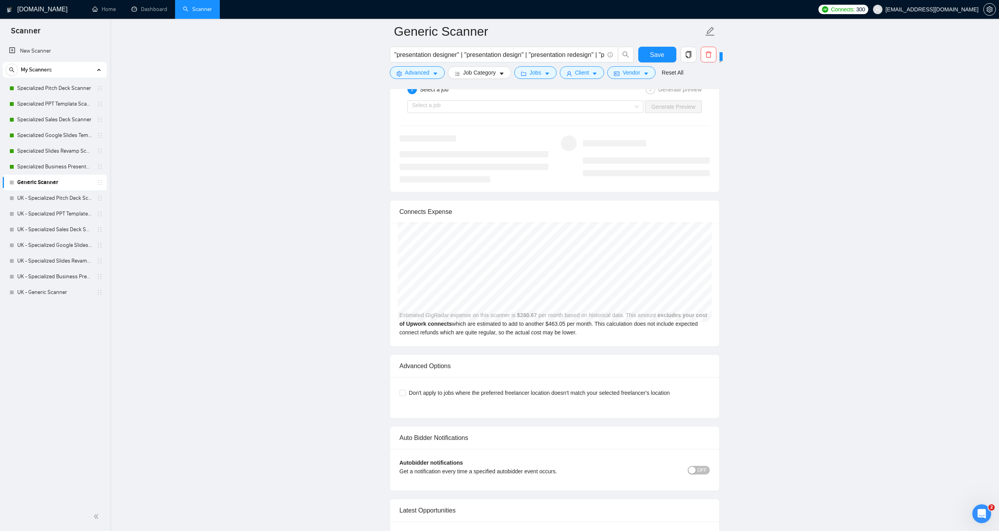
scroll to position [1728, 0]
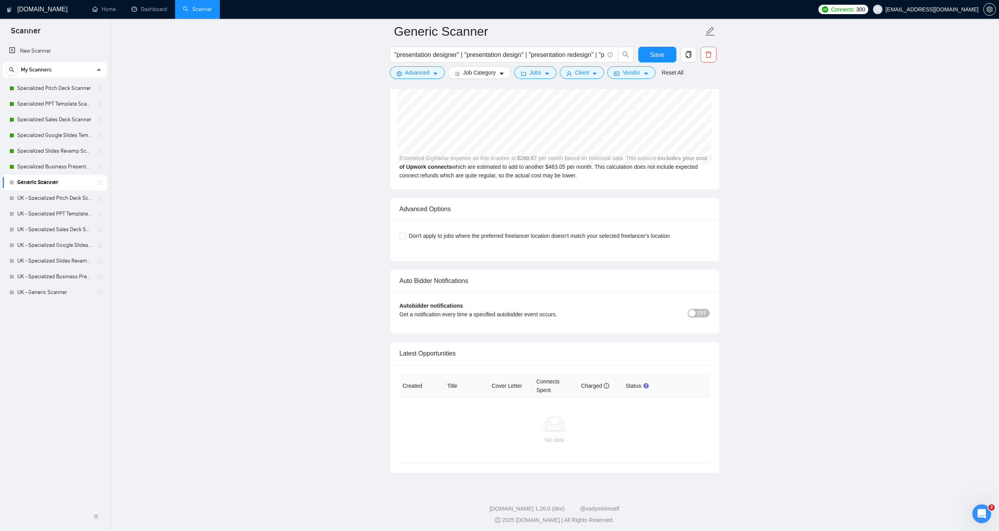
click at [706, 316] on span "OFF" at bounding box center [702, 313] width 9 height 9
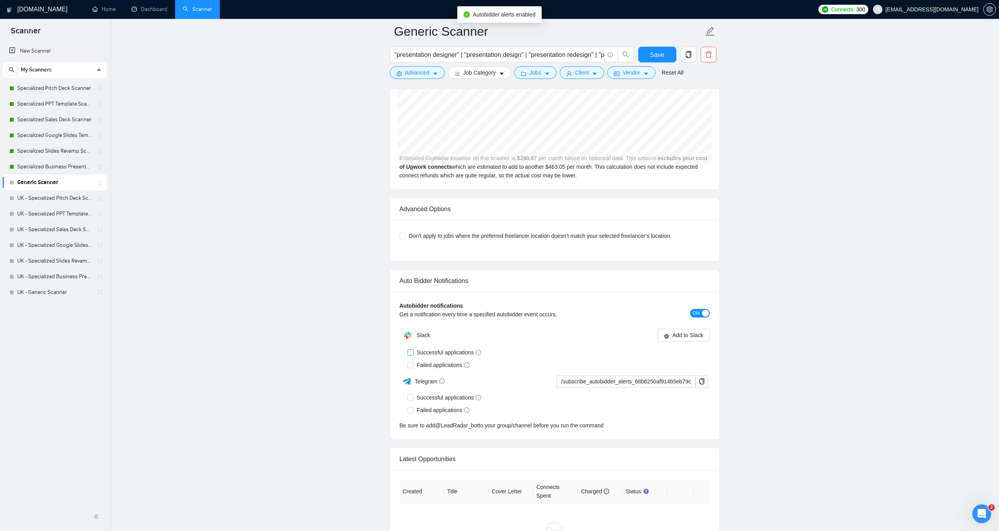
click at [410, 354] on input "Successful applications" at bounding box center [410, 351] width 5 height 5
checkbox input "true"
click at [410, 365] on input "Failed applications" at bounding box center [410, 364] width 5 height 5
checkbox input "true"
click at [675, 340] on button "Add to Slack" at bounding box center [684, 335] width 52 height 13
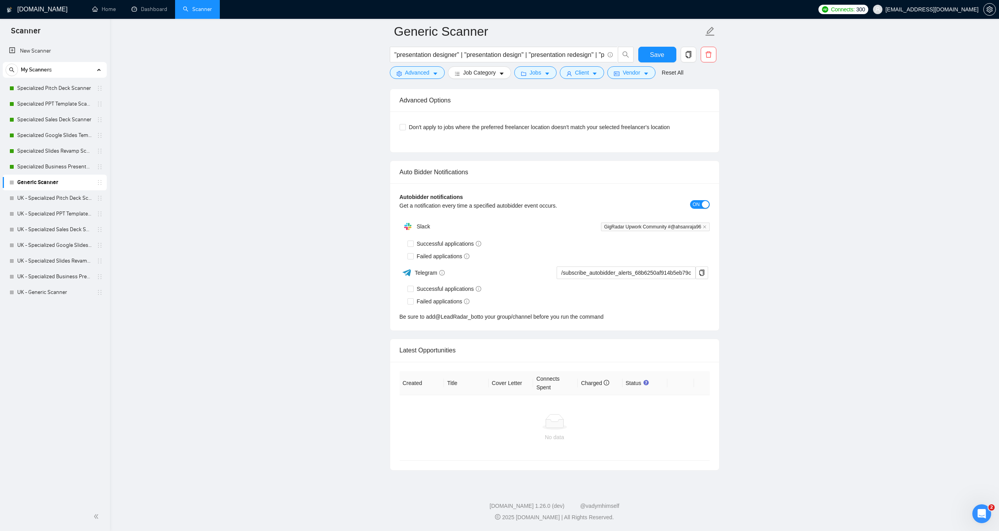
checkbox input "true"
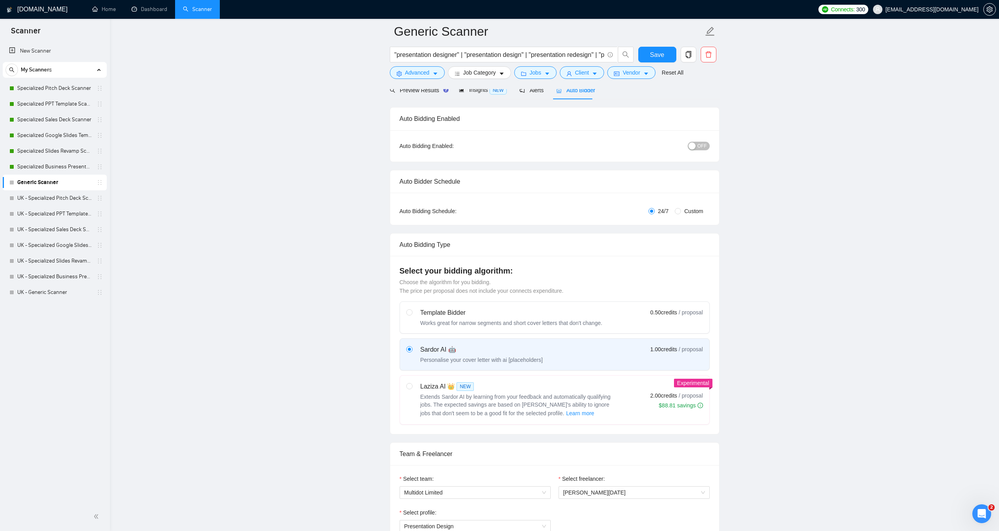
scroll to position [39, 0]
click at [700, 144] on span "OFF" at bounding box center [702, 147] width 9 height 9
click at [661, 53] on span "Save" at bounding box center [657, 55] width 14 height 10
checkbox input "true"
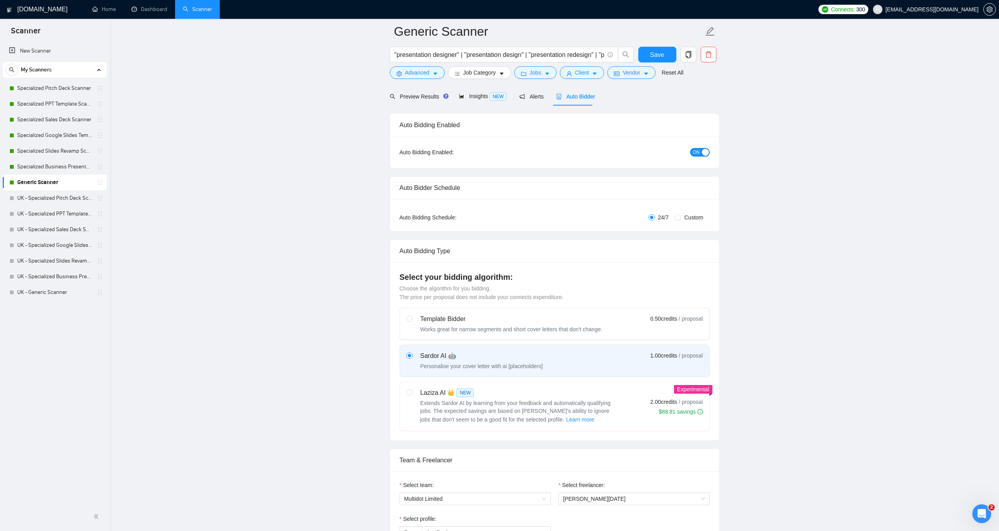
scroll to position [0, 0]
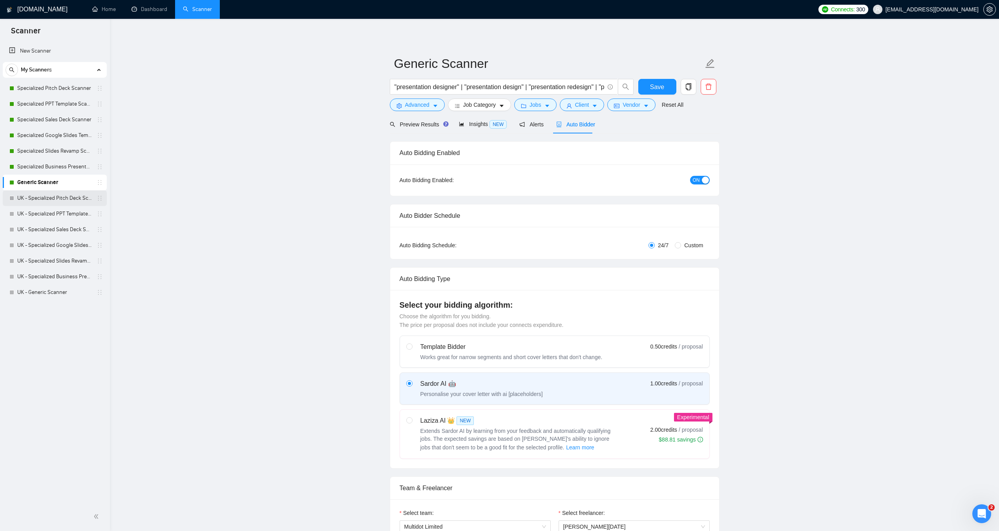
click at [56, 200] on link "UK - Specialized Pitch Deck Scanner" at bounding box center [54, 198] width 75 height 16
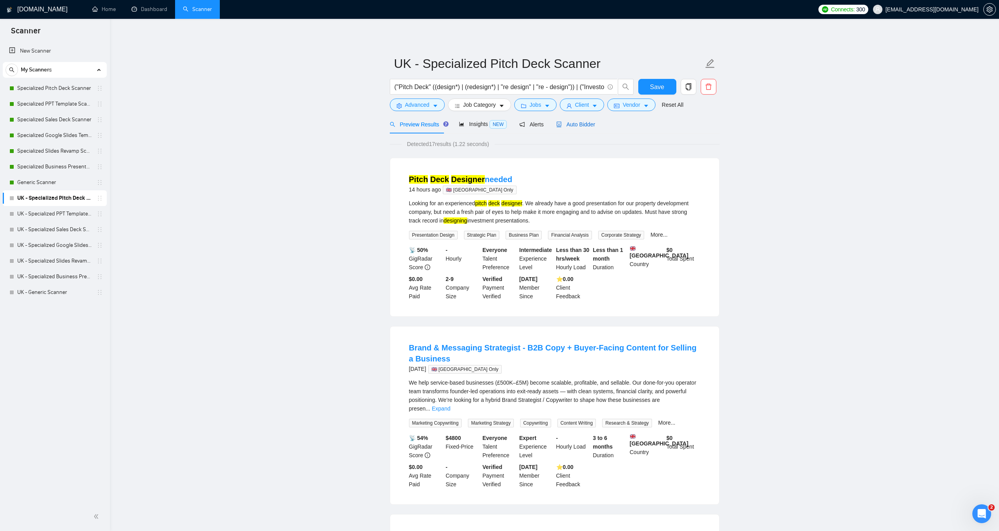
click at [577, 127] on span "Auto Bidder" at bounding box center [575, 124] width 39 height 6
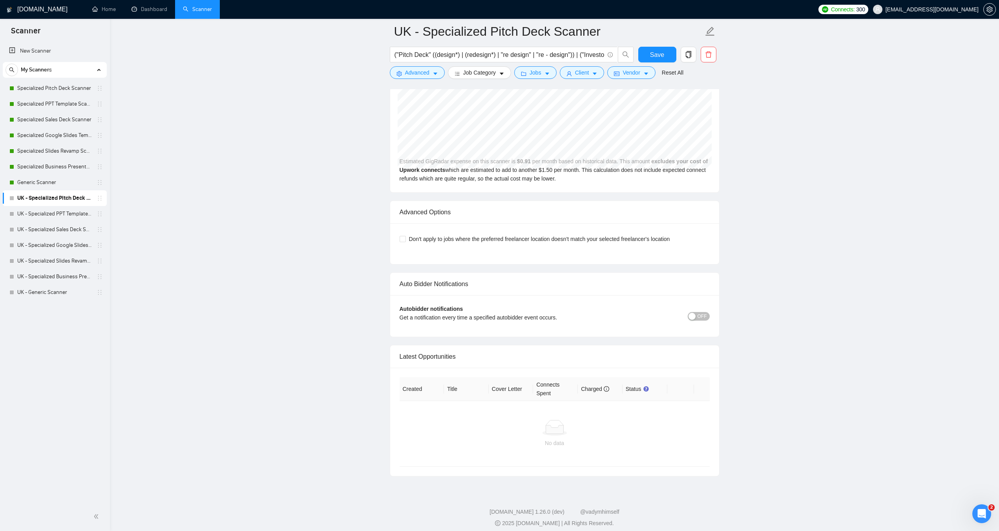
scroll to position [1730, 0]
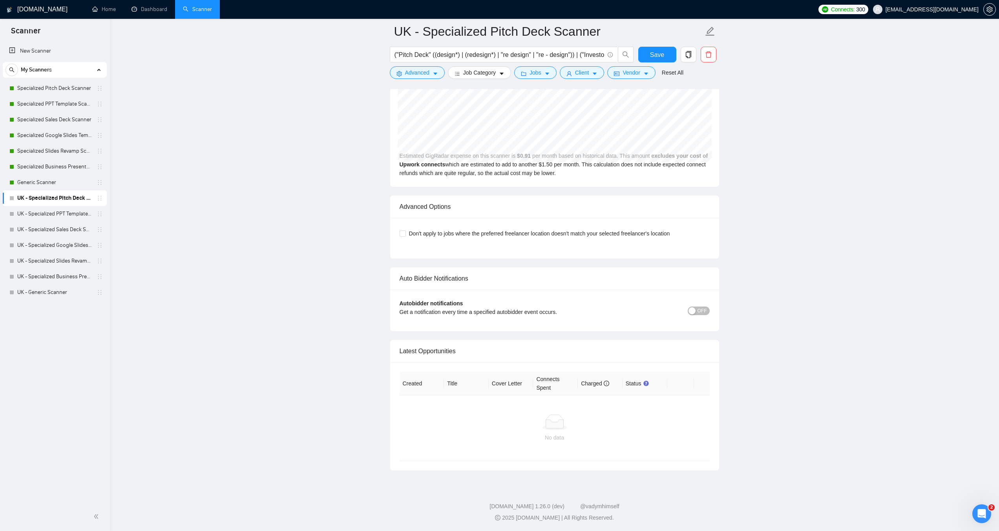
click at [703, 308] on span "OFF" at bounding box center [702, 311] width 9 height 9
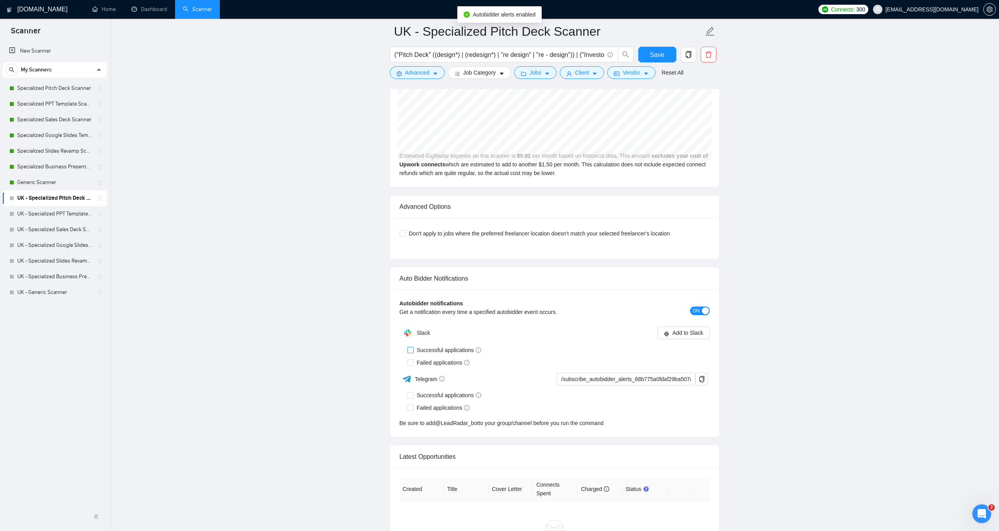
click at [414, 350] on span "Successful applications" at bounding box center [449, 350] width 71 height 9
click at [413, 350] on input "Successful applications" at bounding box center [410, 349] width 5 height 5
checkbox input "true"
click at [412, 362] on input "Failed applications" at bounding box center [410, 362] width 5 height 5
checkbox input "true"
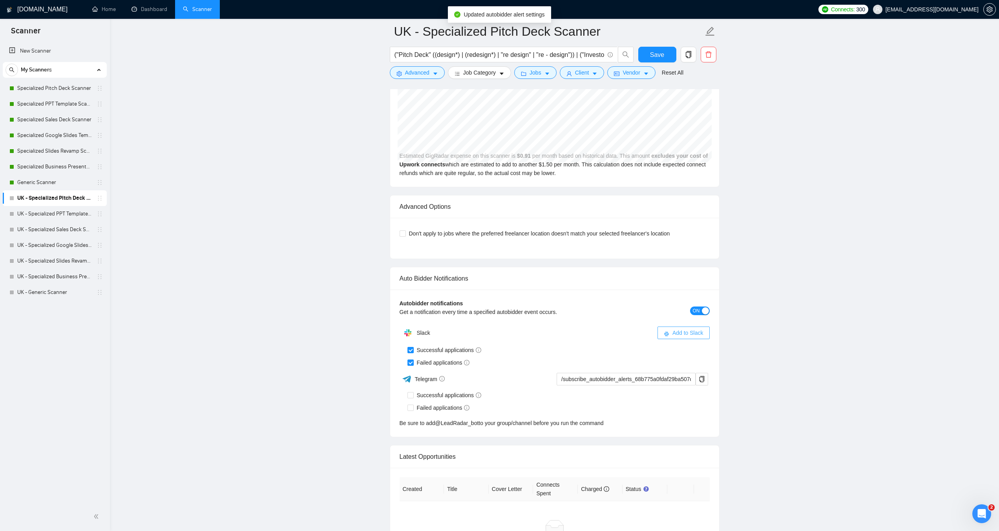
click at [682, 333] on span "Add to Slack" at bounding box center [688, 333] width 31 height 9
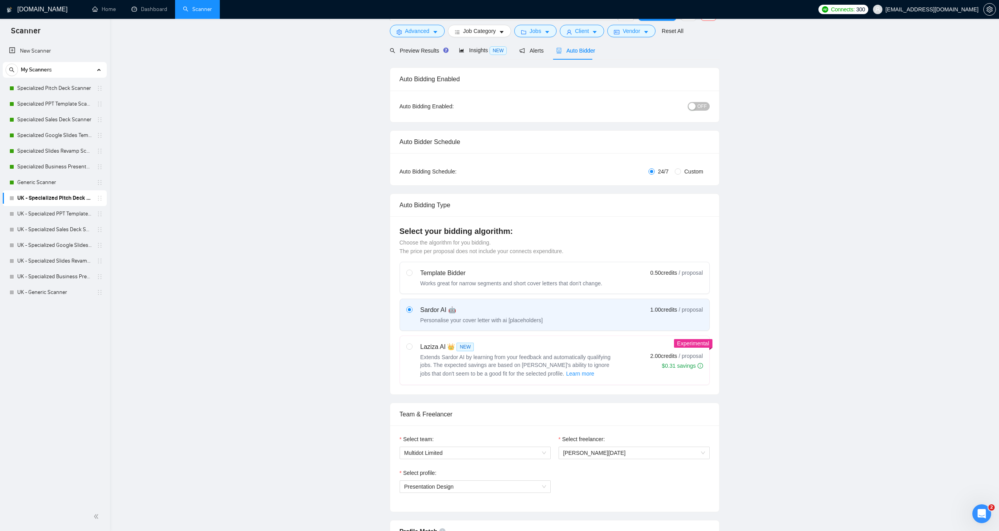
scroll to position [0, 0]
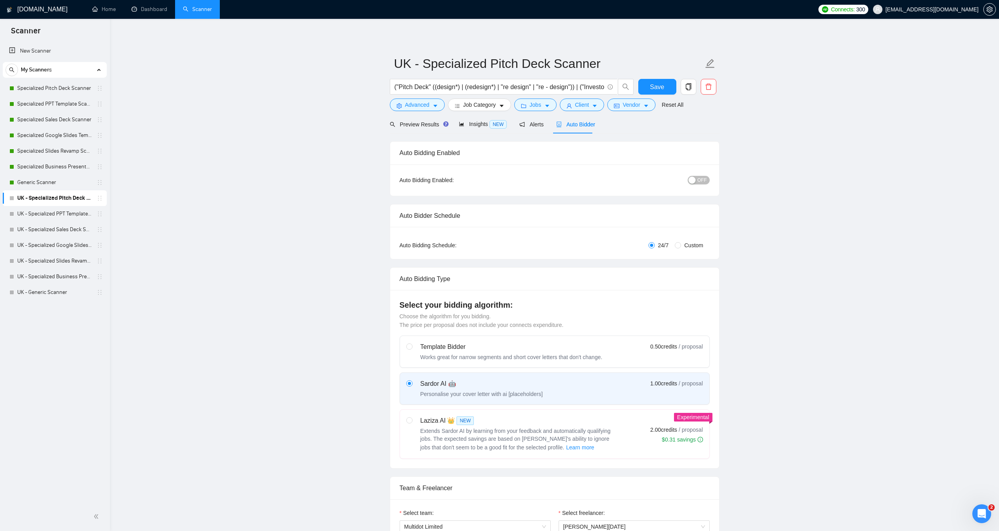
click at [707, 179] on button "OFF" at bounding box center [699, 180] width 22 height 9
click at [657, 84] on span "Save" at bounding box center [657, 87] width 14 height 10
checkbox input "true"
click at [48, 218] on link "UK - Specialized PPT Template Scanner" at bounding box center [54, 214] width 75 height 16
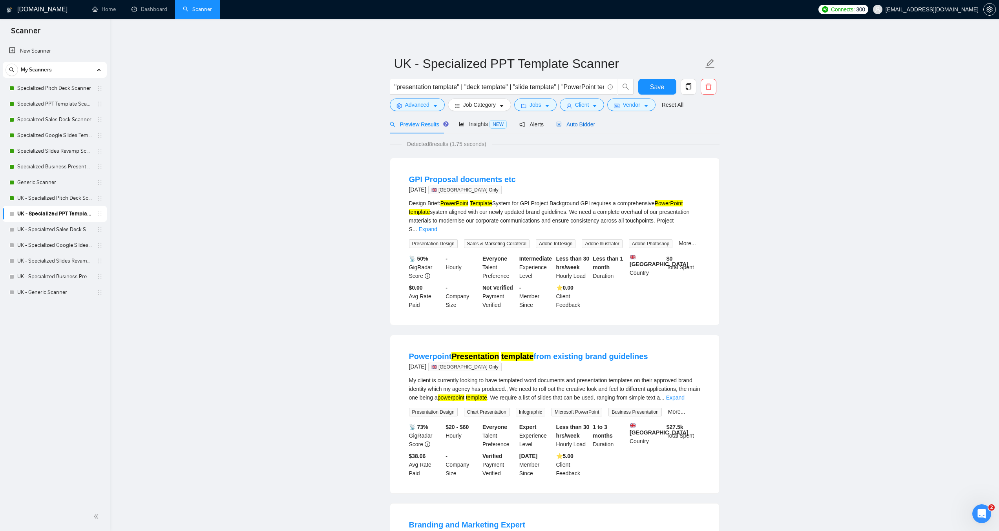
click at [556, 124] on icon "robot" at bounding box center [558, 124] width 5 height 5
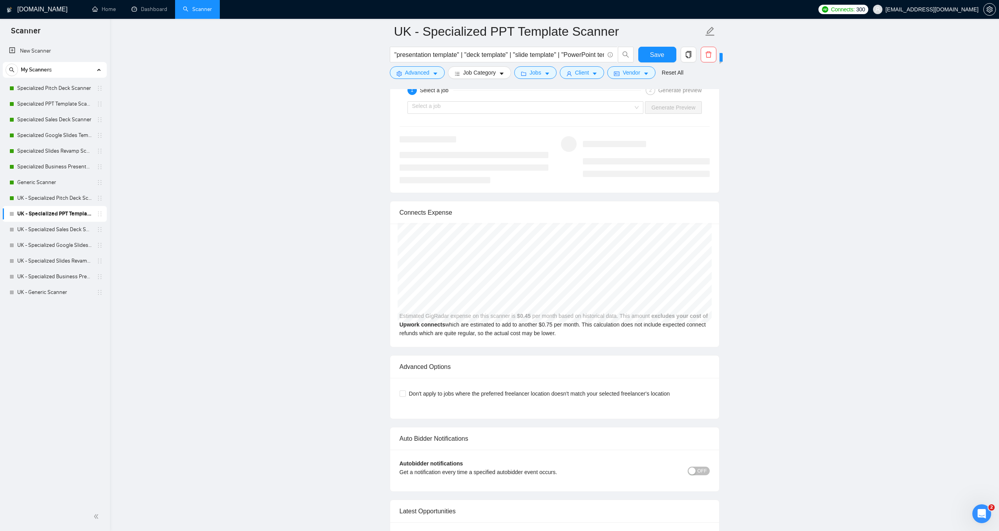
scroll to position [1610, 0]
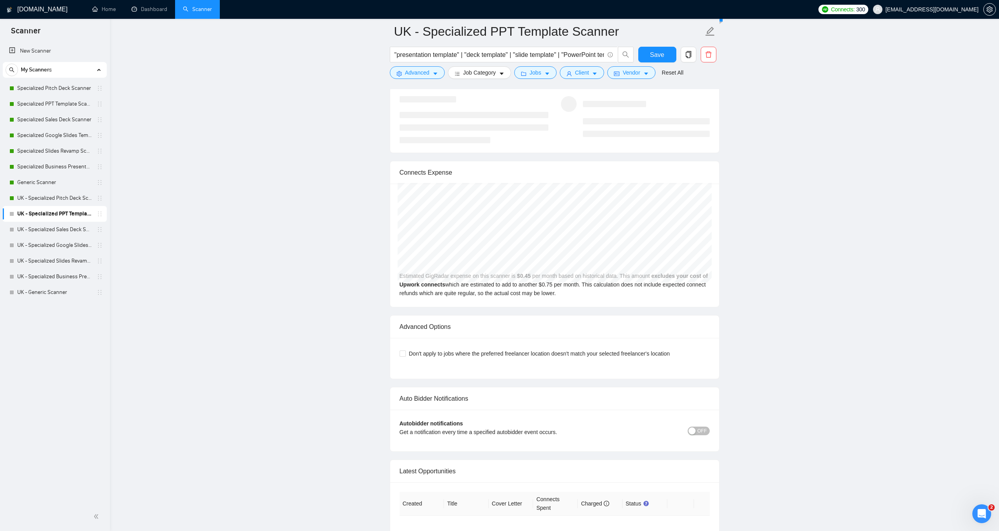
click at [706, 428] on span "OFF" at bounding box center [702, 431] width 9 height 9
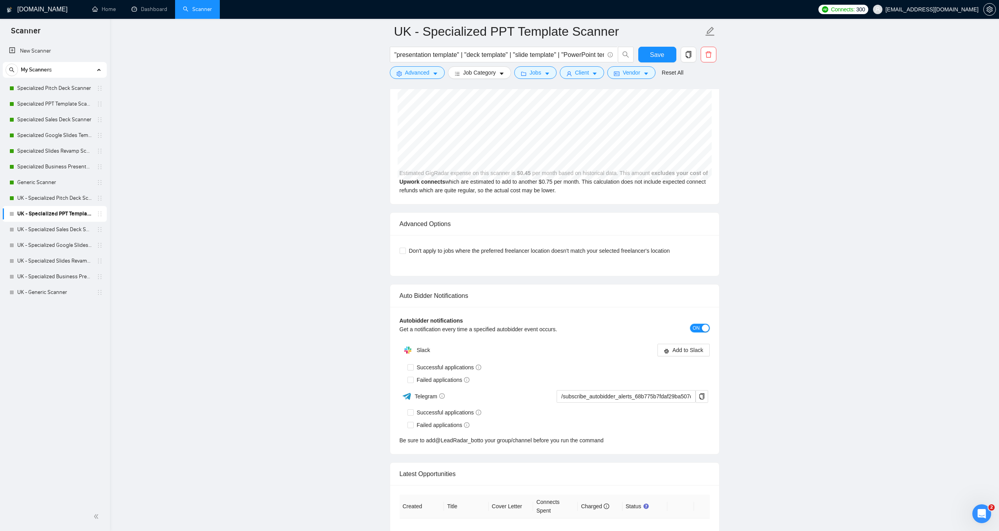
scroll to position [1728, 0]
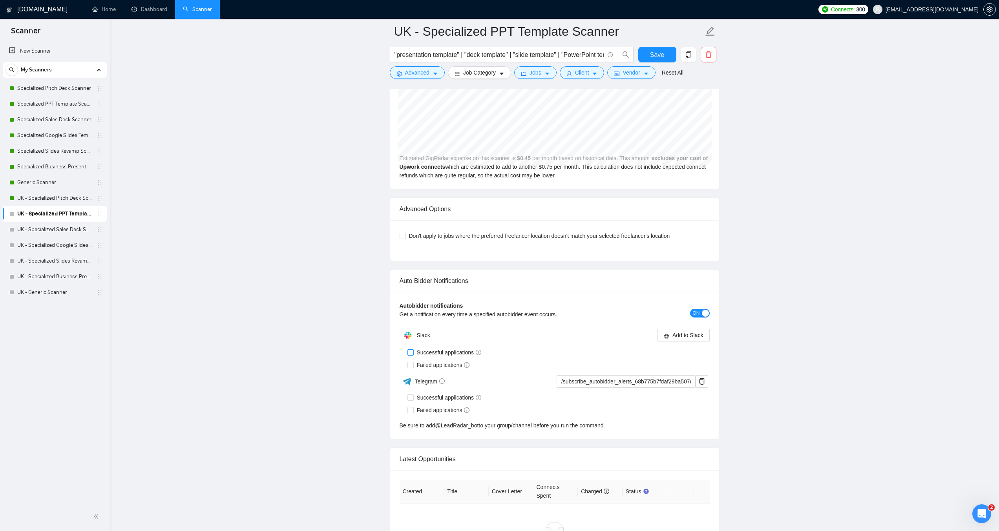
click at [410, 352] on input "Successful applications" at bounding box center [410, 351] width 5 height 5
checkbox input "true"
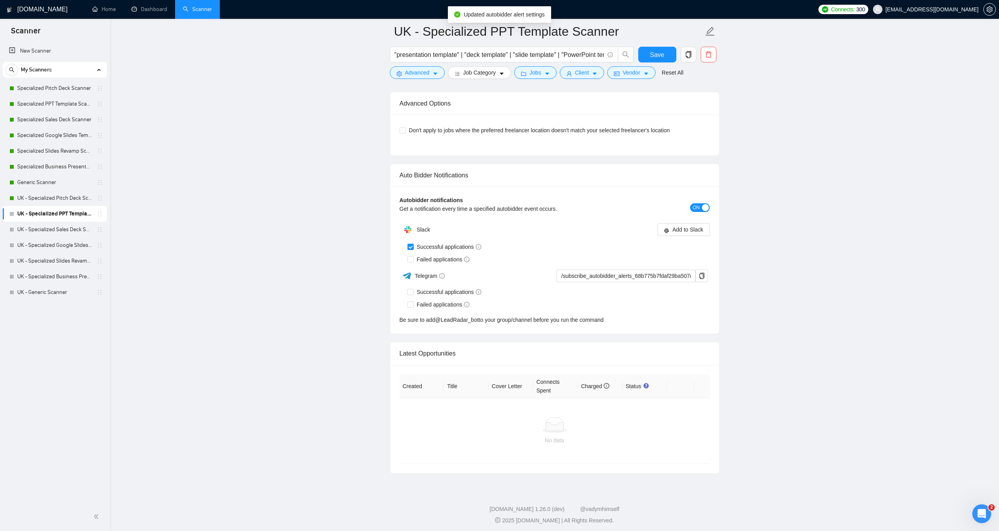
click at [412, 365] on div "Created Title Cover Letter Connects Spent Charged Status No data" at bounding box center [554, 419] width 329 height 108
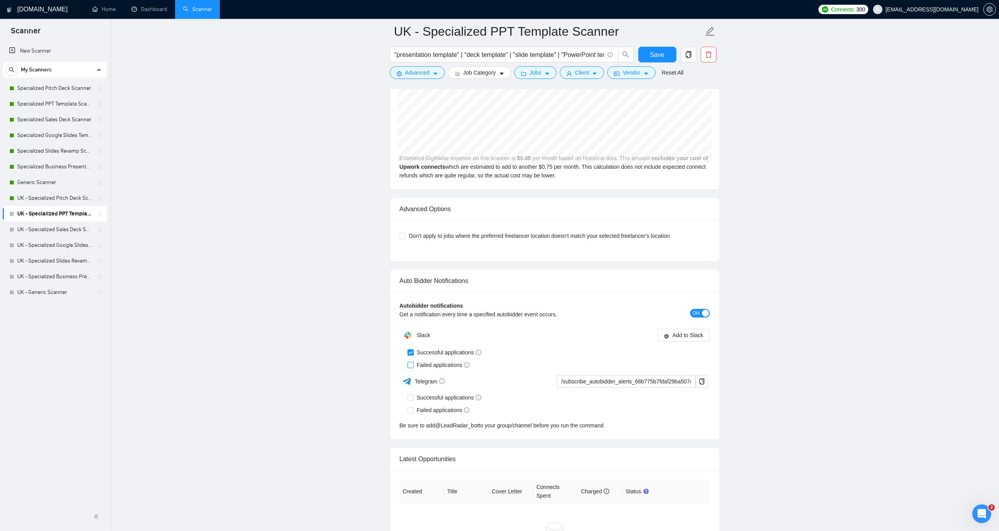
click at [412, 362] on input "Failed applications" at bounding box center [410, 364] width 5 height 5
checkbox input "true"
click at [671, 332] on button "Add to Slack" at bounding box center [684, 335] width 52 height 13
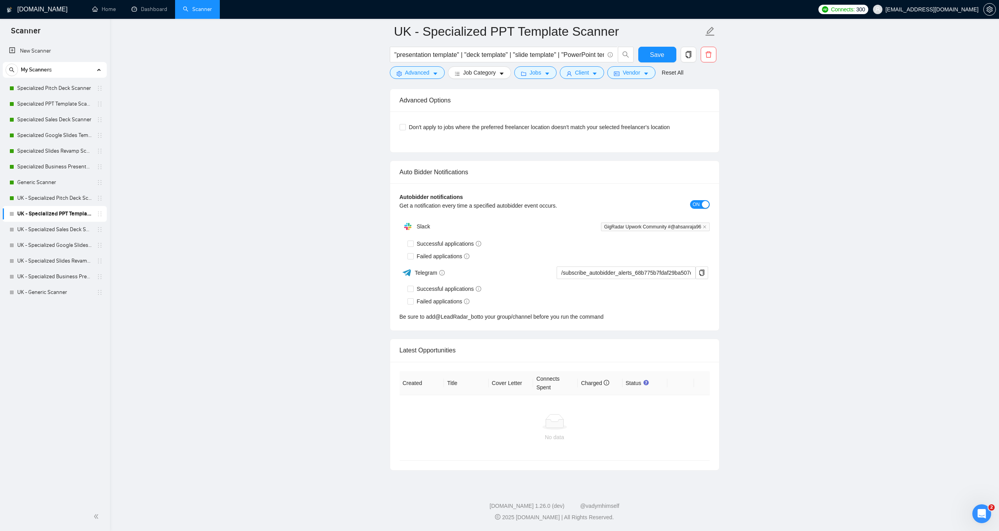
checkbox input "true"
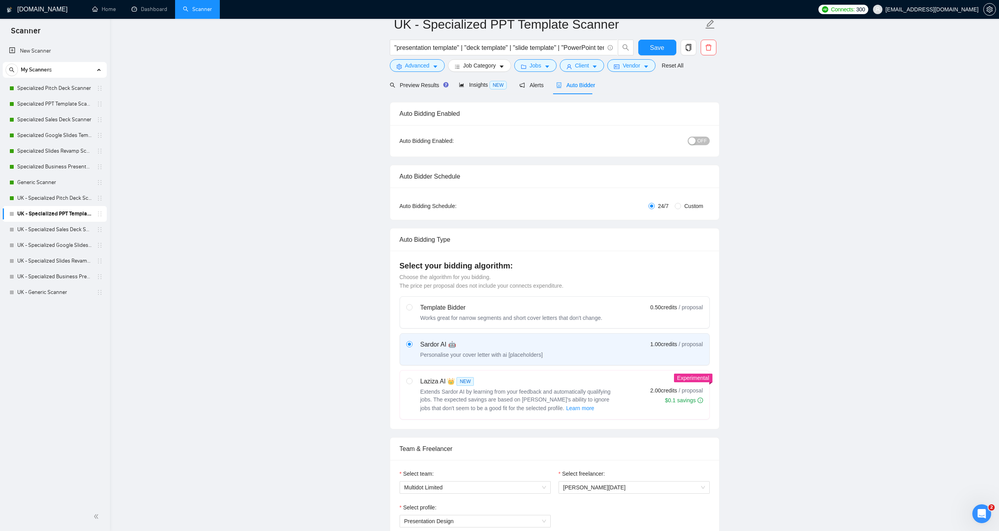
scroll to position [0, 0]
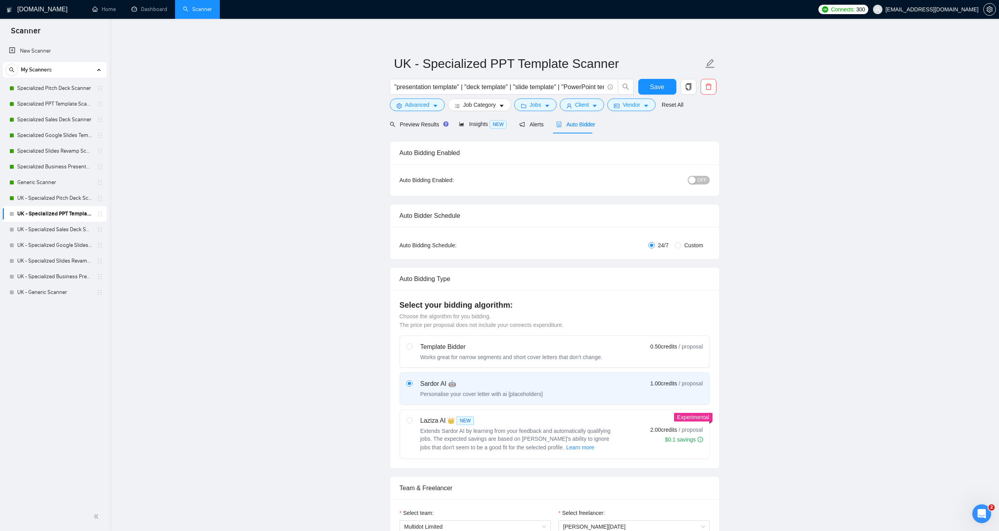
click at [704, 180] on span "OFF" at bounding box center [702, 180] width 9 height 9
click at [655, 82] on span "Save" at bounding box center [657, 87] width 14 height 10
checkbox input "true"
click at [36, 225] on link "UK - Specialized Sales Deck Scanner" at bounding box center [54, 230] width 75 height 16
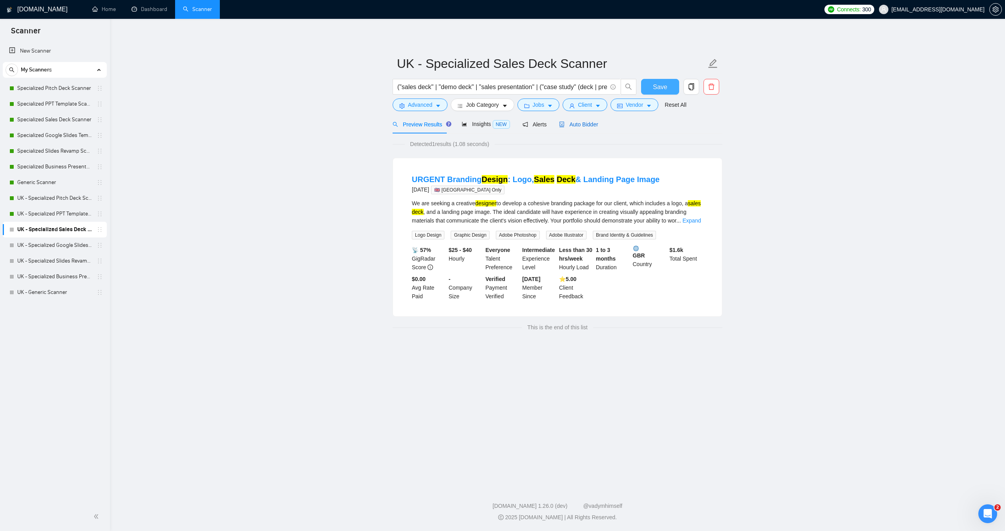
click at [573, 126] on span "Auto Bidder" at bounding box center [578, 124] width 39 height 6
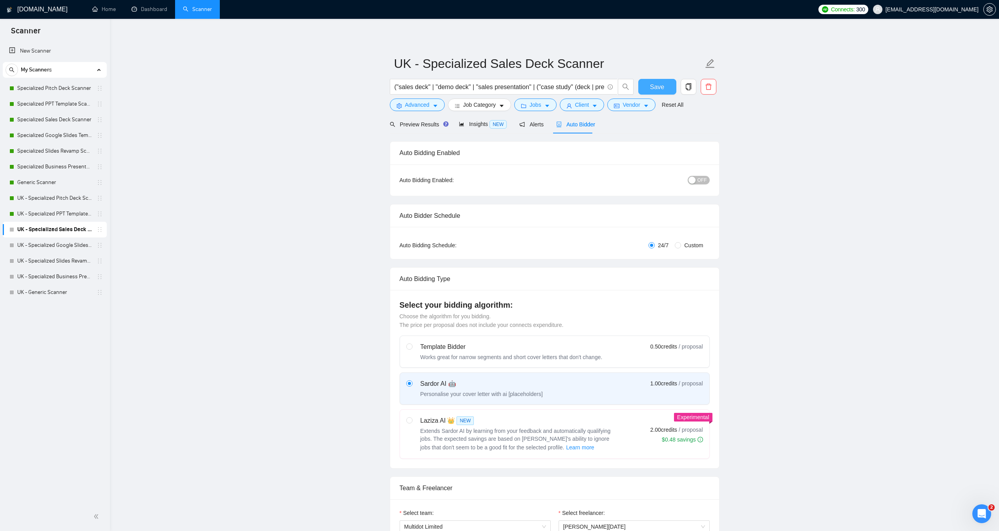
click at [702, 181] on span "OFF" at bounding box center [702, 180] width 9 height 9
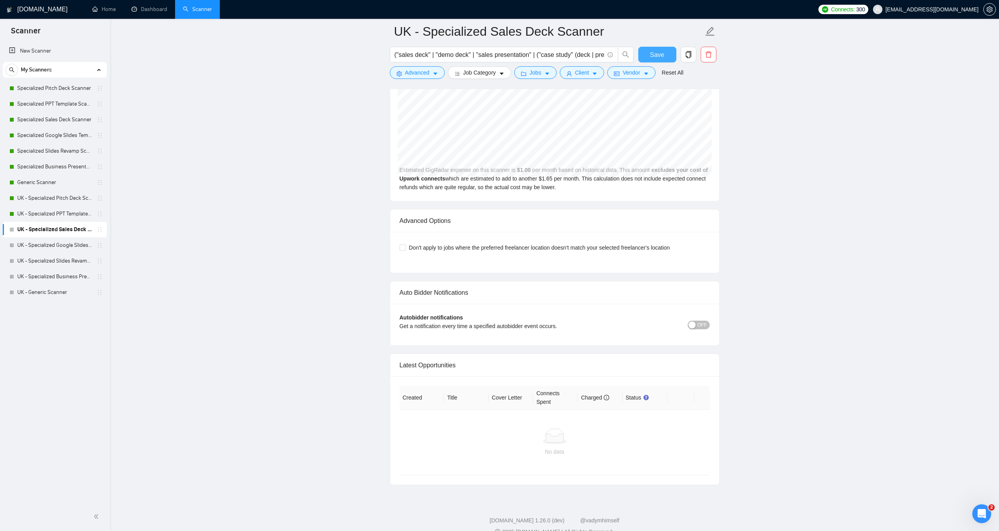
scroll to position [1728, 0]
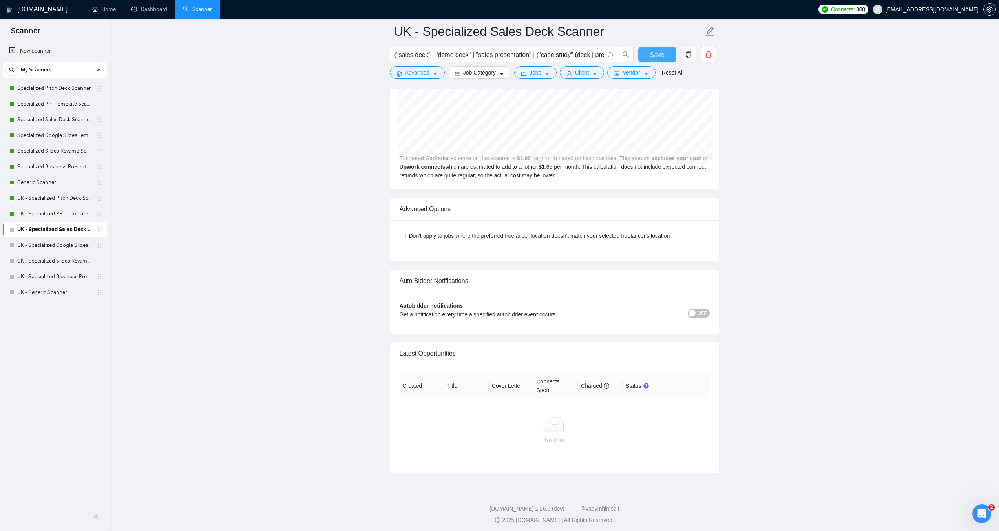
click at [704, 312] on span "OFF" at bounding box center [702, 313] width 9 height 9
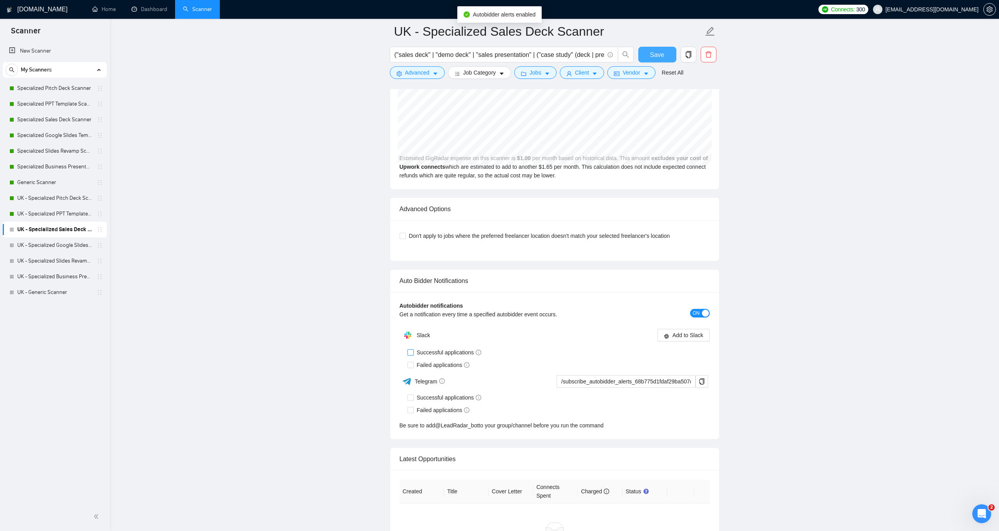
click at [411, 351] on input "Successful applications" at bounding box center [410, 351] width 5 height 5
checkbox input "true"
click at [411, 366] on input "Failed applications" at bounding box center [410, 364] width 5 height 5
checkbox input "true"
click at [663, 56] on span "Save" at bounding box center [657, 55] width 14 height 10
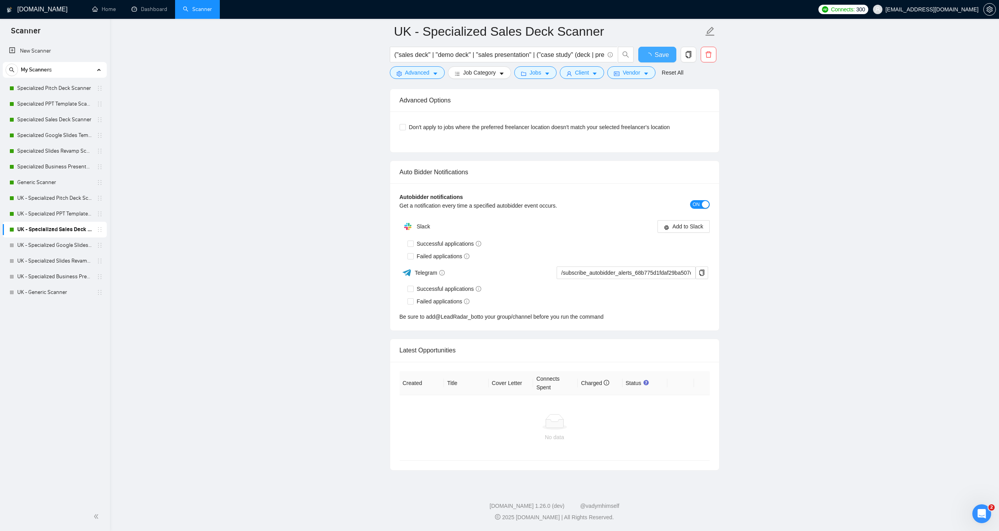
checkbox input "true"
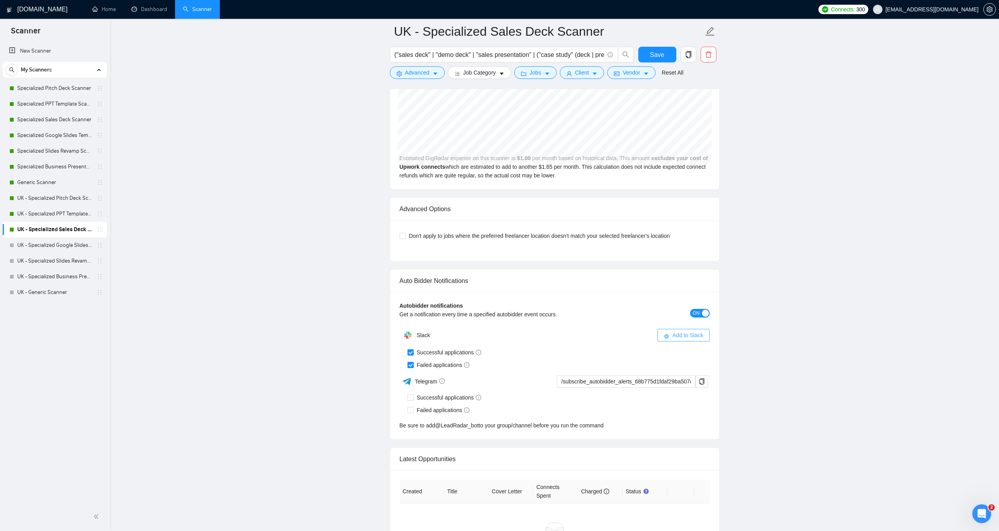
click at [689, 334] on span "Add to Slack" at bounding box center [688, 335] width 31 height 9
click at [62, 245] on link "UK - Specialized Google Slides Template Scanner" at bounding box center [54, 246] width 75 height 16
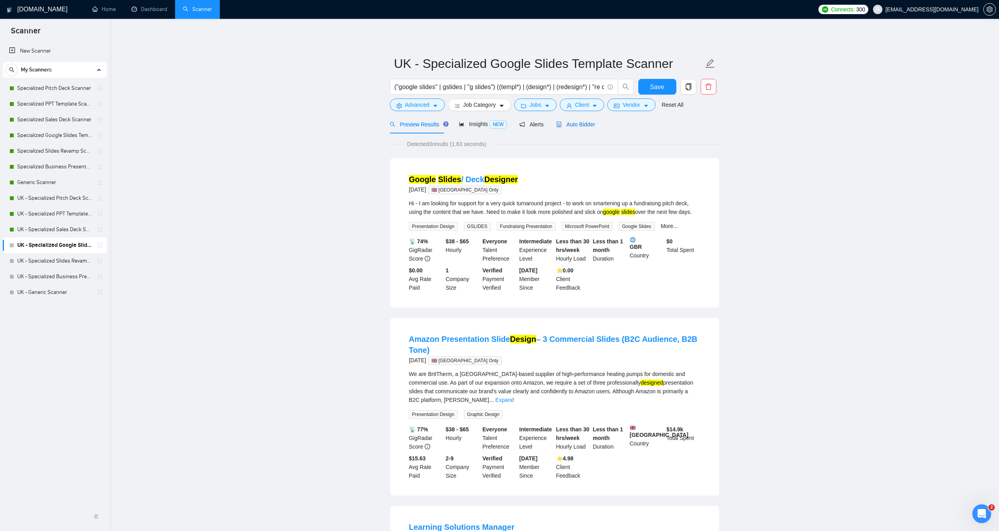
click at [576, 123] on span "Auto Bidder" at bounding box center [575, 124] width 39 height 6
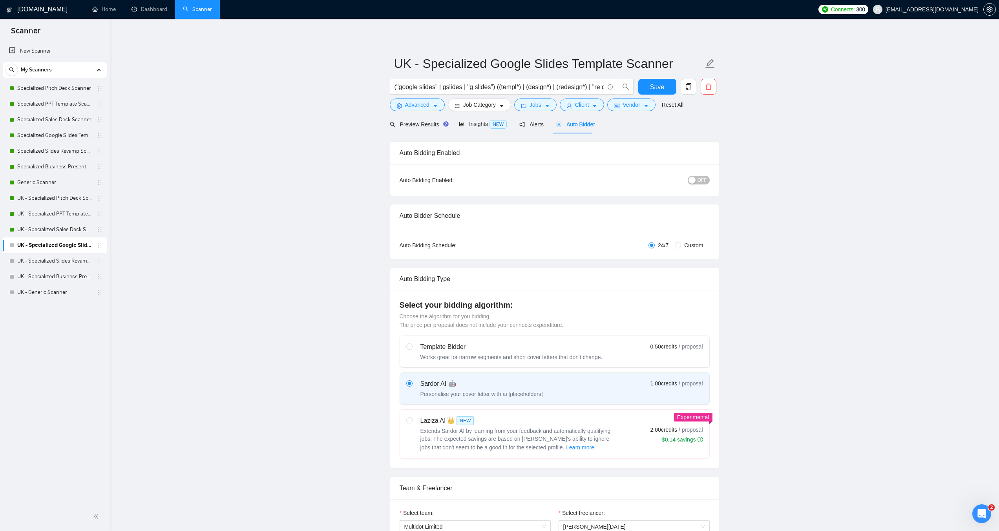
click at [704, 181] on span "OFF" at bounding box center [702, 180] width 9 height 9
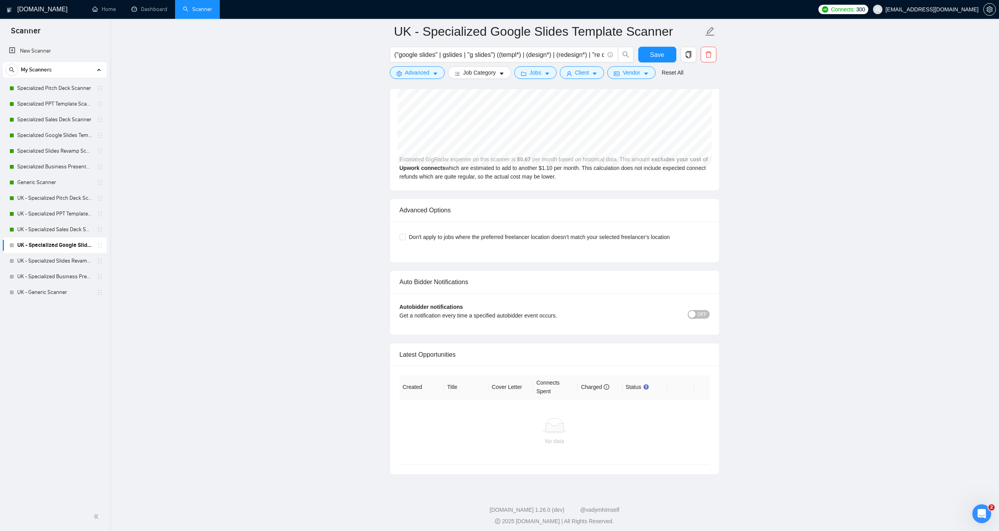
scroll to position [1728, 0]
click at [707, 316] on span "OFF" at bounding box center [702, 313] width 9 height 9
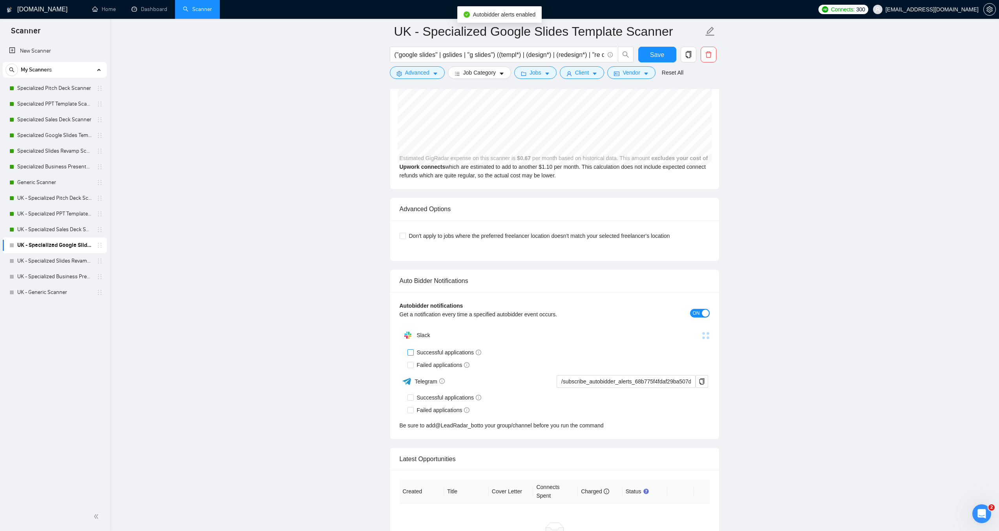
click at [411, 352] on input "Successful applications" at bounding box center [410, 351] width 5 height 5
checkbox input "true"
click at [411, 363] on input "Failed applications" at bounding box center [410, 364] width 5 height 5
checkbox input "true"
click at [686, 334] on span "Add to Slack" at bounding box center [688, 335] width 31 height 9
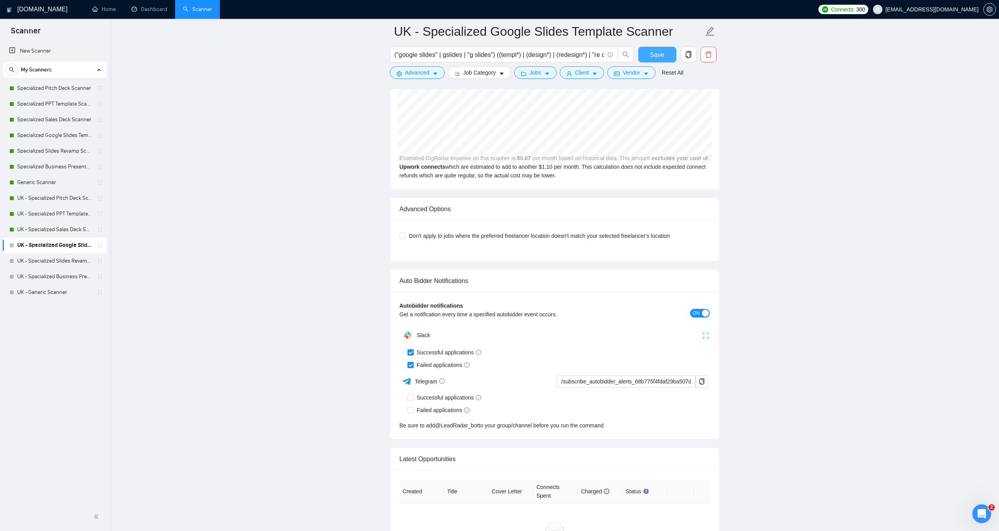
click at [657, 53] on span "Save" at bounding box center [657, 55] width 14 height 10
click at [26, 257] on link "UK - Specialized Slides Revamp Scanner" at bounding box center [54, 261] width 75 height 16
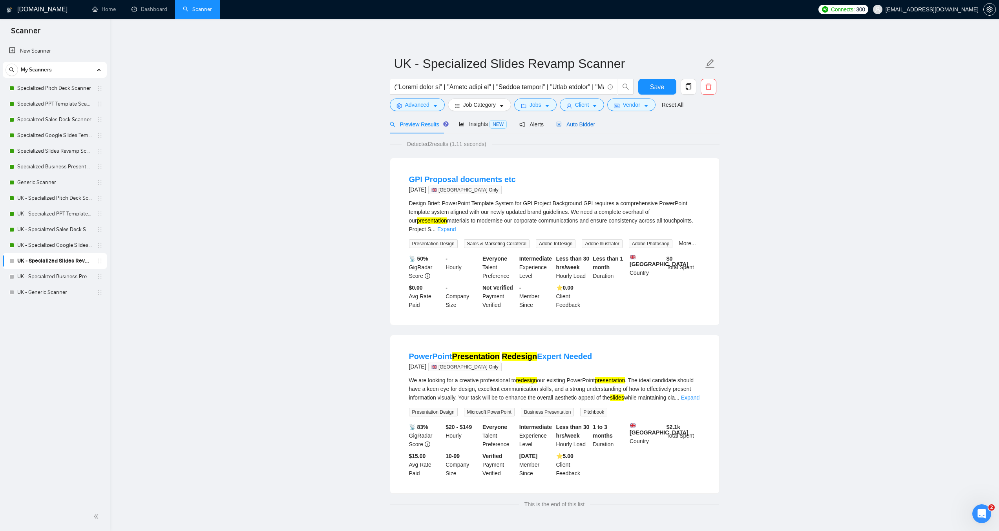
click at [582, 124] on span "Auto Bidder" at bounding box center [575, 124] width 39 height 6
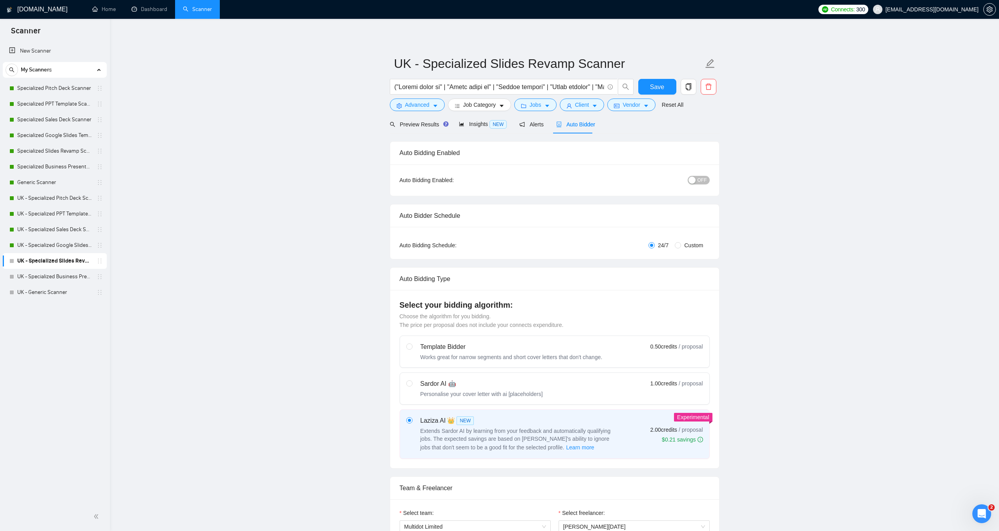
click at [702, 179] on span "OFF" at bounding box center [702, 180] width 9 height 9
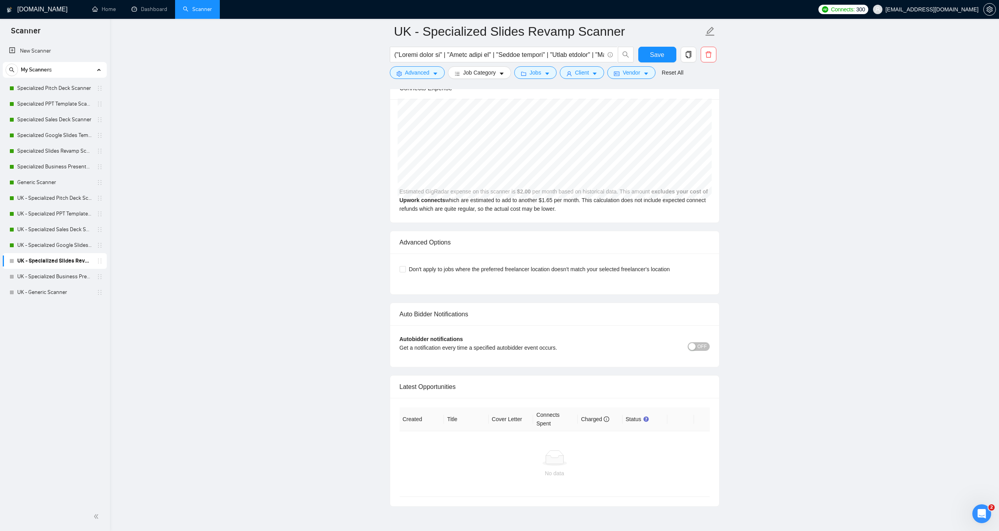
scroll to position [1721, 0]
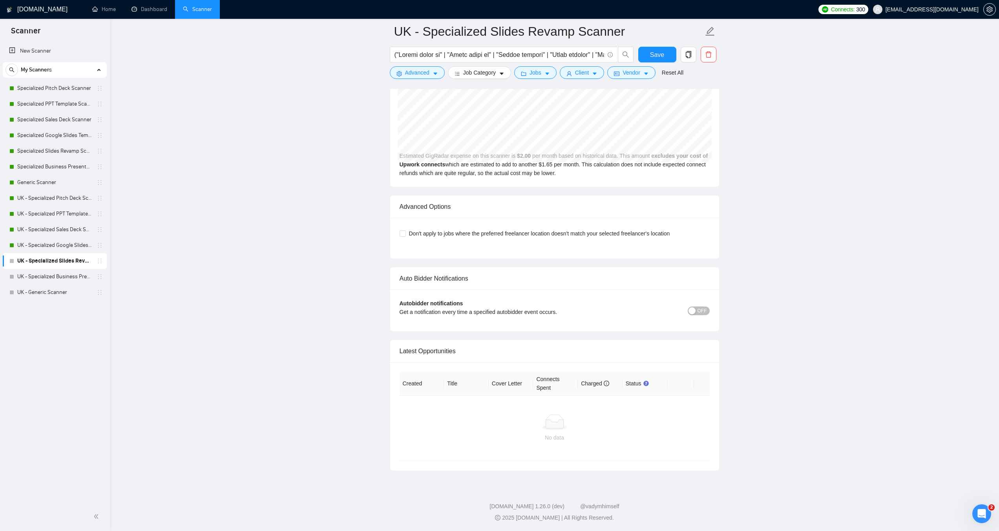
click at [705, 311] on span "OFF" at bounding box center [702, 311] width 9 height 9
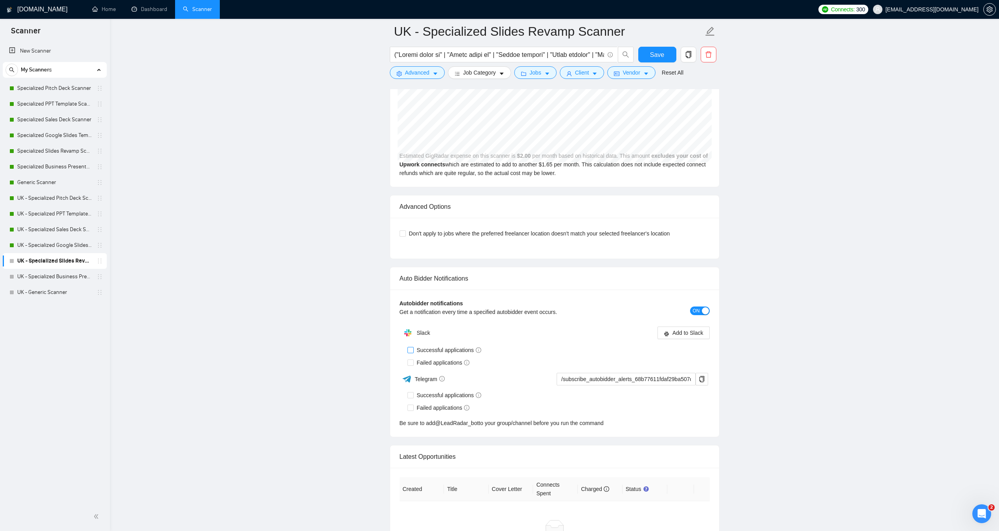
click at [408, 351] on input "Successful applications" at bounding box center [410, 349] width 5 height 5
checkbox input "true"
click at [410, 361] on input "Failed applications" at bounding box center [410, 362] width 5 height 5
checkbox input "true"
click at [680, 336] on span "Add to Slack" at bounding box center [688, 333] width 31 height 9
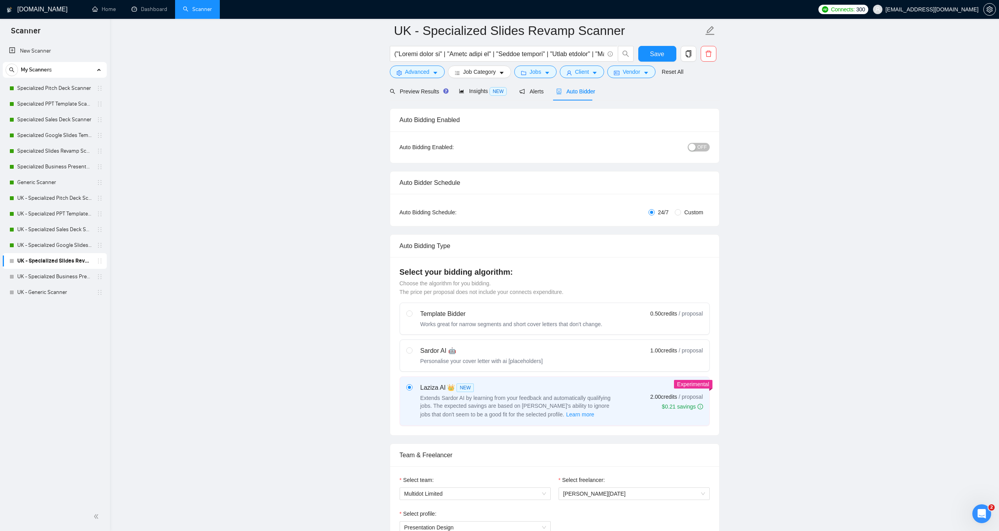
scroll to position [0, 0]
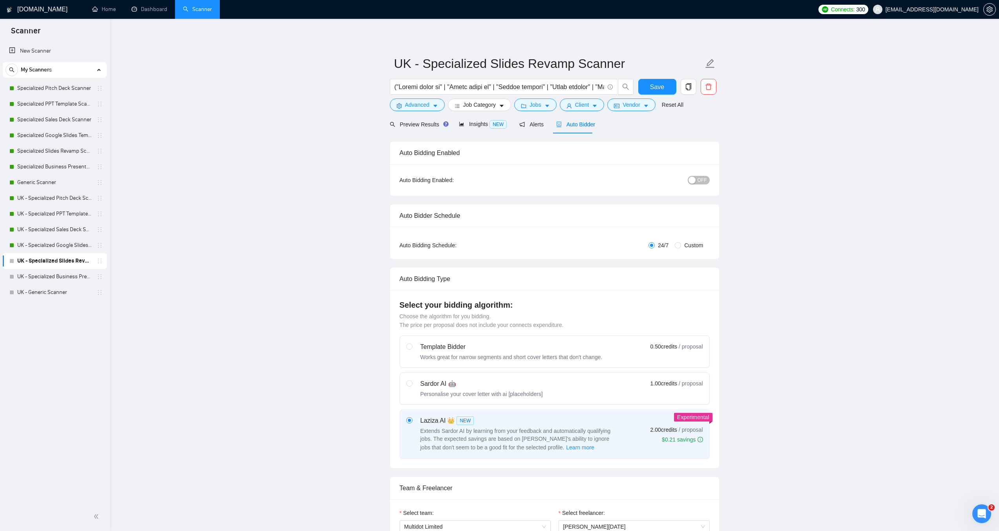
click at [706, 179] on span "OFF" at bounding box center [702, 180] width 9 height 9
click at [659, 88] on span "Save" at bounding box center [657, 87] width 14 height 10
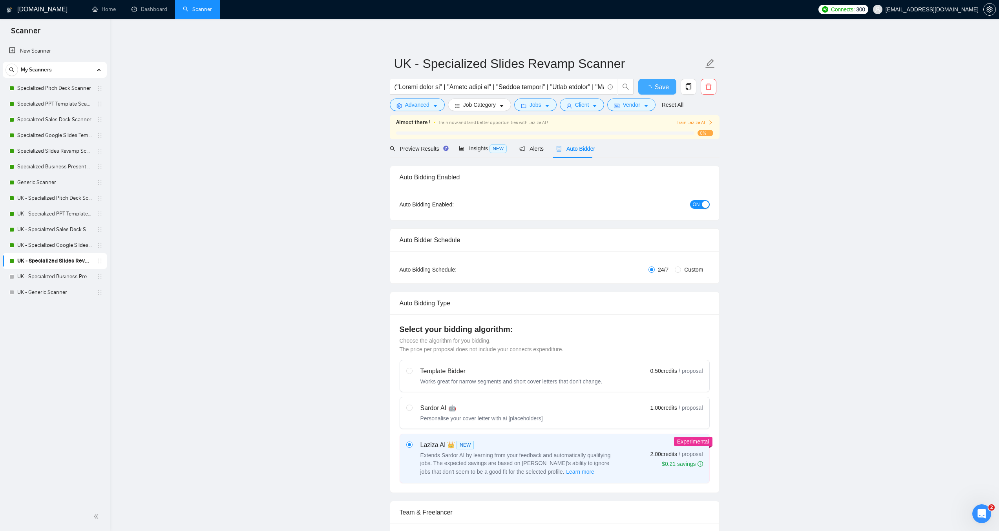
checkbox input "true"
click at [692, 121] on span "Train Laziza AI" at bounding box center [695, 122] width 36 height 7
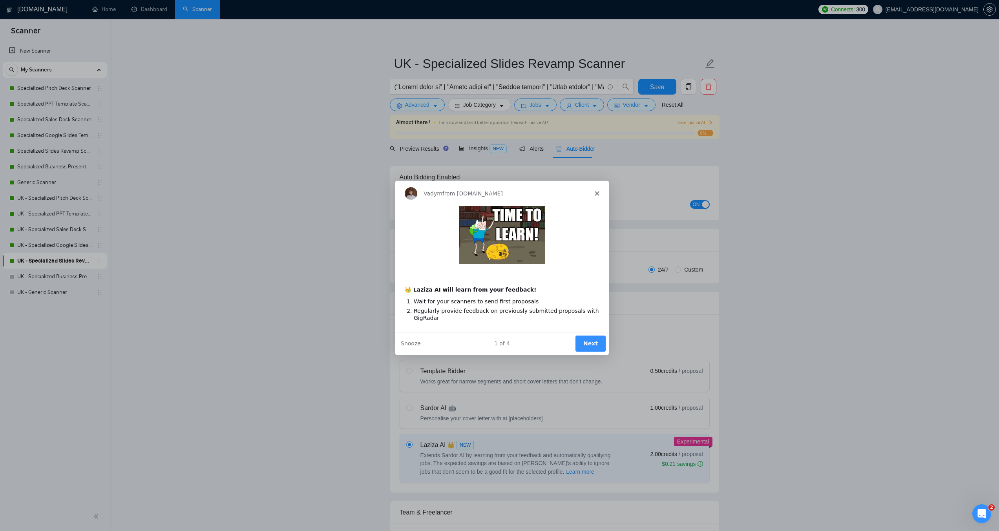
click at [593, 346] on button "Next" at bounding box center [590, 343] width 30 height 16
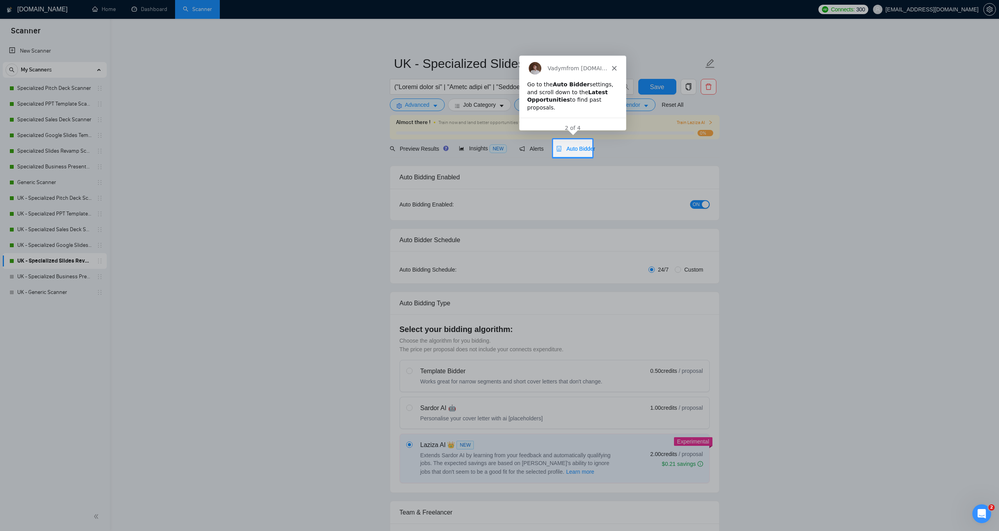
click at [583, 147] on span "Auto Bidder" at bounding box center [575, 149] width 39 height 6
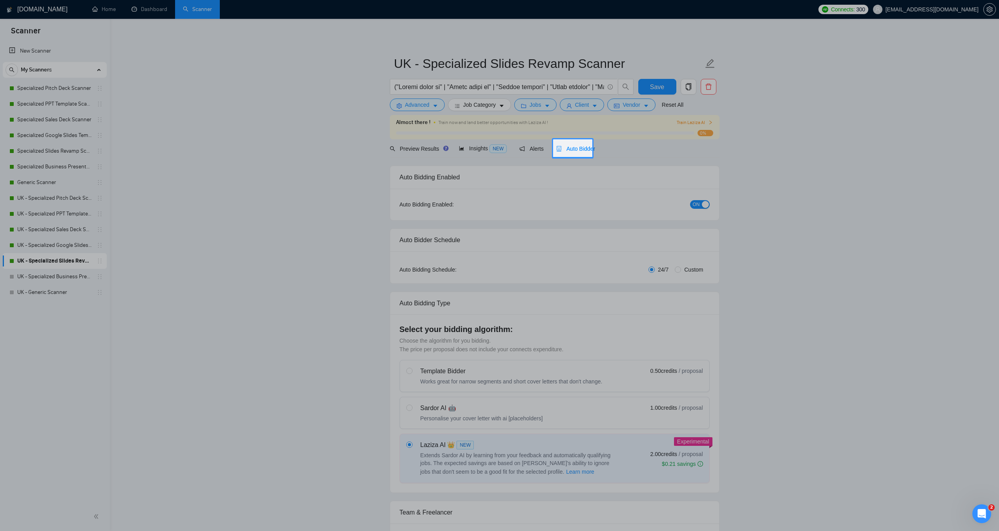
click at [566, 148] on span "Auto Bidder" at bounding box center [575, 149] width 39 height 6
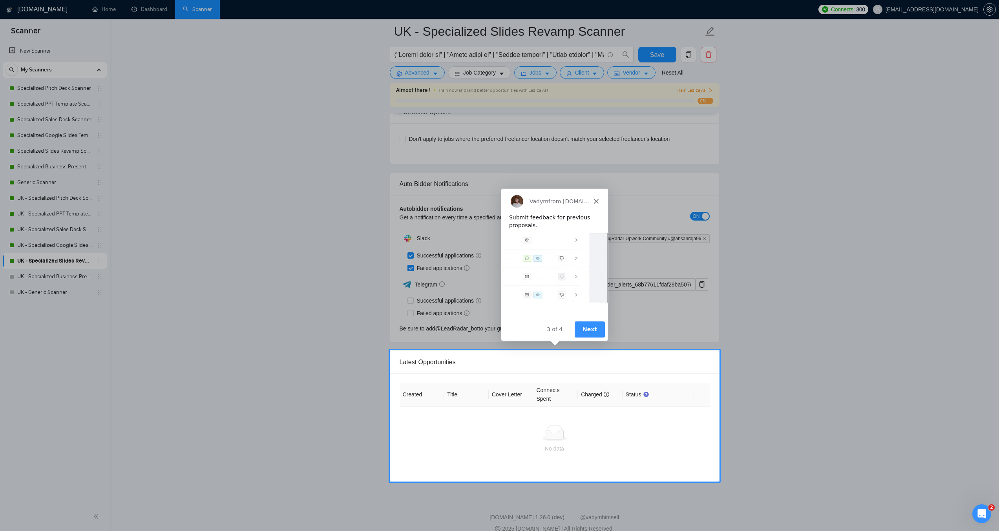
scroll to position [1845, 0]
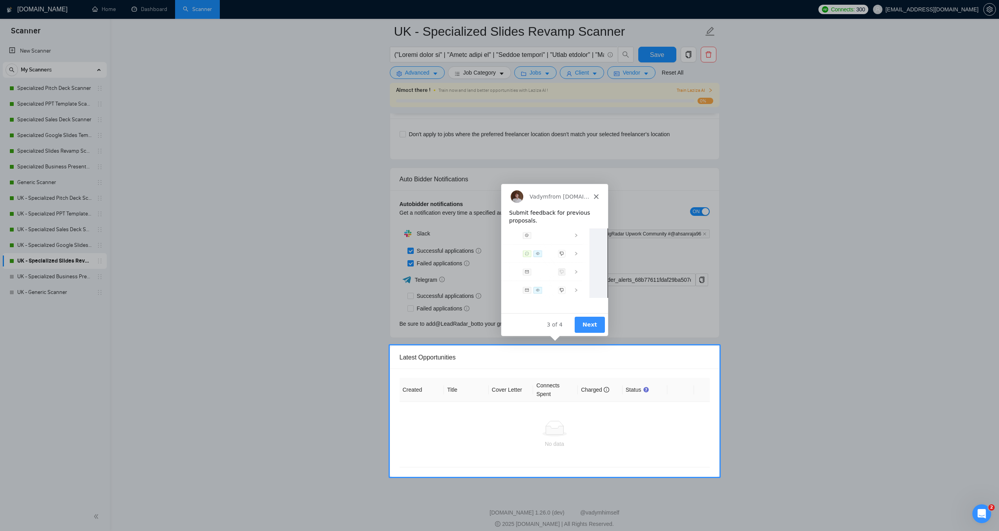
click at [585, 324] on button "Next" at bounding box center [589, 324] width 30 height 16
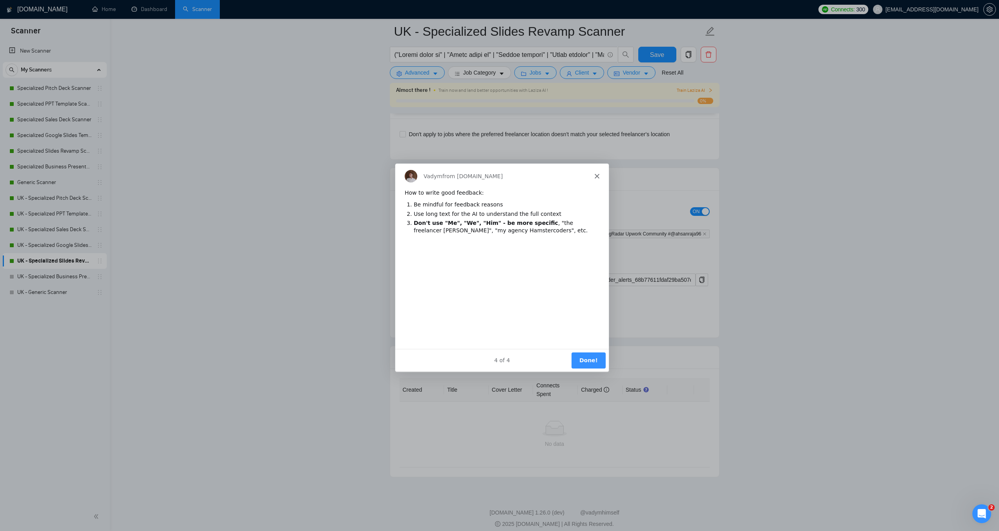
scroll to position [0, 0]
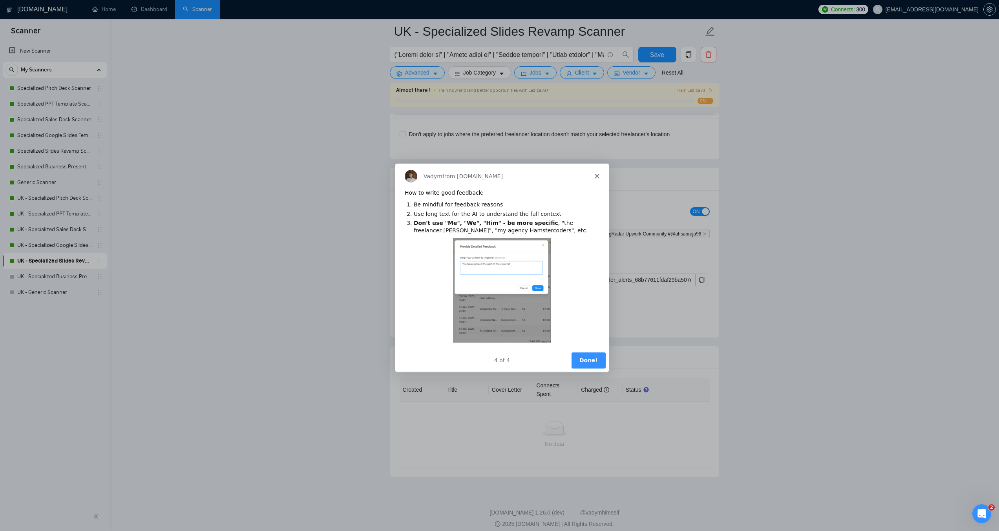
click at [587, 360] on button "Done!" at bounding box center [588, 360] width 34 height 16
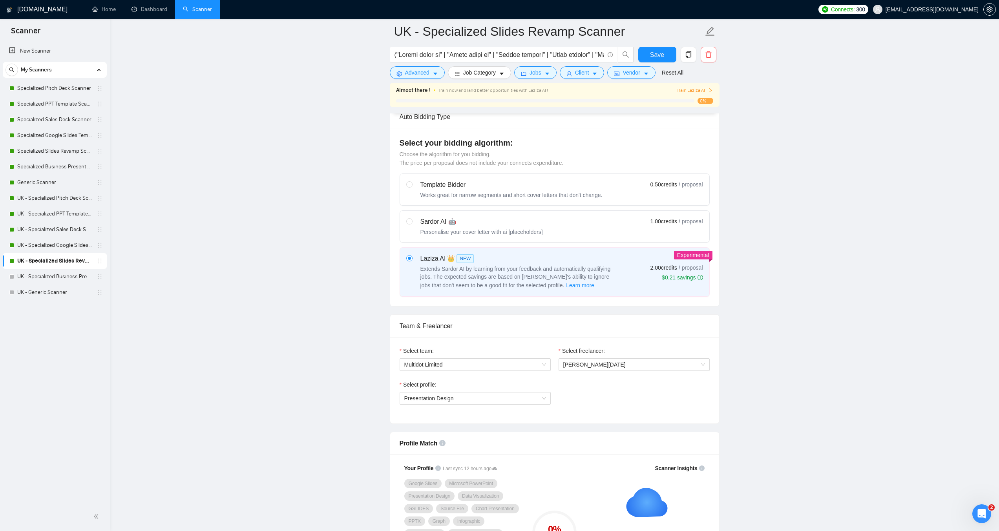
scroll to position [117, 0]
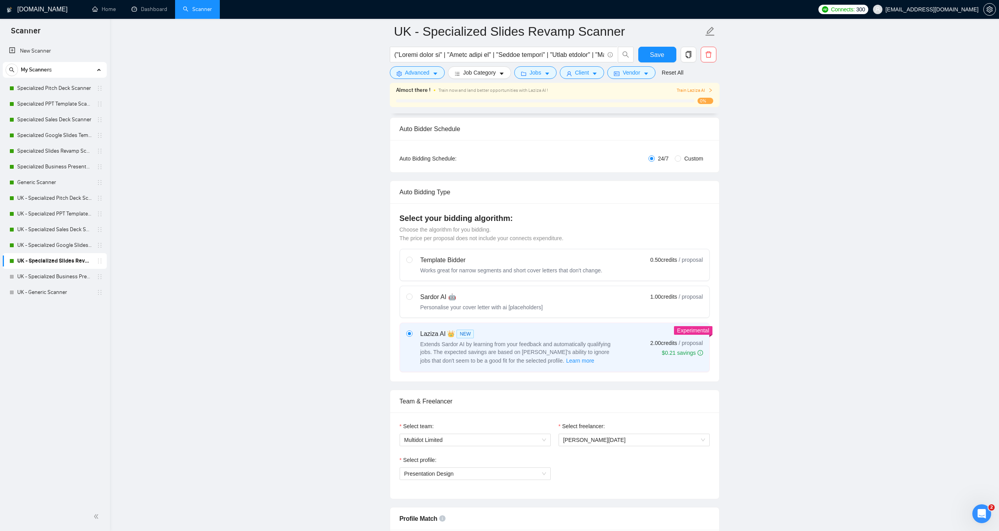
click at [698, 87] on span "Train Laziza AI" at bounding box center [695, 90] width 36 height 7
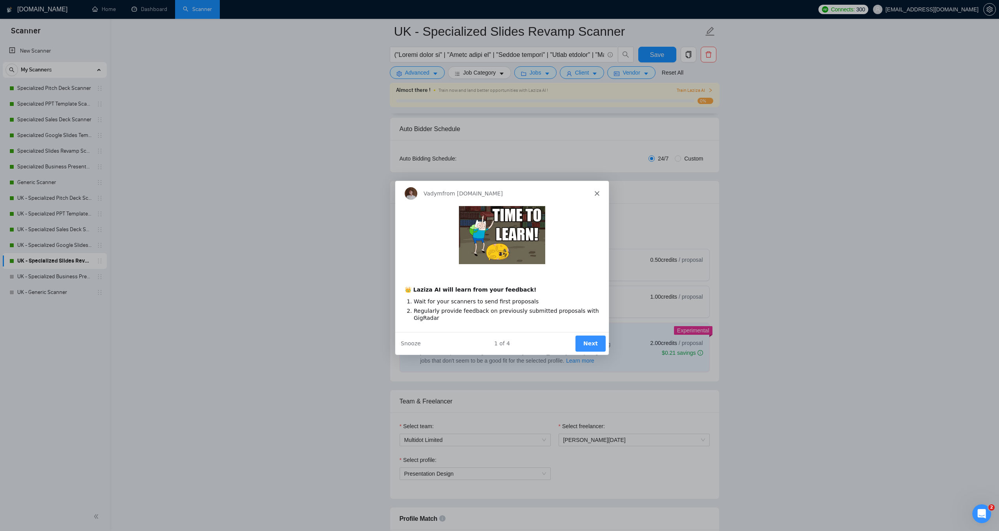
scroll to position [0, 0]
click at [585, 343] on button "Next" at bounding box center [590, 343] width 30 height 16
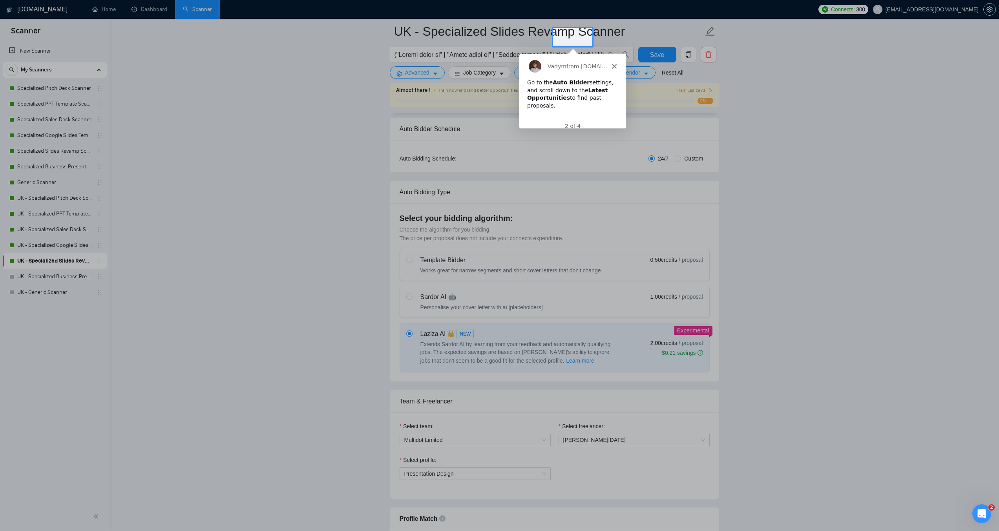
click at [611, 65] on icon "Close" at bounding box center [613, 66] width 5 height 5
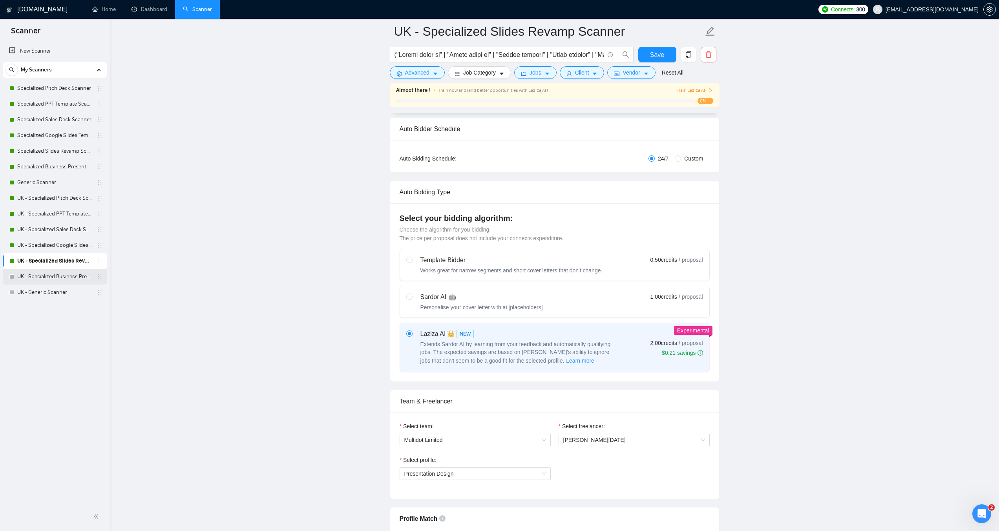
click at [55, 279] on link "UK - Specialized Business Presentation" at bounding box center [54, 277] width 75 height 16
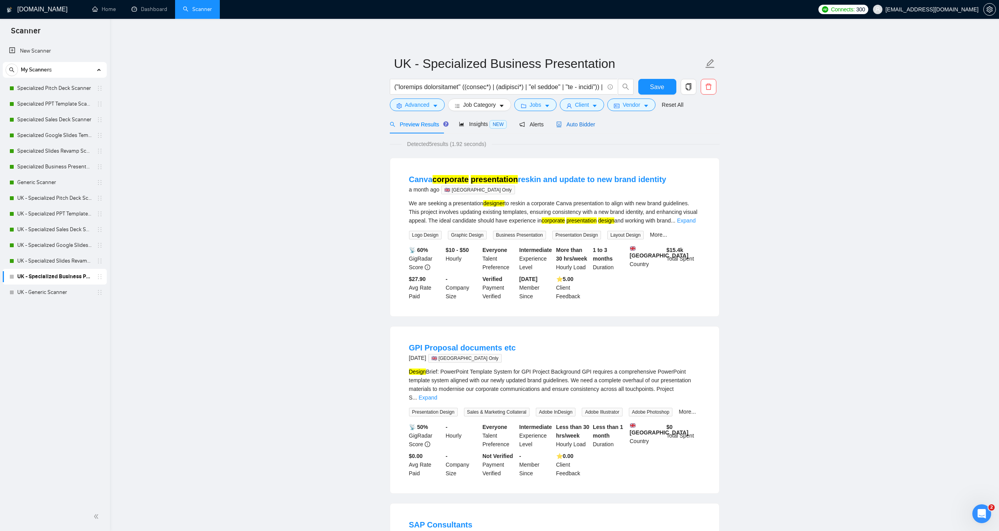
click at [569, 127] on span "Auto Bidder" at bounding box center [575, 124] width 39 height 6
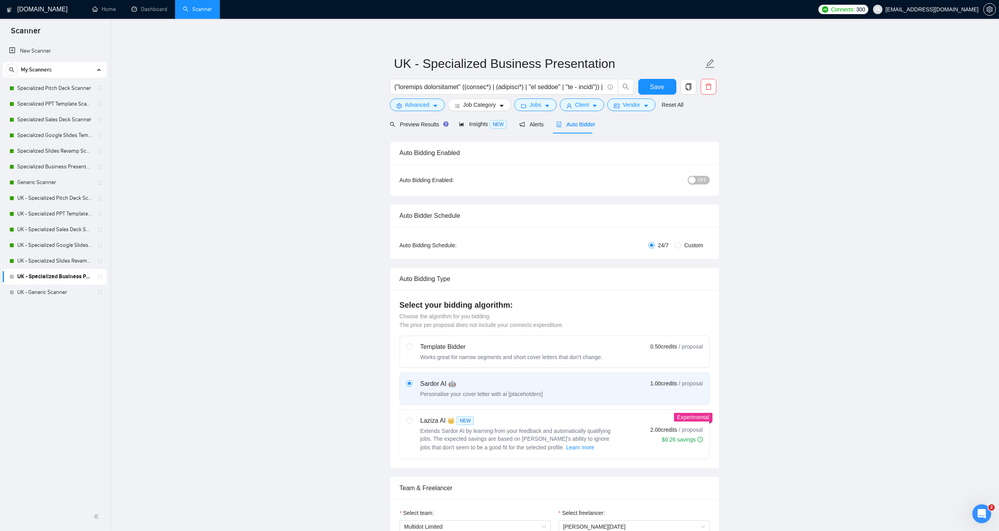
click at [704, 180] on span "OFF" at bounding box center [702, 180] width 9 height 9
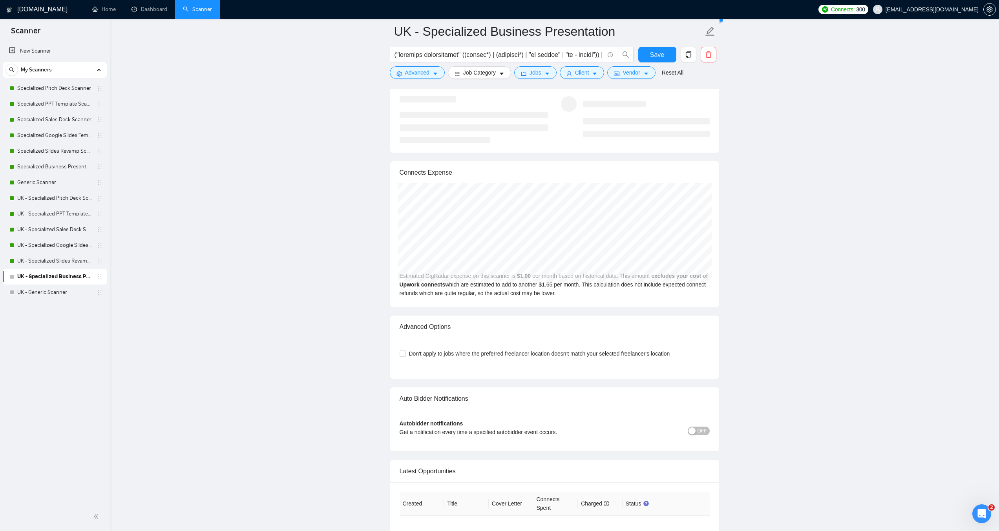
scroll to position [1649, 0]
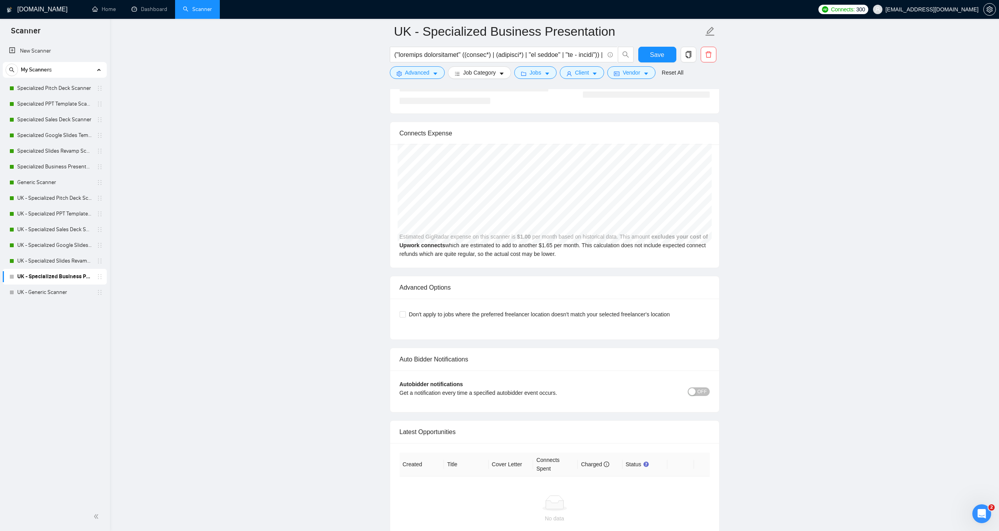
click at [702, 391] on span "OFF" at bounding box center [702, 392] width 9 height 9
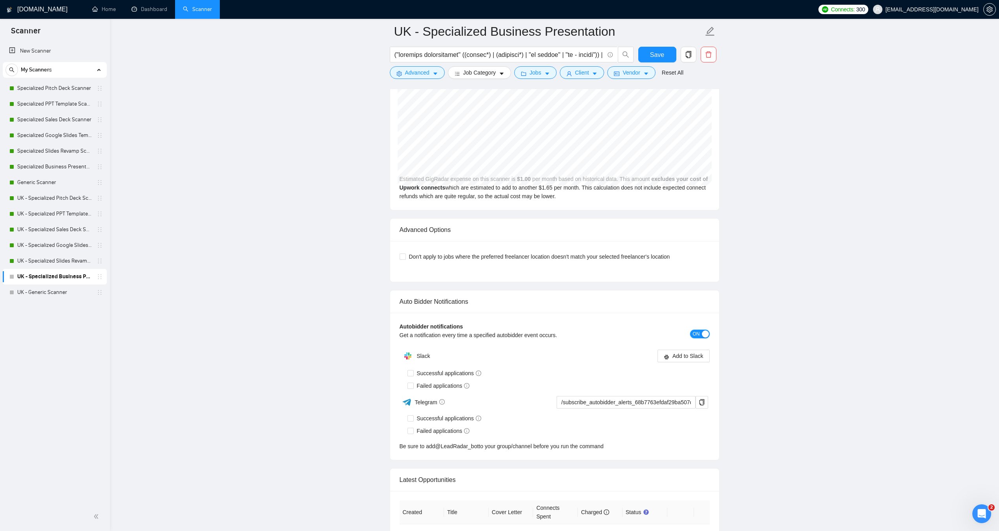
scroll to position [1728, 0]
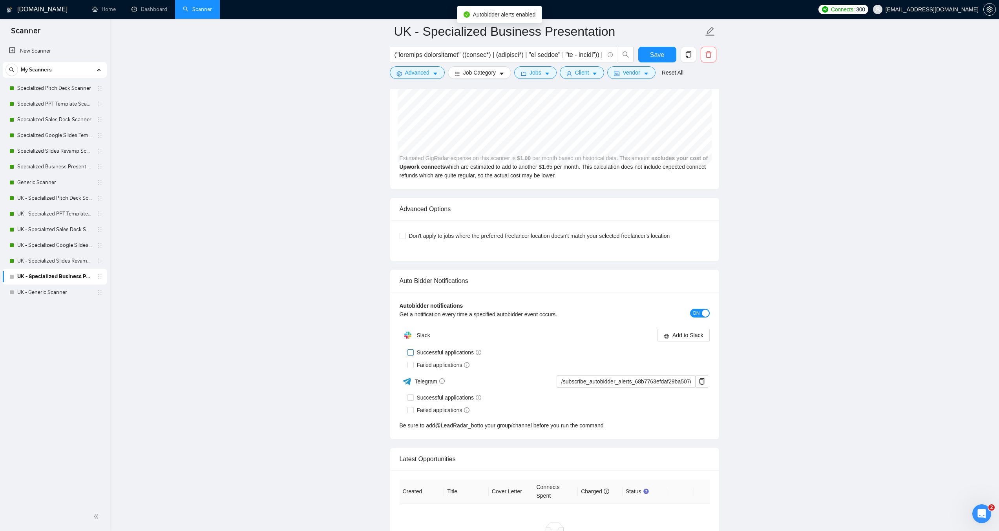
click at [412, 353] on input "Successful applications" at bounding box center [410, 351] width 5 height 5
checkbox input "true"
click at [412, 365] on input "Failed applications" at bounding box center [410, 364] width 5 height 5
checkbox input "true"
click at [685, 336] on span "Add to Slack" at bounding box center [688, 335] width 31 height 9
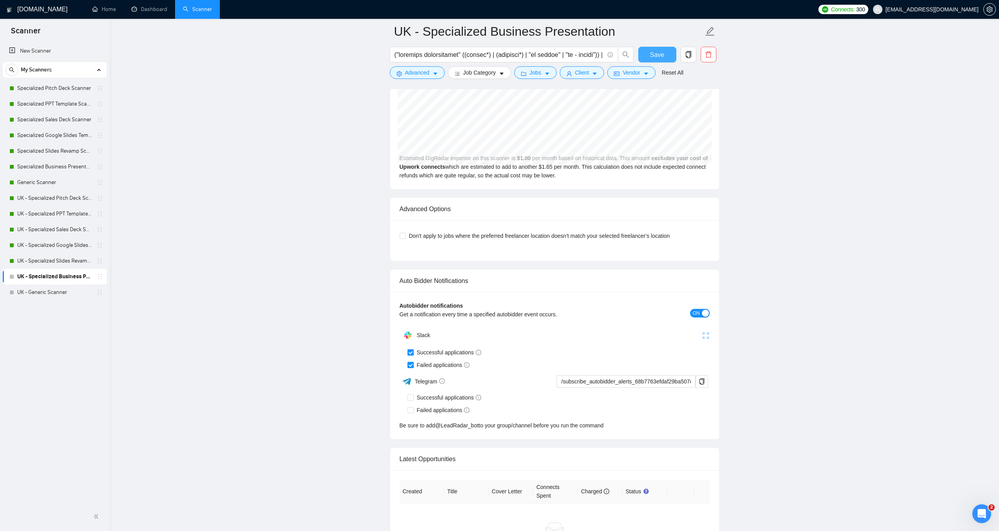
click at [654, 53] on span "Save" at bounding box center [657, 55] width 14 height 10
click at [31, 292] on link "UK - Generic Scanner" at bounding box center [54, 293] width 75 height 16
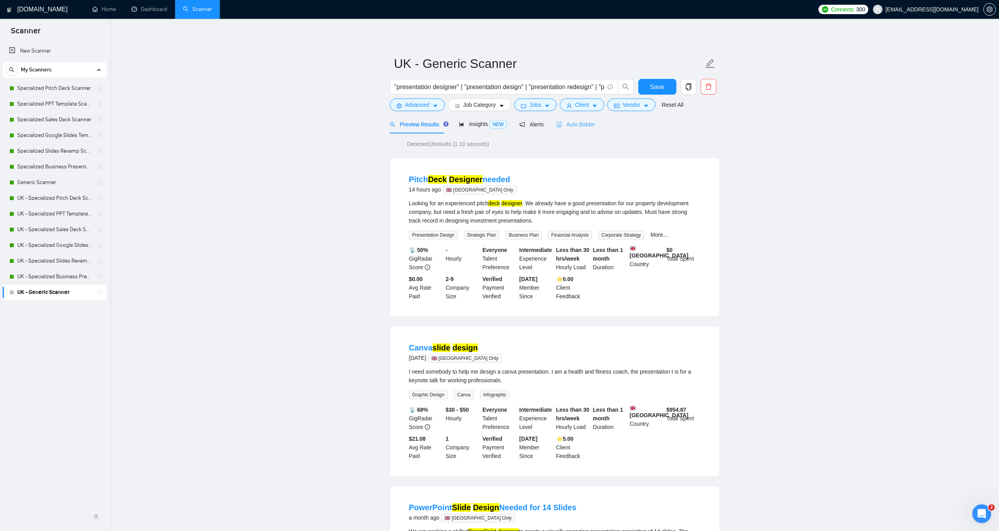
click at [580, 129] on div "Auto Bidder" at bounding box center [575, 124] width 39 height 18
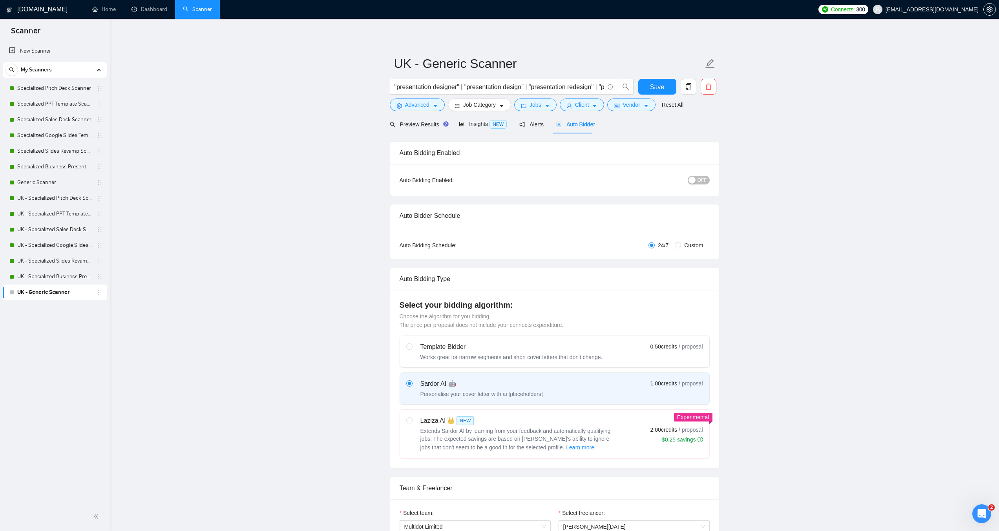
click at [705, 182] on span "OFF" at bounding box center [702, 180] width 9 height 9
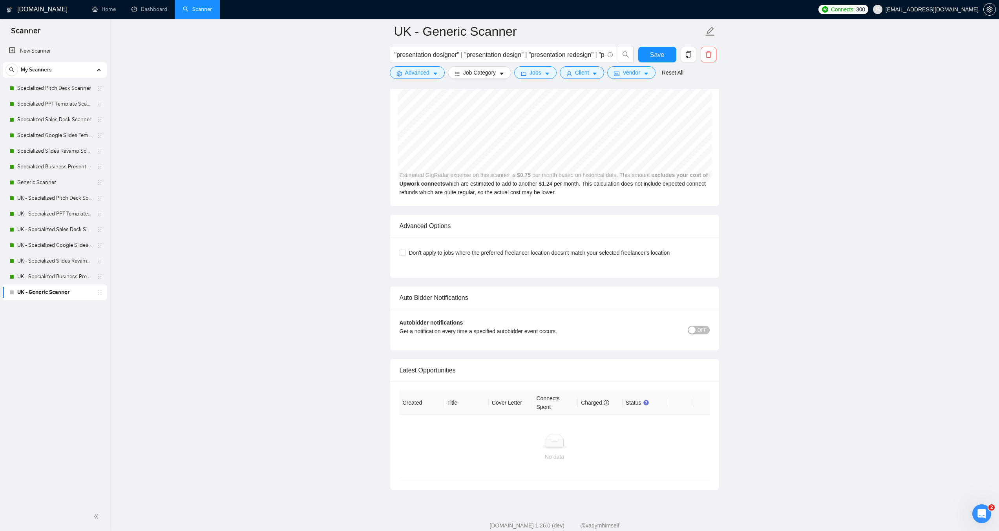
scroll to position [1717, 0]
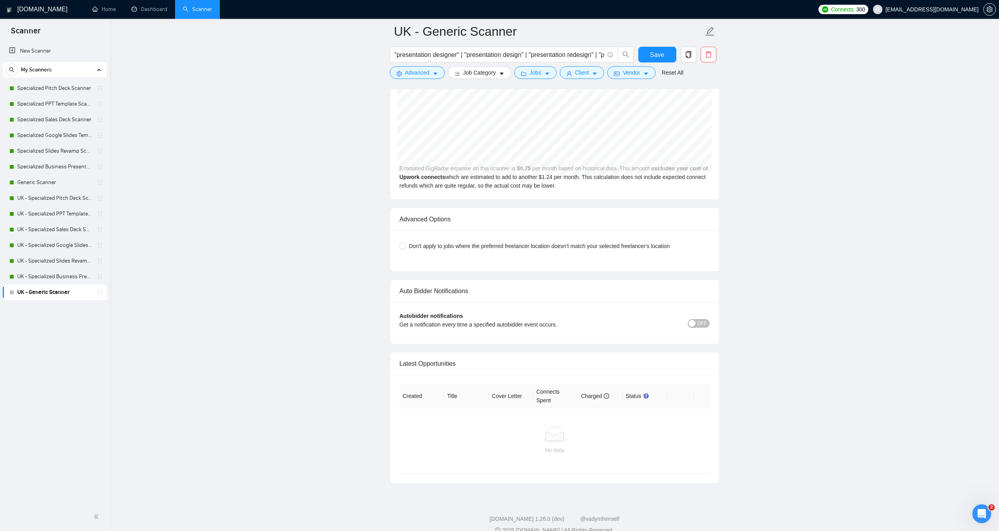
click at [706, 319] on span "OFF" at bounding box center [702, 323] width 9 height 9
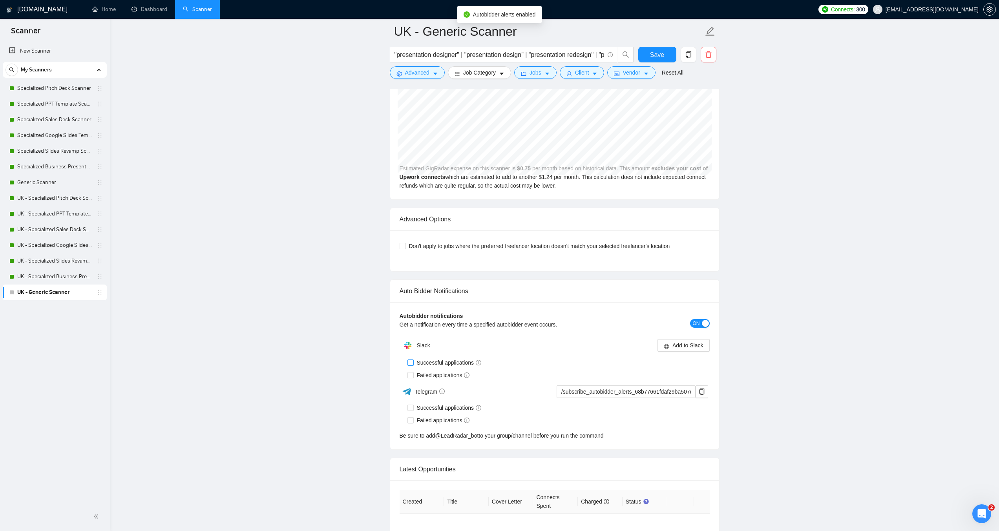
click at [411, 360] on input "Successful applications" at bounding box center [410, 362] width 5 height 5
checkbox input "true"
click at [410, 372] on input "Failed applications" at bounding box center [410, 374] width 5 height 5
checkbox input "true"
click at [688, 341] on span "Add to Slack" at bounding box center [688, 345] width 31 height 9
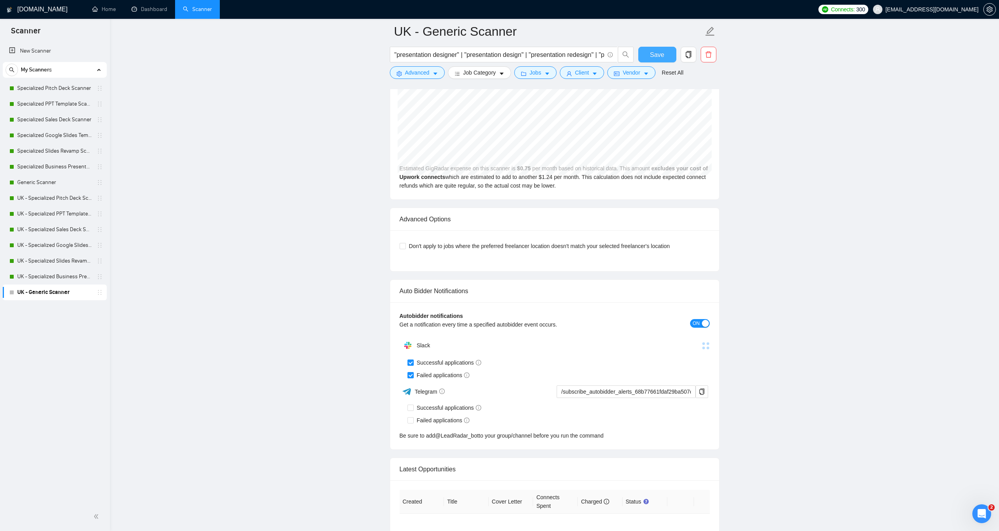
click at [645, 52] on button "Save" at bounding box center [657, 55] width 38 height 16
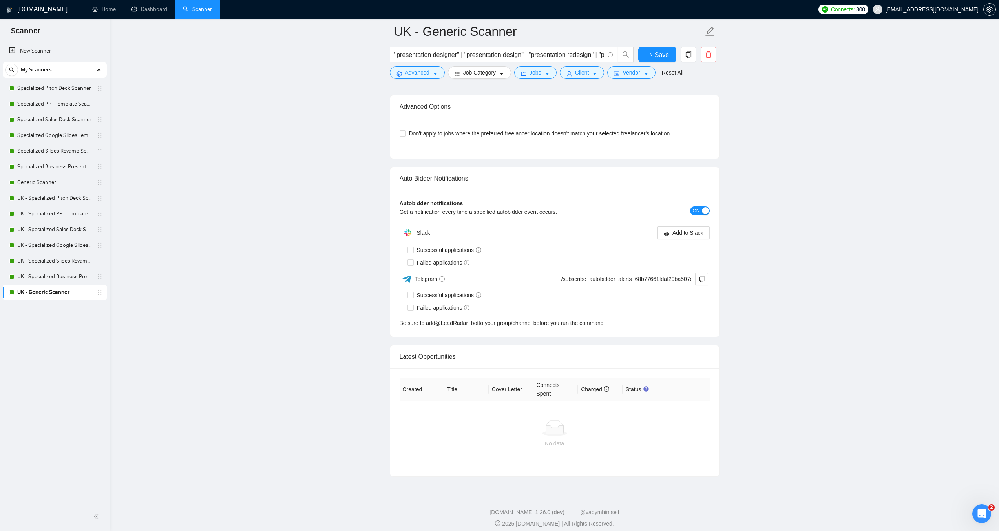
checkbox input "true"
